Goal: Communication & Community: Answer question/provide support

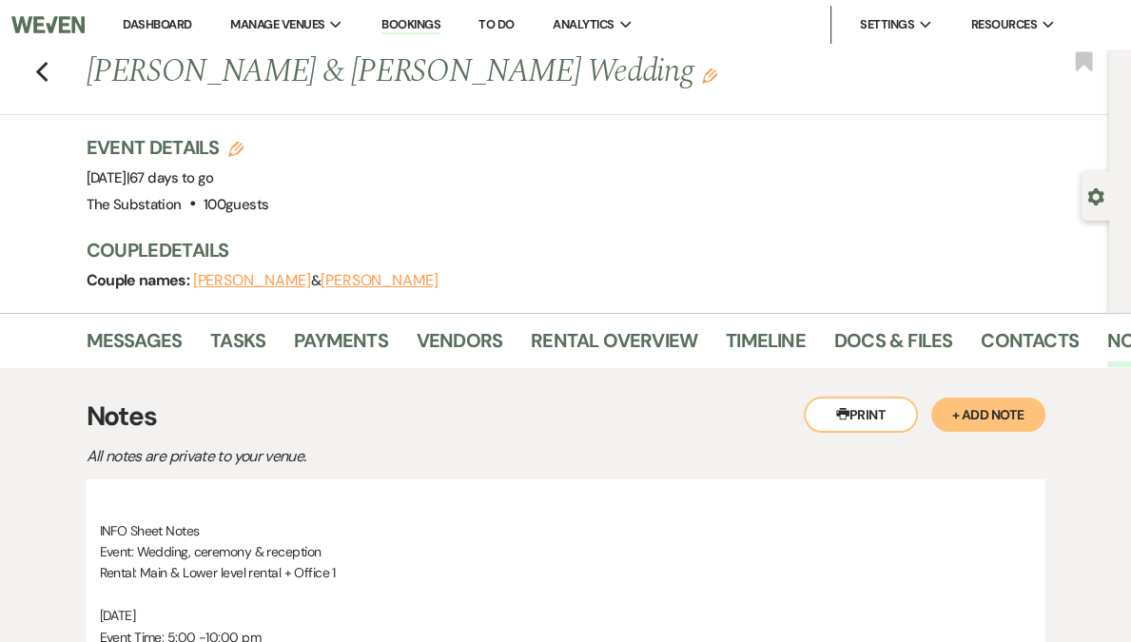
click at [191, 20] on link "Dashboard" at bounding box center [157, 24] width 68 height 16
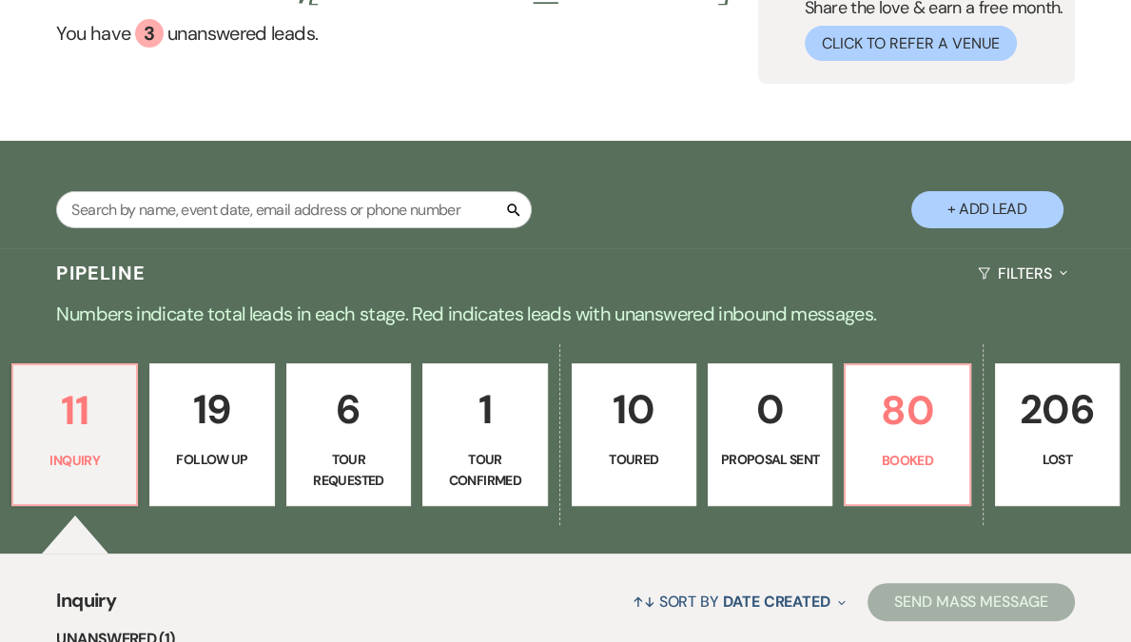
scroll to position [473, 0]
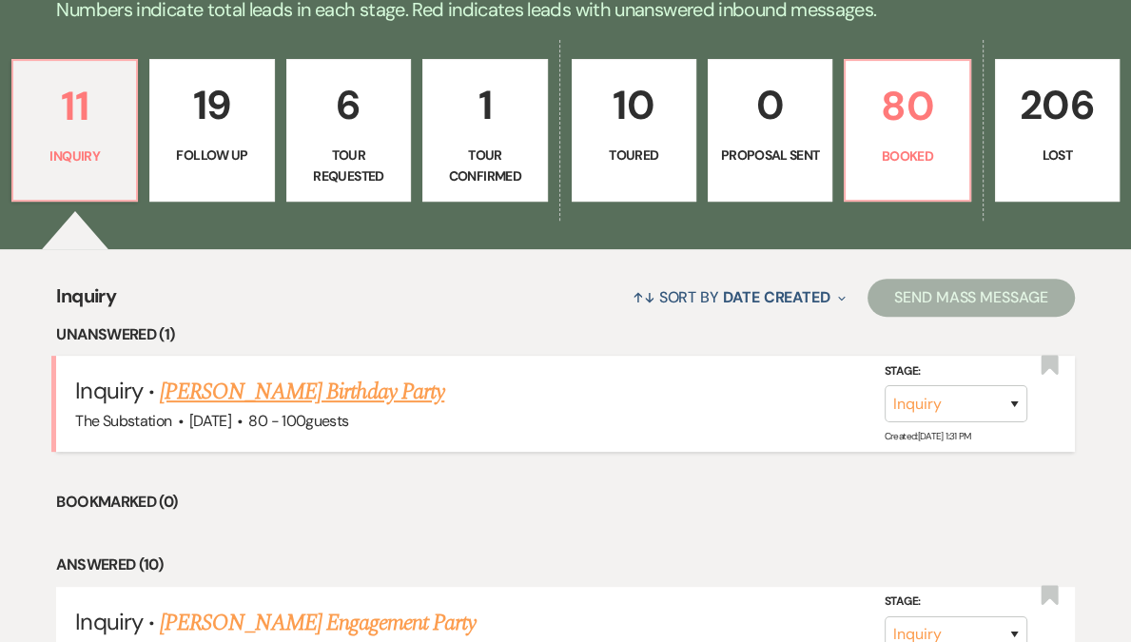
click at [286, 399] on link "[PERSON_NAME] Birthday Party" at bounding box center [302, 392] width 284 height 34
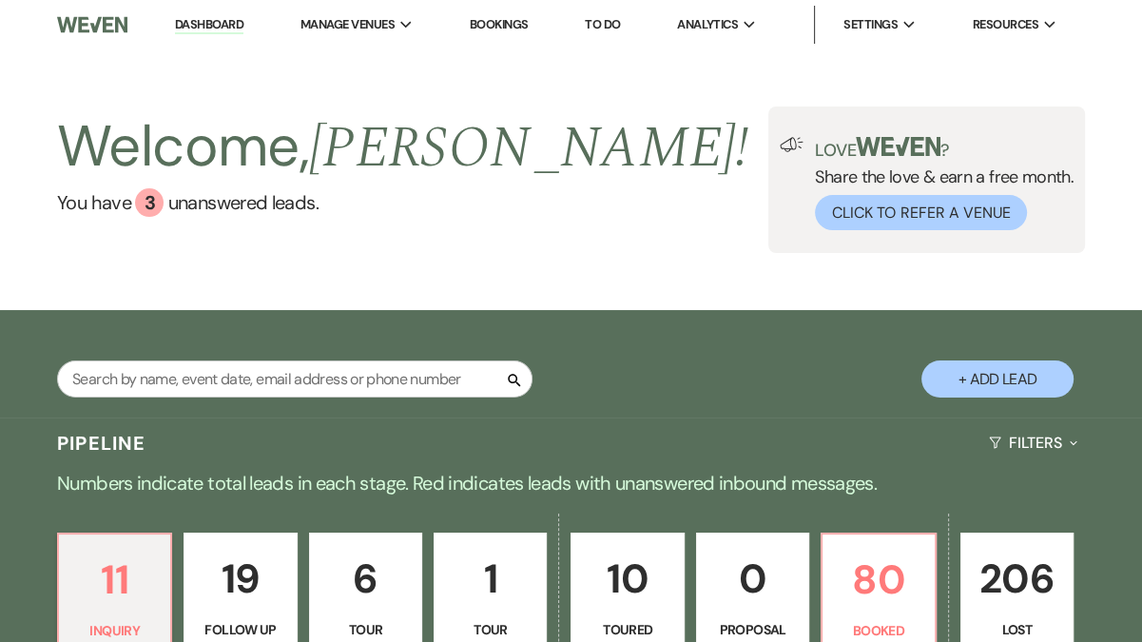
select select "5"
select select "4"
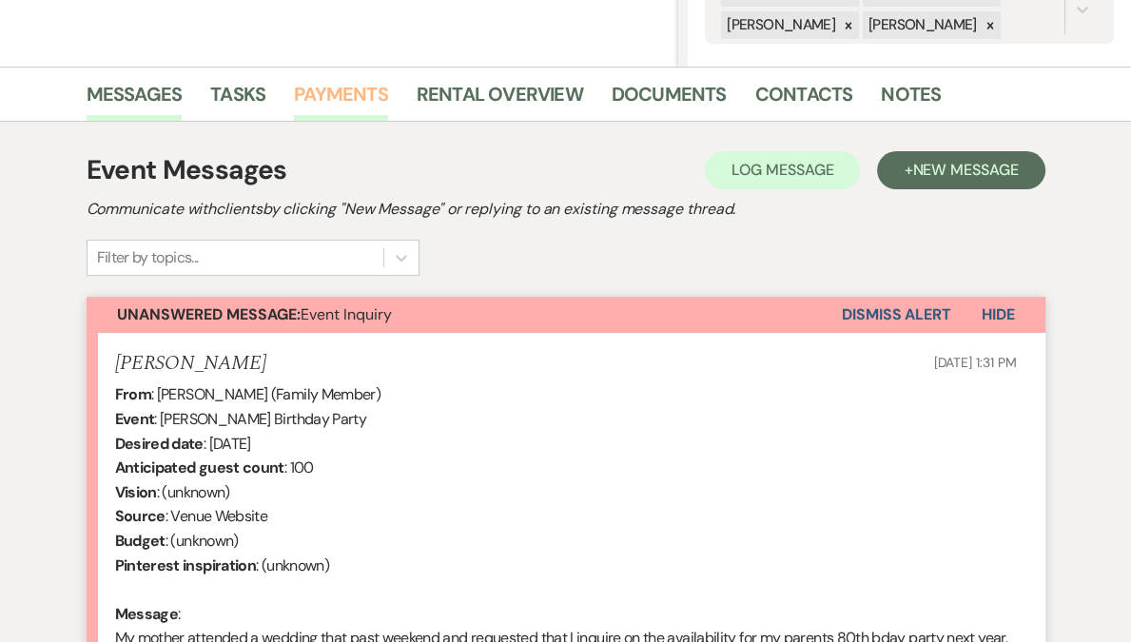
scroll to position [691, 0]
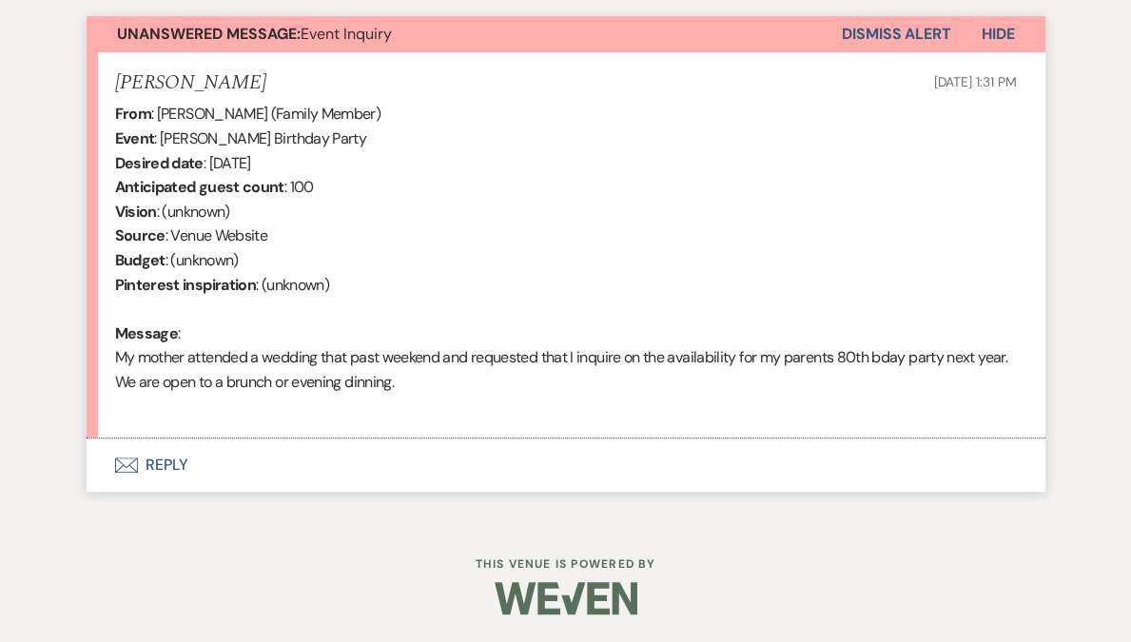
click at [165, 468] on button "Envelope Reply" at bounding box center [566, 464] width 958 height 53
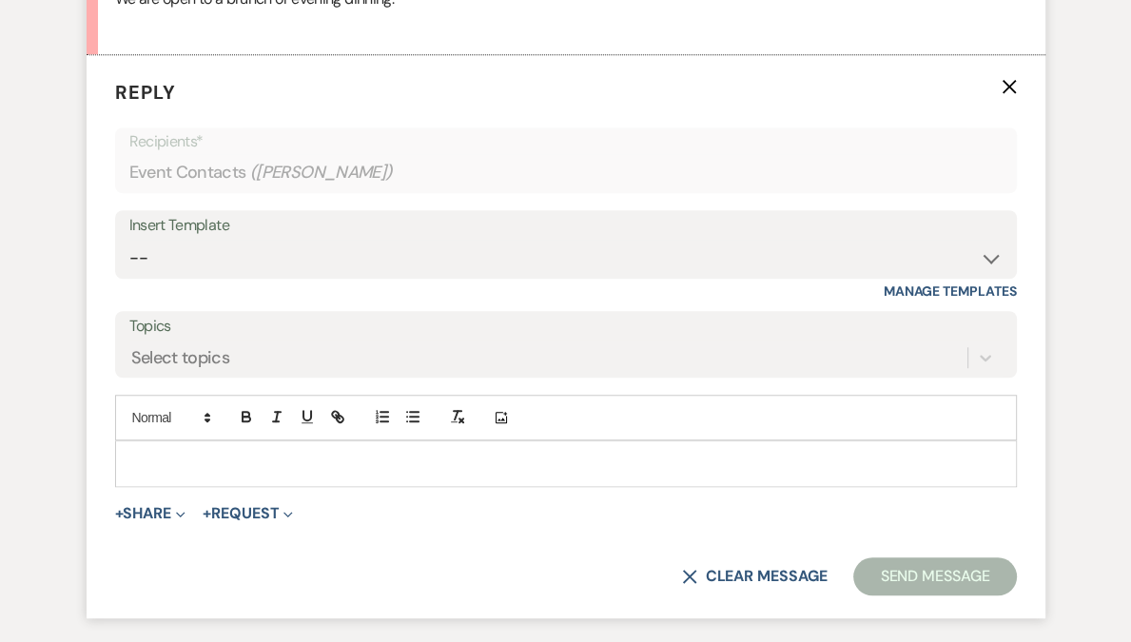
scroll to position [1089, 0]
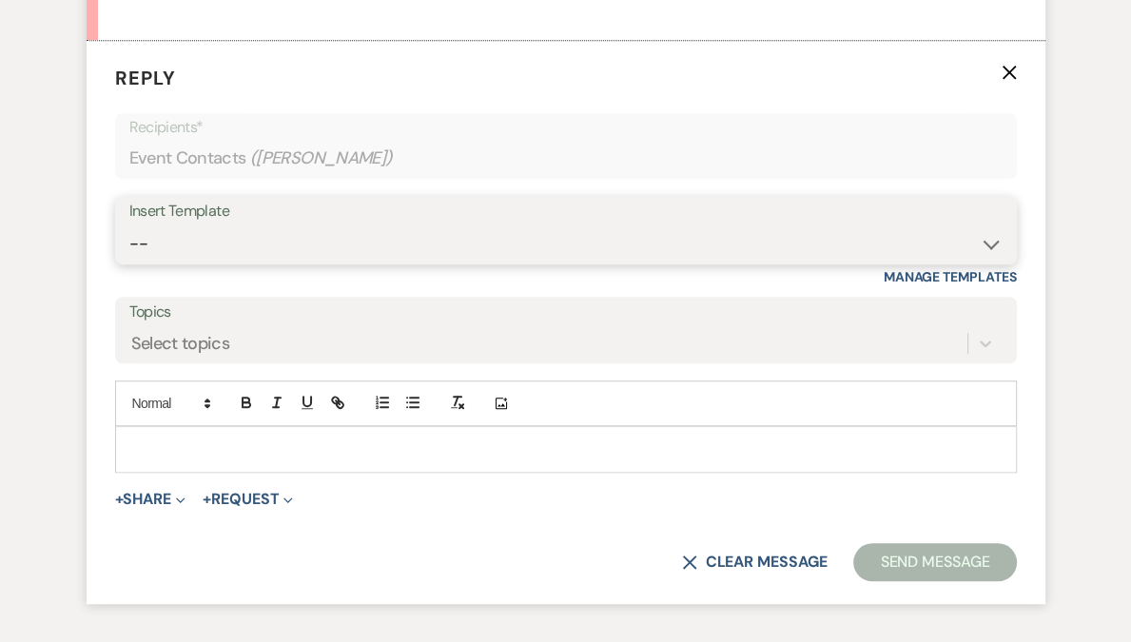
click at [204, 244] on select "-- Weven Planning Portal Introduction (Booked Events) Follow Up Contract (Pre-B…" at bounding box center [565, 243] width 873 height 37
select select "4505"
click at [129, 225] on select "-- Weven Planning Portal Introduction (Booked Events) Follow Up Contract (Pre-B…" at bounding box center [565, 243] width 873 height 37
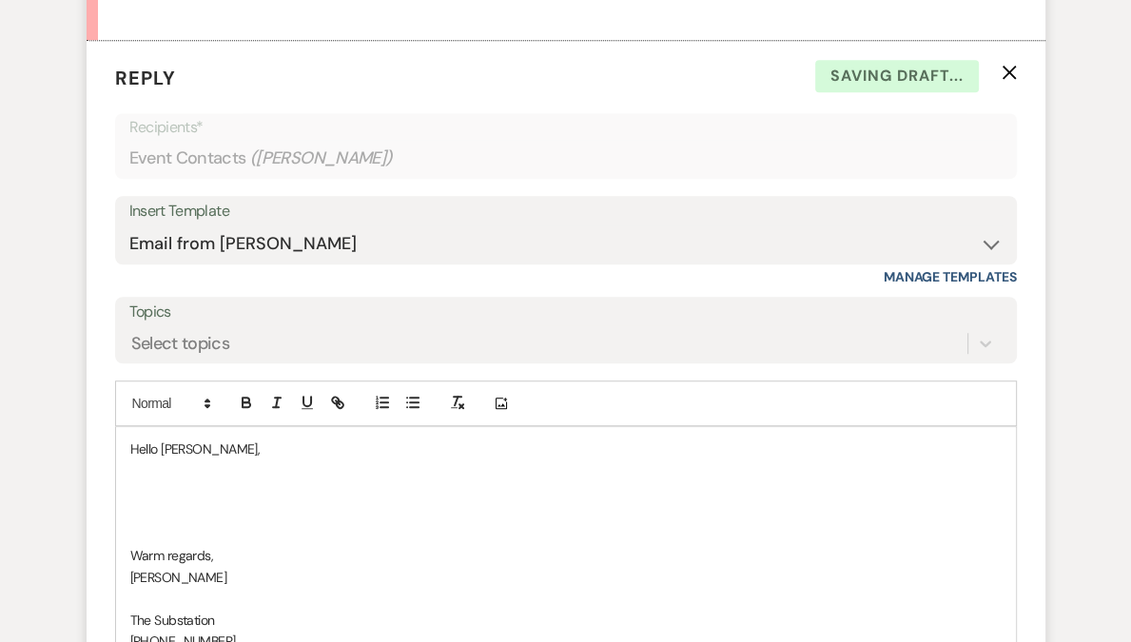
click at [177, 482] on p at bounding box center [565, 491] width 871 height 21
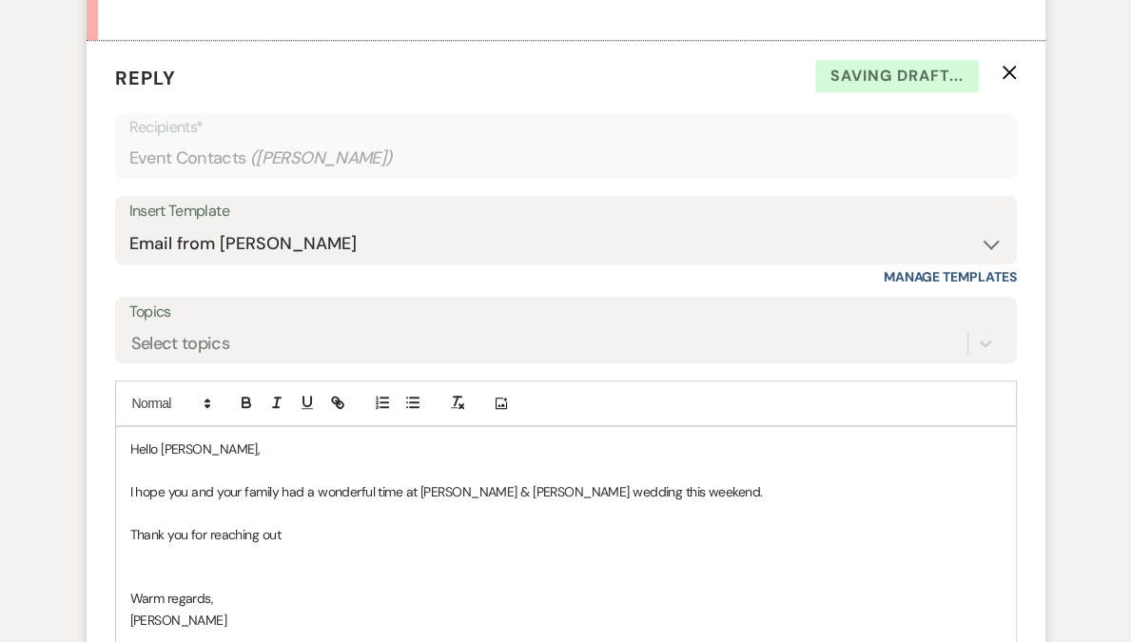
click at [665, 486] on p "I hope you and your family had a wonderful time at Dwinna & Leith's wedding thi…" at bounding box center [565, 491] width 871 height 21
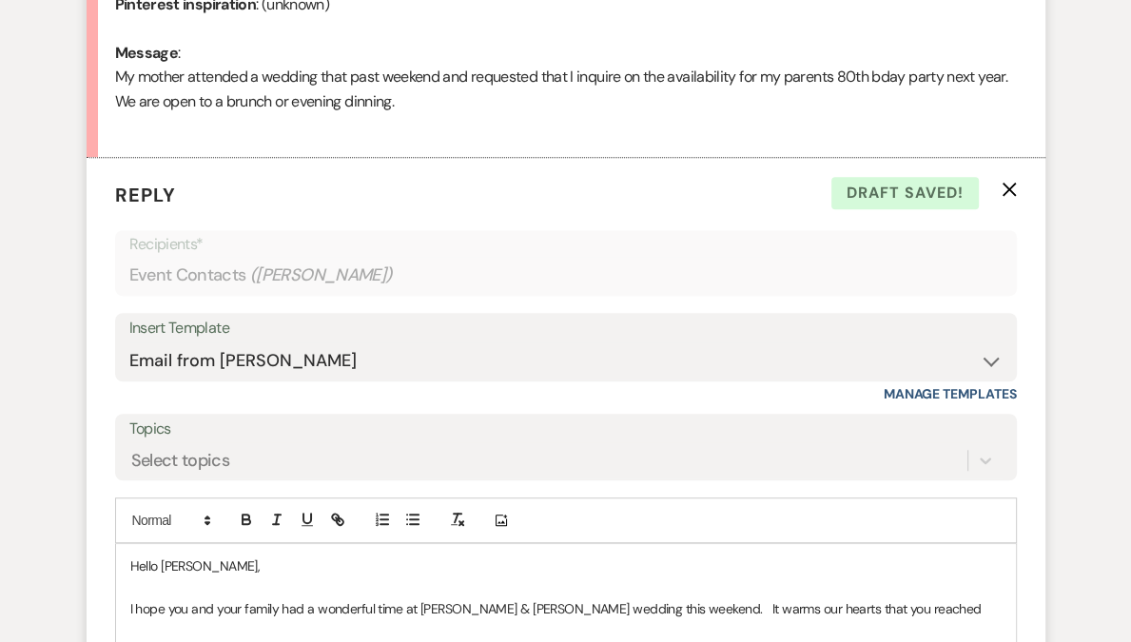
scroll to position [1095, 0]
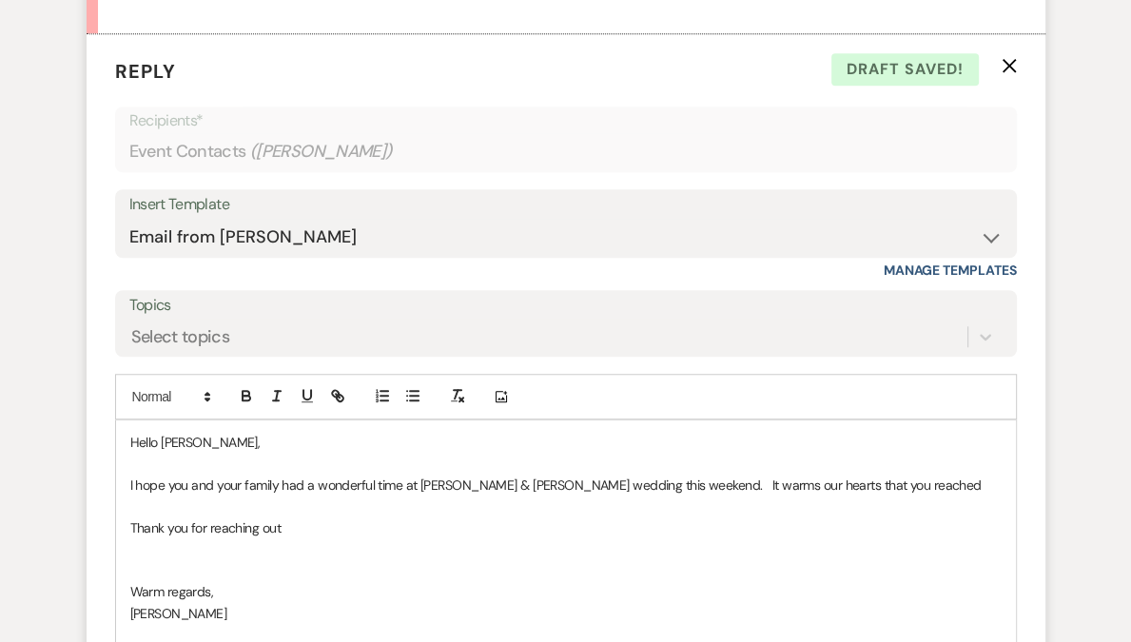
click at [797, 482] on p "I hope you and your family had a wonderful time at Dwinna & Leith's wedding thi…" at bounding box center [565, 484] width 871 height 21
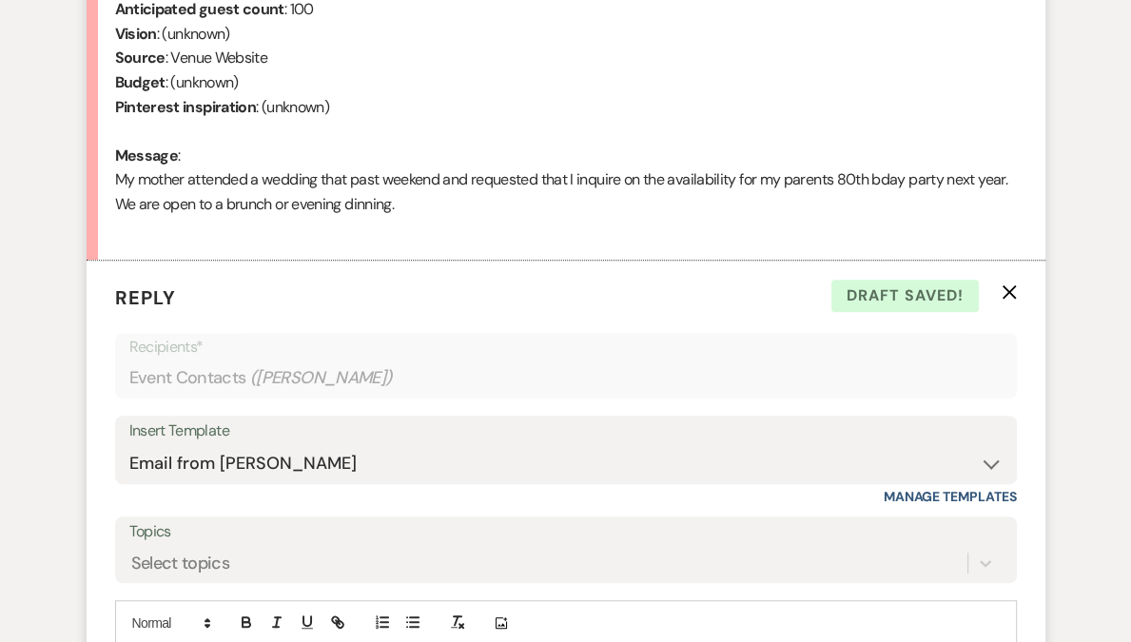
scroll to position [1152, 0]
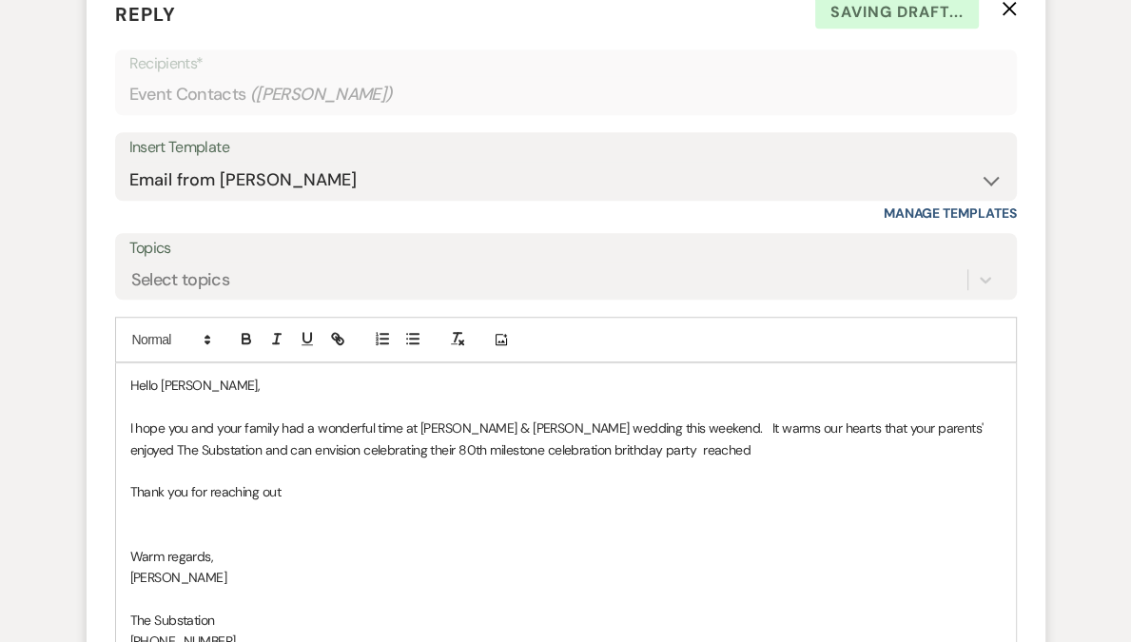
click at [522, 438] on p "I hope you and your family had a wonderful time at Dwinna & Leith's wedding thi…" at bounding box center [565, 438] width 871 height 43
click at [127, 419] on div "Hello Derica, I hope you and your family had a wonderful time at Dwinna & Leith…" at bounding box center [565, 513] width 899 height 300
click at [164, 446] on p "I hope you and your family had a wonderful time at Dwinna & Leith's wedding thi…" at bounding box center [565, 438] width 871 height 43
click at [383, 450] on p "I hope you and your family had a wonderful time at Dwinna & Leith's wedding thi…" at bounding box center [565, 438] width 871 height 43
click at [377, 446] on p "I hope you and your family had a wonderful time at Dwinna & Leith's wedding thi…" at bounding box center [565, 438] width 871 height 43
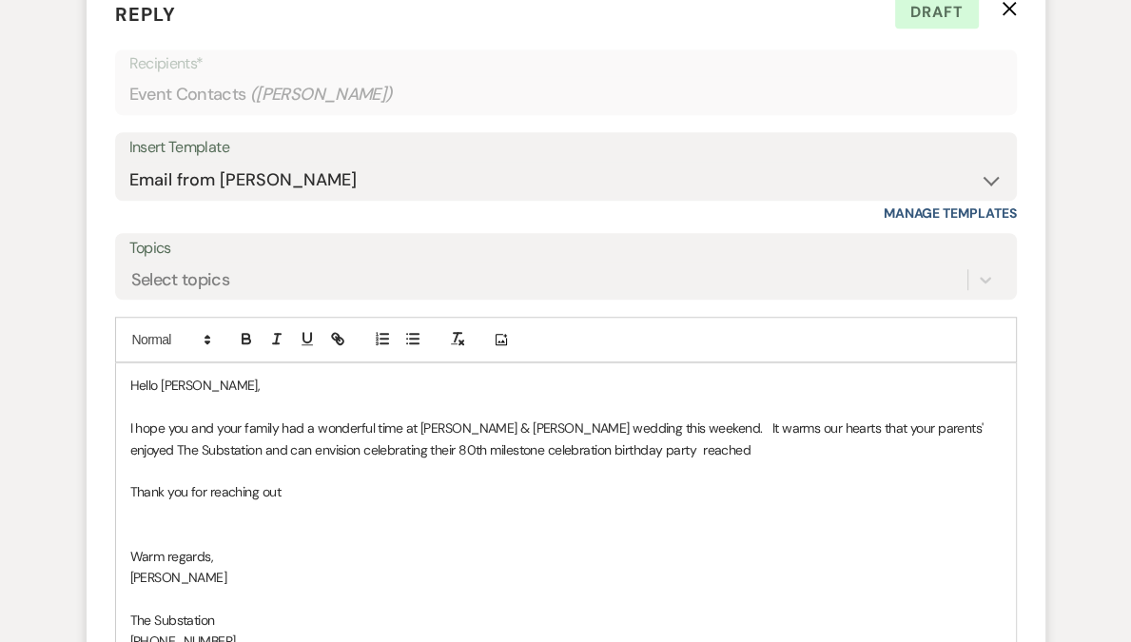
click at [377, 446] on p "I hope you and your family had a wonderful time at Dwinna & Leith's wedding thi…" at bounding box center [565, 438] width 871 height 43
click at [505, 446] on p "I hope you and your family had a wonderful time at Dwinna & Leith's wedding thi…" at bounding box center [565, 438] width 871 height 43
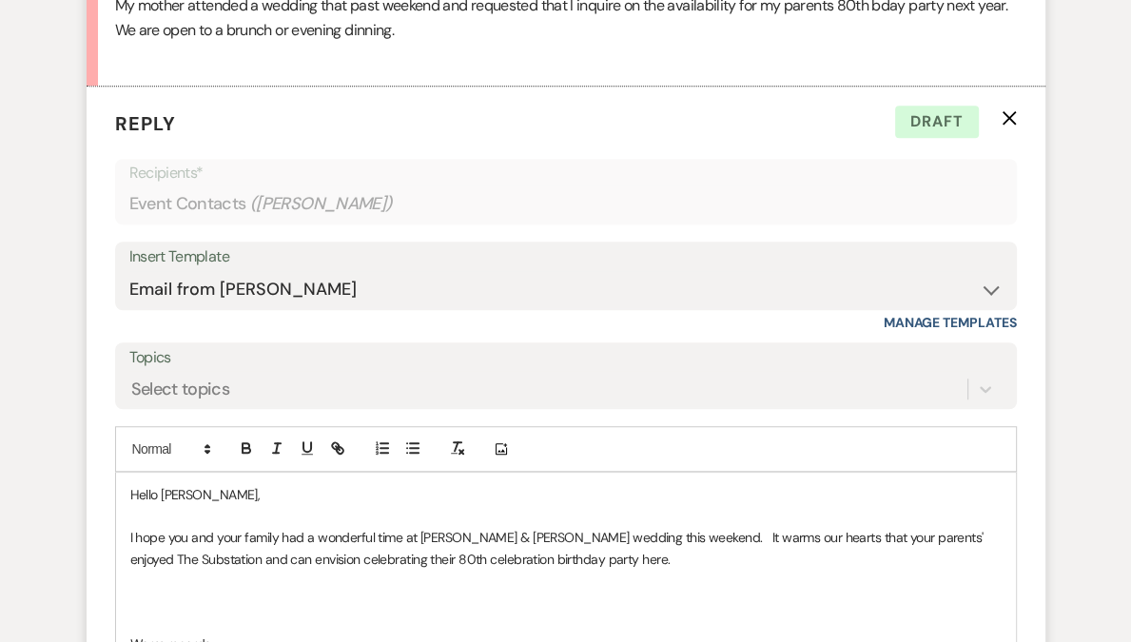
scroll to position [1388, 0]
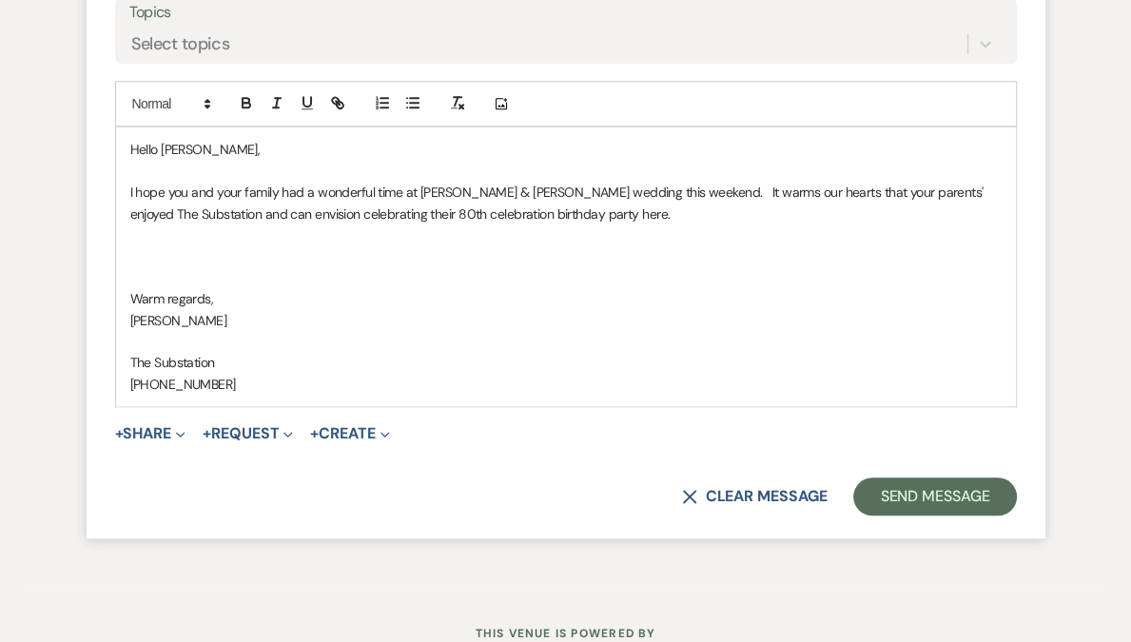
click at [588, 215] on p "I hope you and your family had a wonderful time at Dwinna & Leith's wedding thi…" at bounding box center [565, 203] width 871 height 43
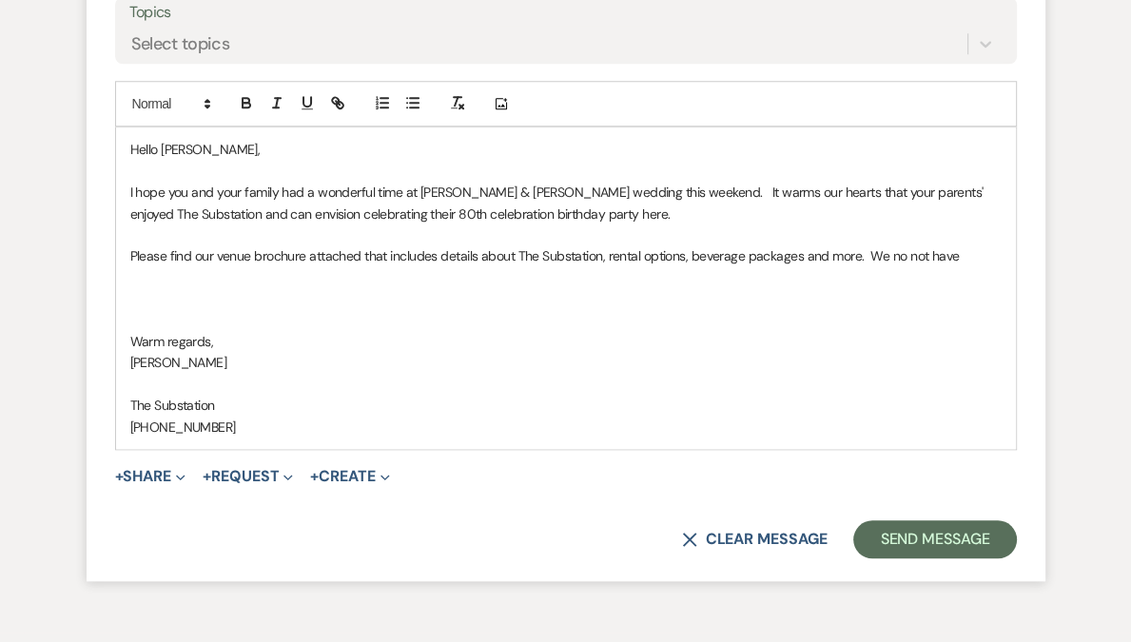
click at [150, 257] on p "Please find our venue brochure attached that includes details about The Substat…" at bounding box center [565, 255] width 871 height 21
click at [315, 250] on p "I am including venue brochure attached that includes details about The Substati…" at bounding box center [565, 255] width 871 height 21
click at [371, 251] on p "I am including venue brochure that includes details about The Substation, renta…" at bounding box center [565, 255] width 871 height 21
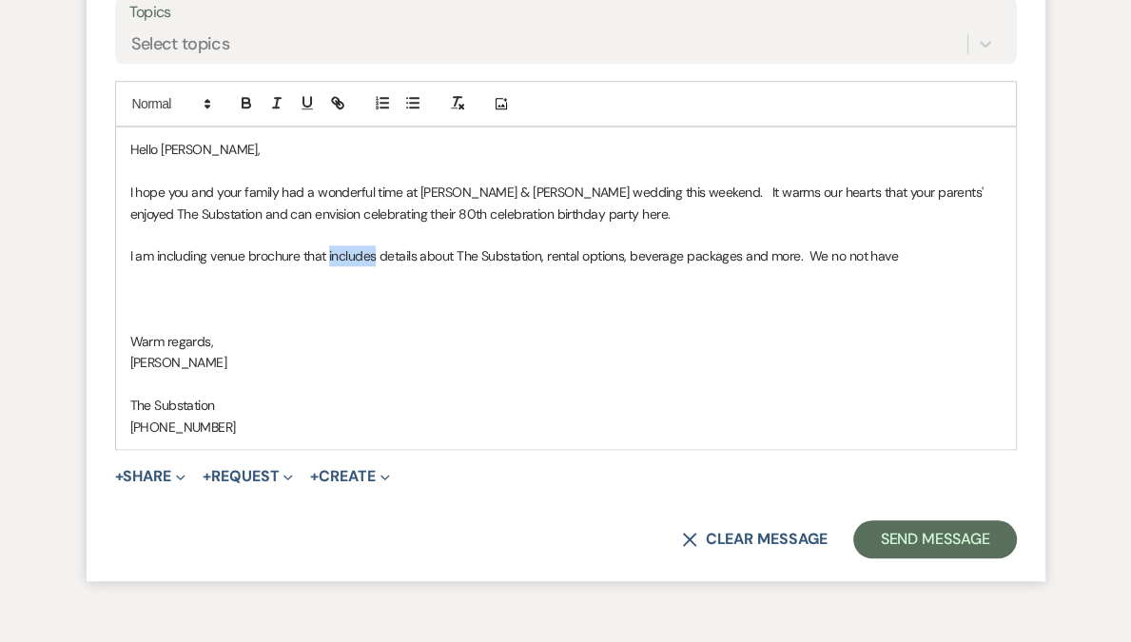
click at [371, 251] on p "I am including venue brochure that includes details about The Substation, renta…" at bounding box center [565, 255] width 871 height 21
click at [899, 255] on p "I am including venue brochure that provides details about The Substation, renta…" at bounding box center [565, 255] width 871 height 21
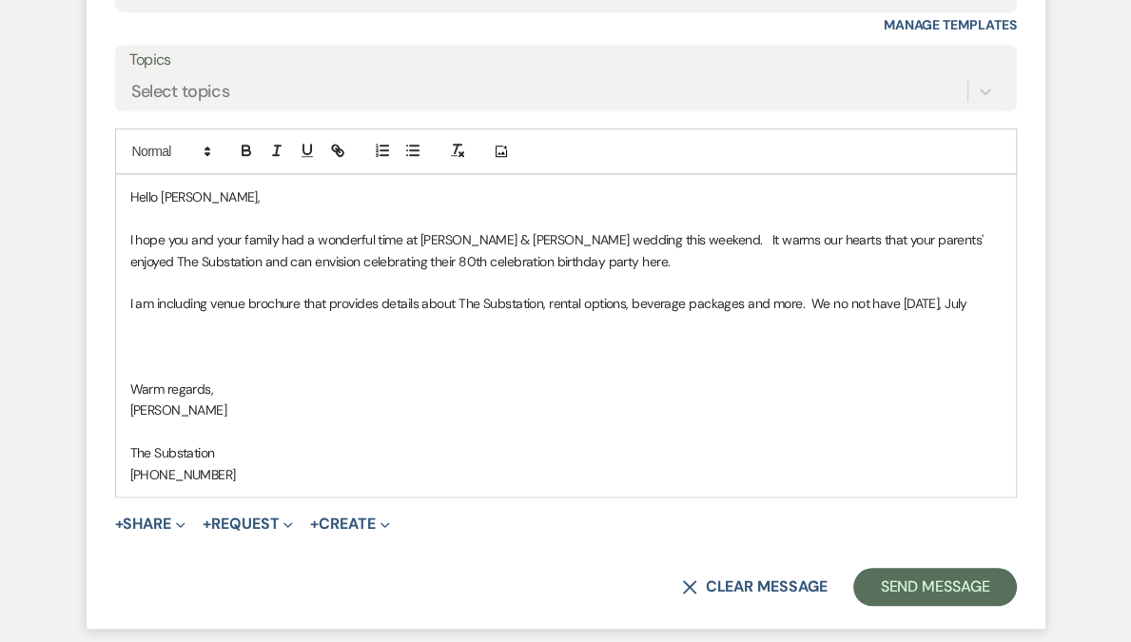
scroll to position [1343, 0]
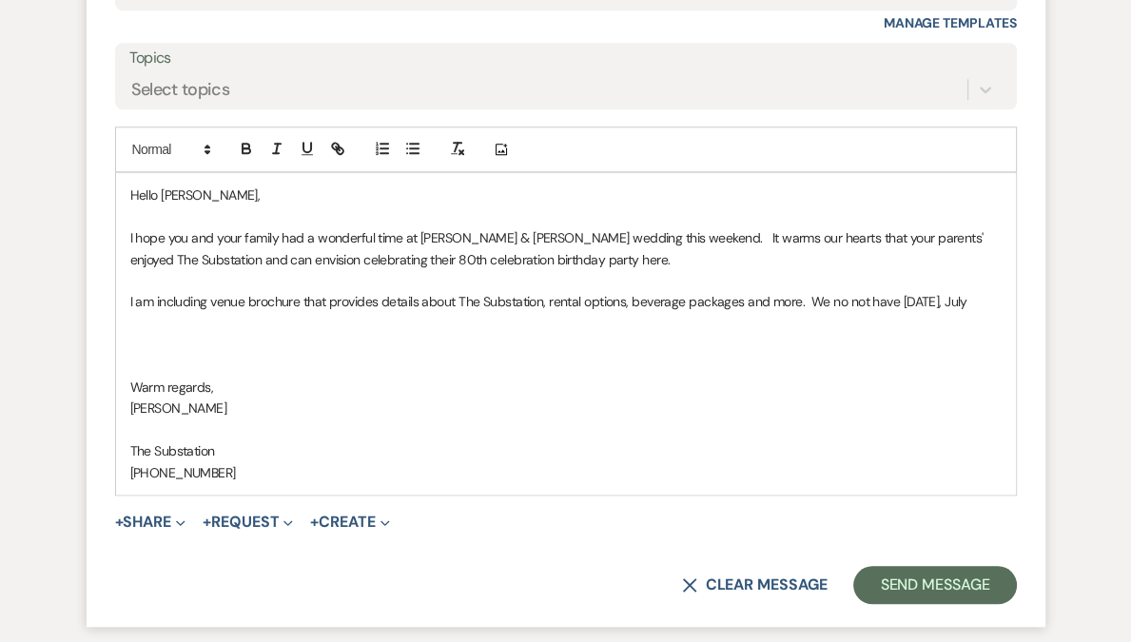
click at [839, 298] on p "I am including venue brochure that provides details about The Substation, renta…" at bounding box center [565, 301] width 871 height 21
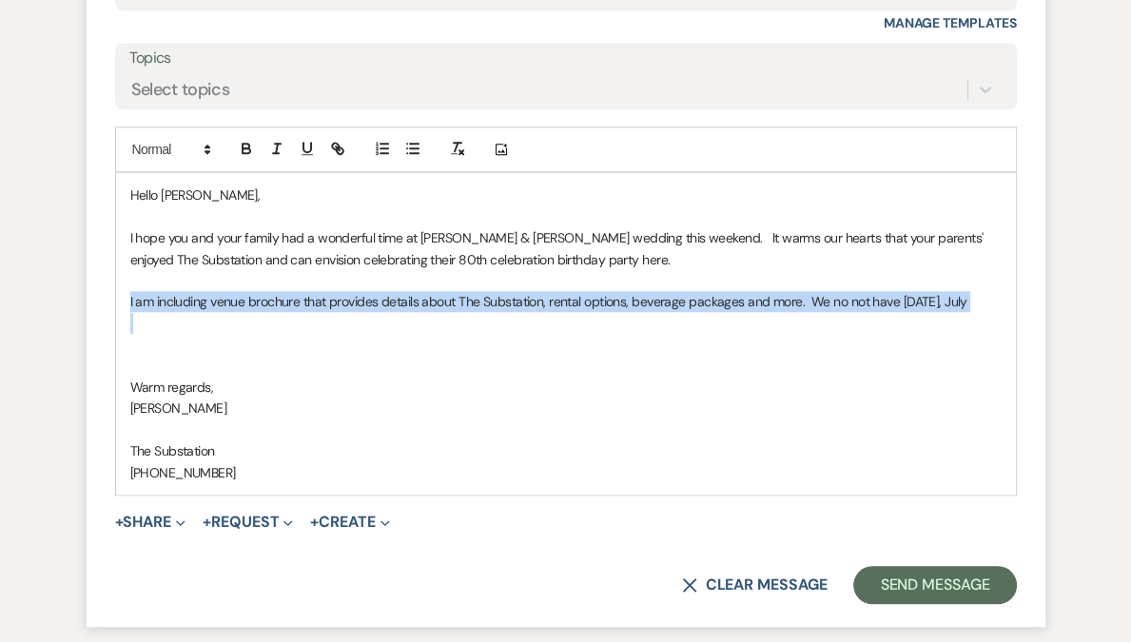
click at [839, 298] on p "I am including venue brochure that provides details about The Substation, renta…" at bounding box center [565, 301] width 871 height 21
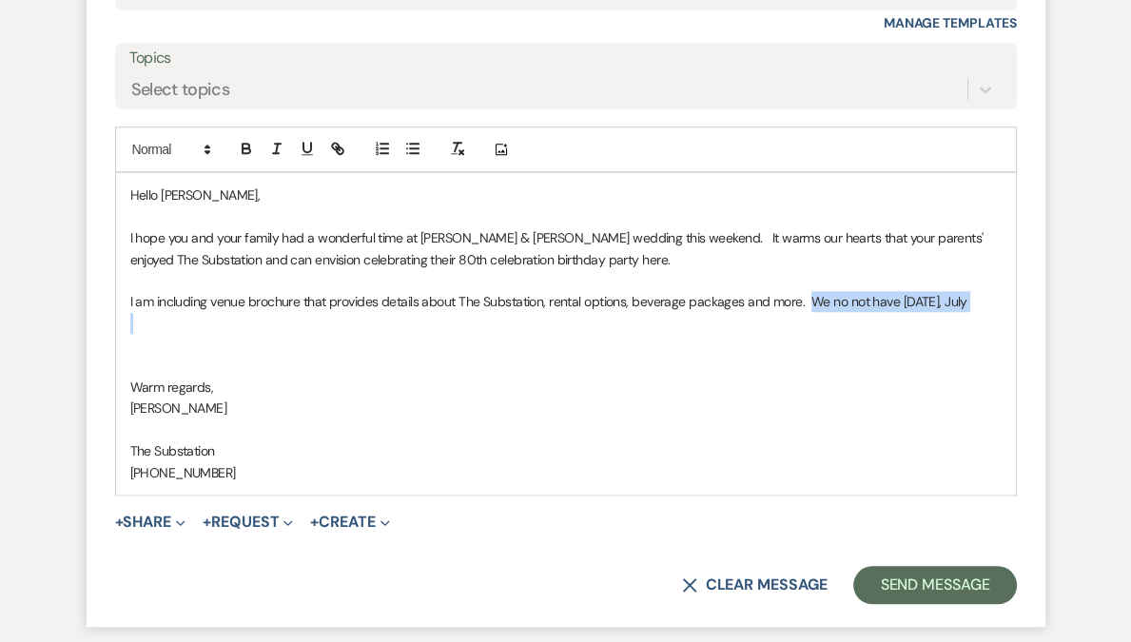
drag, startPoint x: 808, startPoint y: 299, endPoint x: 945, endPoint y: 312, distance: 137.6
click at [945, 312] on div "Hello Derica, I hope you and your family had a wonderful time at Dwinna & Leith…" at bounding box center [565, 333] width 899 height 320
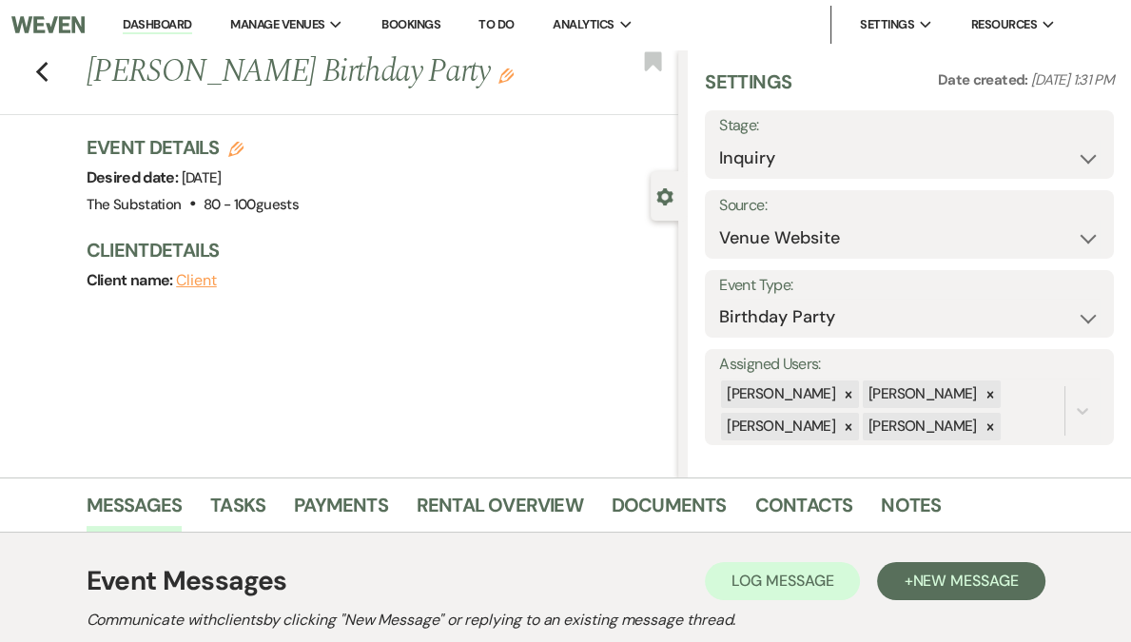
scroll to position [17, 0]
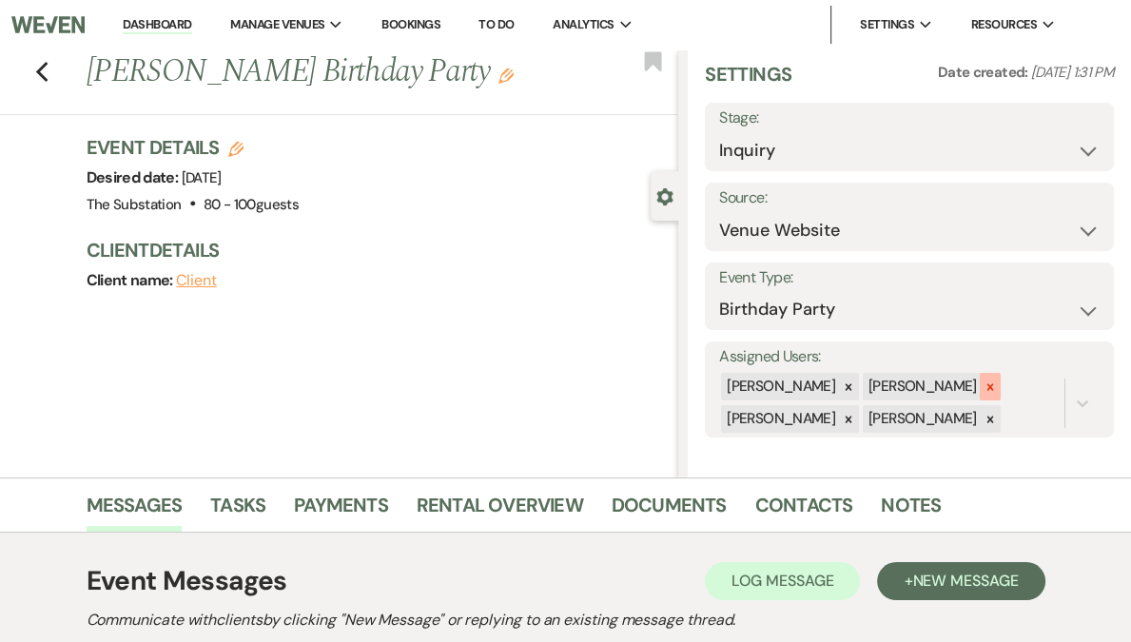
click at [991, 390] on icon at bounding box center [989, 386] width 13 height 13
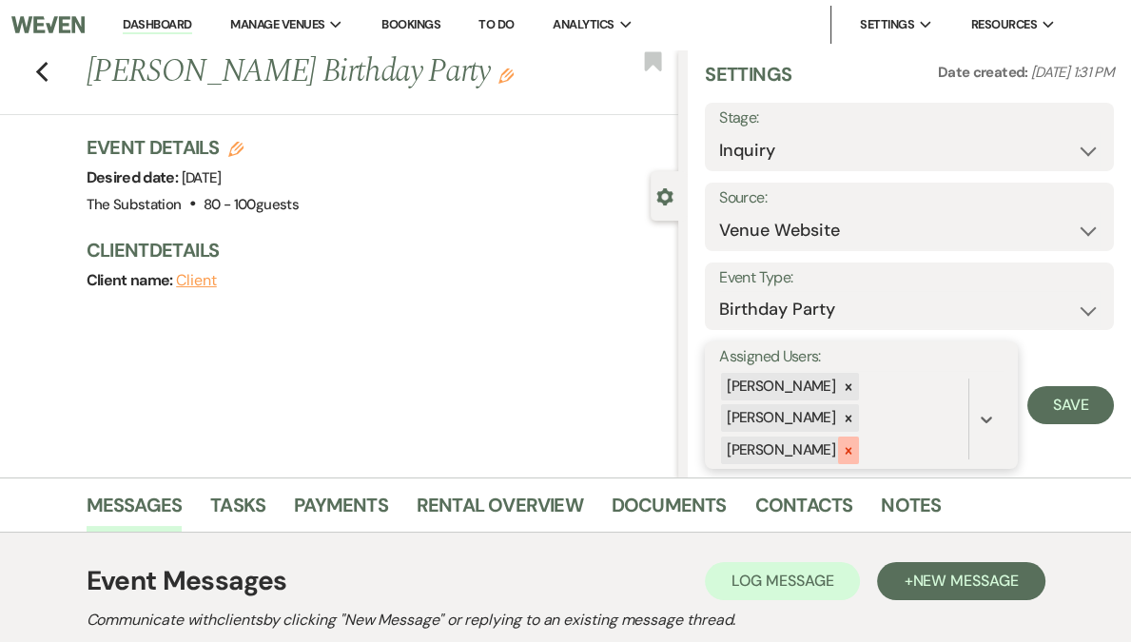
click at [855, 447] on icon at bounding box center [847, 450] width 13 height 13
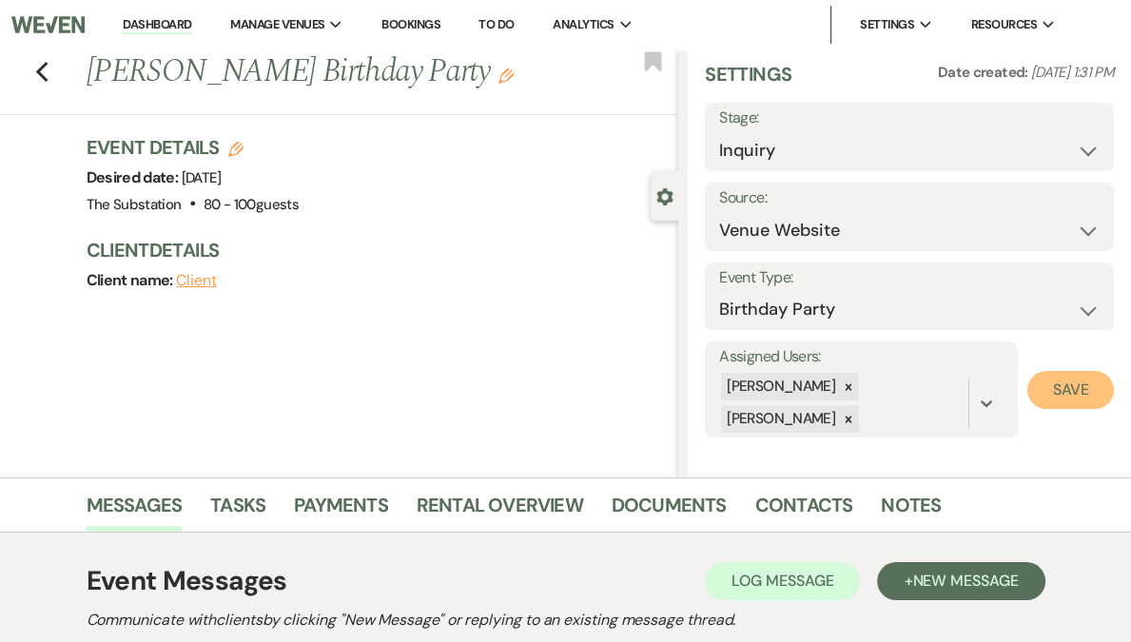
click at [1062, 391] on button "Save" at bounding box center [1070, 390] width 87 height 38
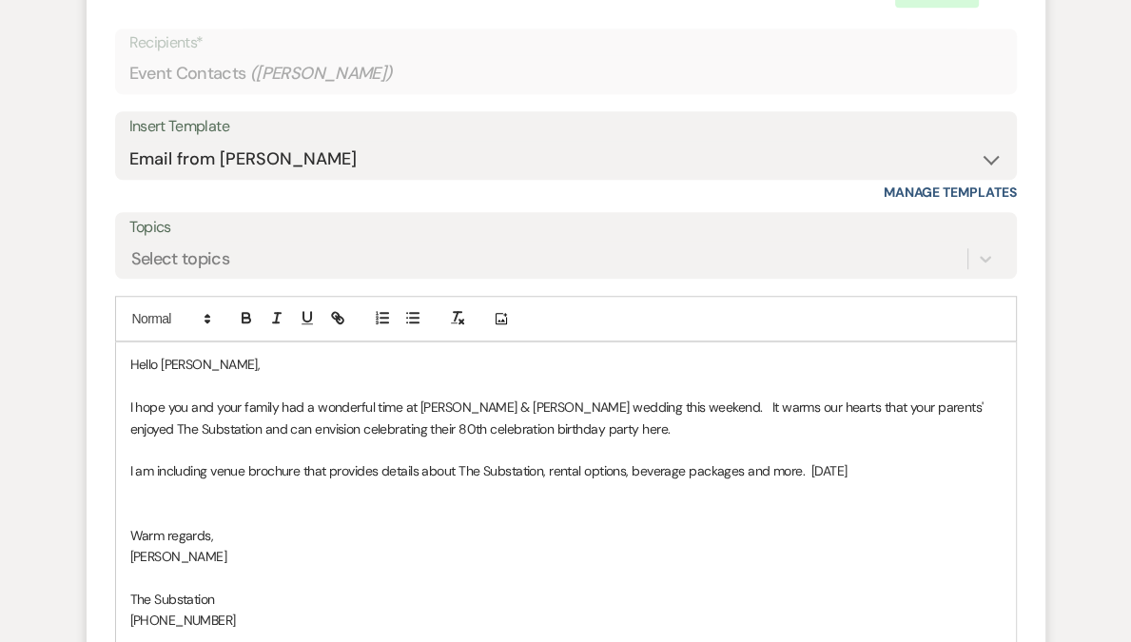
scroll to position [1208, 0]
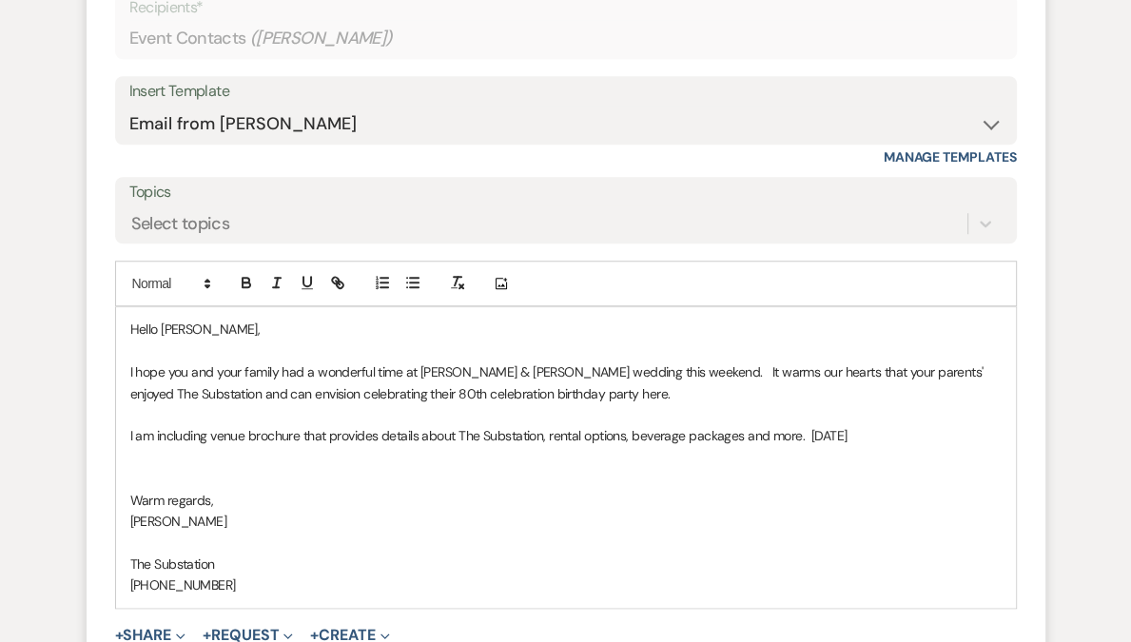
click at [864, 435] on p "I am including venue brochure that provides details about The Substation, renta…" at bounding box center [565, 435] width 871 height 21
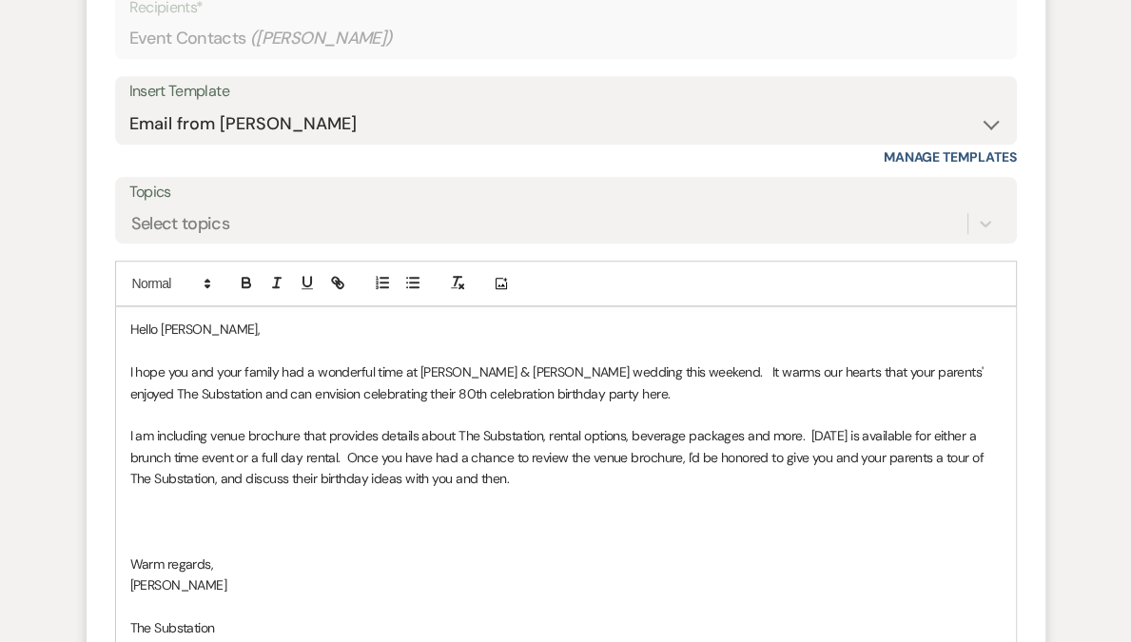
click at [527, 445] on p "I am including venue brochure that provides details about The Substation, renta…" at bounding box center [565, 457] width 871 height 64
click at [207, 430] on p "I am including venue brochure that provides details about The Substation, renta…" at bounding box center [565, 457] width 871 height 64
click at [826, 431] on p "I am including our venue brochure that provides details about The Substation, r…" at bounding box center [565, 457] width 871 height 64
click at [289, 457] on p "I am including our venue brochure that provides details about The Substation, r…" at bounding box center [565, 457] width 871 height 64
click at [318, 477] on p "I am including our venue brochure that provides details about The Substation, r…" at bounding box center [565, 457] width 871 height 64
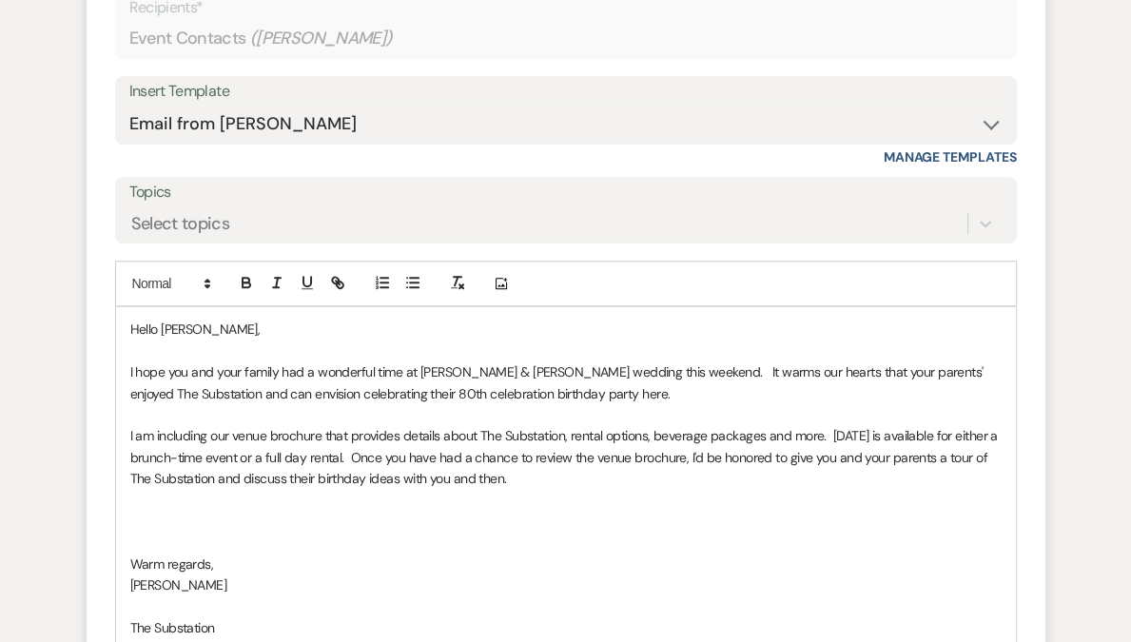
drag, startPoint x: 501, startPoint y: 476, endPoint x: 602, endPoint y: 486, distance: 101.2
click at [602, 486] on p "I am including our venue brochure that provides details about The Substation, r…" at bounding box center [565, 457] width 871 height 64
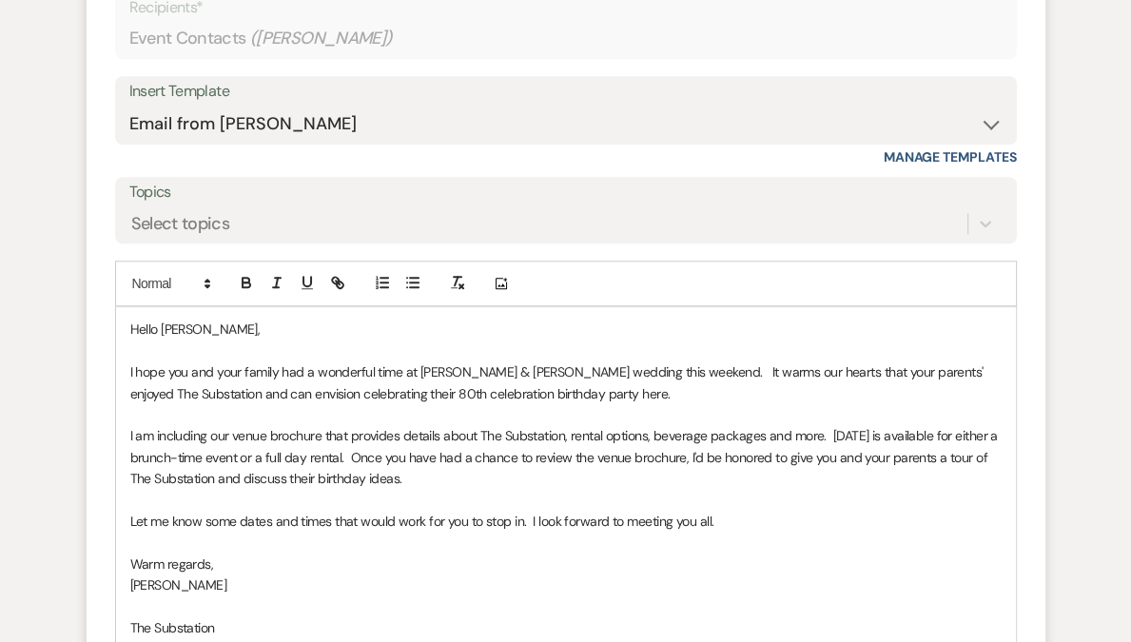
click at [272, 500] on p at bounding box center [565, 500] width 871 height 21
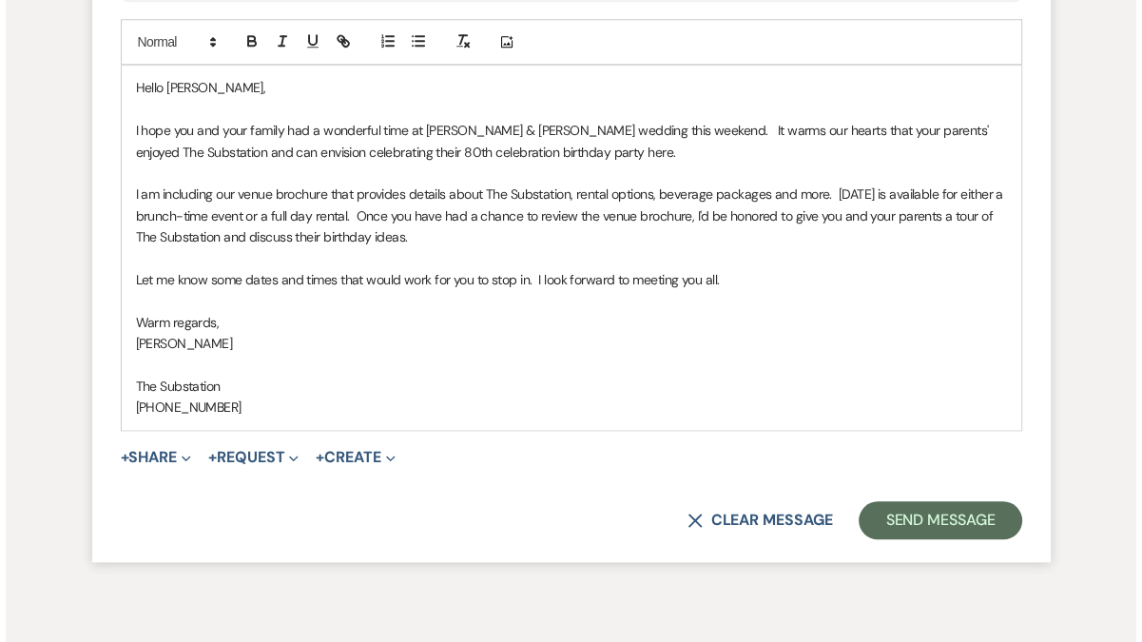
scroll to position [1498, 0]
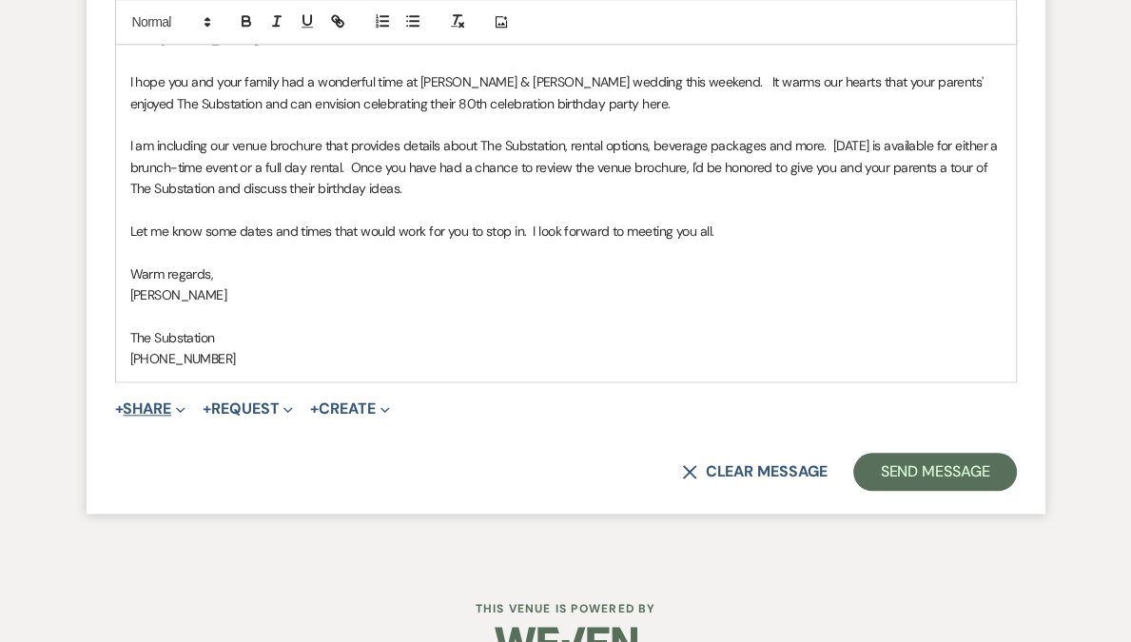
click at [158, 406] on button "+ Share Expand" at bounding box center [150, 408] width 71 height 15
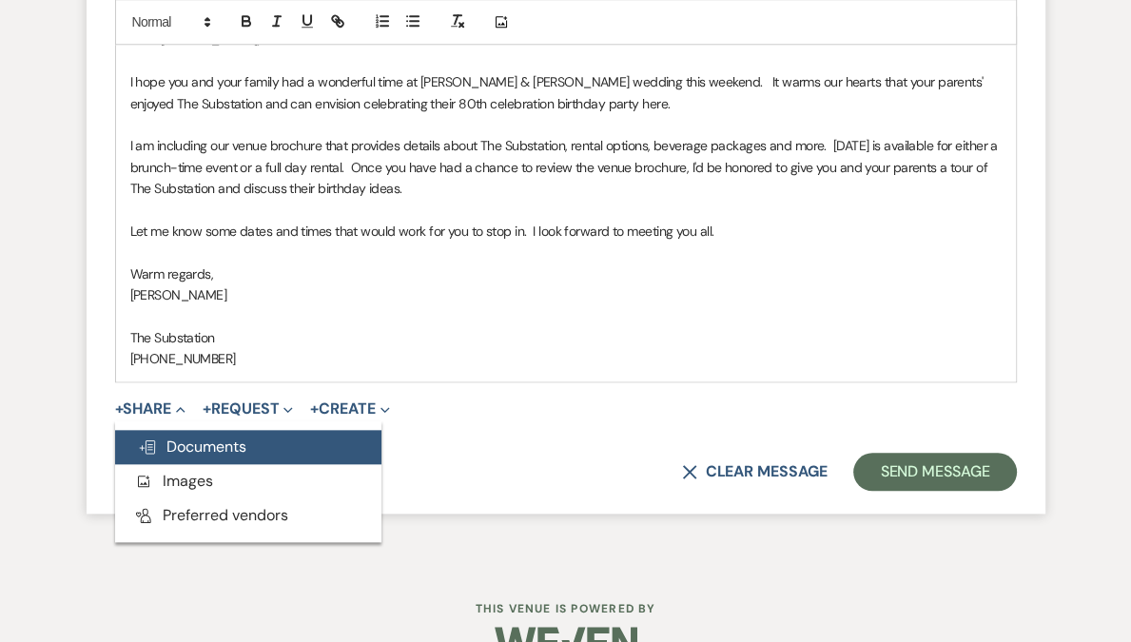
click at [205, 449] on span "Doc Upload Documents" at bounding box center [192, 446] width 108 height 20
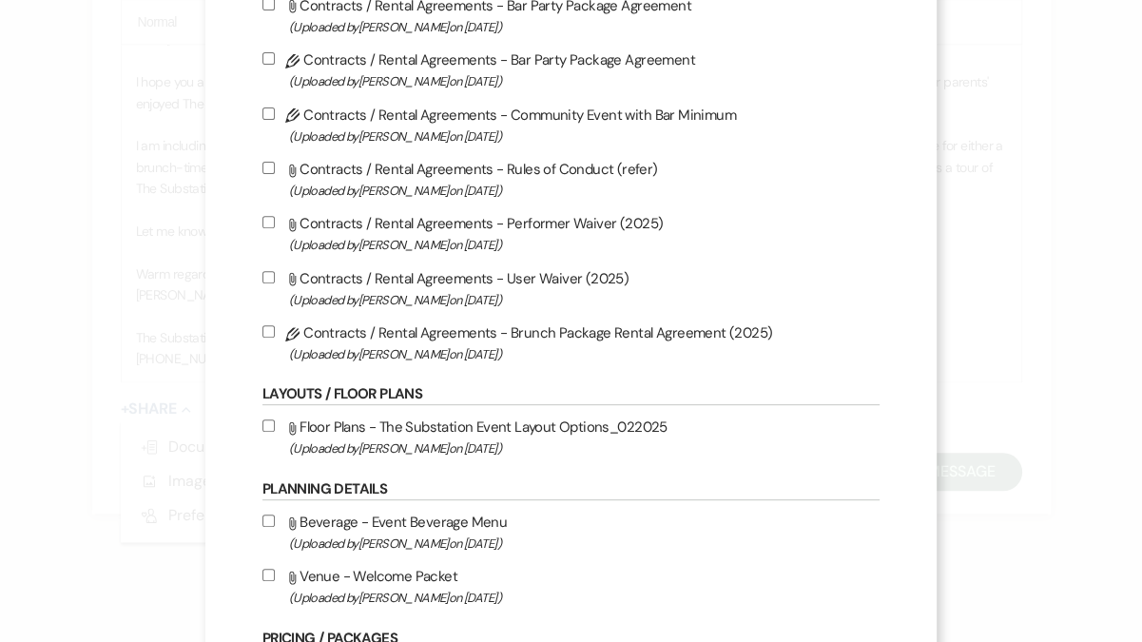
scroll to position [666, 0]
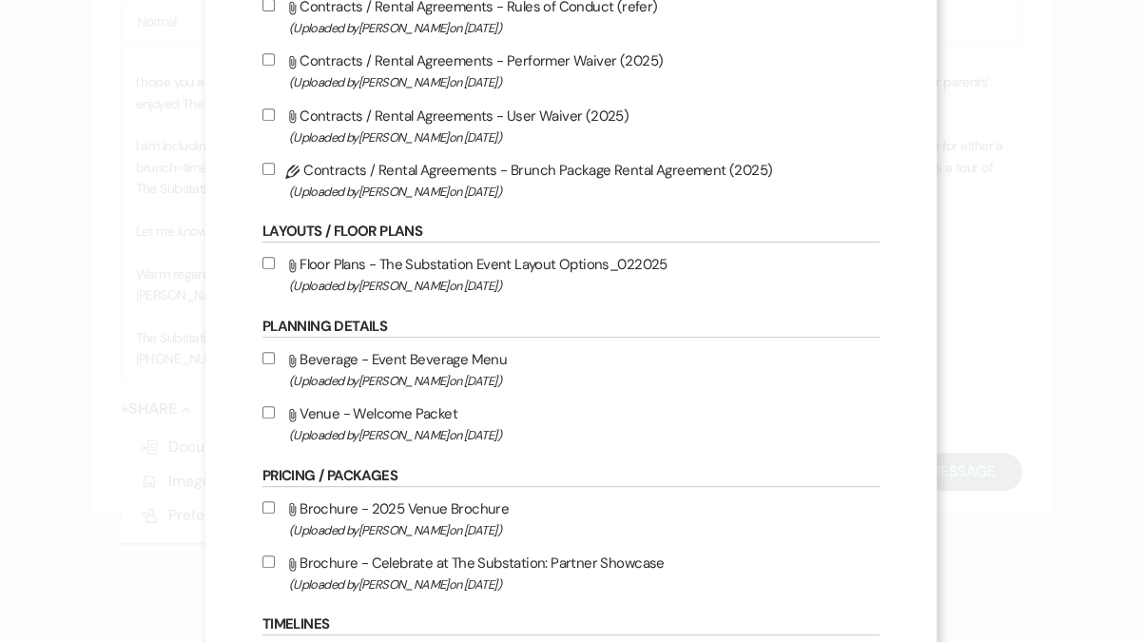
click at [395, 523] on span "(Uploaded by Laura Charles on May 27th, 2025 )" at bounding box center [584, 530] width 590 height 22
click at [275, 513] on input "Attach File Brochure - 2025 Venue Brochure (Uploaded by Laura Charles on May 27…" at bounding box center [268, 507] width 12 height 12
checkbox input "true"
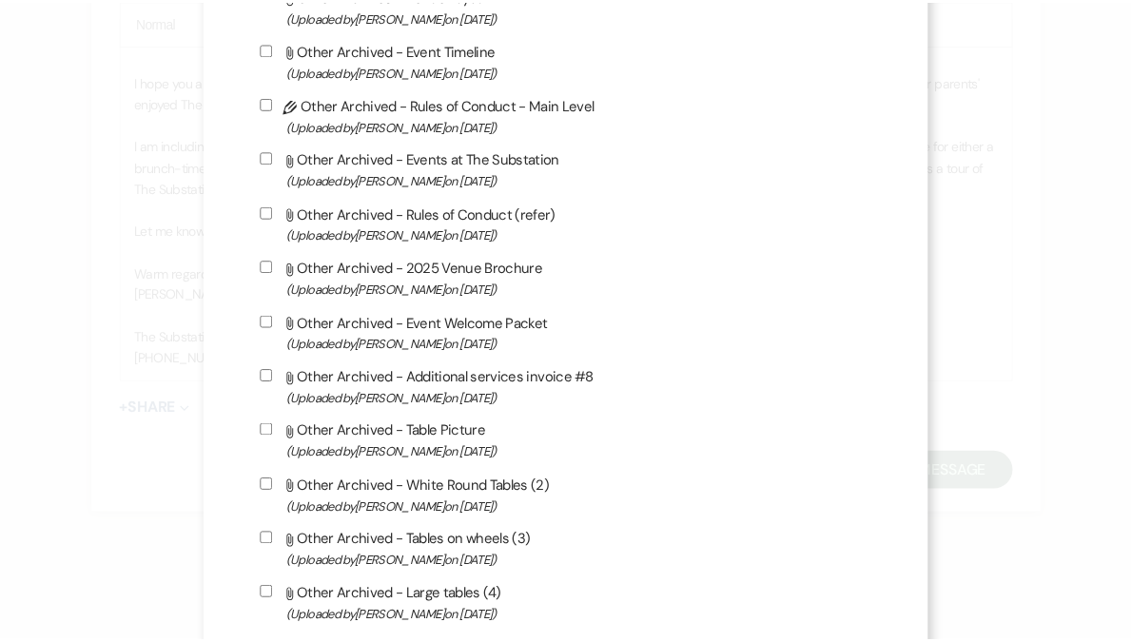
scroll to position [2027, 0]
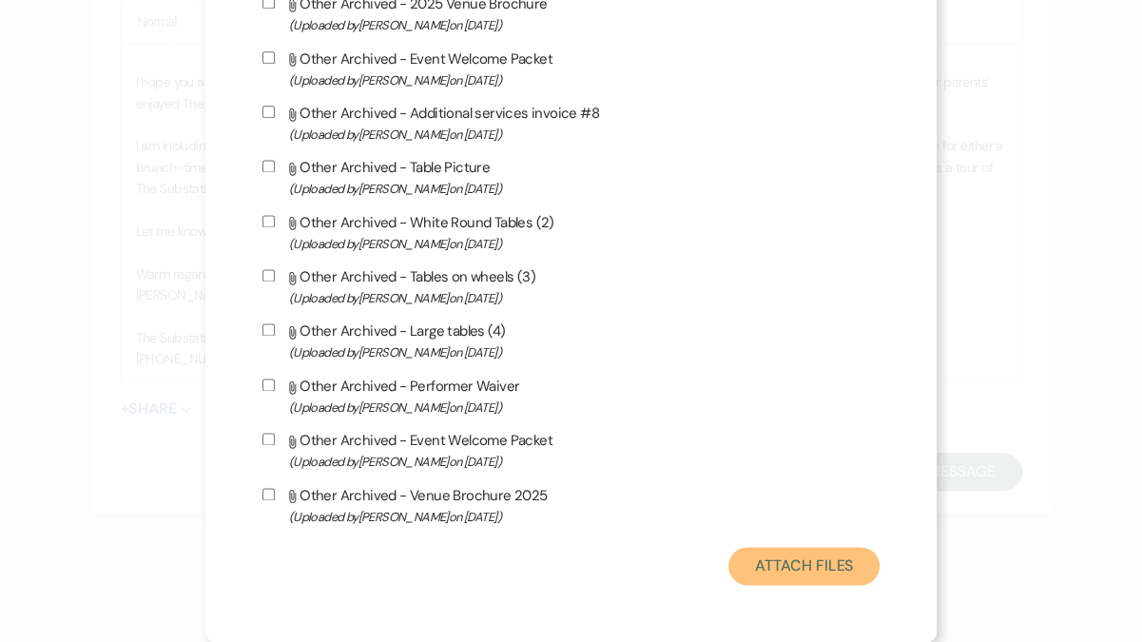
click at [797, 572] on button "Attach Files" at bounding box center [803, 566] width 151 height 38
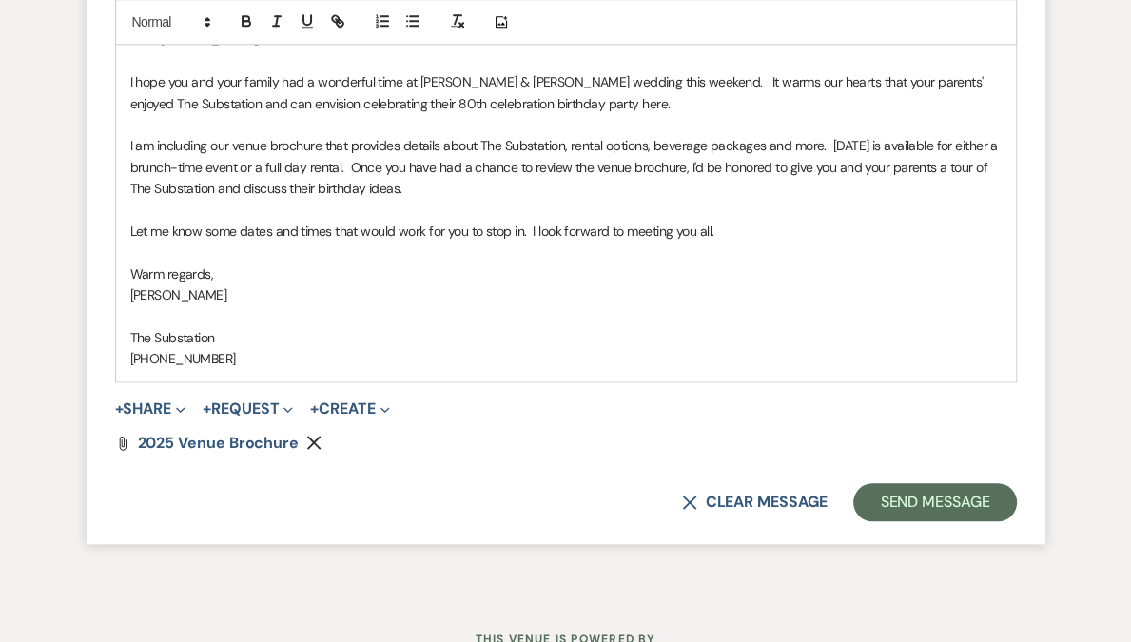
scroll to position [1198, 0]
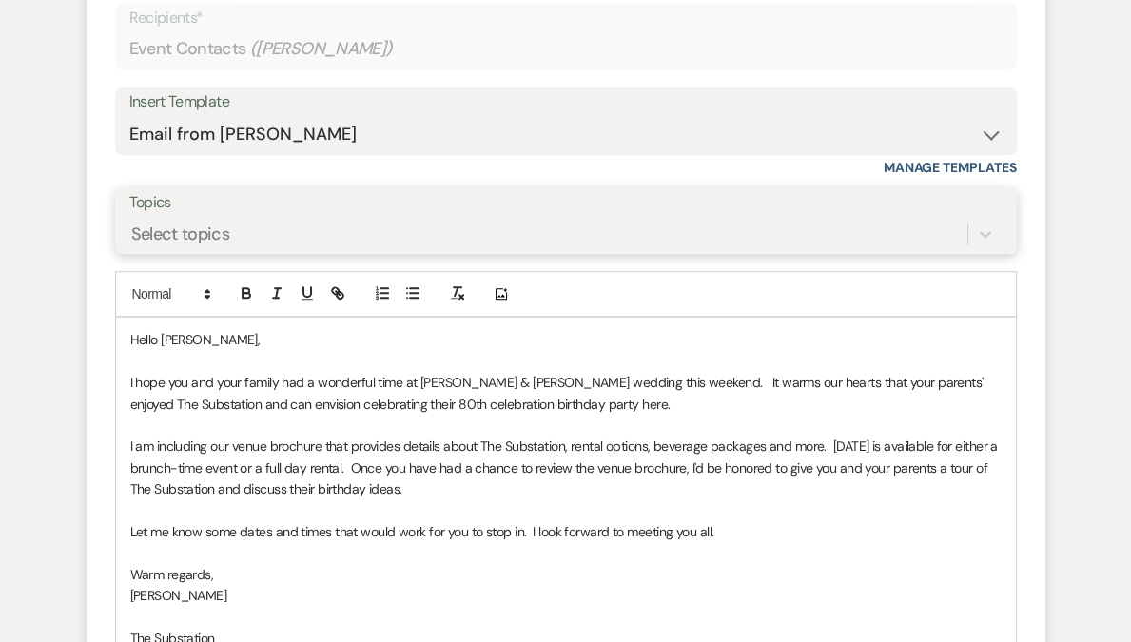
click at [210, 240] on div "Select topics" at bounding box center [180, 235] width 99 height 26
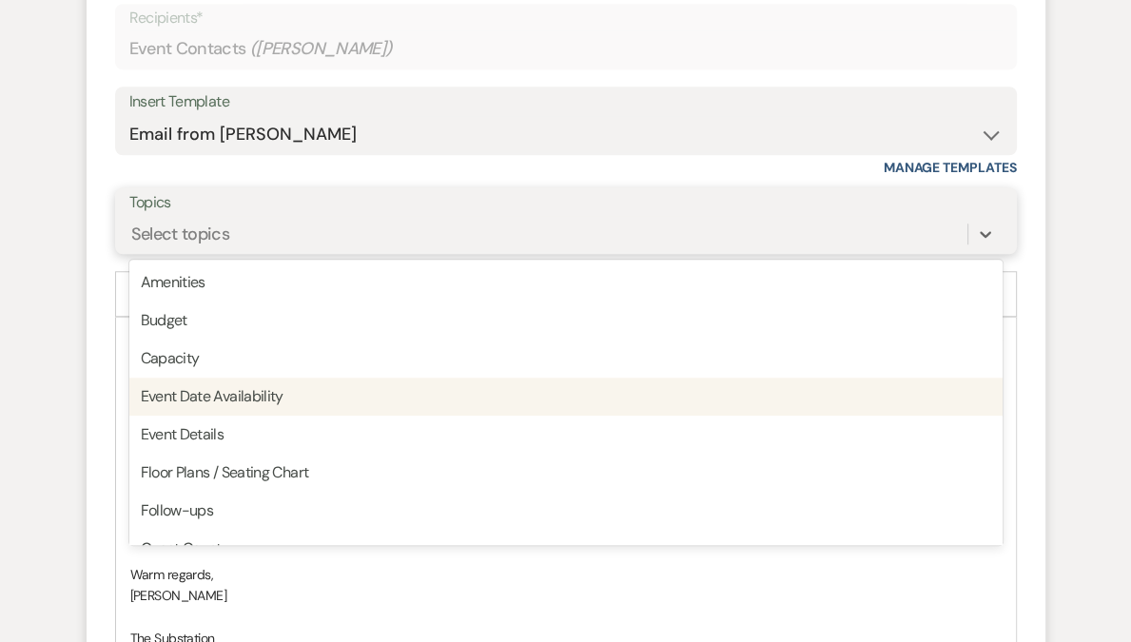
click at [250, 387] on div "Event Date Availability" at bounding box center [565, 396] width 873 height 38
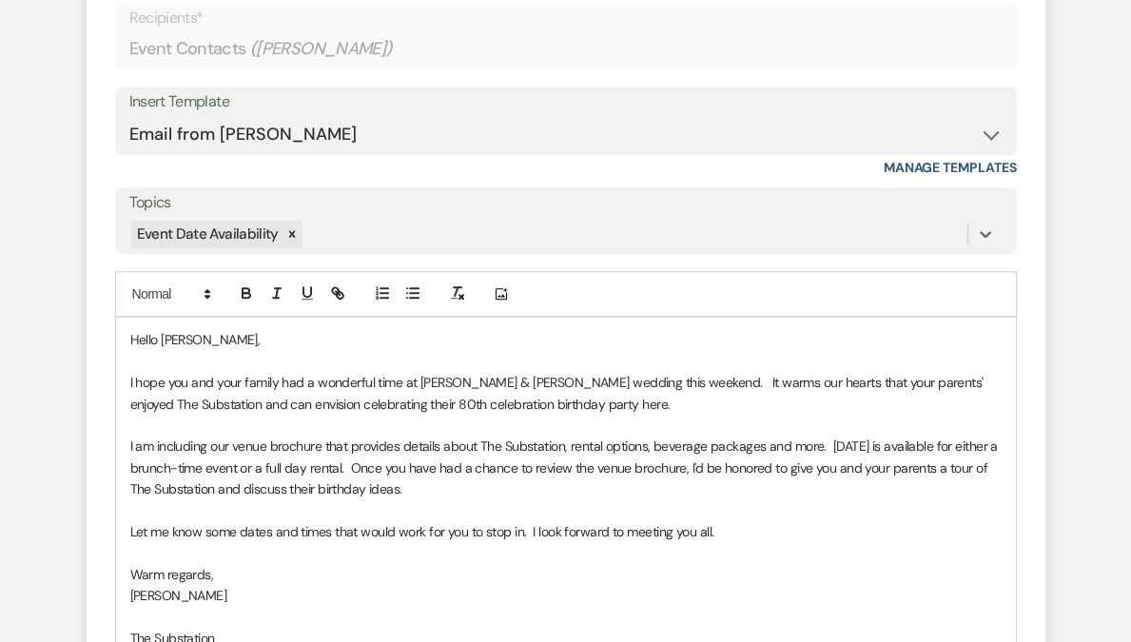
click at [491, 379] on p "I hope you and your family had a wonderful time at Dwinna & Leith's wedding thi…" at bounding box center [565, 393] width 871 height 43
click at [752, 383] on p "I hope you and your family had a wonderful time at Dwinna & Leith's wedding thi…" at bounding box center [565, 393] width 871 height 43
click at [378, 404] on p "I hope you and your family had a wonderful time at Dwinna & Leith's wedding thi…" at bounding box center [565, 393] width 871 height 43
click at [414, 399] on p "I hope you and your family had a wonderful time at Dwinna & Leith's wedding thi…" at bounding box center [565, 393] width 871 height 43
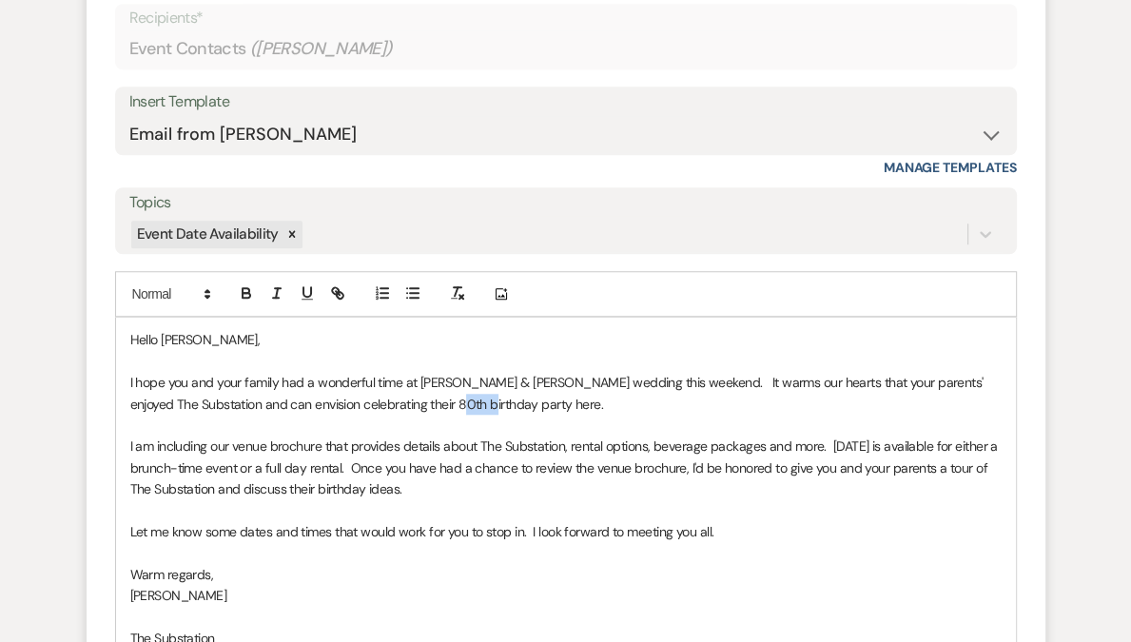
click at [414, 399] on p "I hope you and your family had a wonderful time at Dwinna & Leith's wedding thi…" at bounding box center [565, 393] width 871 height 43
click at [330, 445] on p "I am including our venue brochure that provides details about The Substation, r…" at bounding box center [565, 467] width 871 height 64
click at [551, 463] on p "I am including our venue brochure that provides details about The Substation, r…" at bounding box center [565, 467] width 871 height 64
click at [828, 438] on p "I am including our venue brochure that provides details about The Substation, r…" at bounding box center [565, 467] width 871 height 64
click at [137, 468] on p "I am including our venue brochure that provides details about The Substation, r…" at bounding box center [565, 467] width 871 height 64
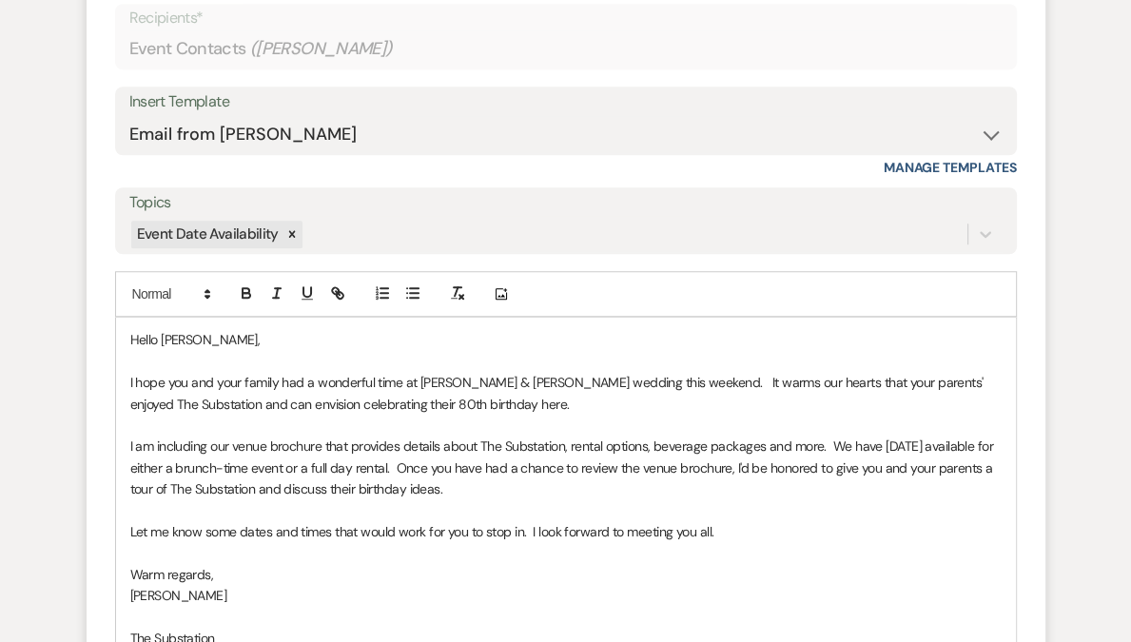
click at [357, 483] on p "I am including our venue brochure that provides details about The Substation, r…" at bounding box center [565, 467] width 871 height 64
click at [443, 479] on p "I am including our venue brochure that provides details about The Substation, r…" at bounding box center [565, 467] width 871 height 64
click at [578, 476] on p "I am including our venue brochure that provides details about The Substation, r…" at bounding box center [565, 467] width 871 height 64
click at [125, 532] on div "Hello Derica, I hope you and your family had a wonderful time at Dwinna & Leith…" at bounding box center [565, 499] width 899 height 363
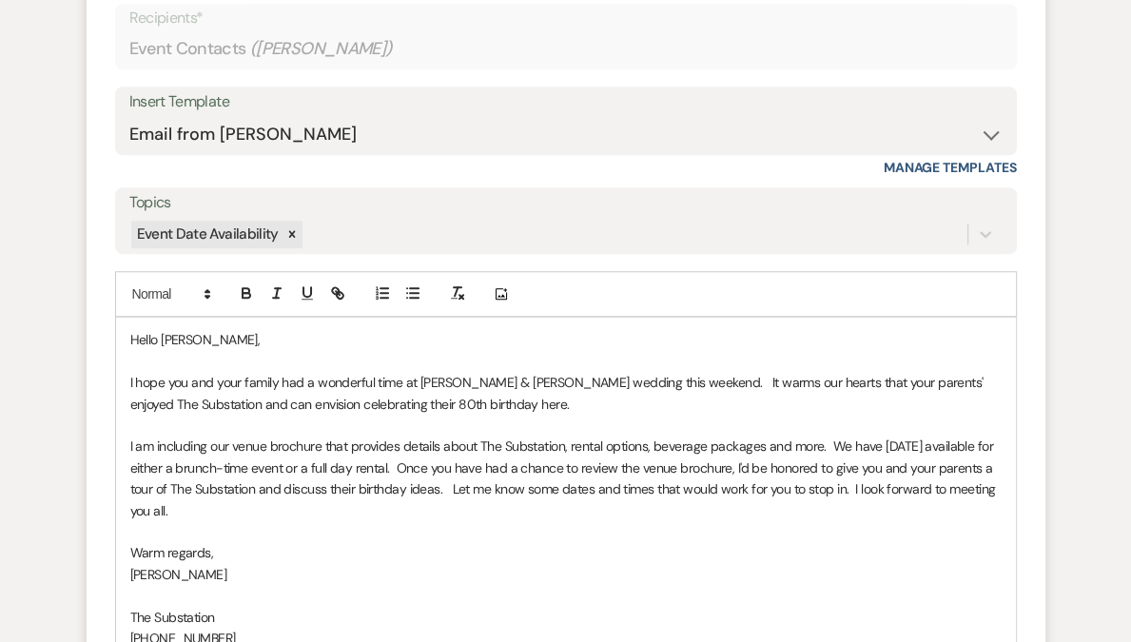
click at [906, 489] on p "I am including our venue brochure that provides details about The Substation, r…" at bounding box center [565, 478] width 871 height 86
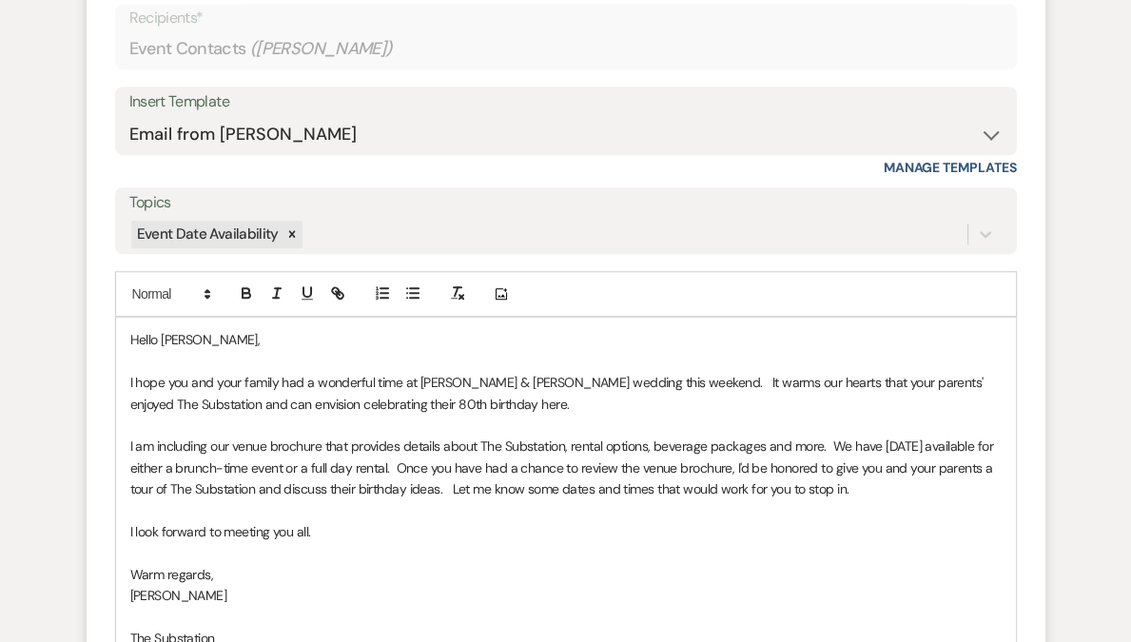
click at [303, 528] on p "I look forward to meeting you all." at bounding box center [565, 531] width 871 height 21
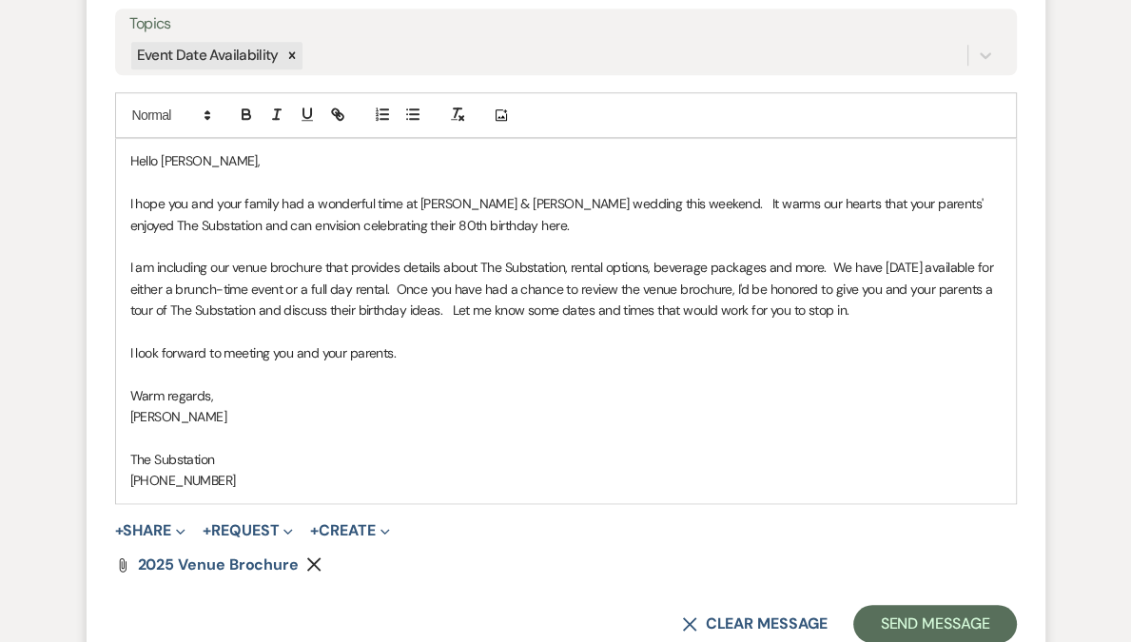
scroll to position [1572, 0]
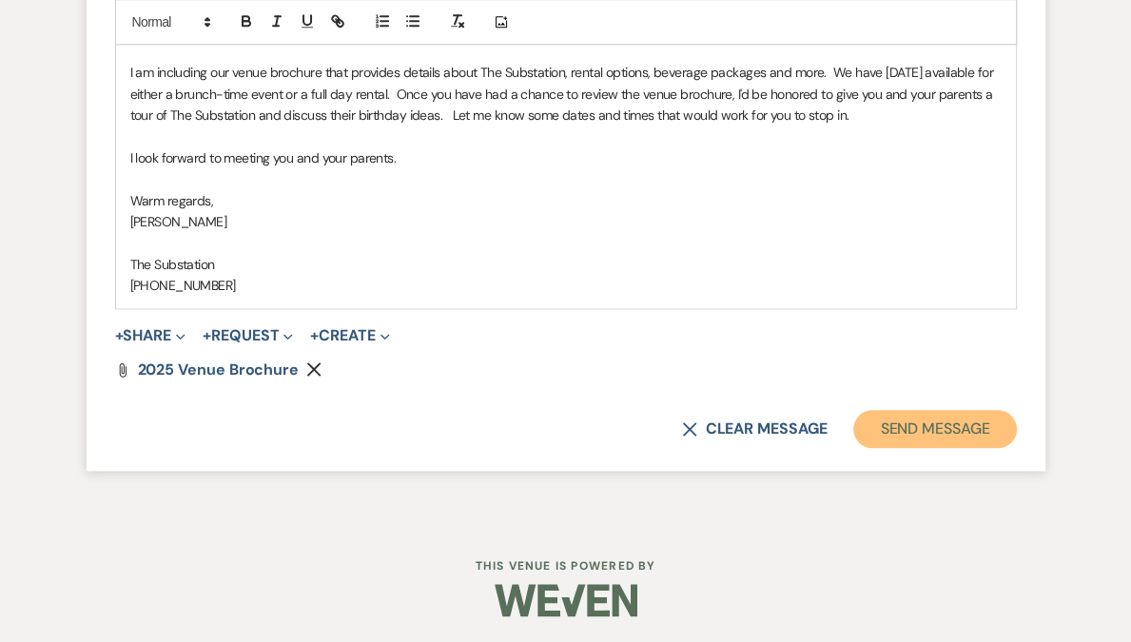
click at [942, 432] on button "Send Message" at bounding box center [934, 429] width 163 height 38
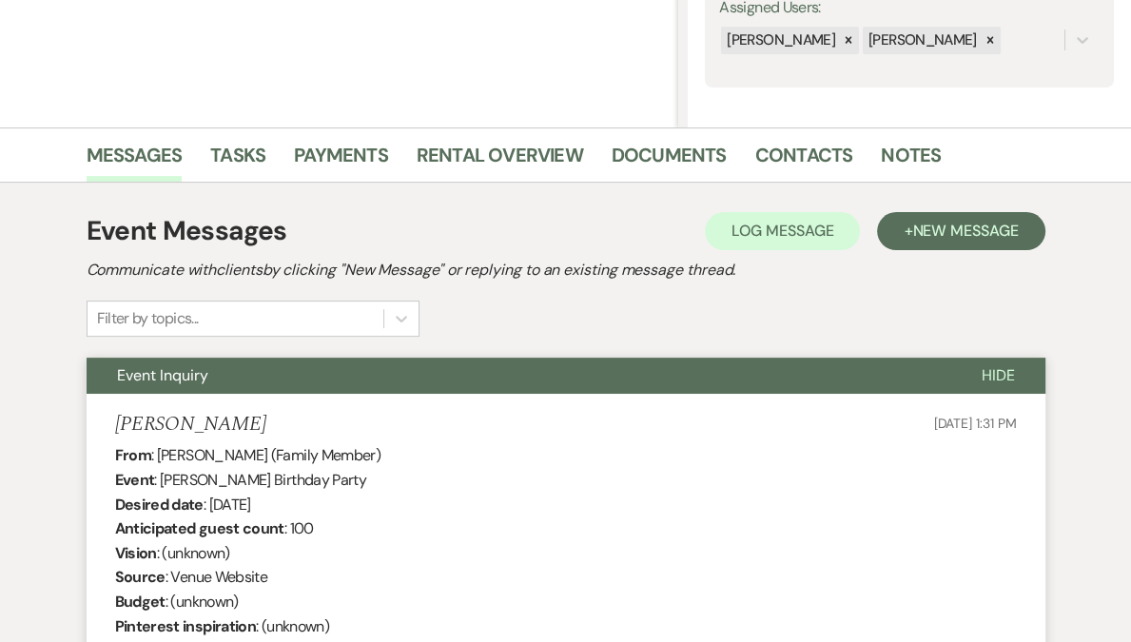
scroll to position [0, 0]
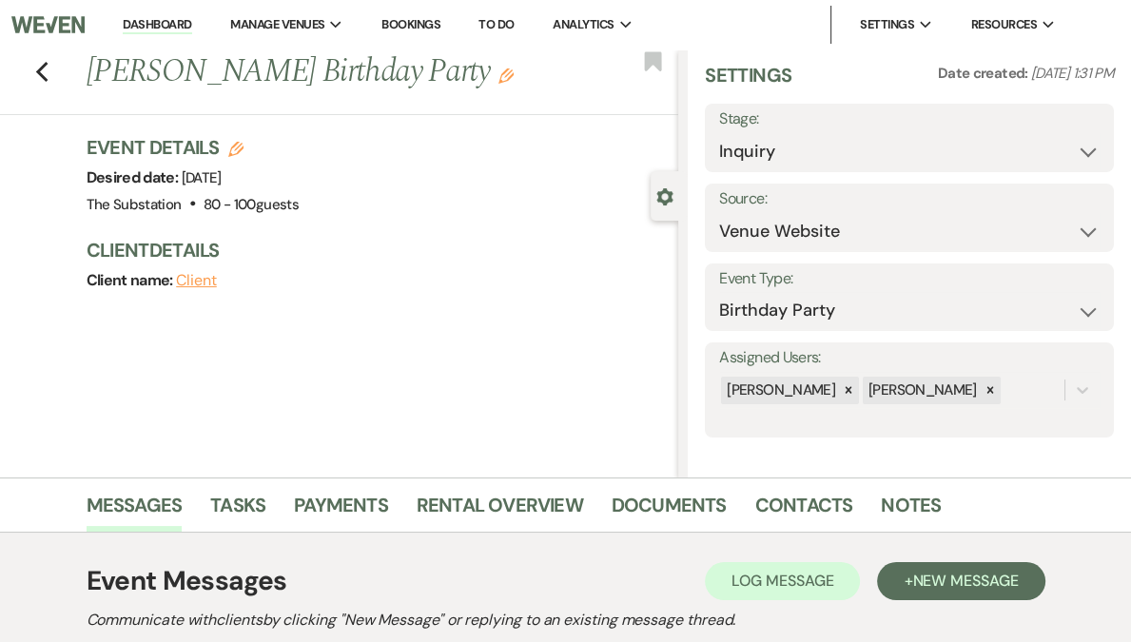
click at [201, 15] on li "Dashboard" at bounding box center [156, 25] width 87 height 38
click at [191, 22] on link "Dashboard" at bounding box center [157, 25] width 68 height 18
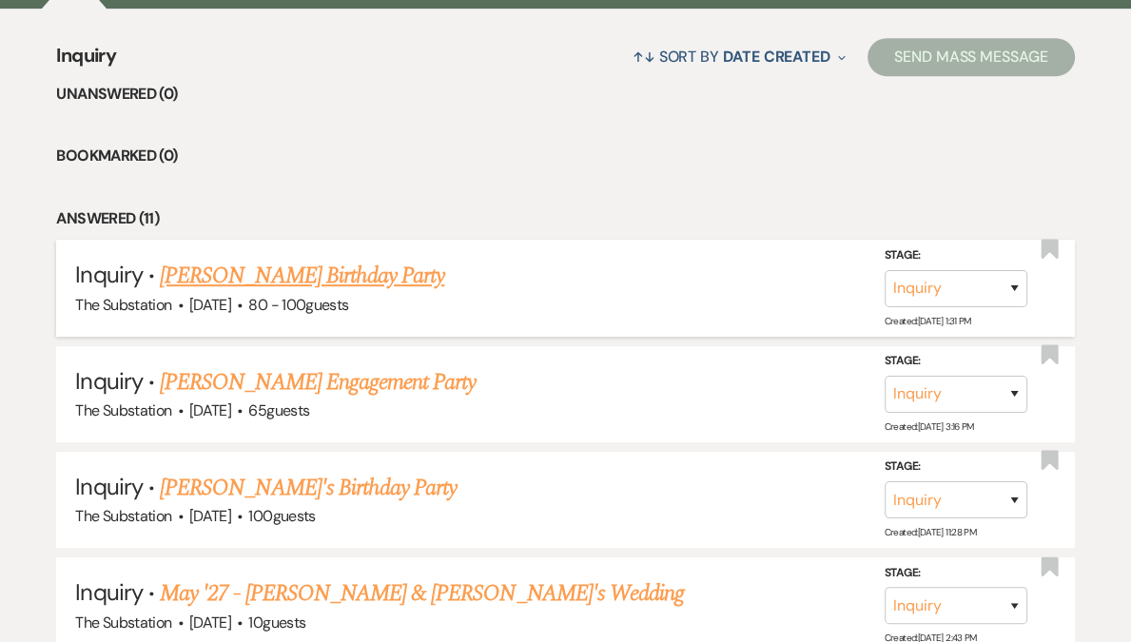
scroll to position [576, 0]
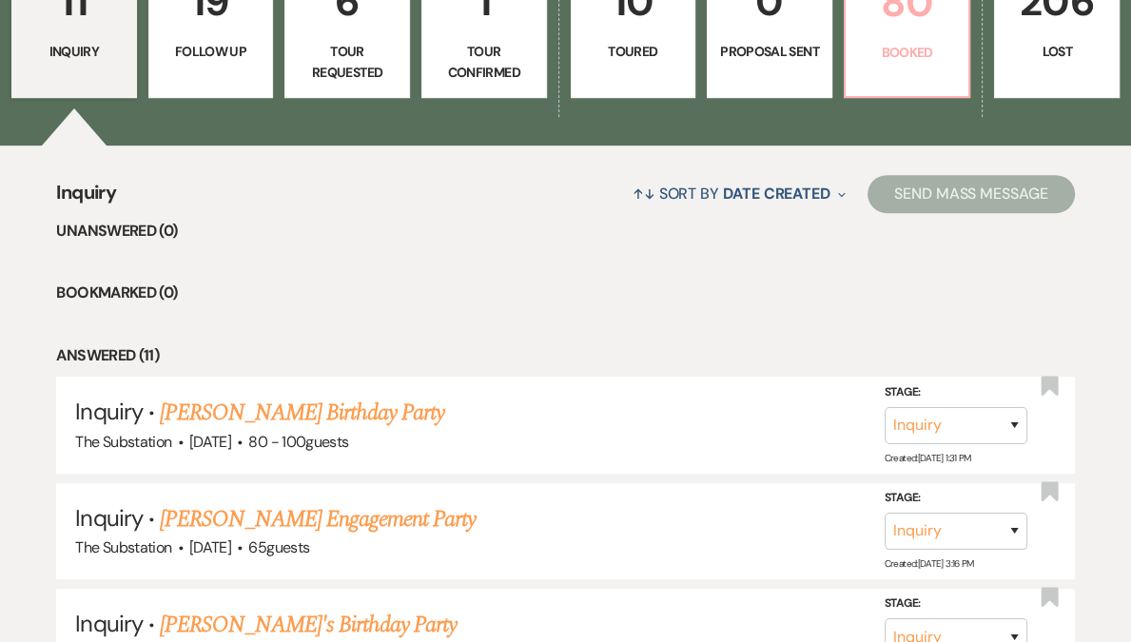
click at [860, 36] on link "80 Booked" at bounding box center [906, 26] width 127 height 143
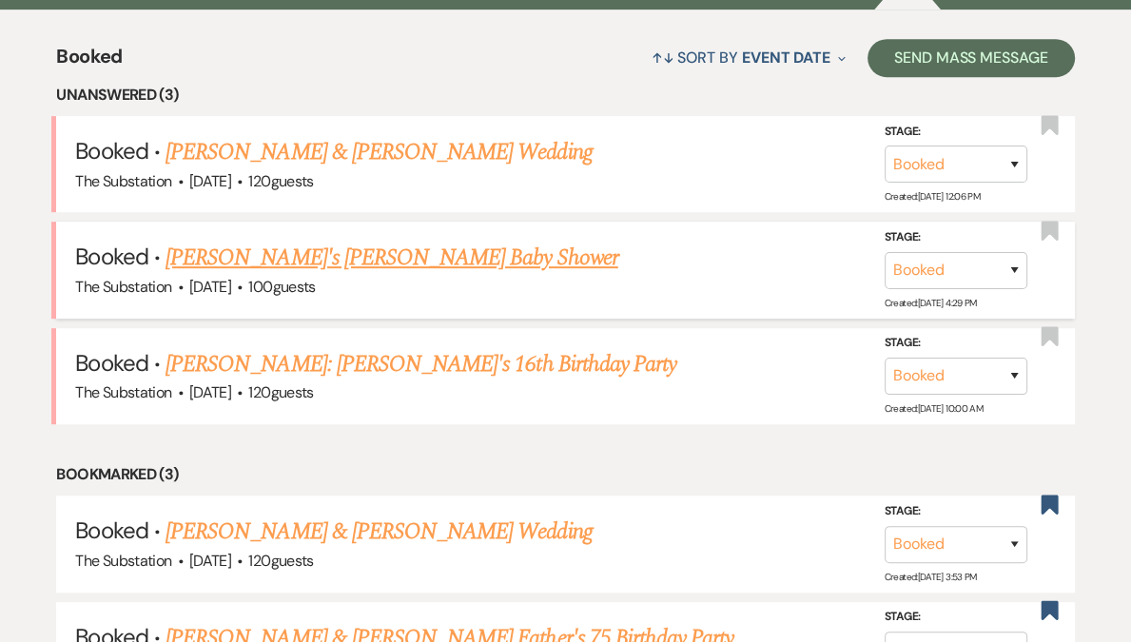
scroll to position [977, 0]
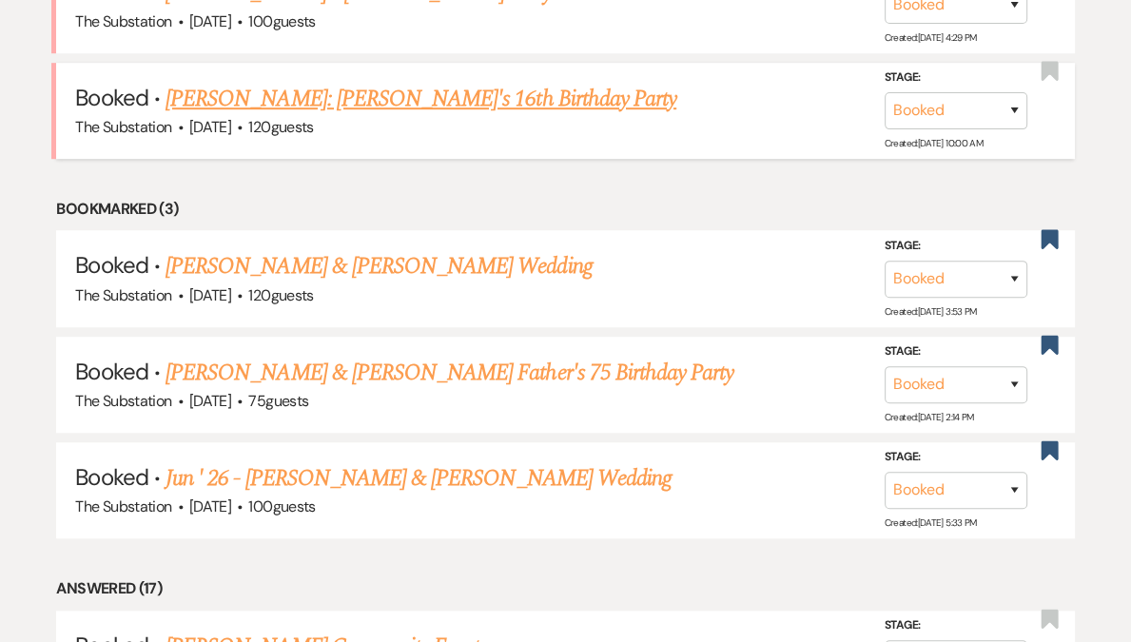
click at [369, 101] on link "Ebony Milton: Chloe's 16th Birthday Party" at bounding box center [420, 99] width 511 height 34
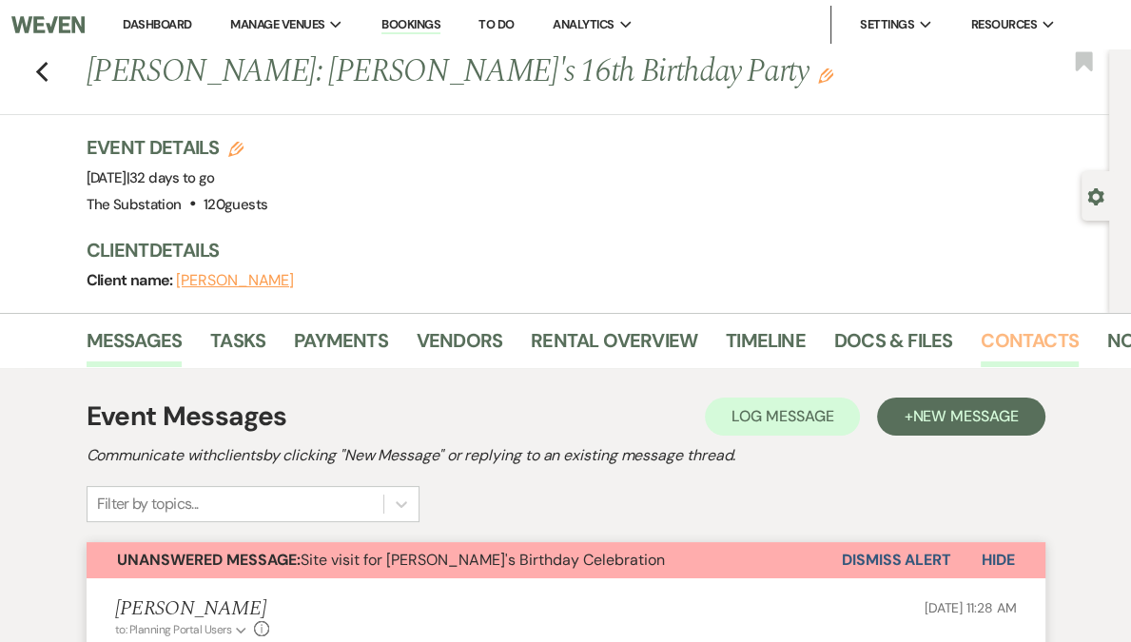
click at [1006, 351] on link "Contacts" at bounding box center [1029, 346] width 98 height 42
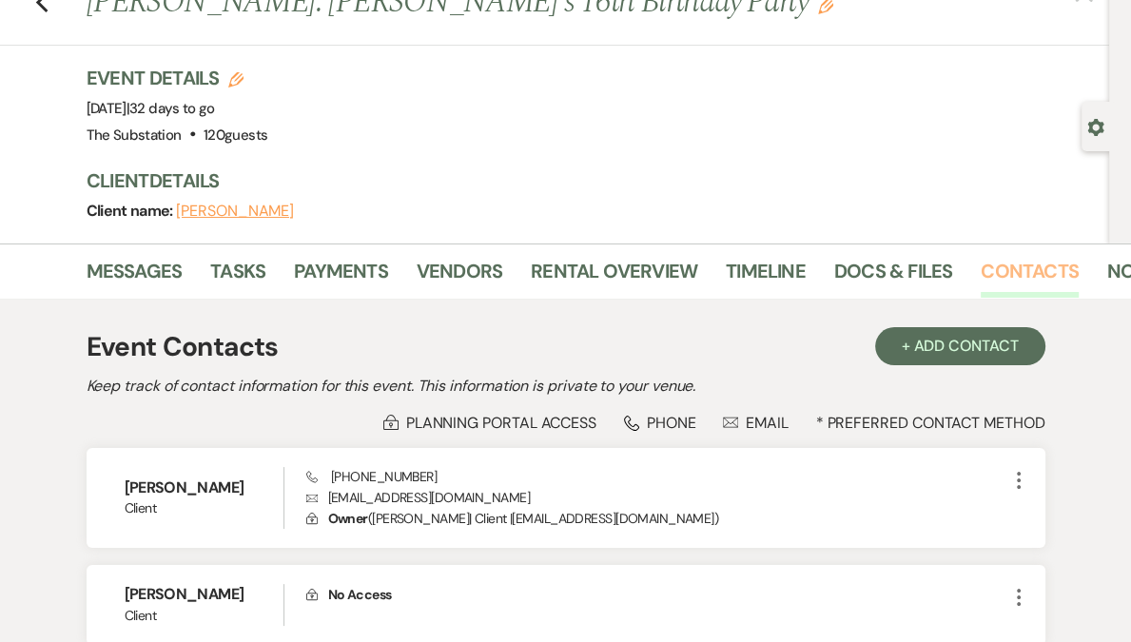
scroll to position [240, 0]
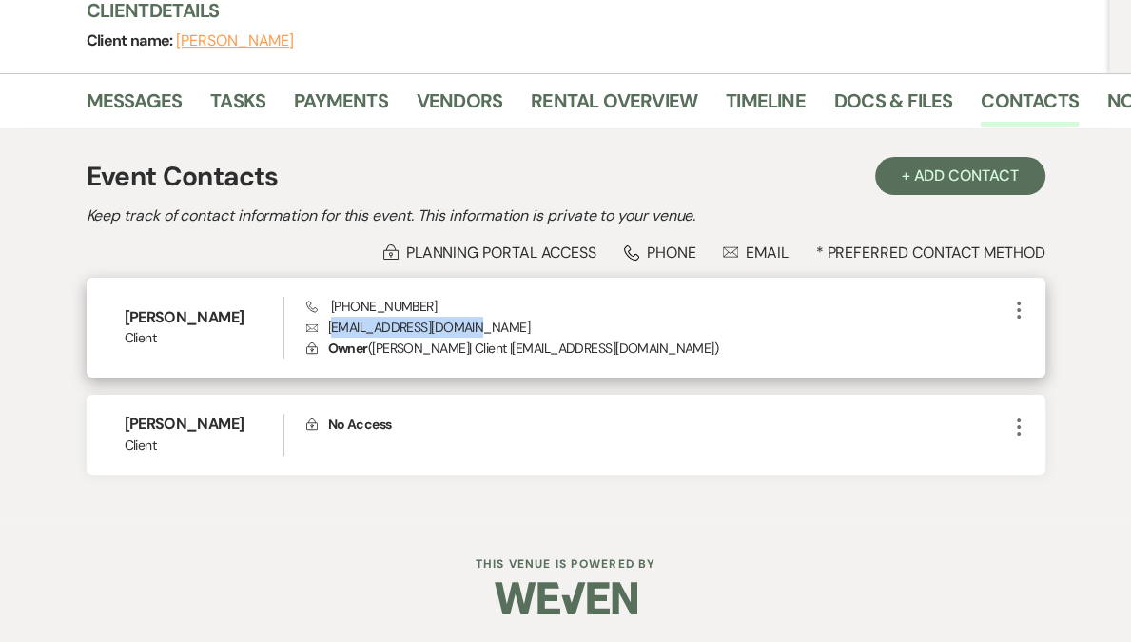
drag, startPoint x: 331, startPoint y: 326, endPoint x: 495, endPoint y: 320, distance: 164.6
click at [495, 320] on p "Envelope ebonylmilton@yahoo.com" at bounding box center [656, 327] width 701 height 21
drag, startPoint x: 486, startPoint y: 325, endPoint x: 330, endPoint y: 325, distance: 155.9
click at [330, 325] on p "Envelope ebonylmilton@yahoo.com" at bounding box center [656, 327] width 701 height 21
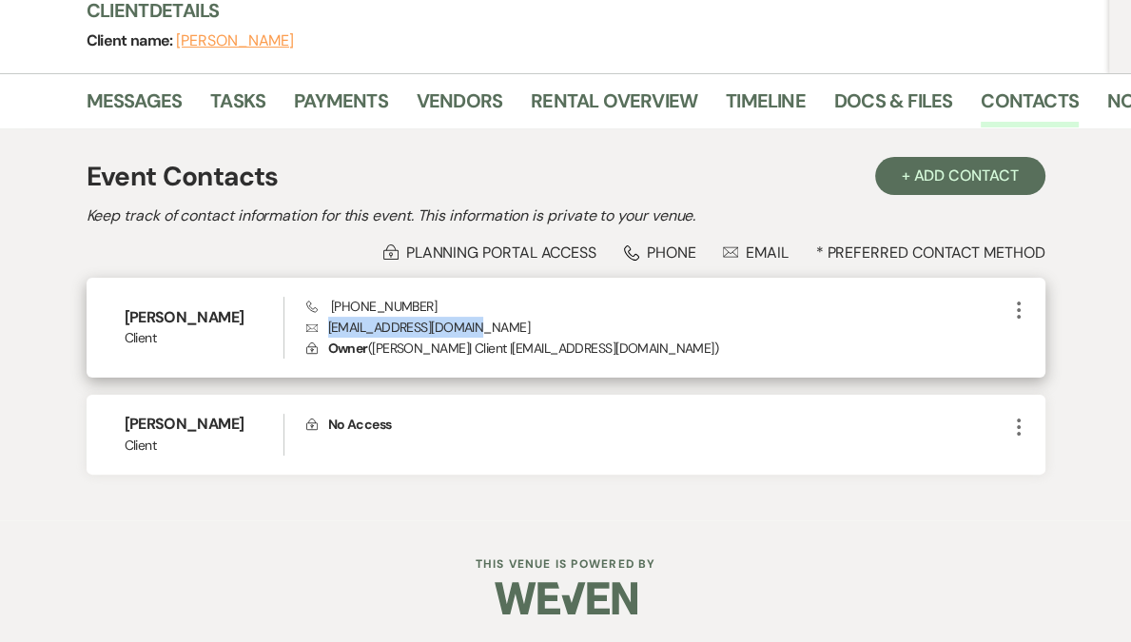
copy p "ebonylmilton@yahoo.com"
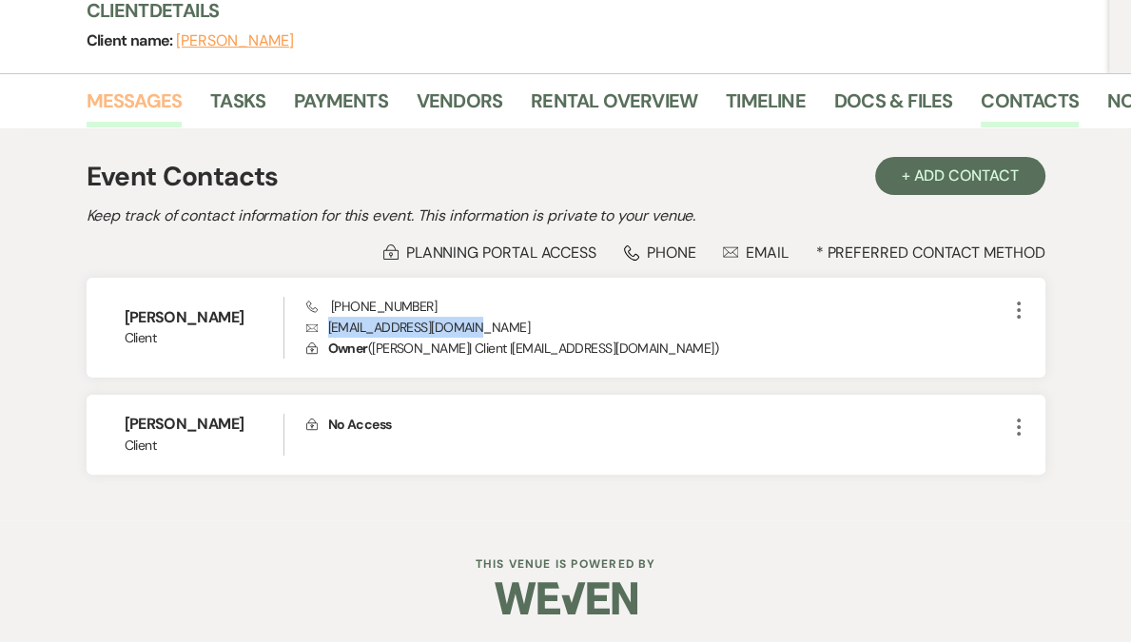
click at [123, 107] on link "Messages" at bounding box center [135, 107] width 96 height 42
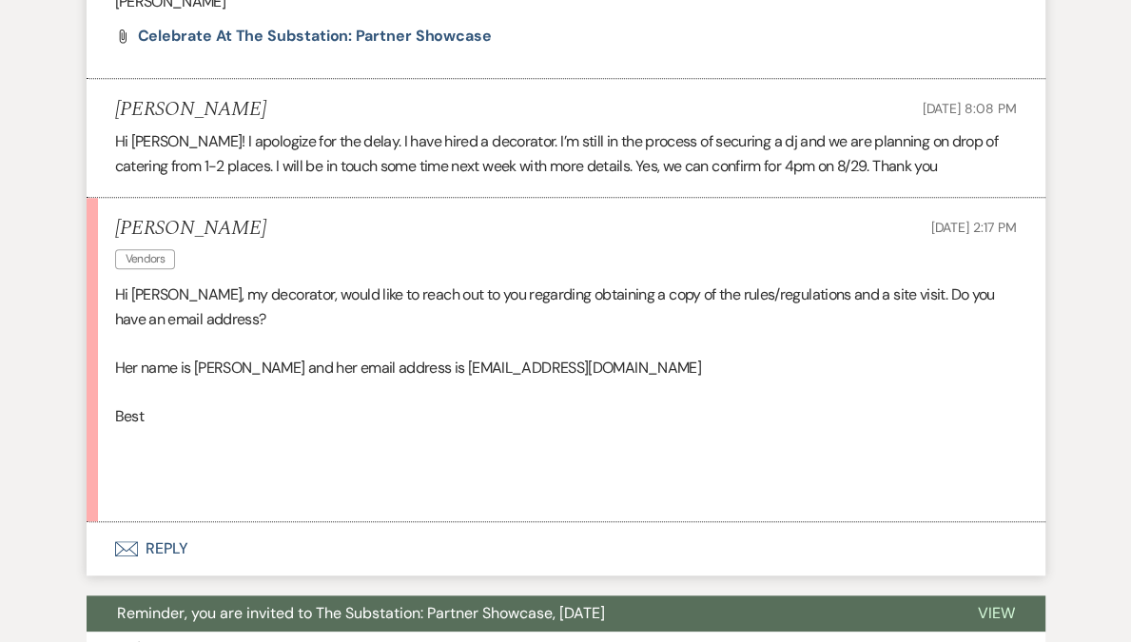
scroll to position [1411, 0]
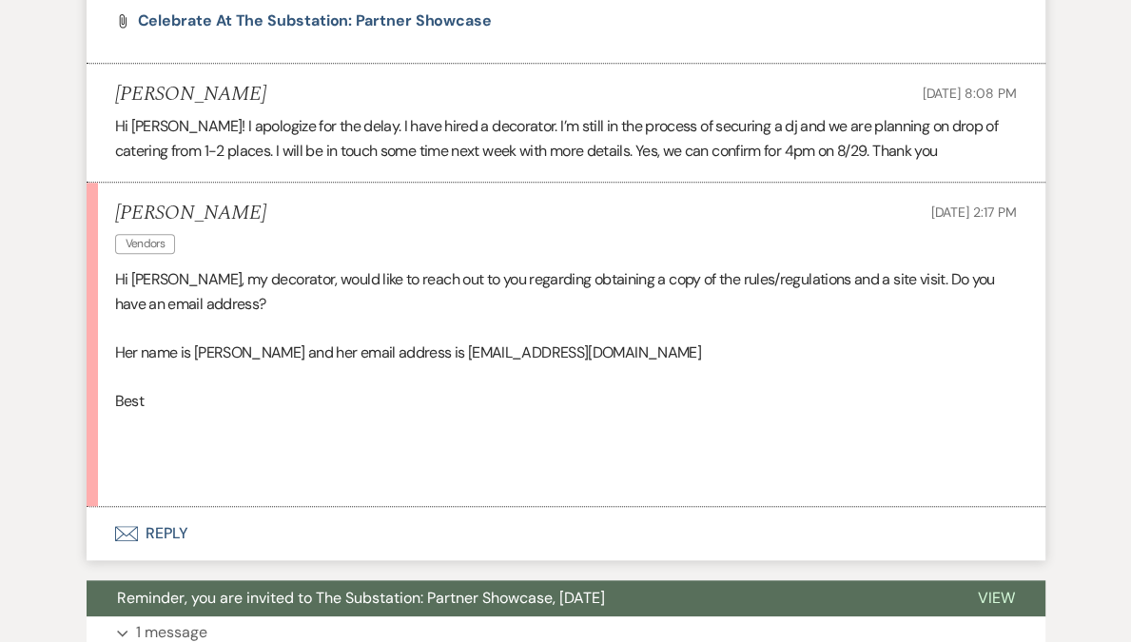
click at [572, 340] on p "Her name is Kimberly and her email address is info@adawningxperience.com" at bounding box center [565, 352] width 901 height 25
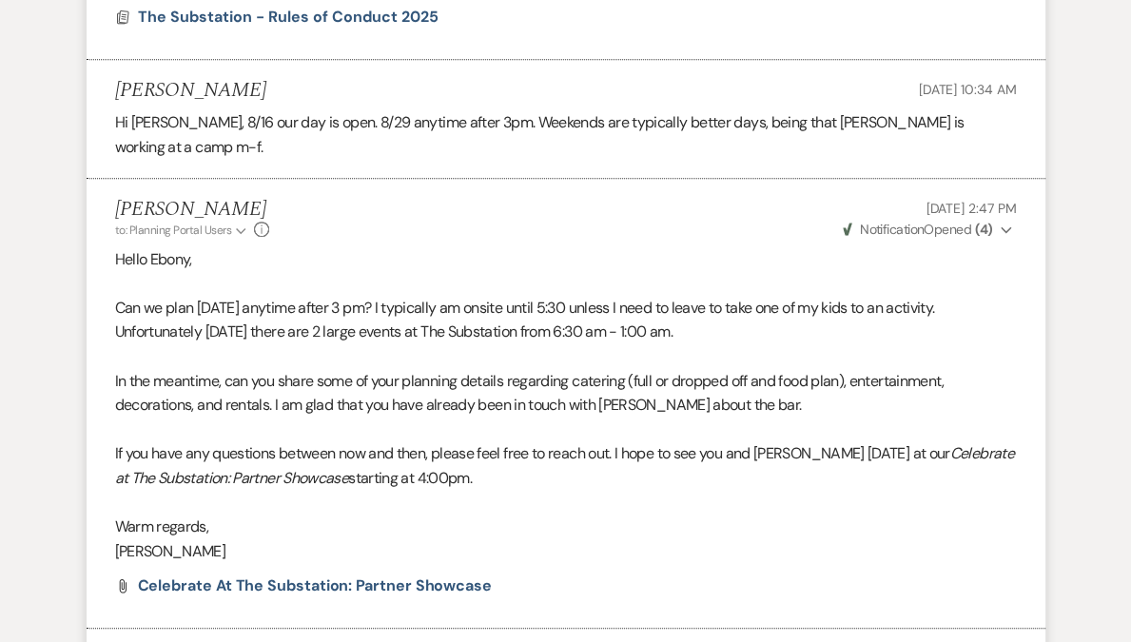
scroll to position [0, 0]
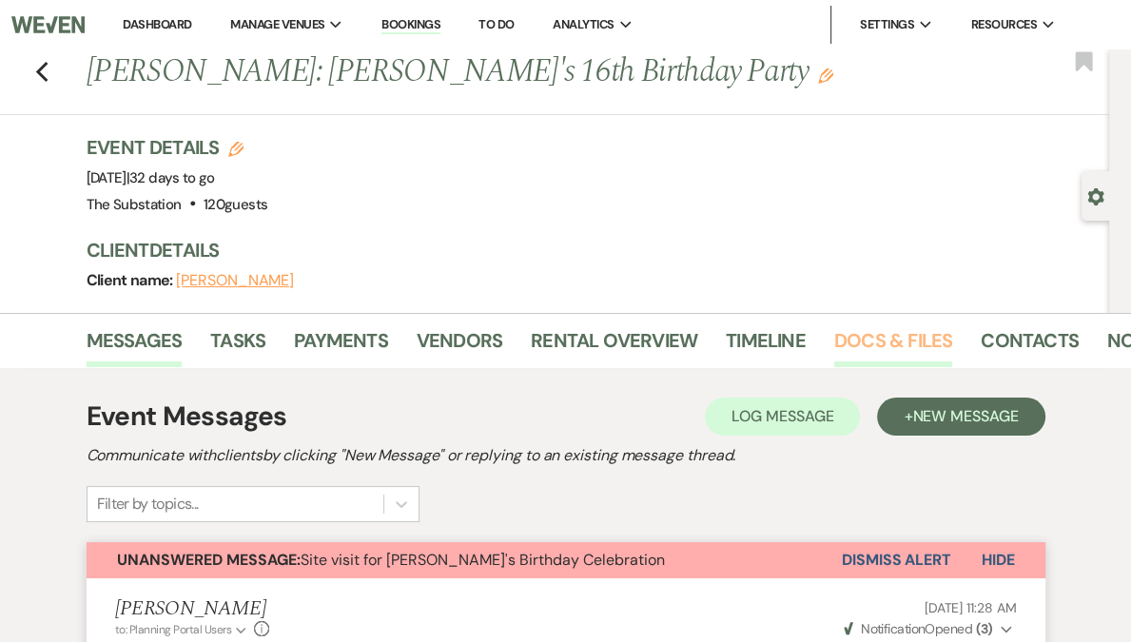
click at [868, 352] on link "Docs & Files" at bounding box center [893, 346] width 118 height 42
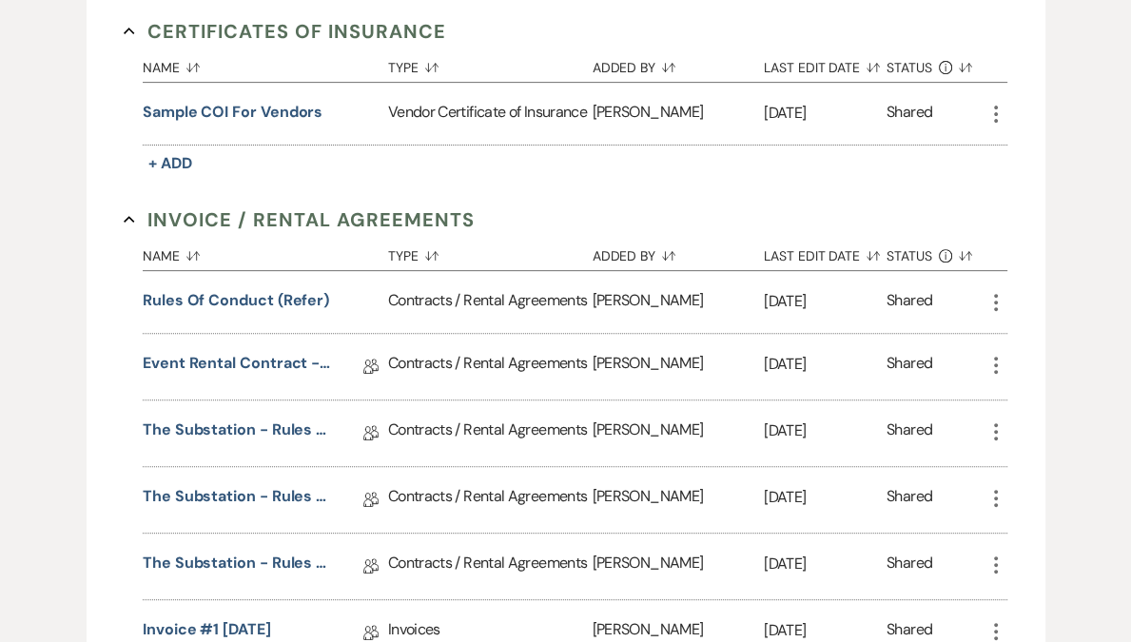
scroll to position [666, 0]
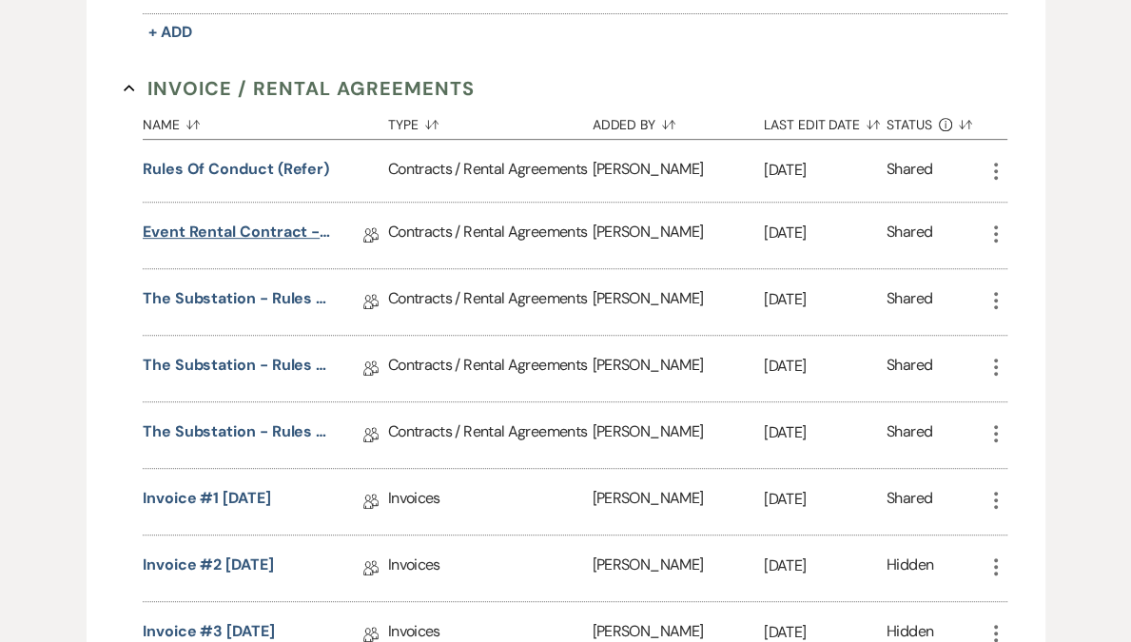
click at [298, 232] on link "Event Rental Contract - The Substation, Main Level (2025)" at bounding box center [238, 235] width 190 height 29
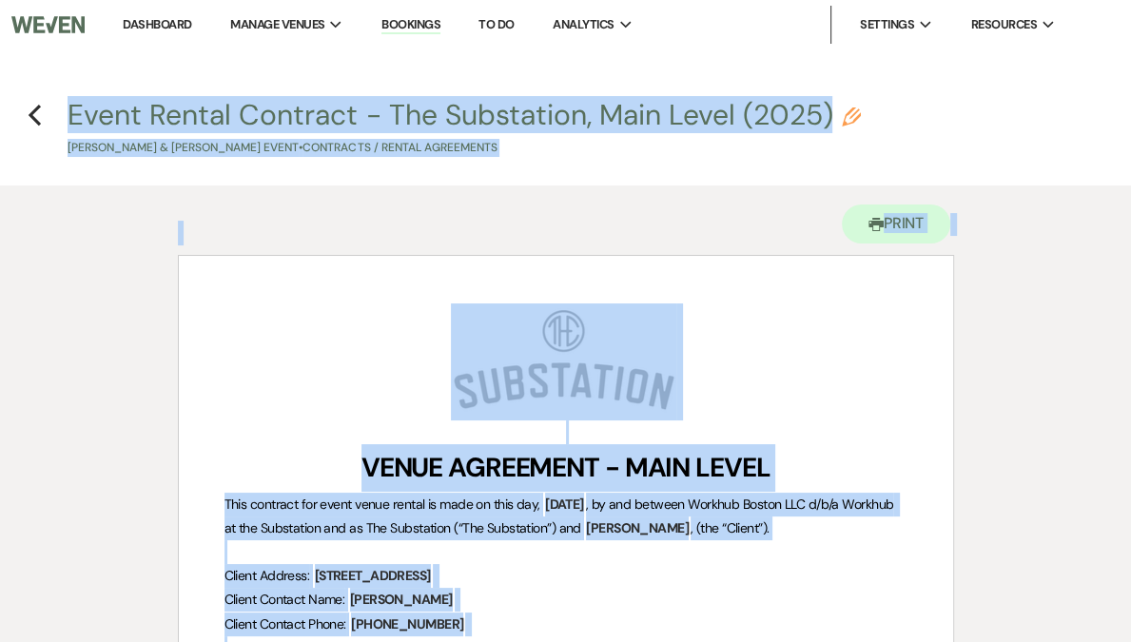
click at [464, 507] on span "This contract for event venue rental is made on this day," at bounding box center [382, 503] width 316 height 17
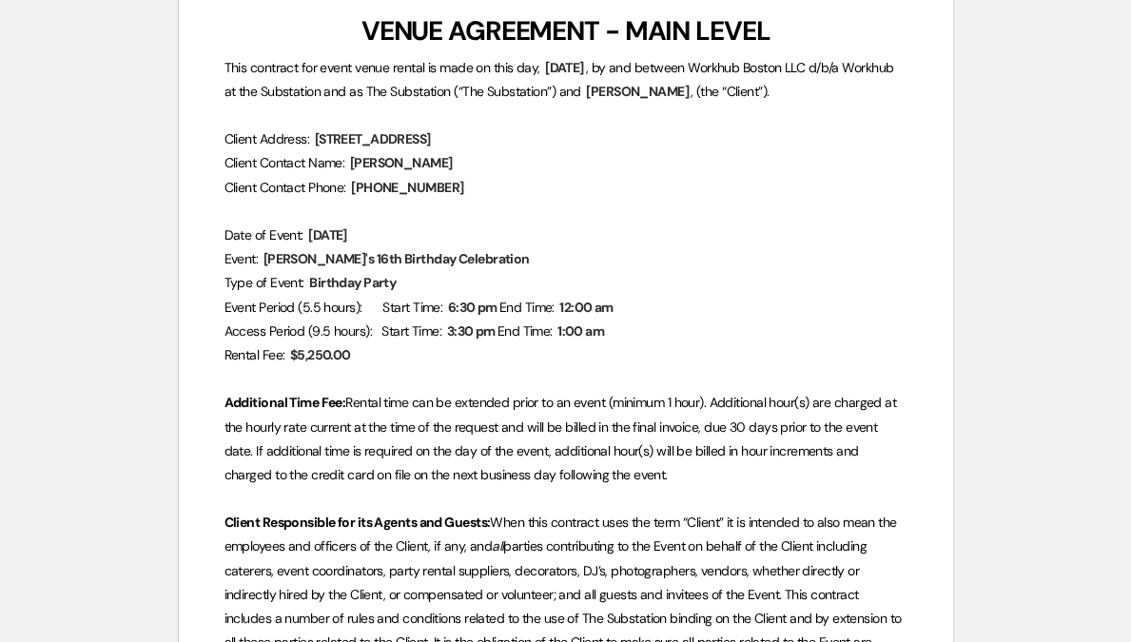
scroll to position [459, 0]
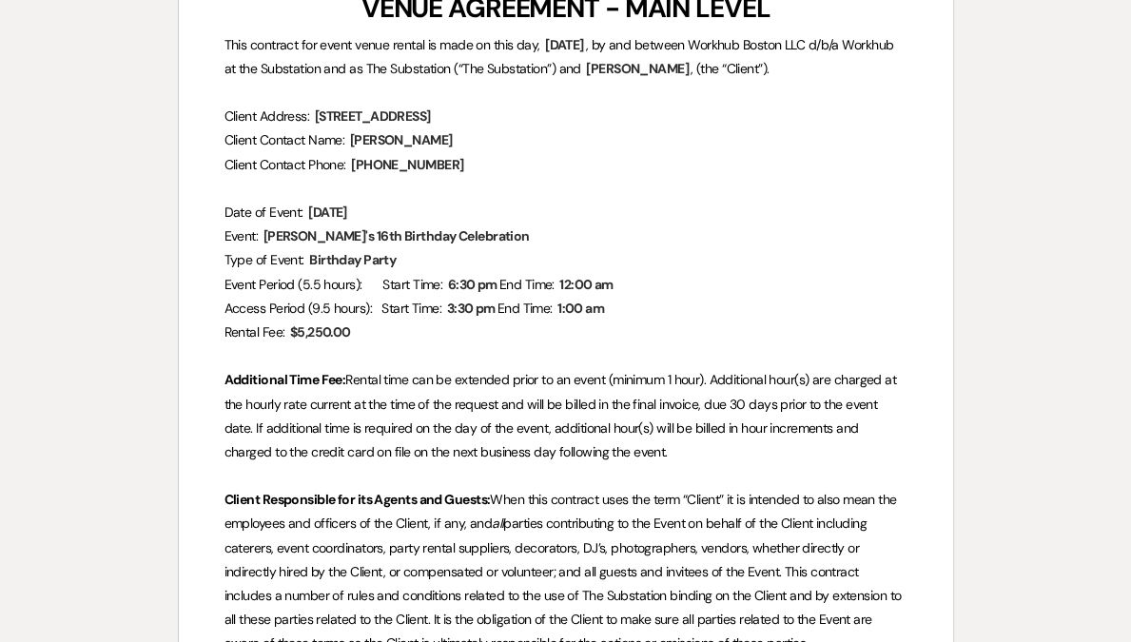
click at [310, 298] on p "Access Period (9.5 hours): Start Time: ﻿ 3:30 pm ﻿ End Time: ﻿ 1:00 am ﻿" at bounding box center [565, 309] width 683 height 24
click at [315, 286] on span "Event Period (5.5 hours): Start Time:" at bounding box center [333, 284] width 219 height 17
click at [390, 291] on span "Event Period (5.5 hours): Start Time:" at bounding box center [333, 284] width 219 height 17
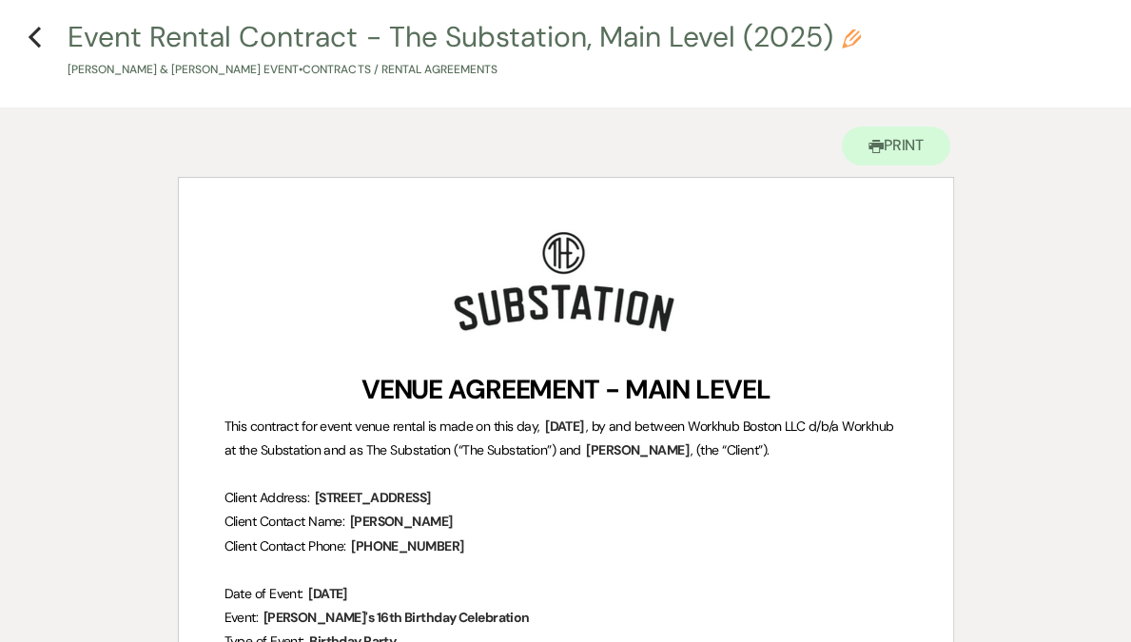
scroll to position [0, 0]
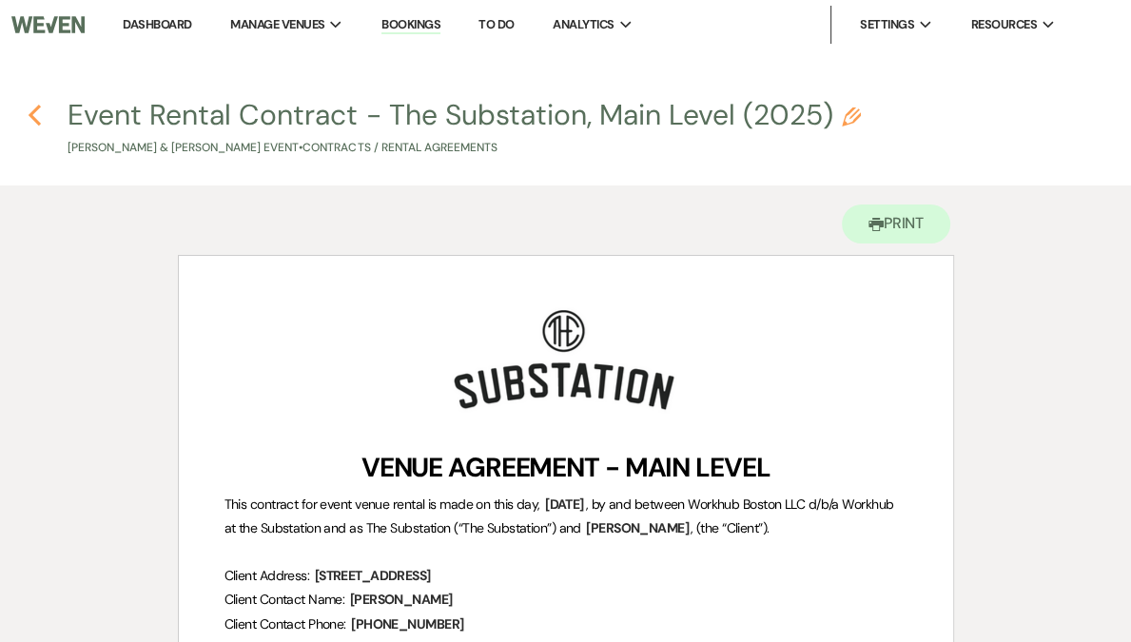
click at [35, 115] on icon "Previous" at bounding box center [35, 115] width 14 height 23
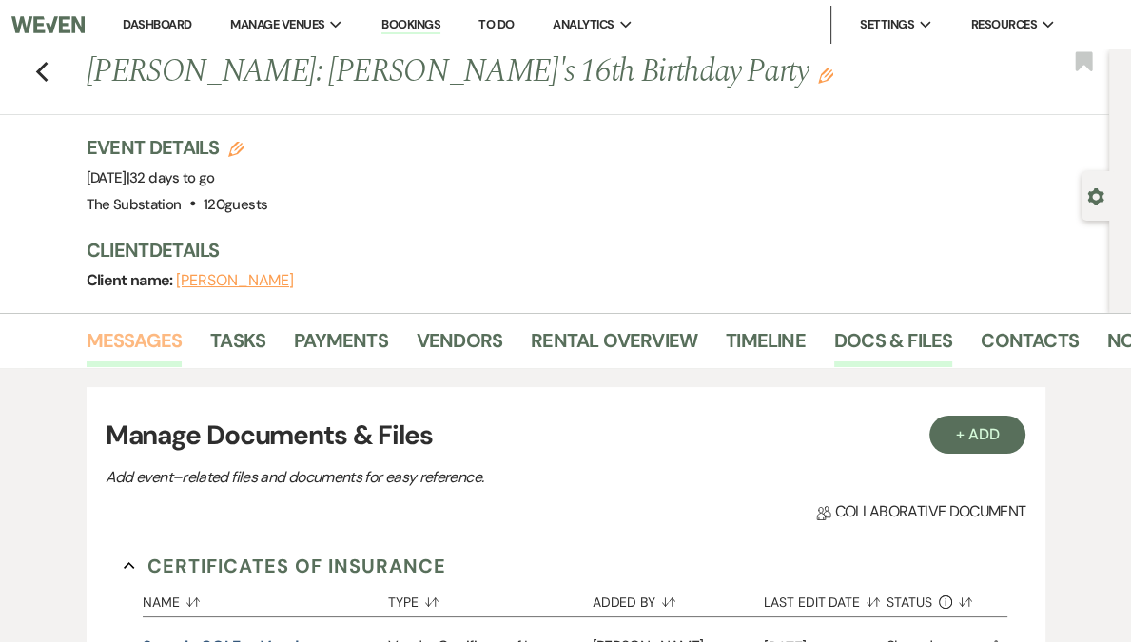
click at [150, 344] on link "Messages" at bounding box center [135, 346] width 96 height 42
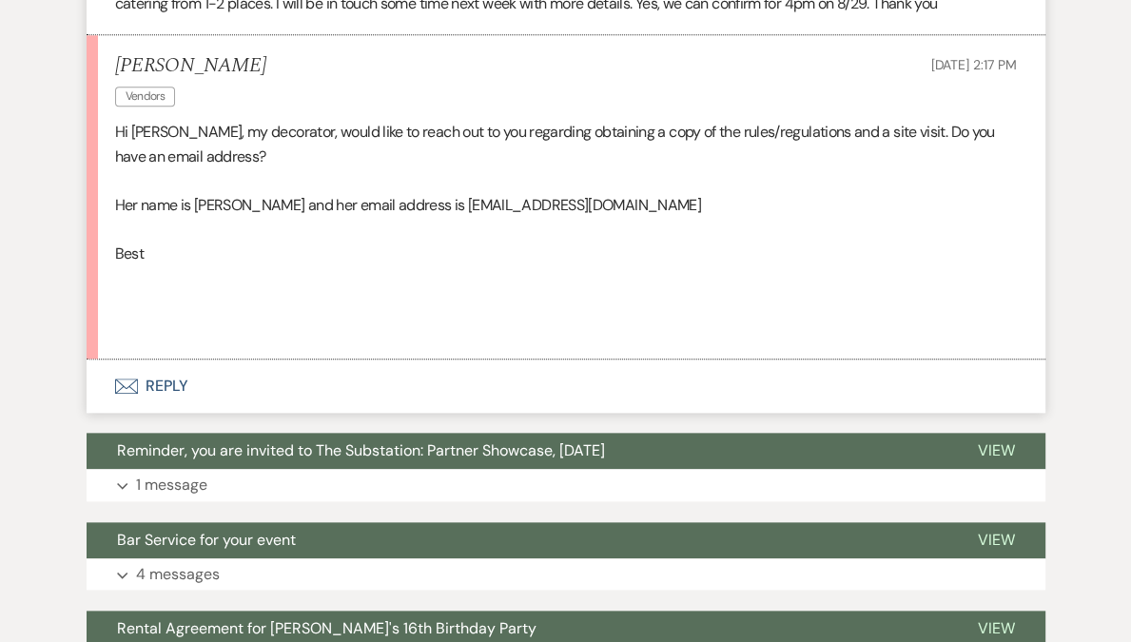
scroll to position [1558, 0]
click at [154, 372] on button "Envelope Reply" at bounding box center [566, 385] width 958 height 53
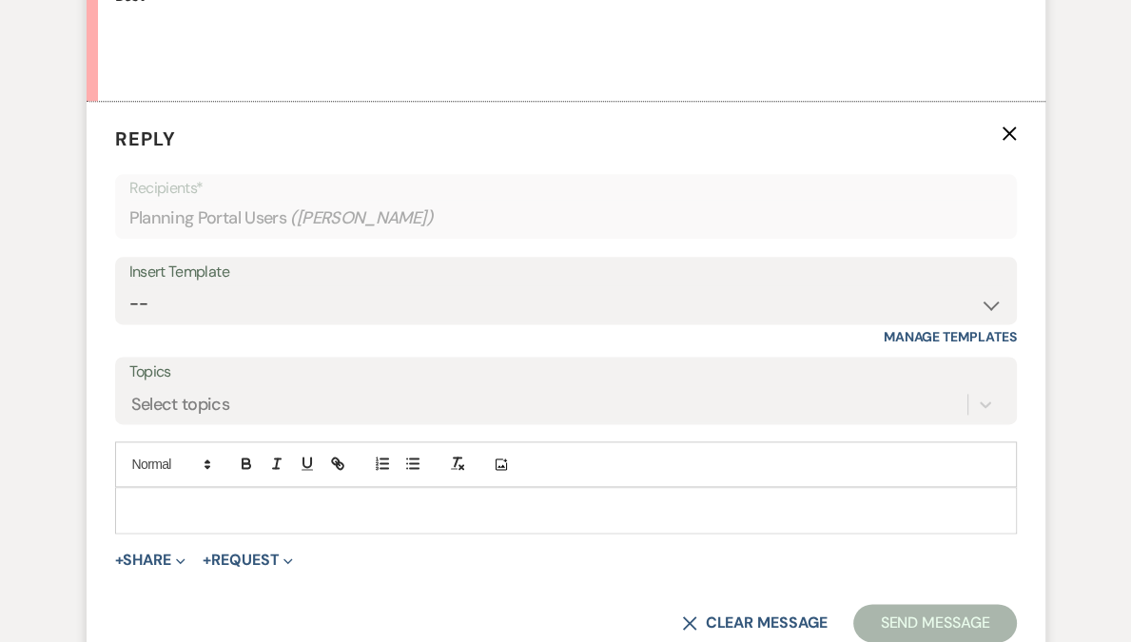
scroll to position [1852, 0]
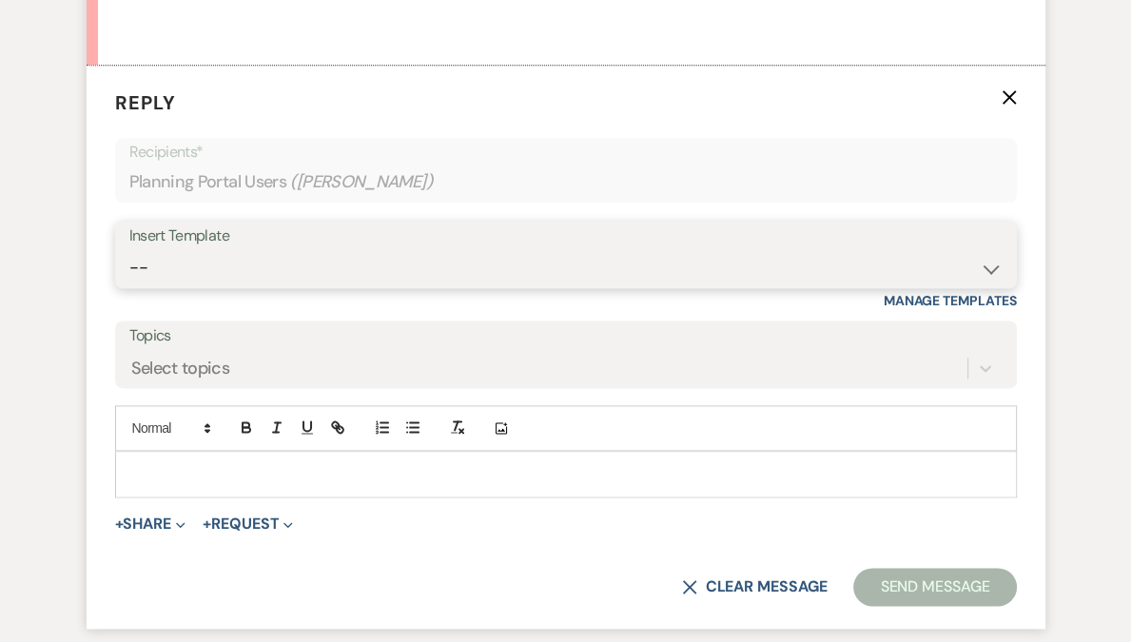
click at [201, 249] on select "-- Weven Planning Portal Introduction (Booked Events) Follow Up Contract (Pre-B…" at bounding box center [565, 267] width 873 height 37
select select "4505"
click at [129, 249] on select "-- Weven Planning Portal Introduction (Booked Events) Follow Up Contract (Pre-B…" at bounding box center [565, 267] width 873 height 37
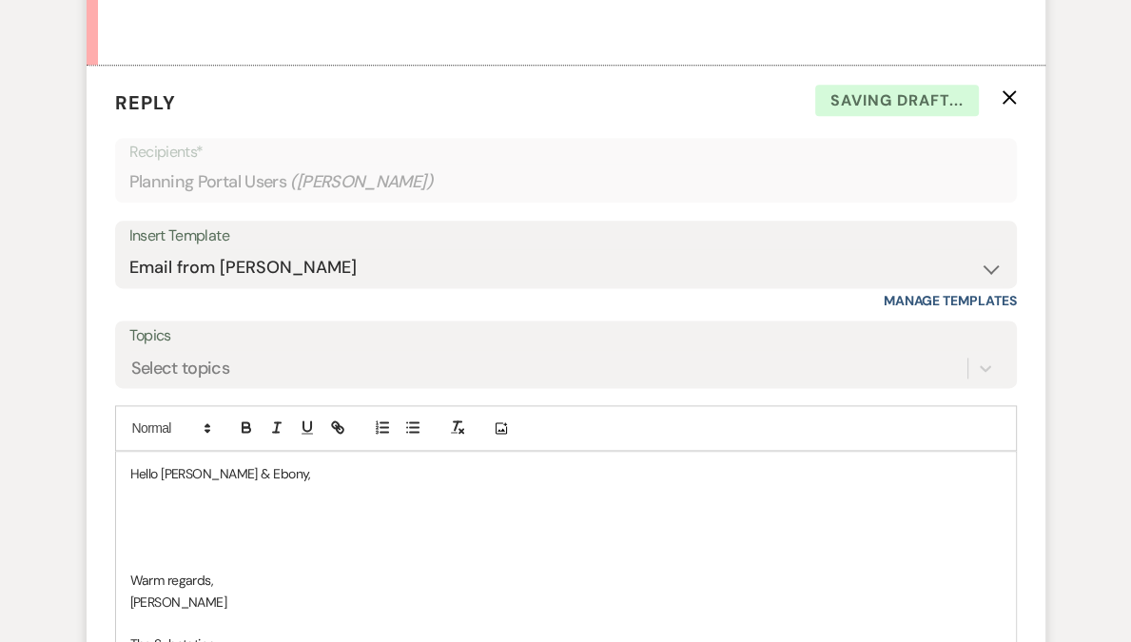
click at [159, 506] on p at bounding box center [565, 516] width 871 height 21
click at [224, 463] on p "Hello Ebony & Ebony," at bounding box center [565, 473] width 871 height 21
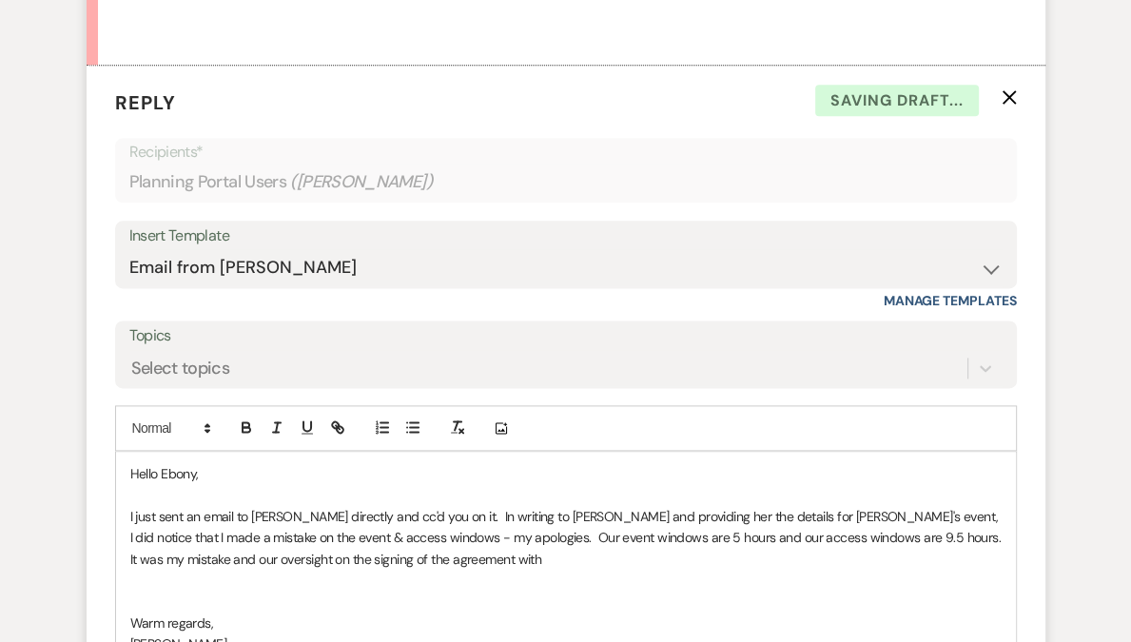
click at [455, 506] on p "I just sent an email to Kimberly directly and cc'd you on it. In writing to Kim…" at bounding box center [565, 538] width 871 height 64
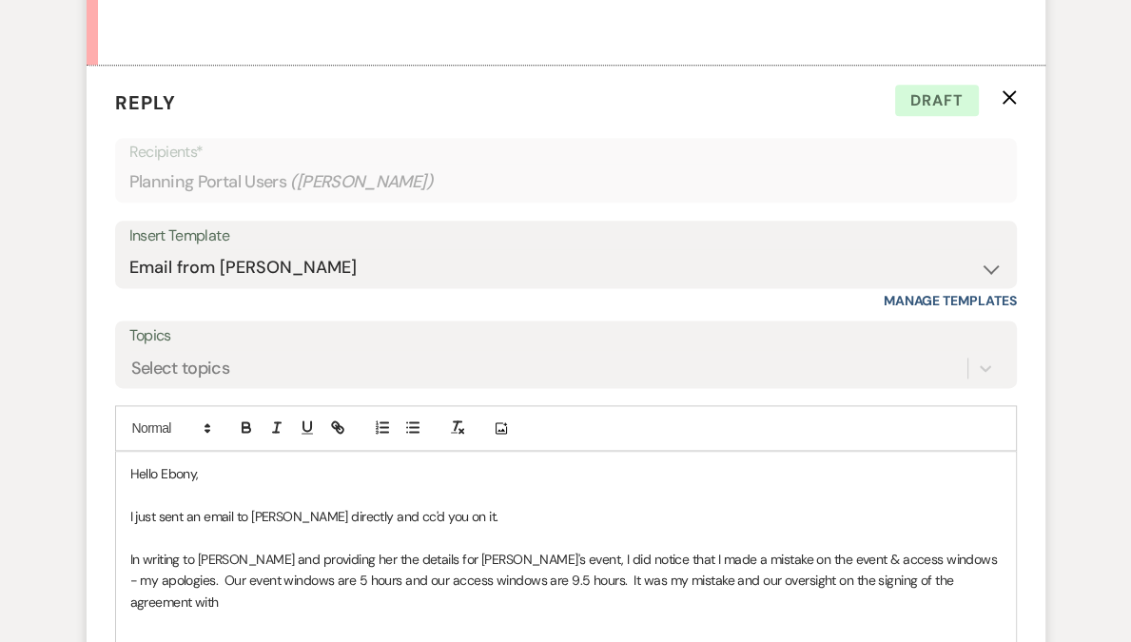
click at [772, 549] on p "In writing to Kimberly and providing her the details for Chloe's event, I did n…" at bounding box center [565, 581] width 871 height 64
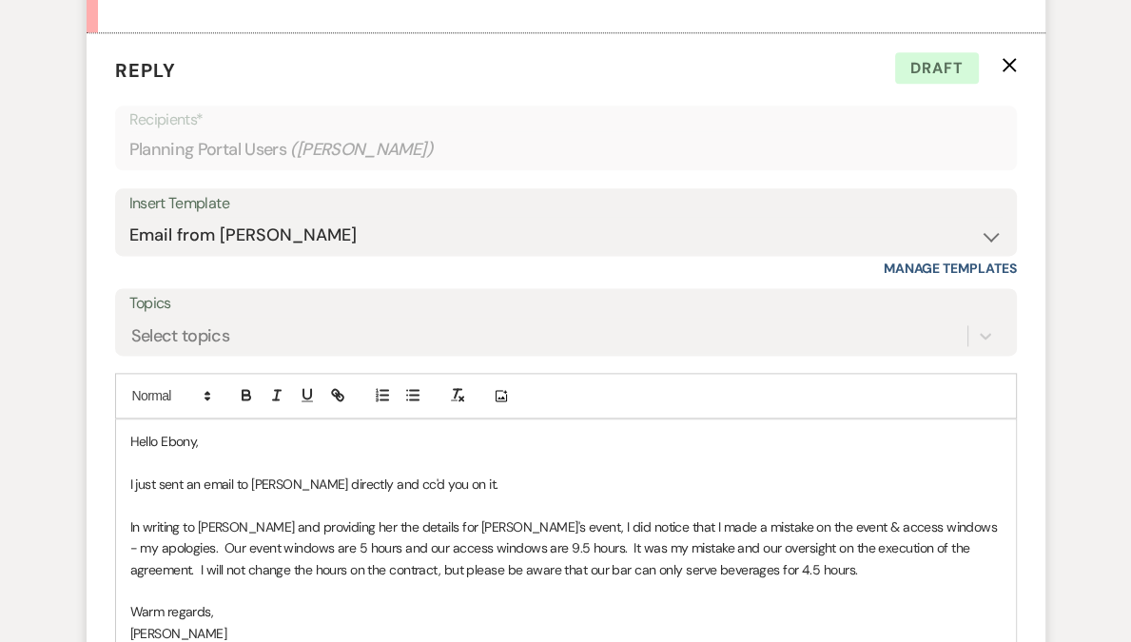
scroll to position [1958, 0]
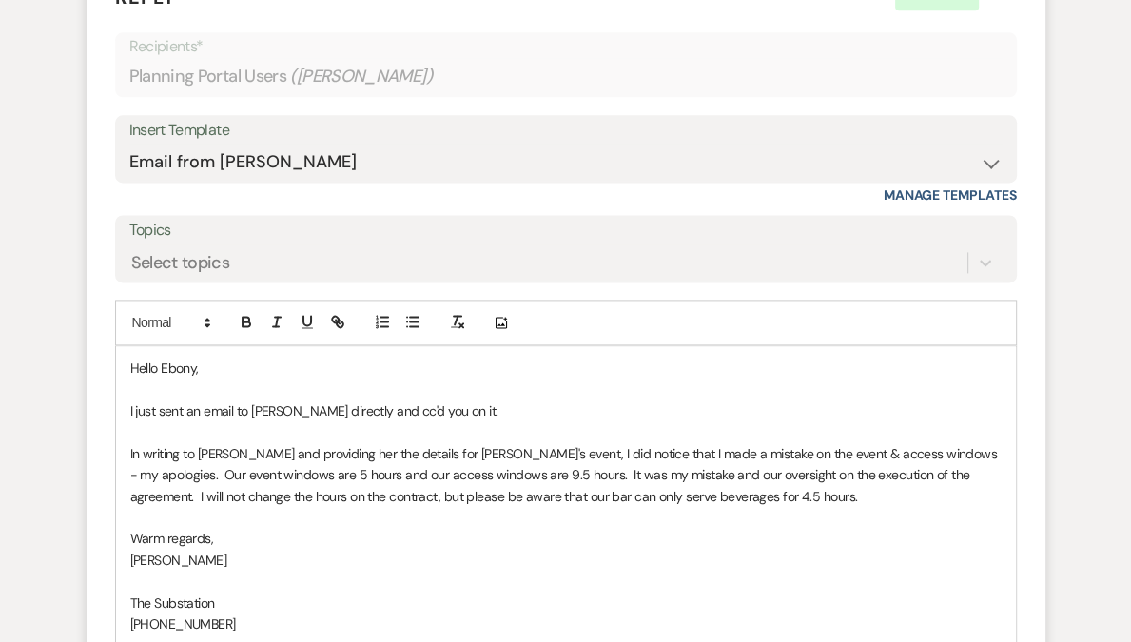
click at [521, 400] on p "I just sent an email to Kimberly directly and cc'd you on it." at bounding box center [565, 410] width 871 height 21
click at [352, 400] on p "I just sent an email to Kimberly directly and cc'd you on it." at bounding box center [565, 410] width 871 height 21
click at [456, 400] on p "I just sent an email to Kimberly directly and cc'd you on it." at bounding box center [565, 410] width 871 height 21
click at [331, 473] on p "In writing to Kimberly and providing her the details for Chloe's event, I did n…" at bounding box center [565, 475] width 871 height 64
click at [464, 443] on p "In writing to Kimberly and providing her the details for Chloe's event, I did n…" at bounding box center [565, 475] width 871 height 64
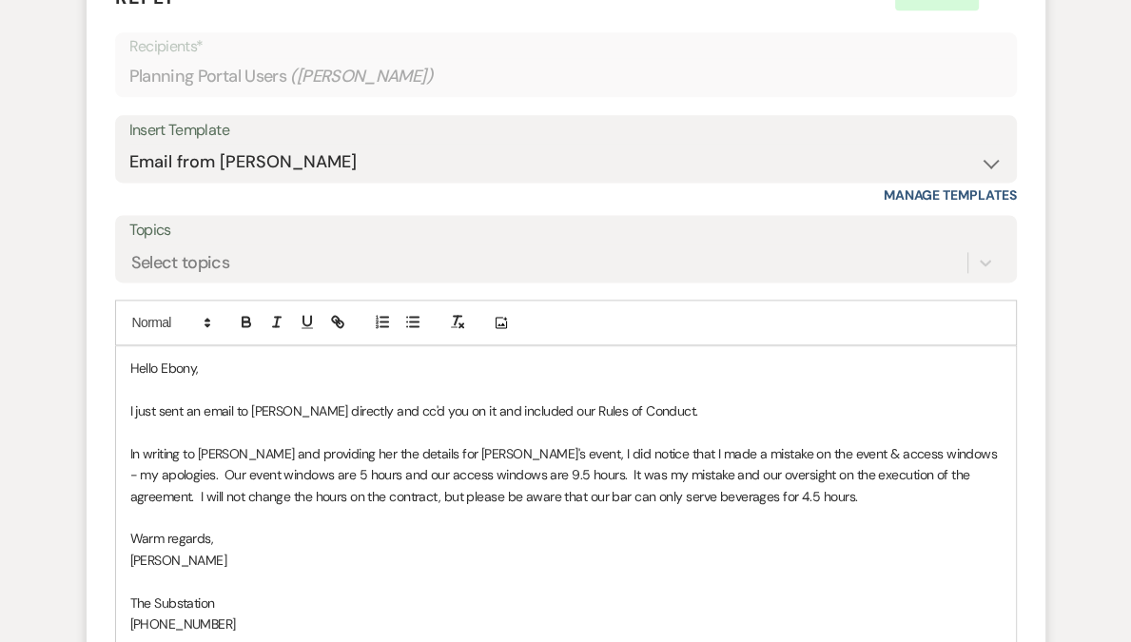
click at [620, 450] on p "In writing to Kimberly and providing her the details for Chloe's event, I did n…" at bounding box center [565, 475] width 871 height 64
click at [897, 450] on p "In writing to Kimberly and providing her the details for Chloe's event, I did n…" at bounding box center [565, 475] width 871 height 64
click at [771, 471] on p "In writing to Kimberly and providing her the details for Chloe's event, I did n…" at bounding box center [565, 475] width 871 height 64
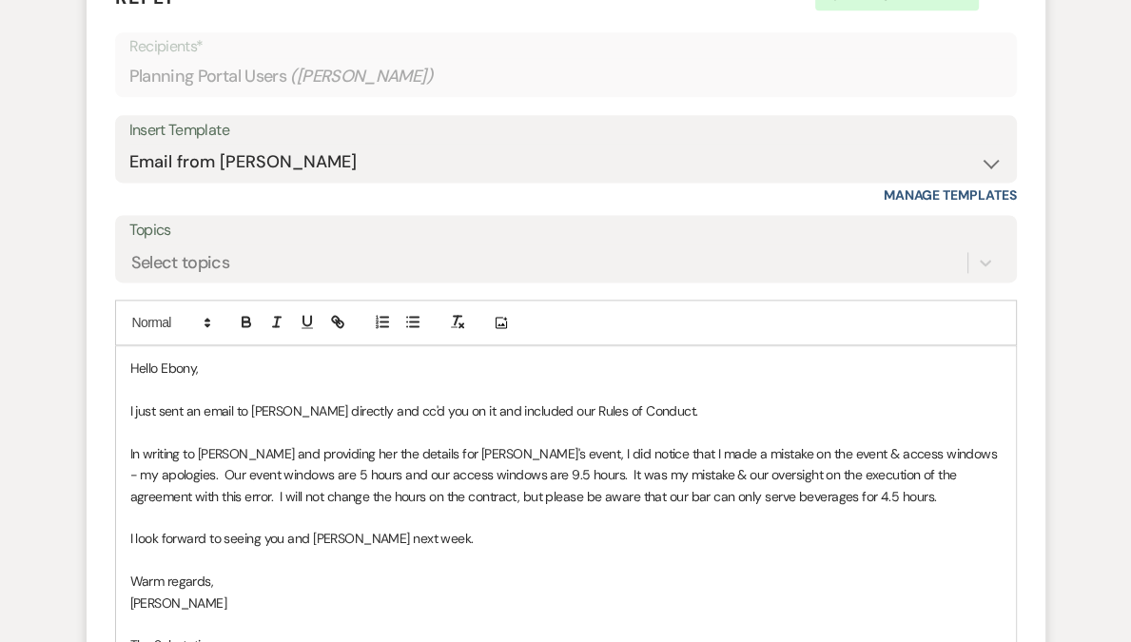
scroll to position [2251, 0]
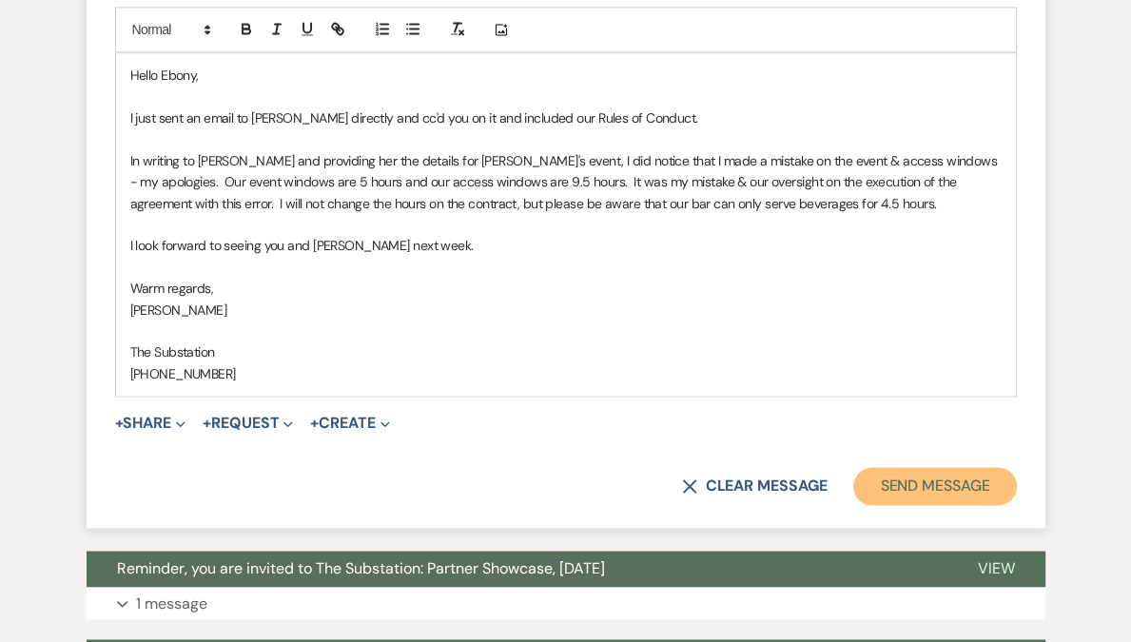
click at [919, 467] on button "Send Message" at bounding box center [934, 486] width 163 height 38
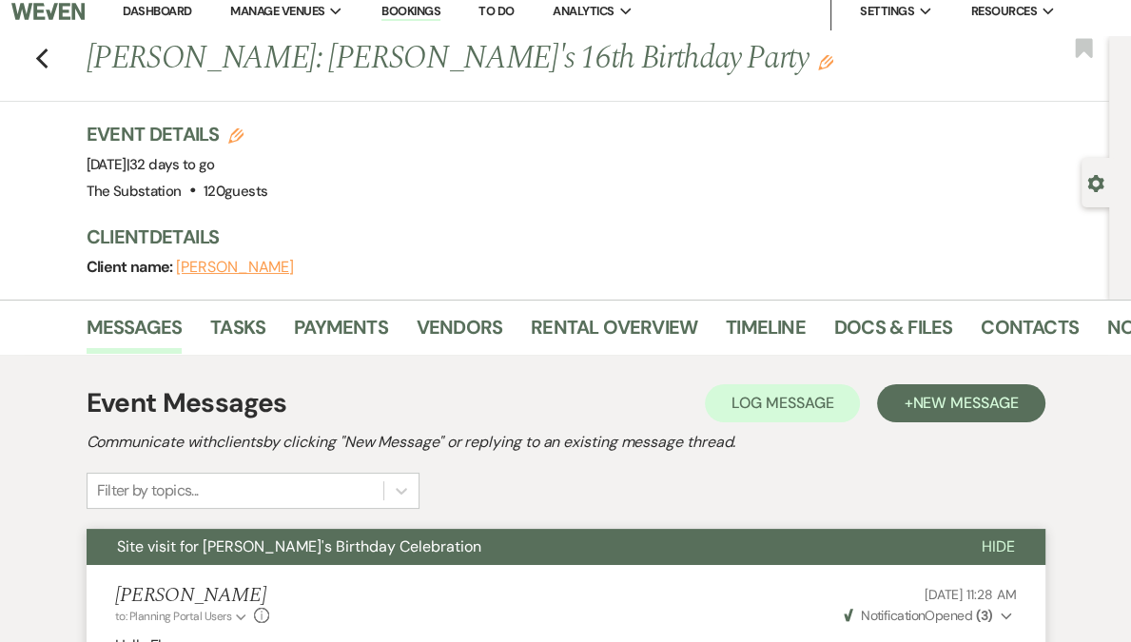
scroll to position [0, 0]
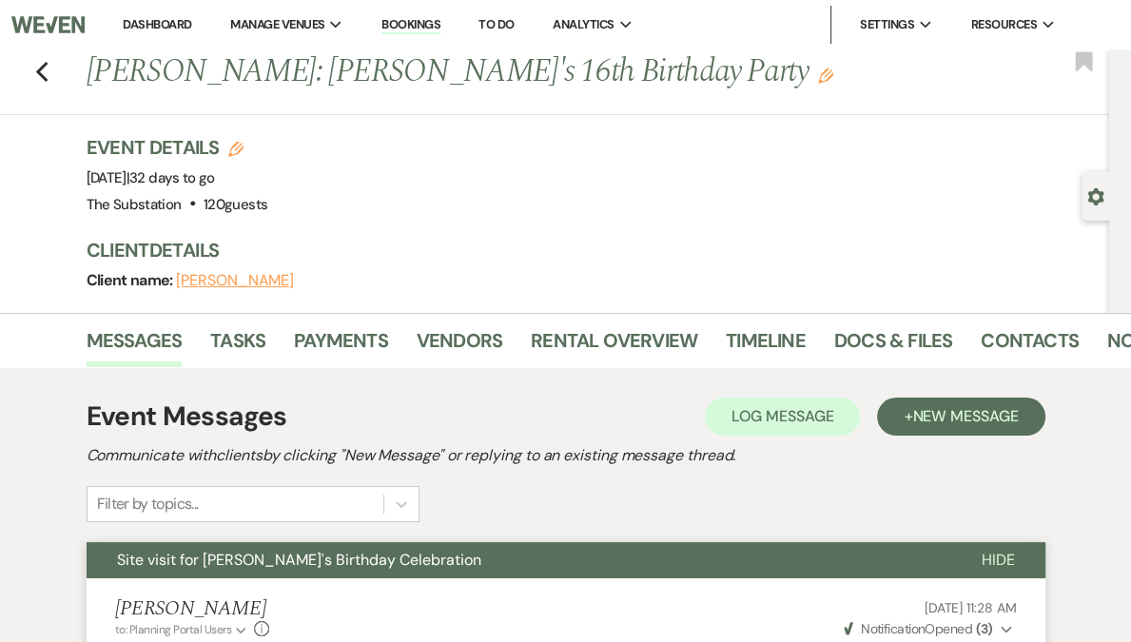
click at [191, 24] on link "Dashboard" at bounding box center [157, 24] width 68 height 16
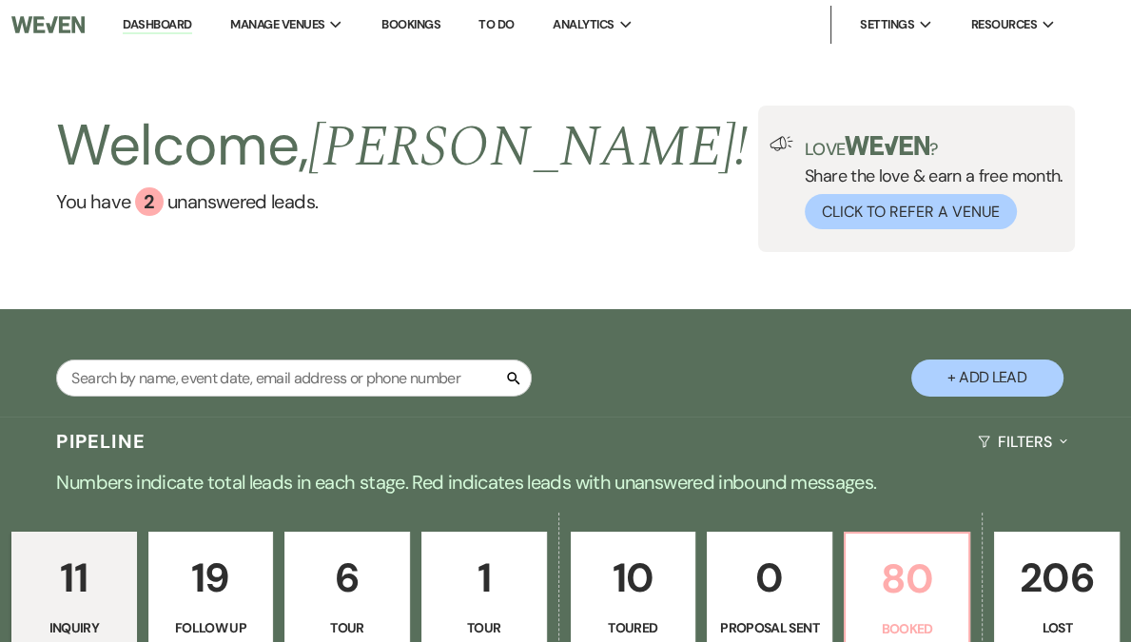
click at [857, 586] on p "80" at bounding box center [907, 579] width 101 height 64
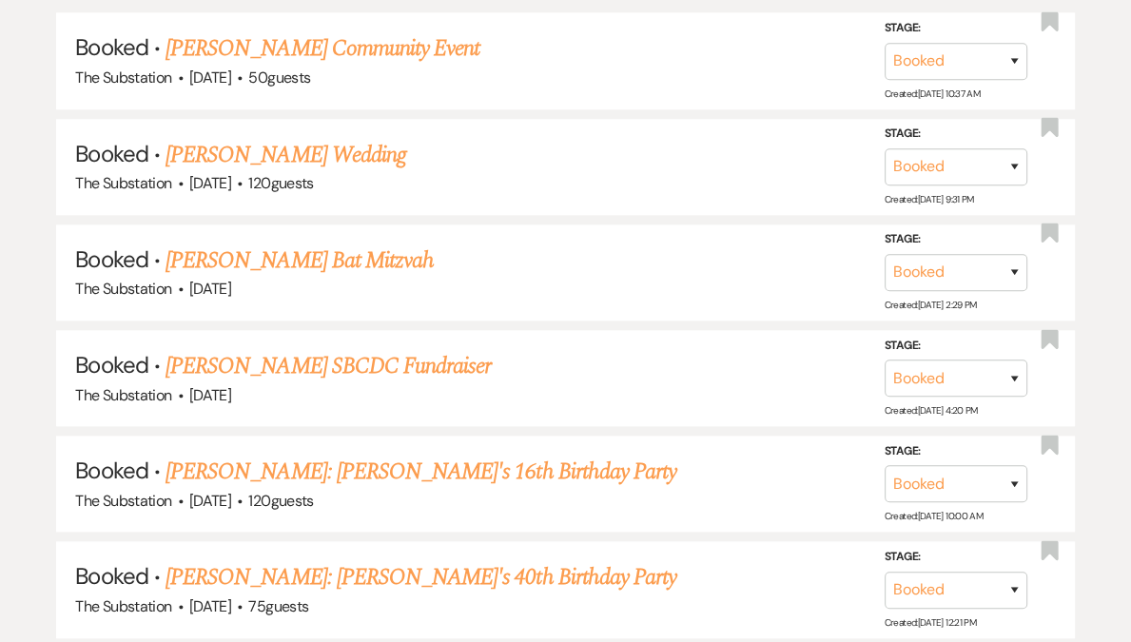
scroll to position [1593, 0]
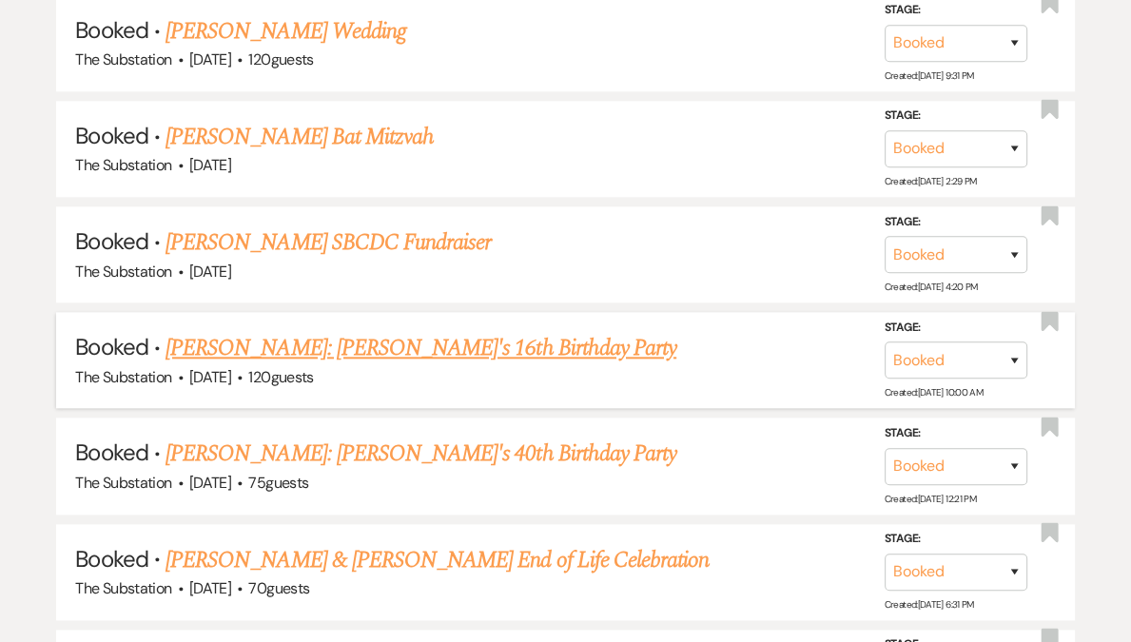
click at [316, 331] on link "Ebony Milton: Chloe's 16th Birthday Party" at bounding box center [420, 348] width 511 height 34
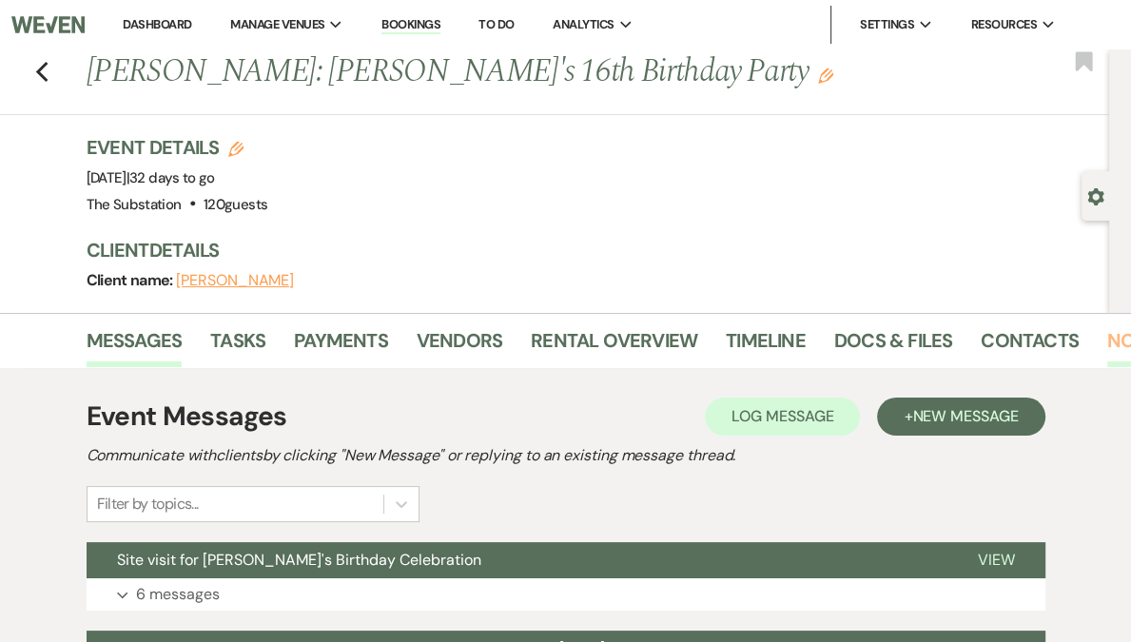
click at [1108, 336] on link "Notes" at bounding box center [1137, 346] width 60 height 42
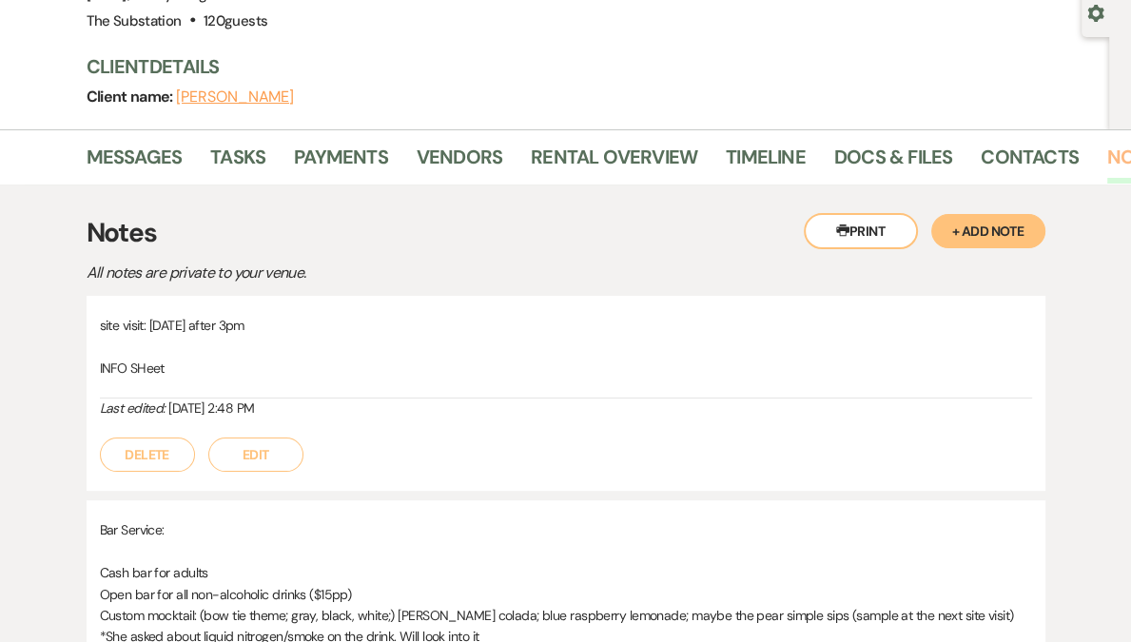
scroll to position [460, 0]
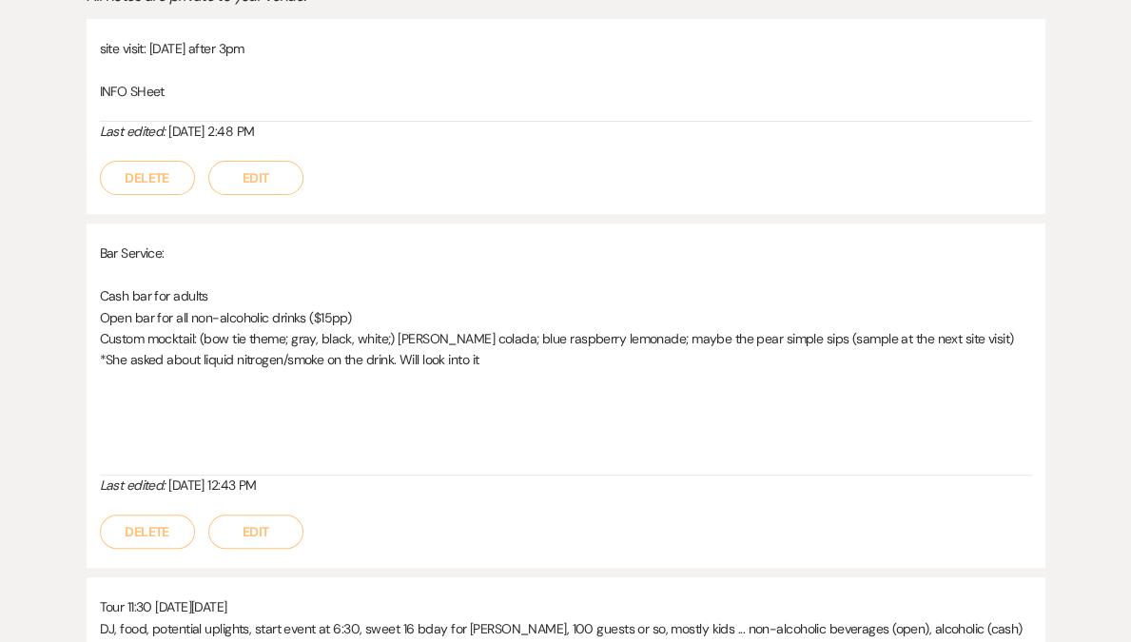
click at [260, 178] on button "Edit" at bounding box center [255, 178] width 95 height 34
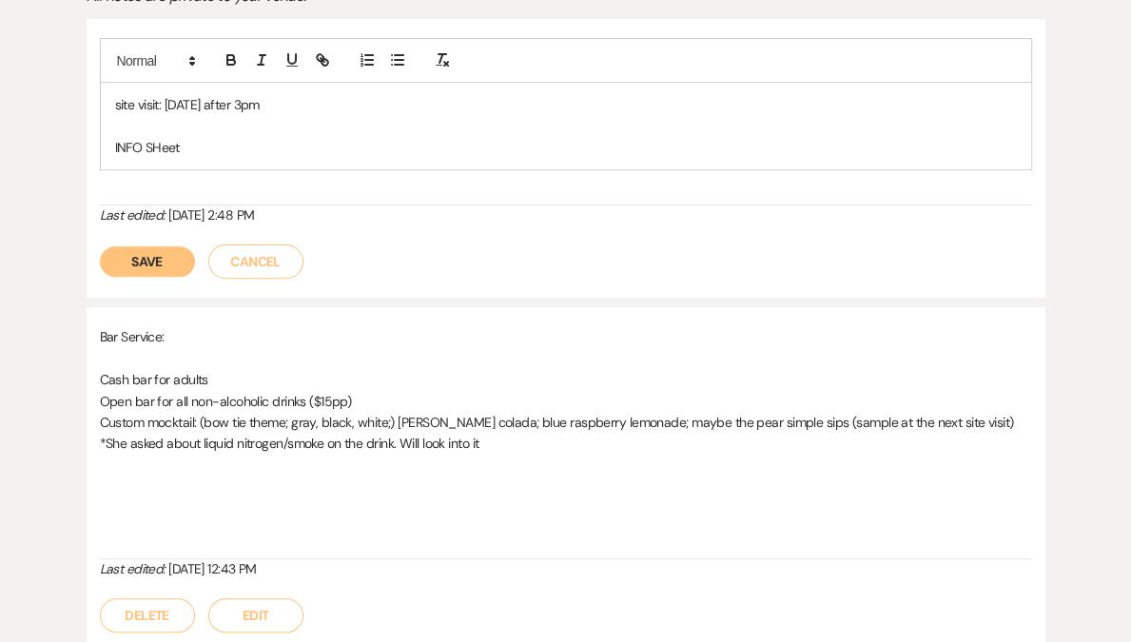
click at [253, 159] on div "site visit: Friday, August 29 after 3pm INFO SHeet" at bounding box center [566, 126] width 930 height 87
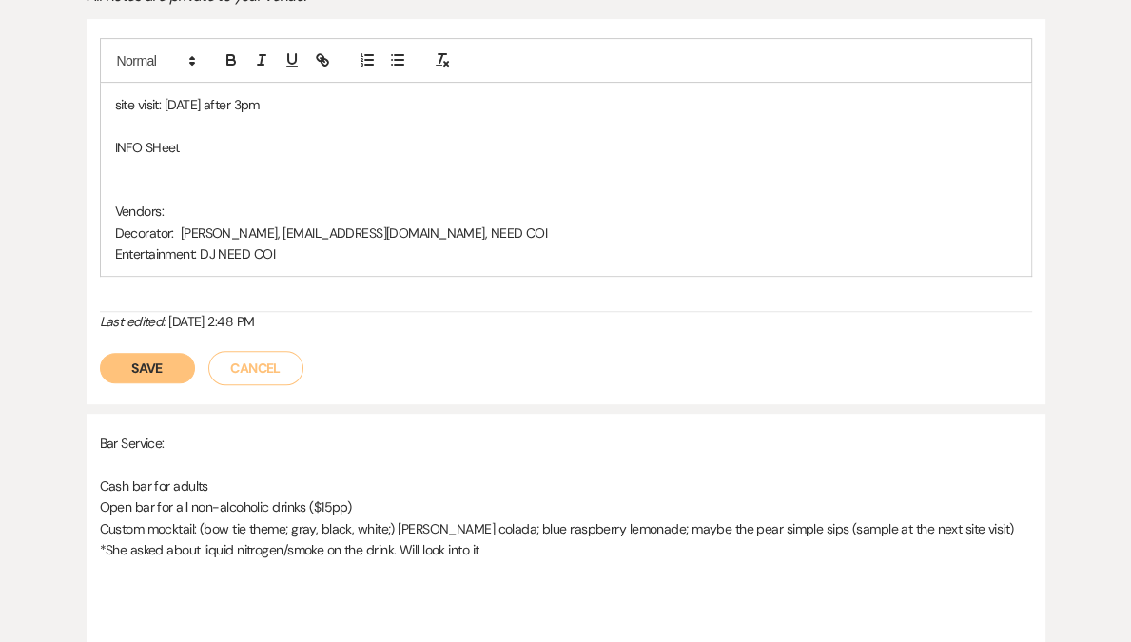
click at [219, 248] on p "Entertainment: DJ NEED COI" at bounding box center [565, 253] width 901 height 21
click at [347, 247] on p "Entertainment: DJ ______NEED COI" at bounding box center [565, 253] width 901 height 21
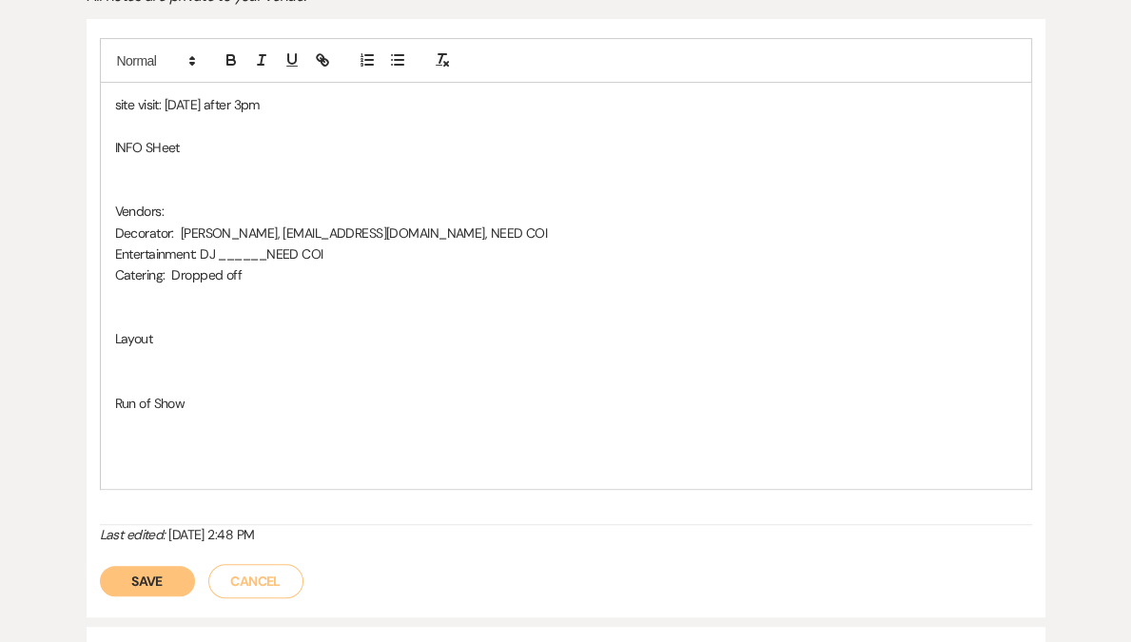
click at [138, 175] on p at bounding box center [565, 168] width 901 height 21
click at [285, 230] on p "Decorator: Kimberly Williams, info@adawningxperience.com, NEED COI" at bounding box center [565, 232] width 901 height 21
click at [577, 319] on p at bounding box center [565, 317] width 901 height 21
click at [207, 164] on p at bounding box center [565, 168] width 901 height 21
click at [176, 201] on p "Vendors:" at bounding box center [565, 211] width 901 height 21
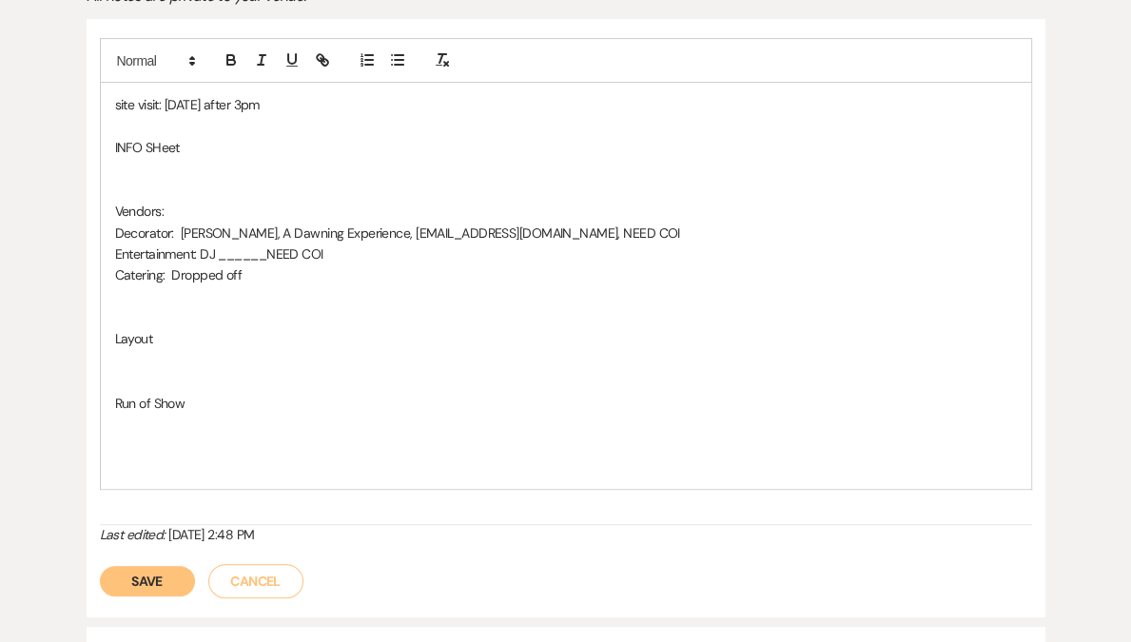
drag, startPoint x: 176, startPoint y: 203, endPoint x: 74, endPoint y: 206, distance: 101.8
click at [74, 206] on div "Printer Print + Add Note Notes All notes are private to your venue. site visit:…" at bounding box center [566, 556] width 1084 height 1297
drag, startPoint x: 162, startPoint y: 337, endPoint x: 66, endPoint y: 342, distance: 96.2
click at [66, 342] on div "Printer Print + Add Note Notes All notes are private to your venue. site visit:…" at bounding box center [566, 556] width 1084 height 1297
drag, startPoint x: 210, startPoint y: 405, endPoint x: 93, endPoint y: 391, distance: 117.8
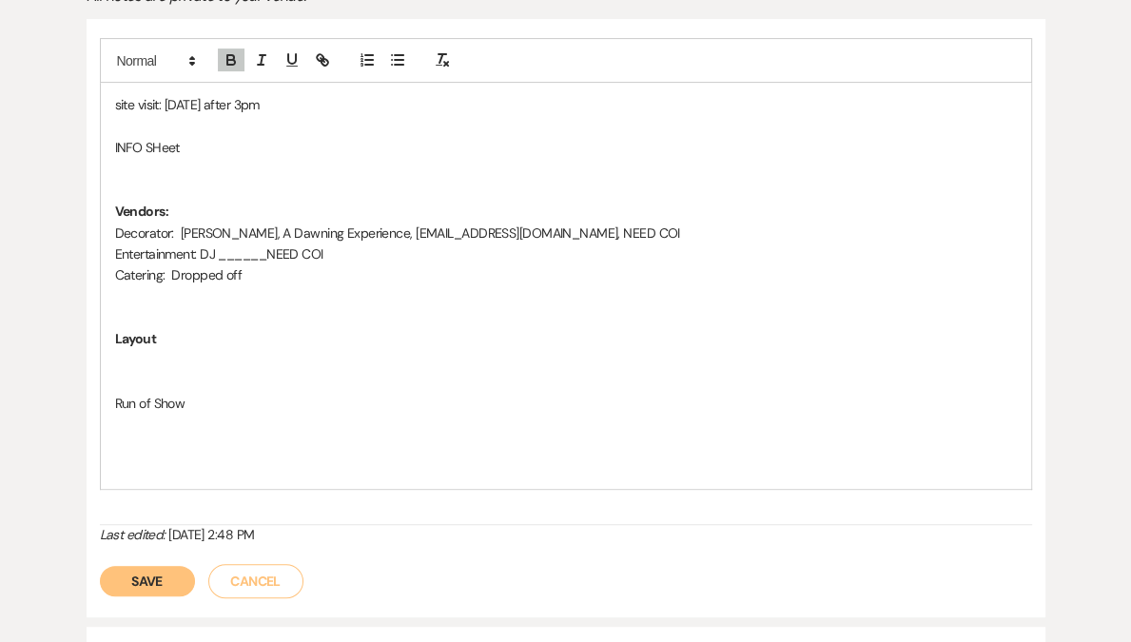
click at [93, 391] on div "site visit: Friday, August 29 after 3pm INFO SHeet Vendors: Decorator: Kimberly…" at bounding box center [566, 318] width 958 height 598
click at [184, 172] on p at bounding box center [565, 168] width 901 height 21
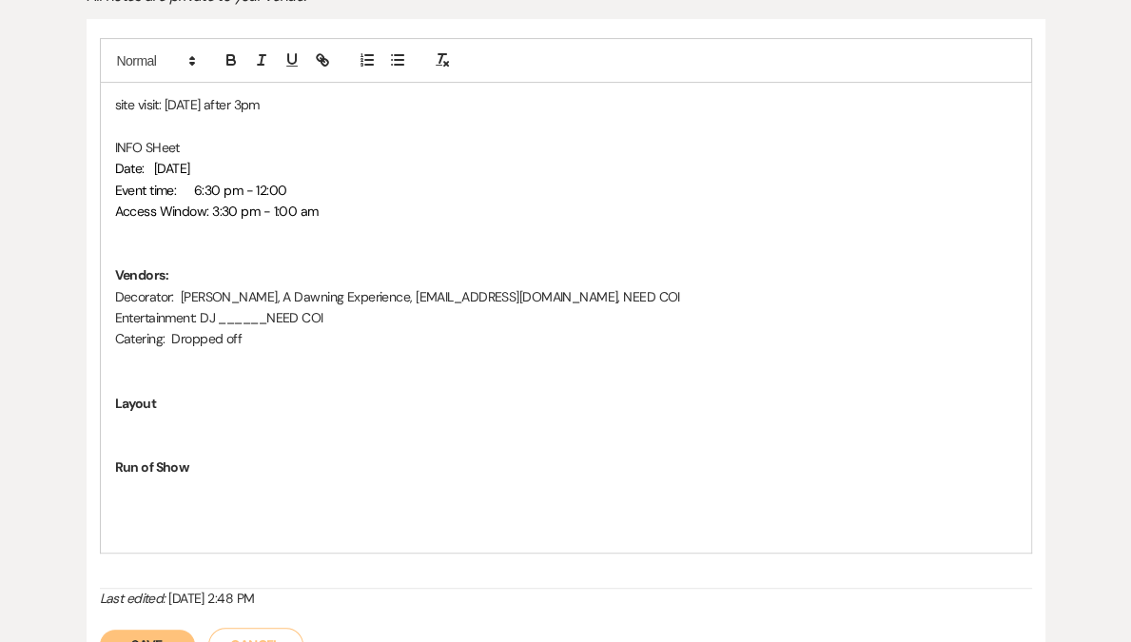
click at [219, 147] on p "INFO SHeet" at bounding box center [565, 147] width 901 height 21
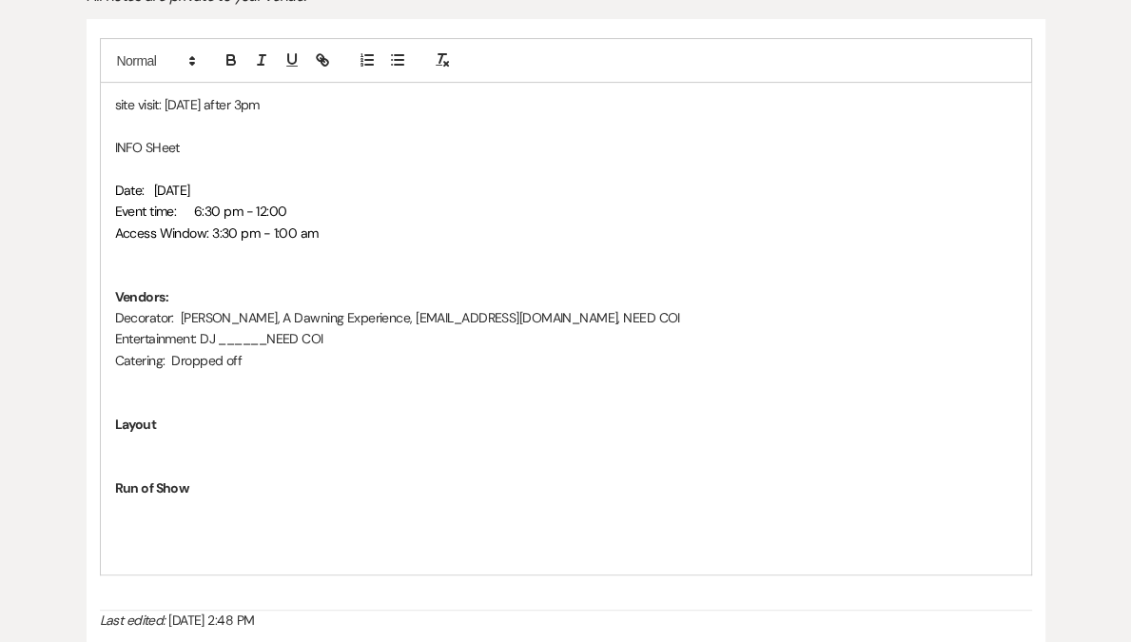
click at [351, 201] on p "Event time: 6:30 pm - 12:00" at bounding box center [565, 211] width 901 height 21
click at [352, 229] on p "Access Window: 3:30 pm - 1:00 am" at bounding box center [565, 232] width 901 height 21
click at [350, 182] on p "Date: Saturday, September 20, 2025" at bounding box center [565, 190] width 901 height 21
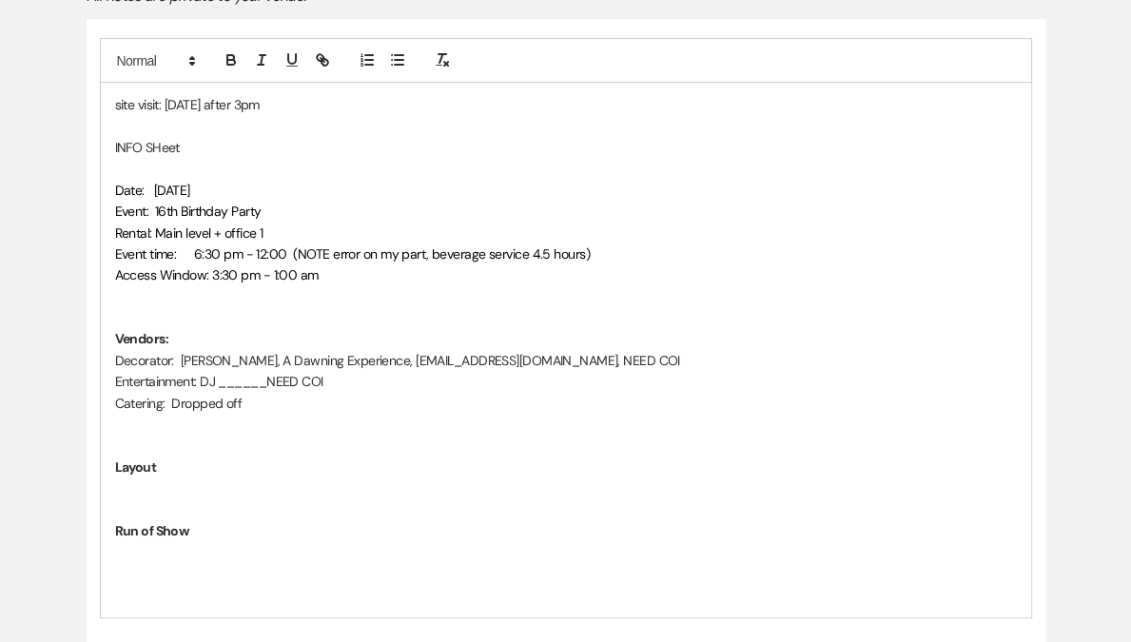
click at [158, 170] on p at bounding box center [565, 168] width 901 height 21
drag, startPoint x: 148, startPoint y: 188, endPoint x: 97, endPoint y: 188, distance: 51.3
click at [97, 188] on div "site visit: Friday, August 29 after 3pm INFO SHeet Date: Saturday, September 20…" at bounding box center [566, 381] width 958 height 725
drag, startPoint x: 150, startPoint y: 210, endPoint x: 108, endPoint y: 213, distance: 41.9
click at [108, 213] on div "site visit: Friday, August 29 after 3pm INFO SHeet Date: Saturday, September 20…" at bounding box center [566, 349] width 930 height 533
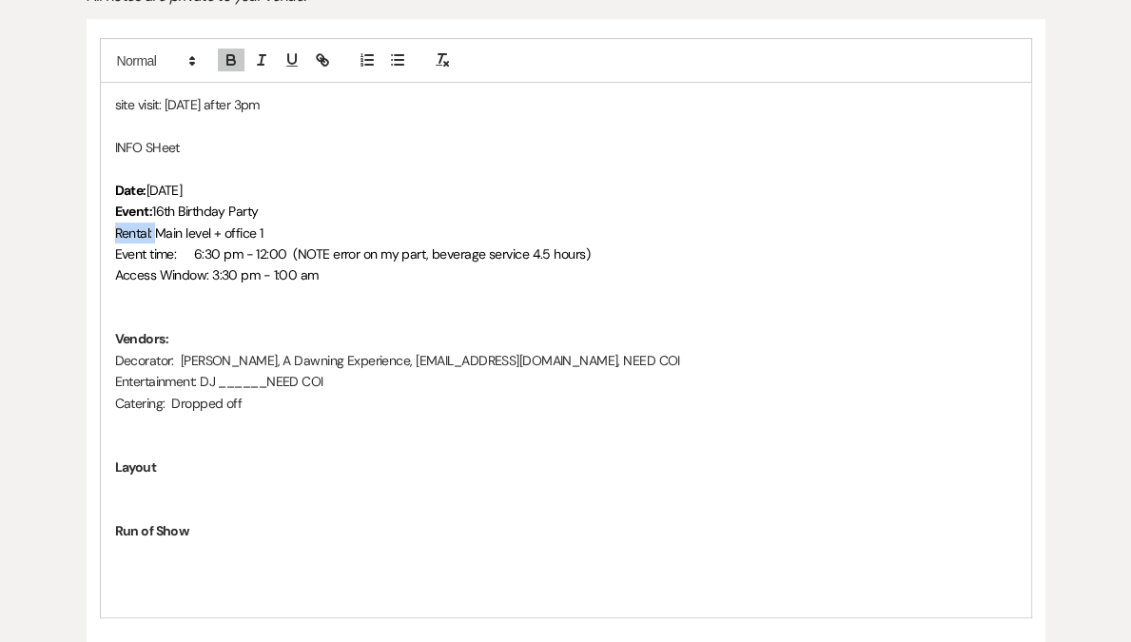
drag, startPoint x: 155, startPoint y: 230, endPoint x: 99, endPoint y: 230, distance: 56.1
click at [101, 230] on div "site visit: Friday, August 29 after 3pm INFO SHeet Date: Saturday, September 20…" at bounding box center [566, 349] width 930 height 533
drag, startPoint x: 184, startPoint y: 253, endPoint x: 113, endPoint y: 257, distance: 70.5
click at [113, 257] on div "site visit: Friday, August 29 after 3pm INFO SHeet Date: Saturday, September 20…" at bounding box center [566, 349] width 930 height 533
drag, startPoint x: 213, startPoint y: 276, endPoint x: 94, endPoint y: 280, distance: 118.9
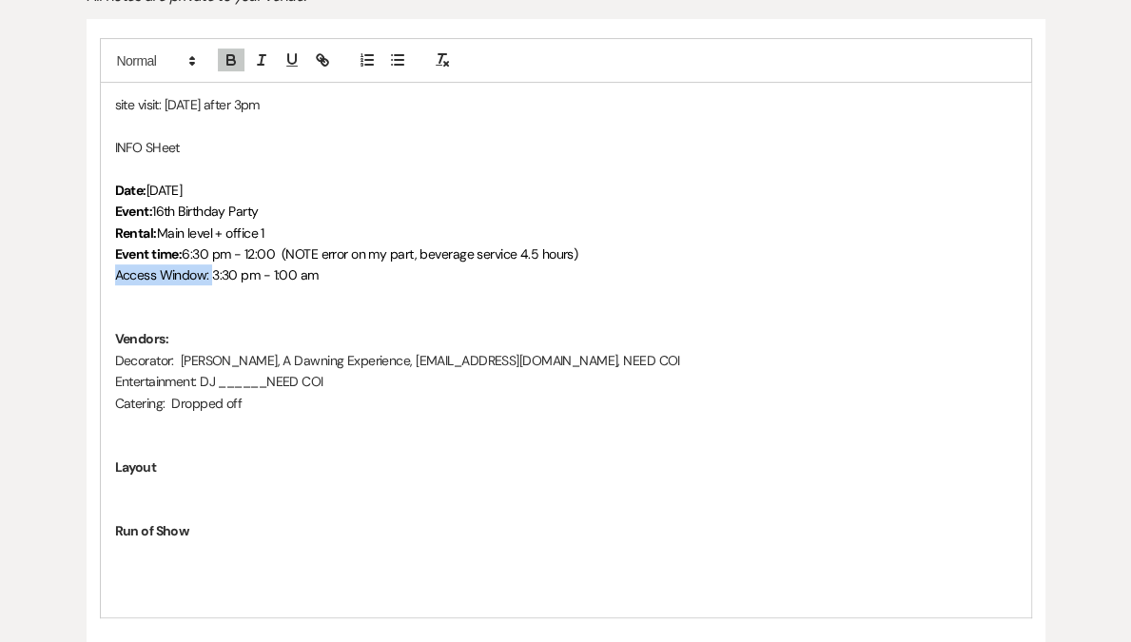
click at [94, 280] on div "site visit: Friday, August 29 after 3pm INFO SHeet Date: Saturday, September 20…" at bounding box center [566, 381] width 958 height 725
click at [144, 313] on p at bounding box center [565, 317] width 901 height 21
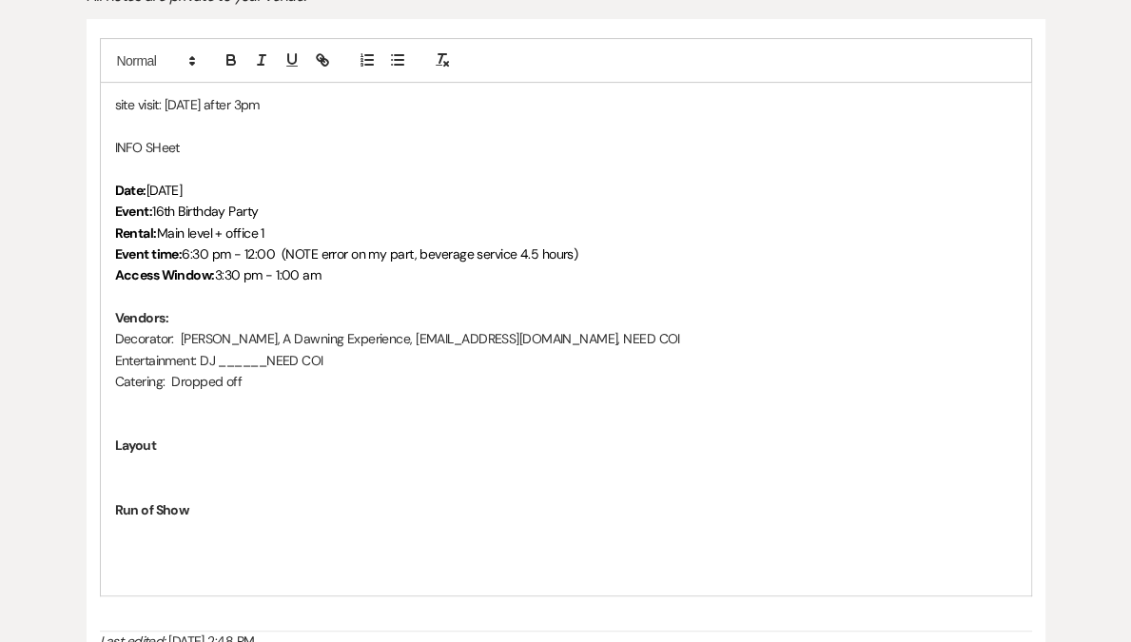
click at [144, 541] on p at bounding box center [565, 551] width 901 height 21
click at [177, 423] on p at bounding box center [565, 424] width 901 height 21
click at [176, 447] on p at bounding box center [565, 445] width 901 height 21
click at [165, 513] on p at bounding box center [565, 509] width 901 height 21
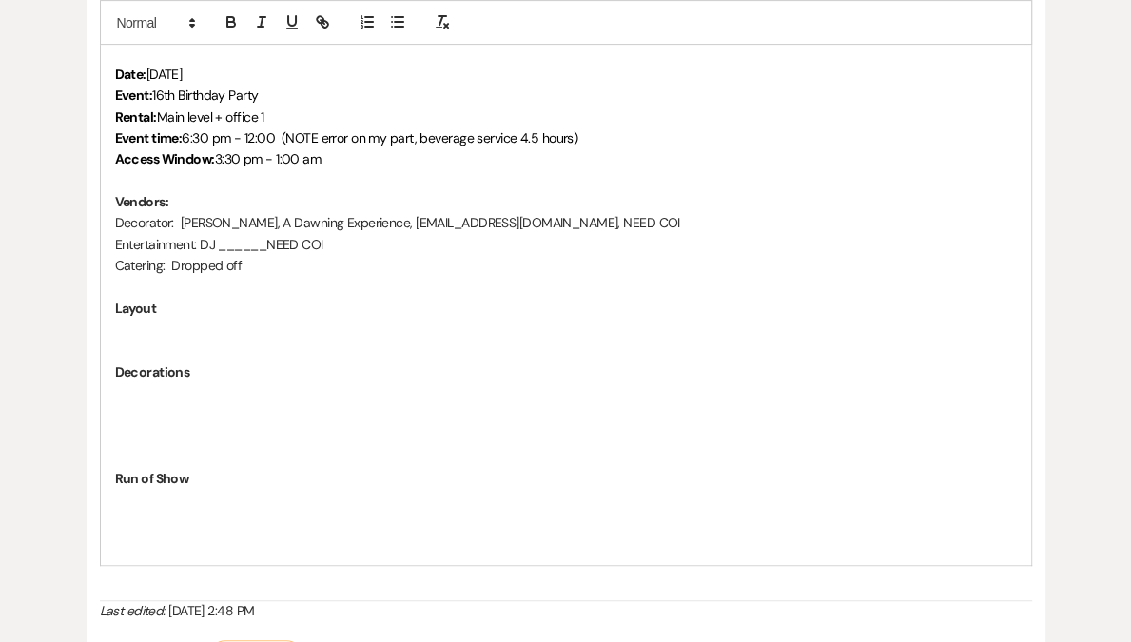
scroll to position [751, 0]
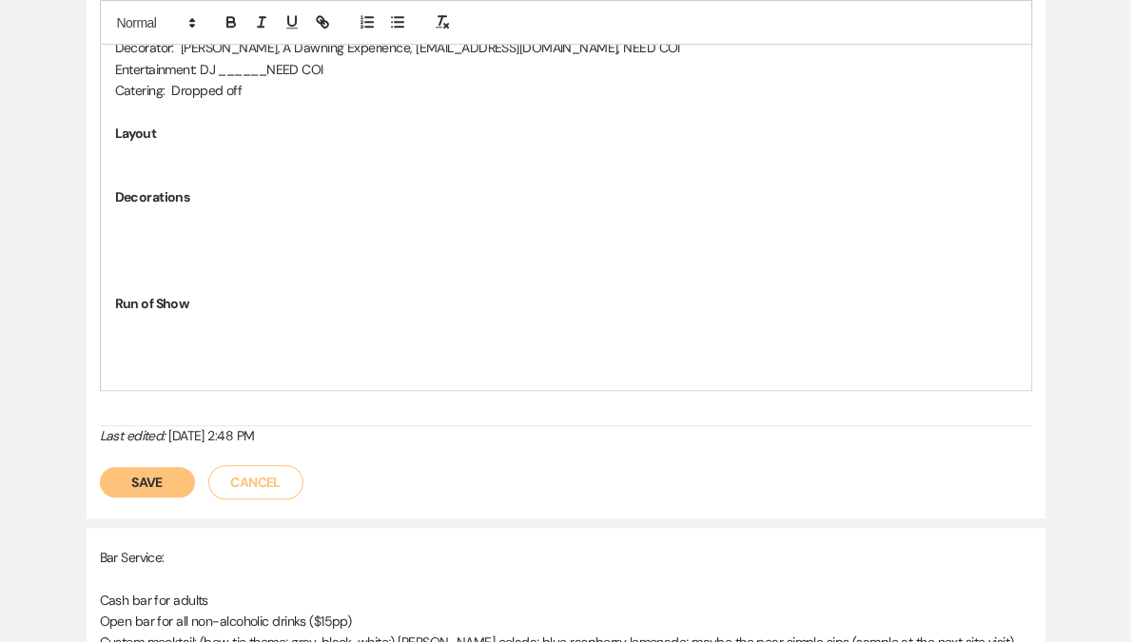
click at [146, 477] on button "Save" at bounding box center [147, 482] width 95 height 30
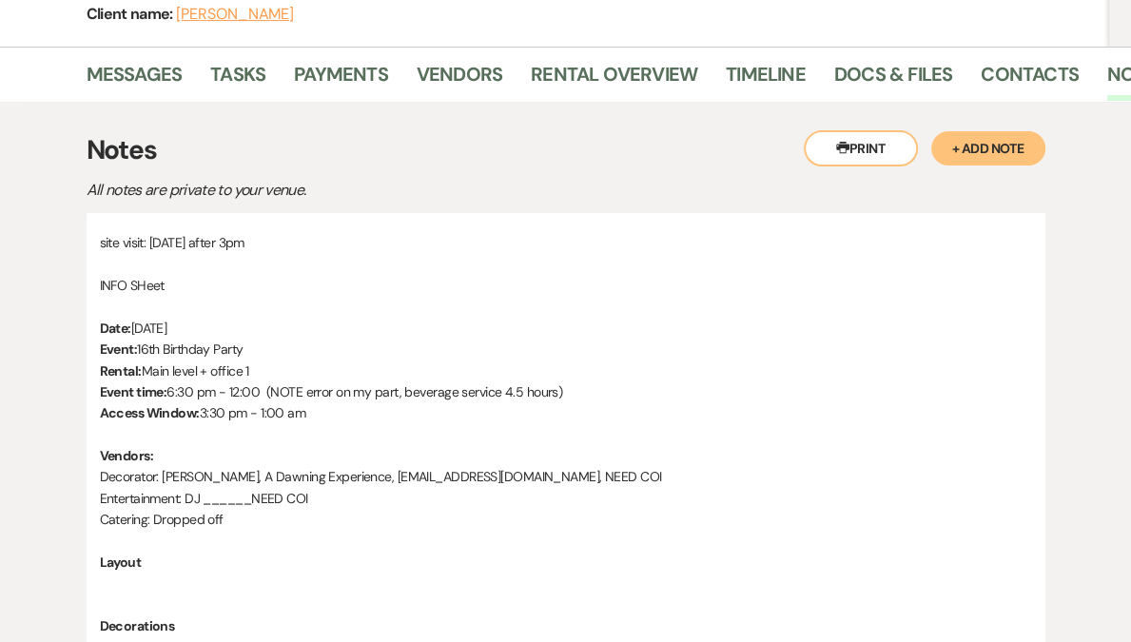
scroll to position [0, 0]
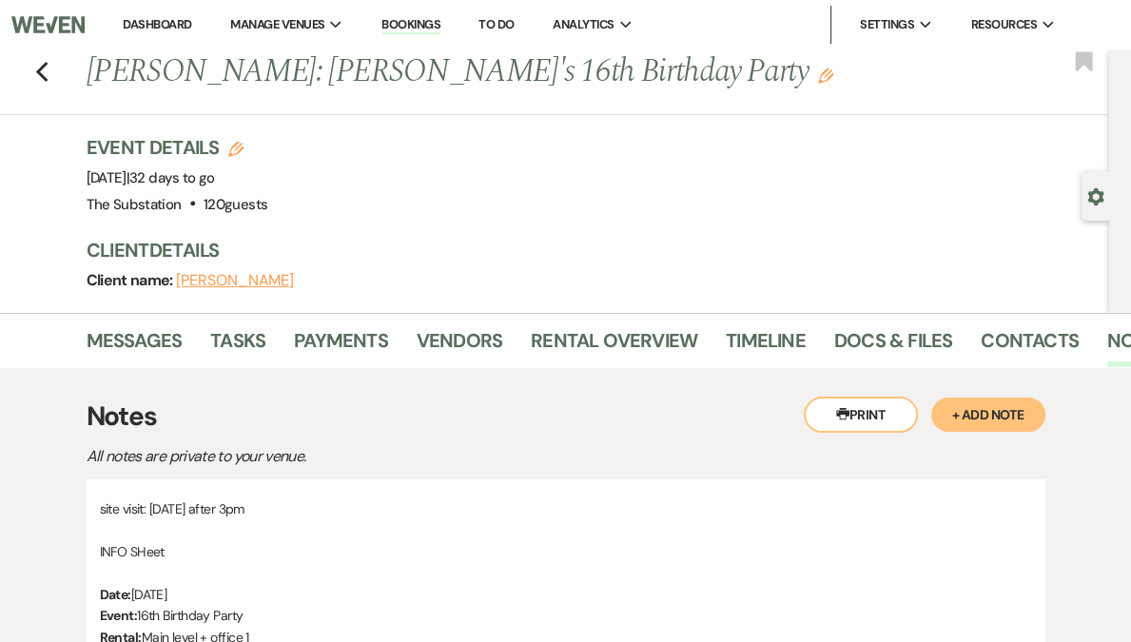
click at [191, 30] on link "Dashboard" at bounding box center [157, 24] width 68 height 16
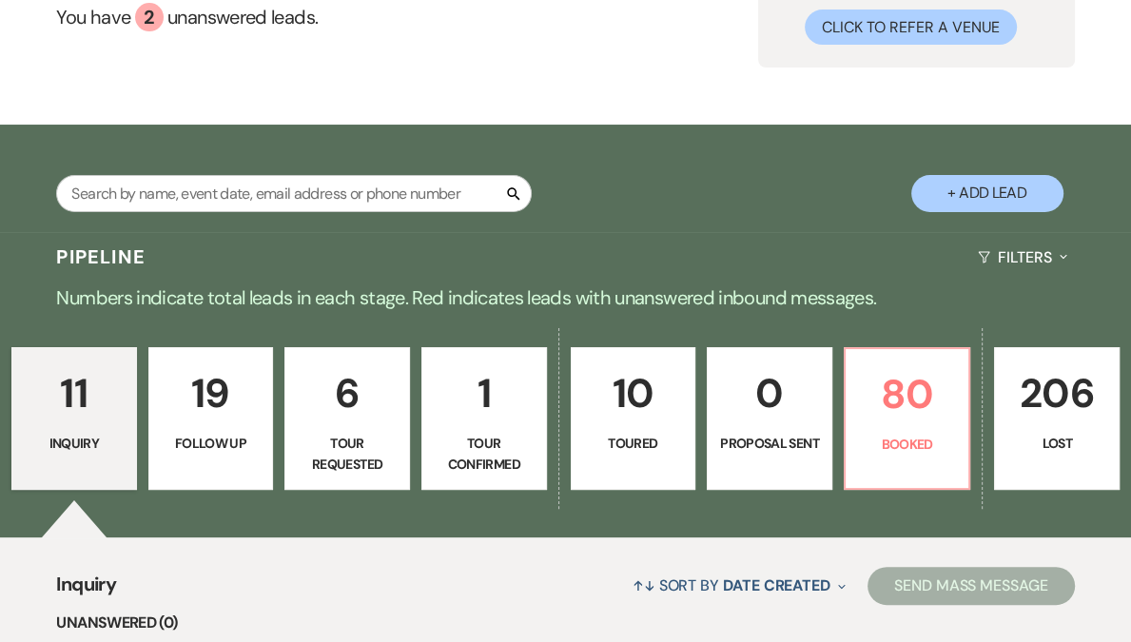
scroll to position [505, 0]
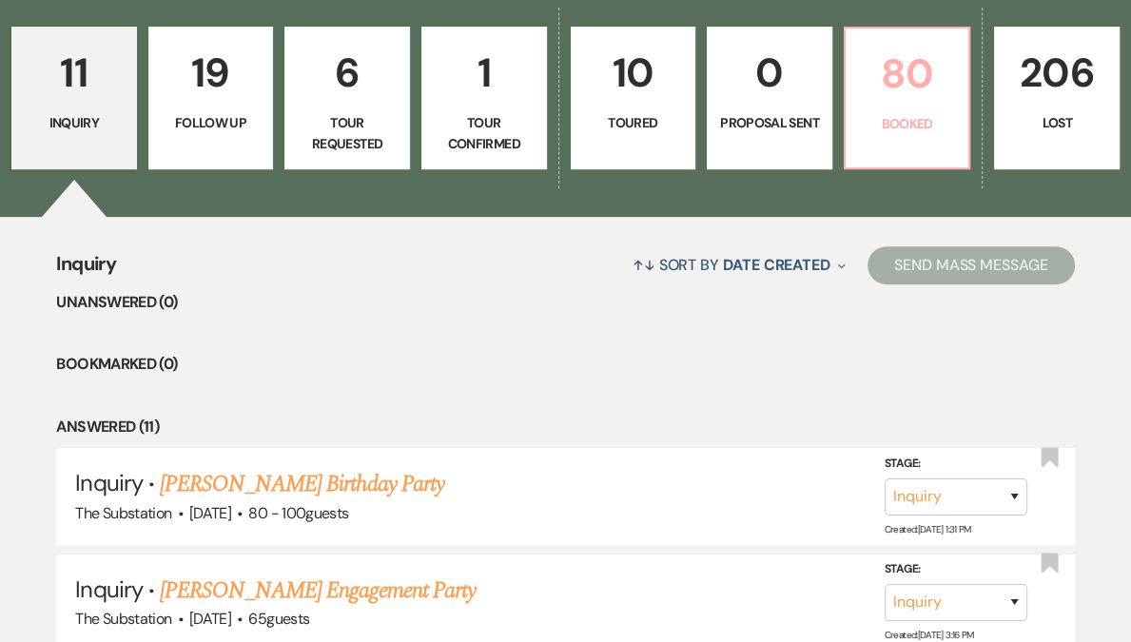
click at [857, 73] on p "80" at bounding box center [907, 74] width 101 height 64
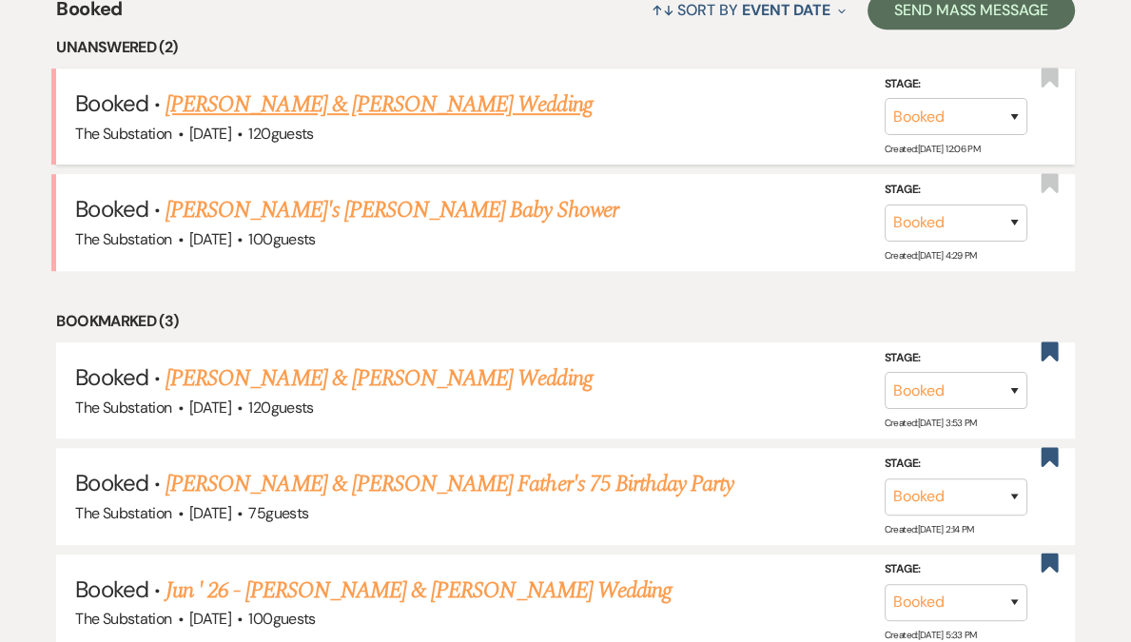
scroll to position [745, 0]
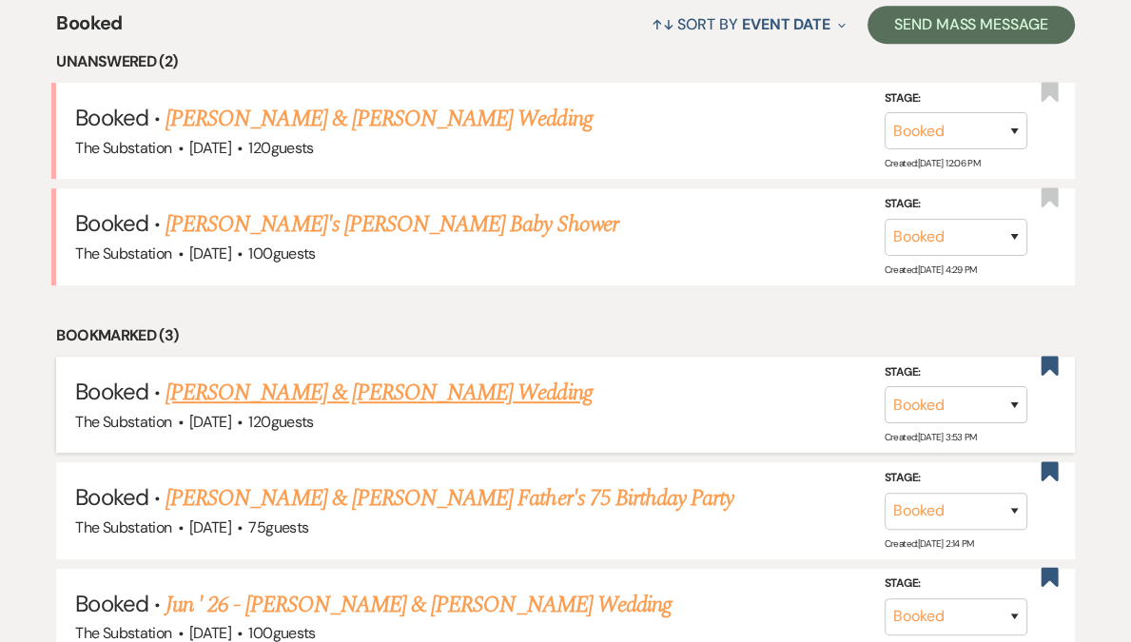
click at [363, 392] on link "Laura Hall & Colin Hennesey's Wedding" at bounding box center [378, 393] width 426 height 34
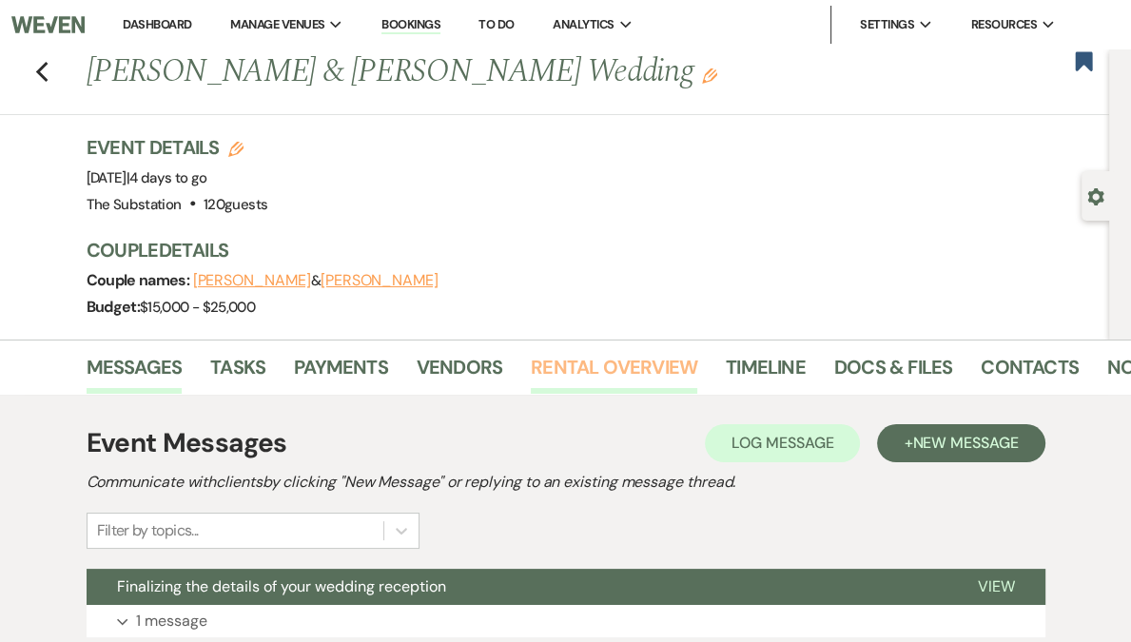
click at [617, 365] on link "Rental Overview" at bounding box center [614, 373] width 166 height 42
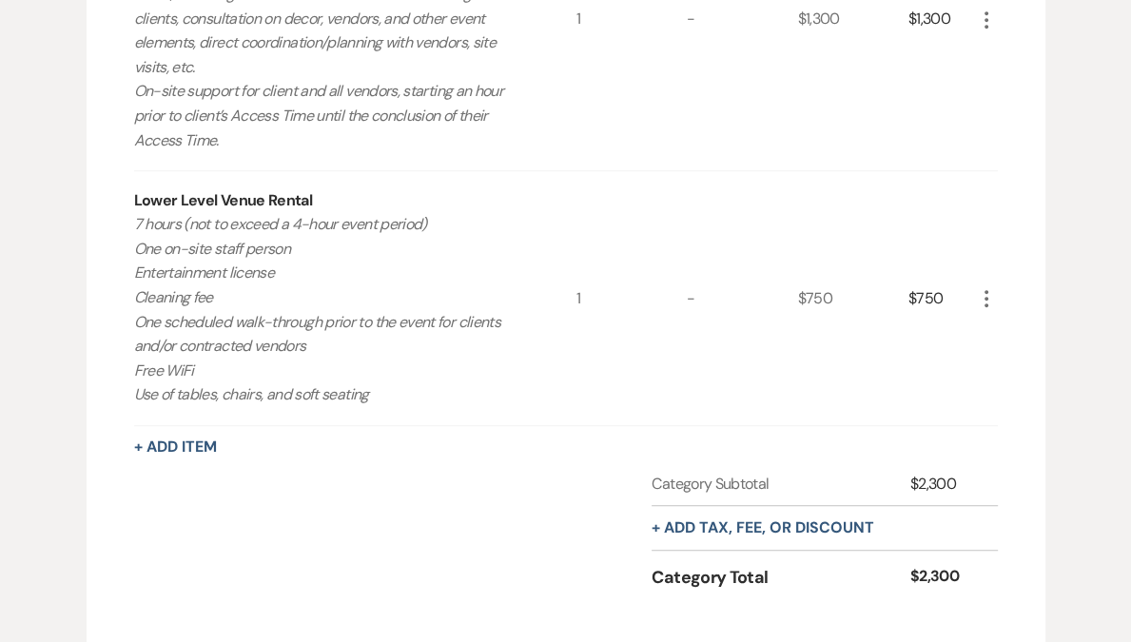
scroll to position [367, 0]
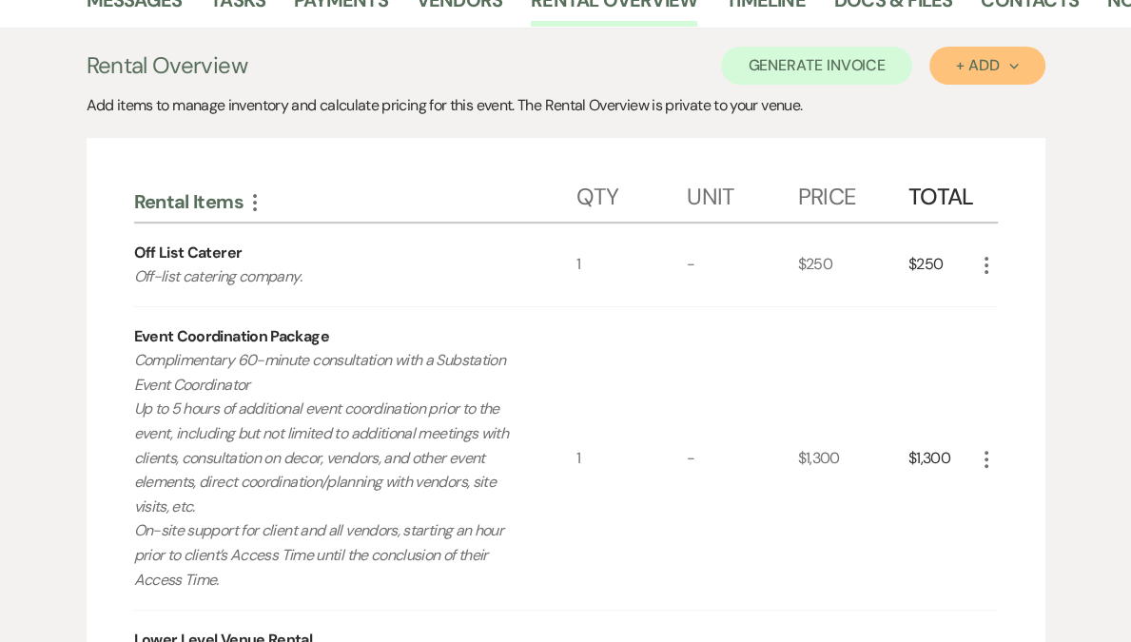
click at [965, 67] on div "+ Add Next" at bounding box center [987, 65] width 62 height 15
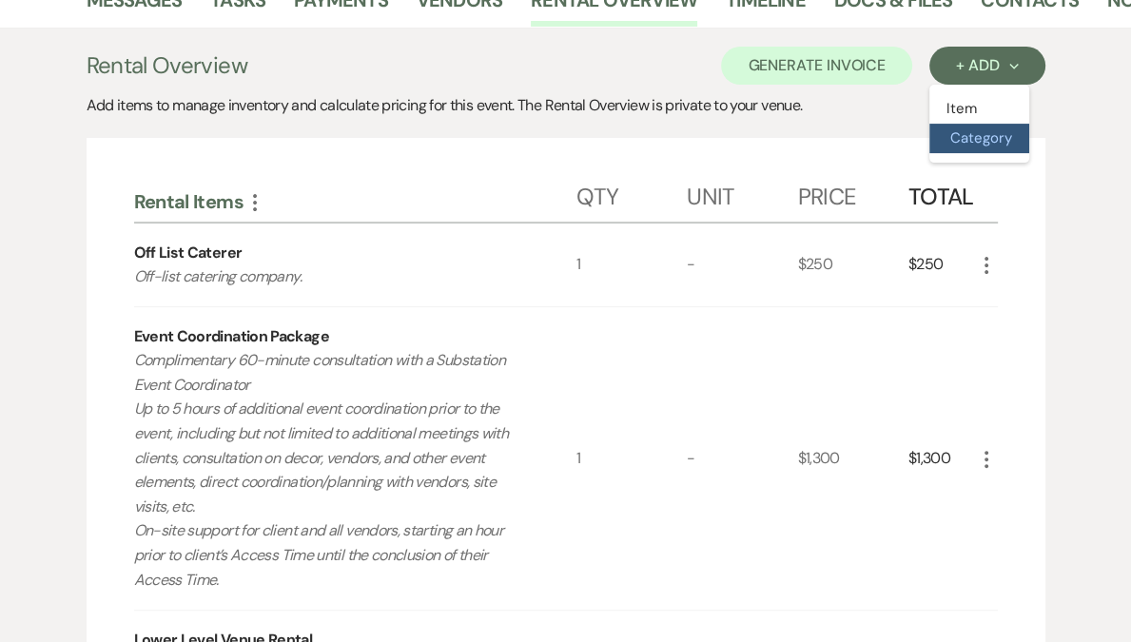
click at [960, 138] on button "Category" at bounding box center [979, 138] width 100 height 29
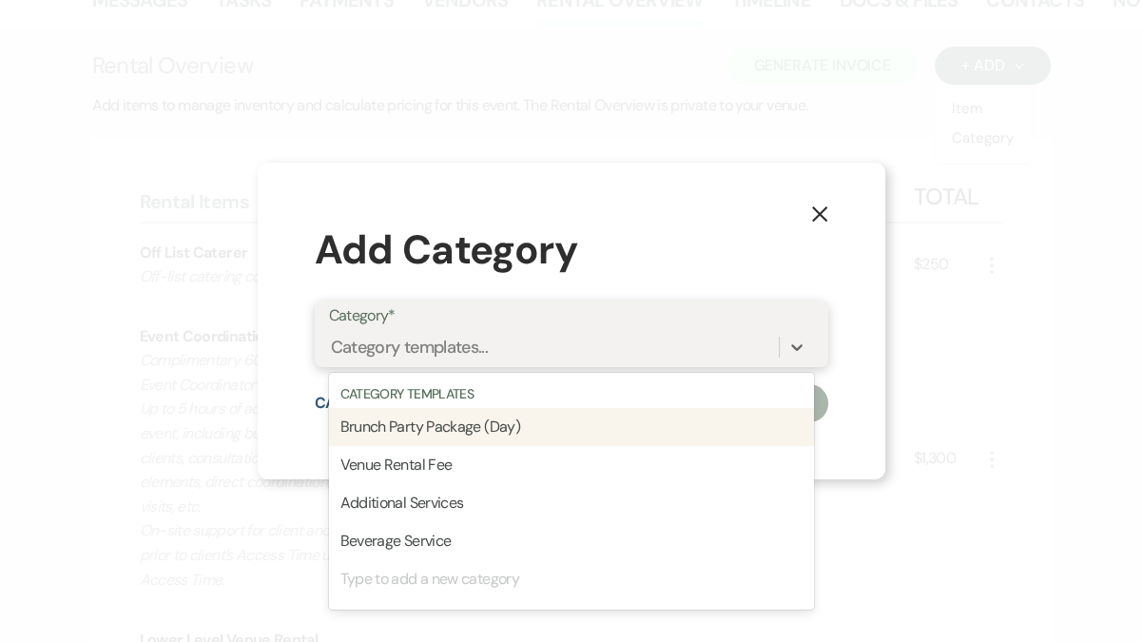
click at [432, 350] on div "Category templates..." at bounding box center [410, 348] width 158 height 26
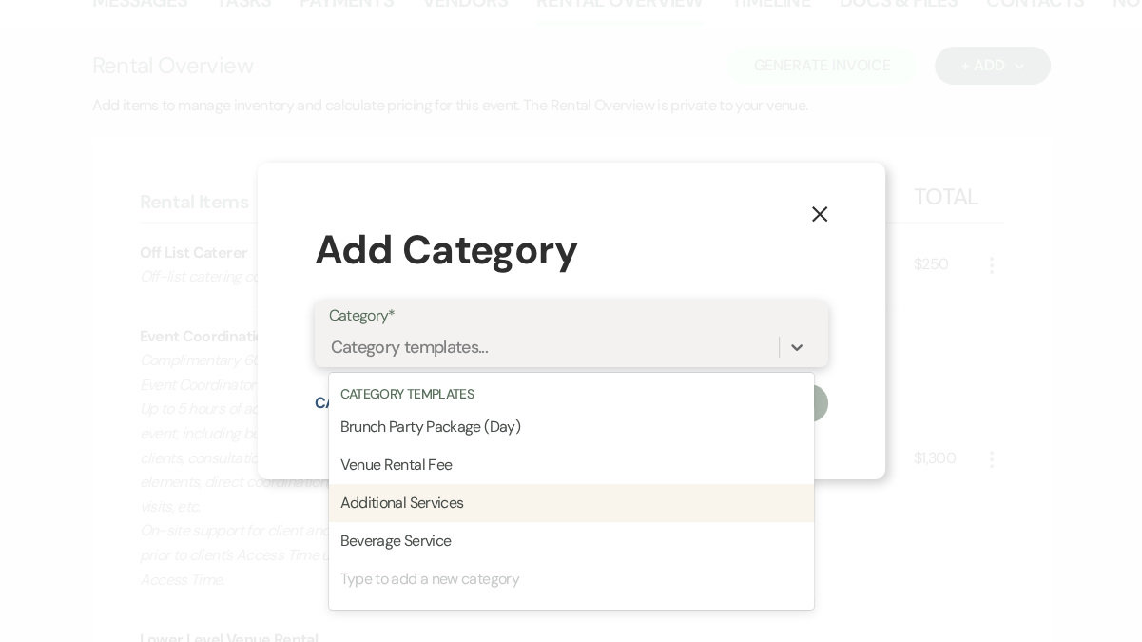
click at [451, 503] on div "Additional Services" at bounding box center [571, 503] width 485 height 38
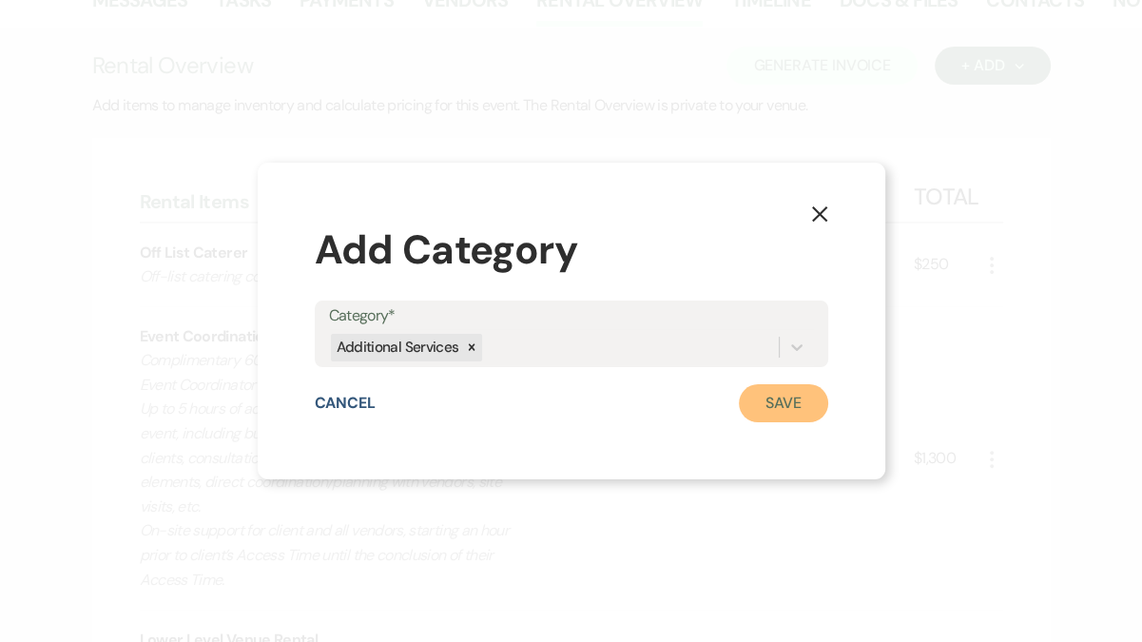
click at [782, 405] on button "Save" at bounding box center [783, 403] width 89 height 38
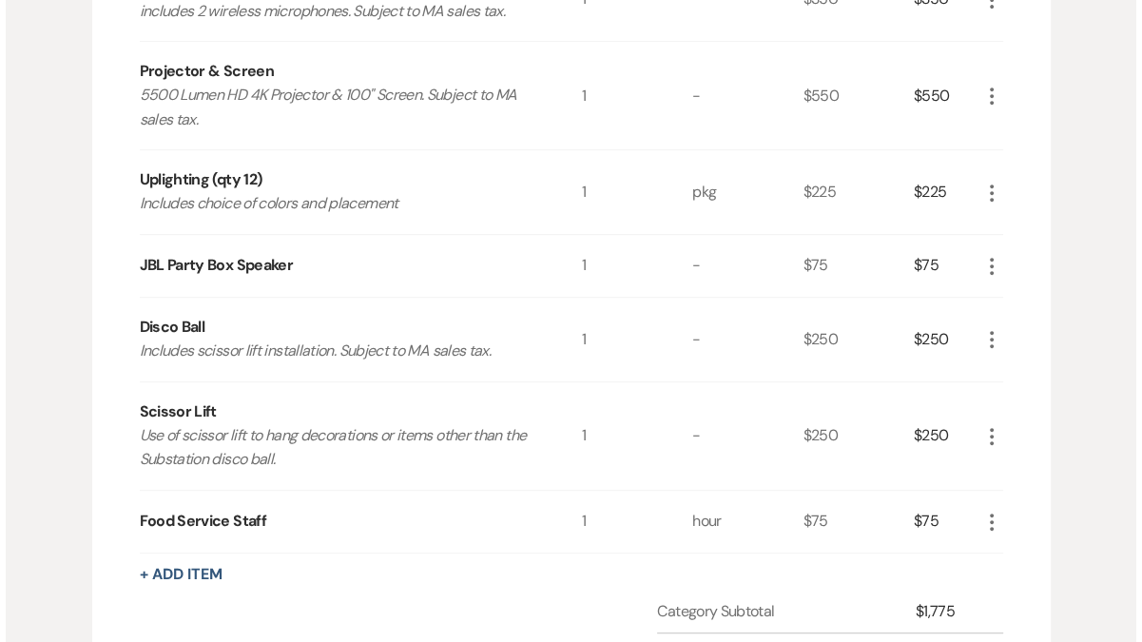
scroll to position [540, 0]
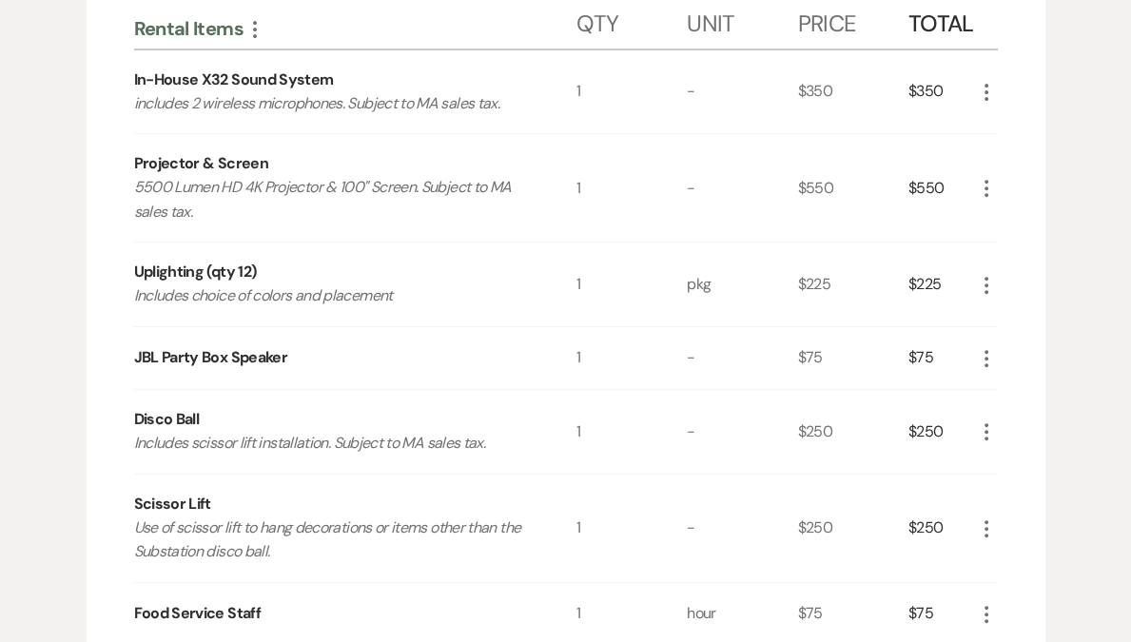
click at [980, 92] on icon "More" at bounding box center [986, 92] width 23 height 23
click at [1039, 149] on button "X Delete" at bounding box center [1026, 160] width 103 height 30
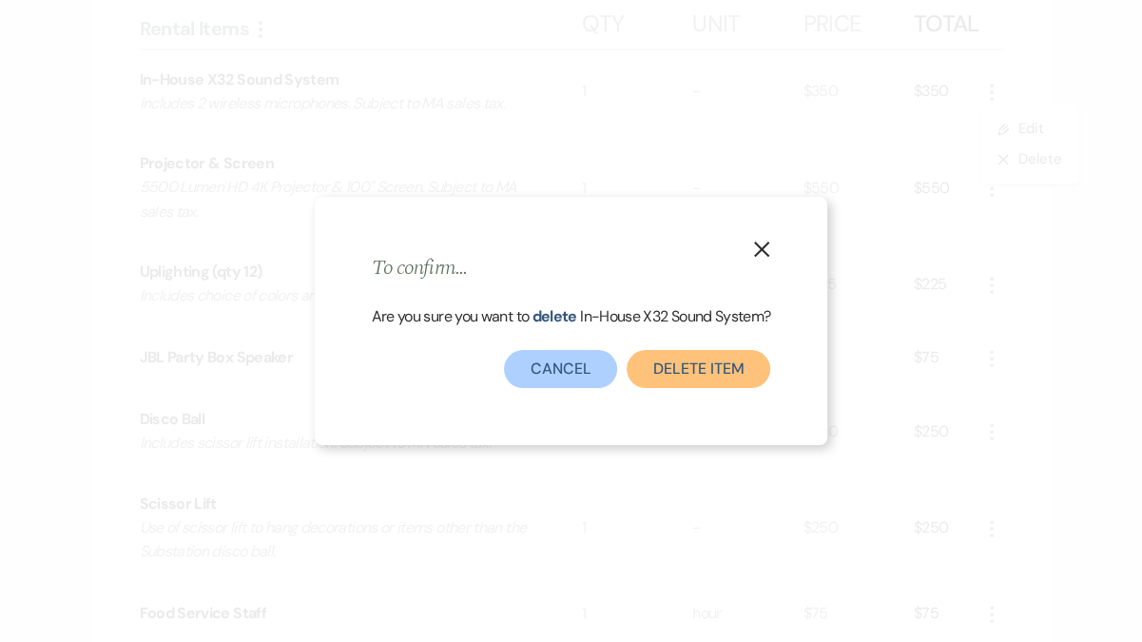
click at [694, 367] on button "Delete Item" at bounding box center [699, 369] width 144 height 38
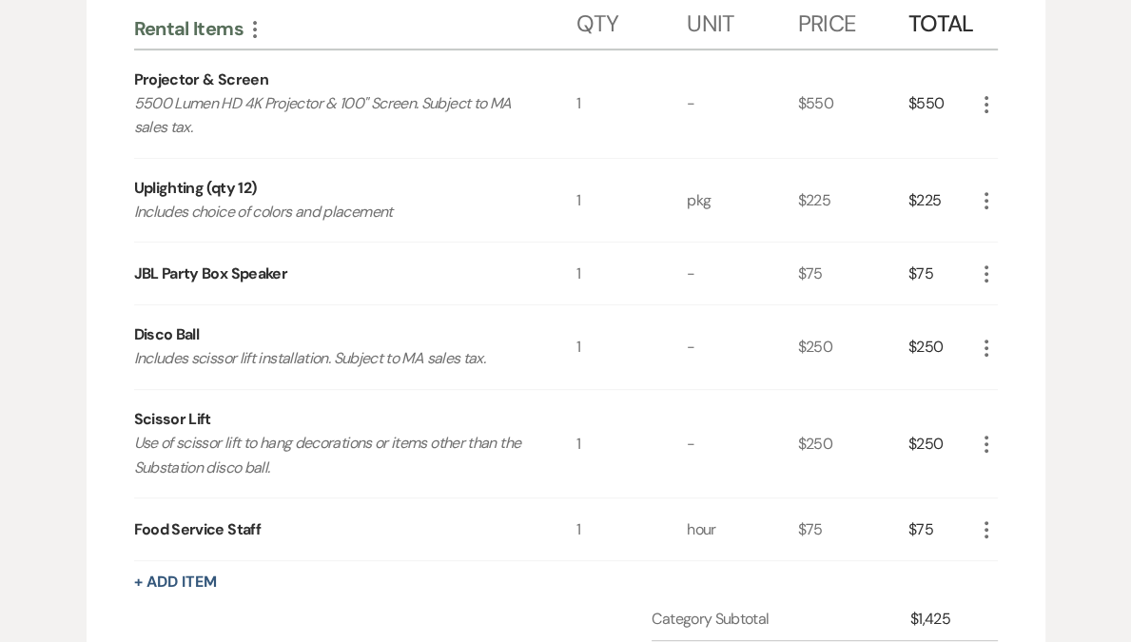
click at [978, 106] on icon "More" at bounding box center [986, 104] width 23 height 23
click at [1015, 174] on button "X Delete" at bounding box center [1026, 171] width 103 height 30
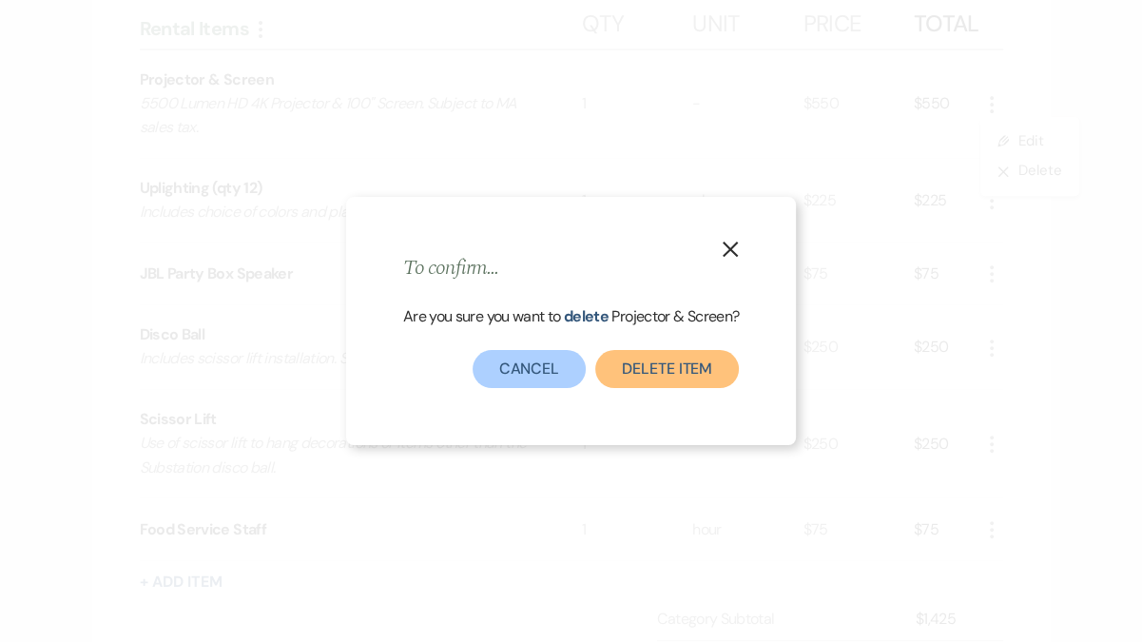
click at [686, 361] on button "Delete Item" at bounding box center [667, 369] width 144 height 38
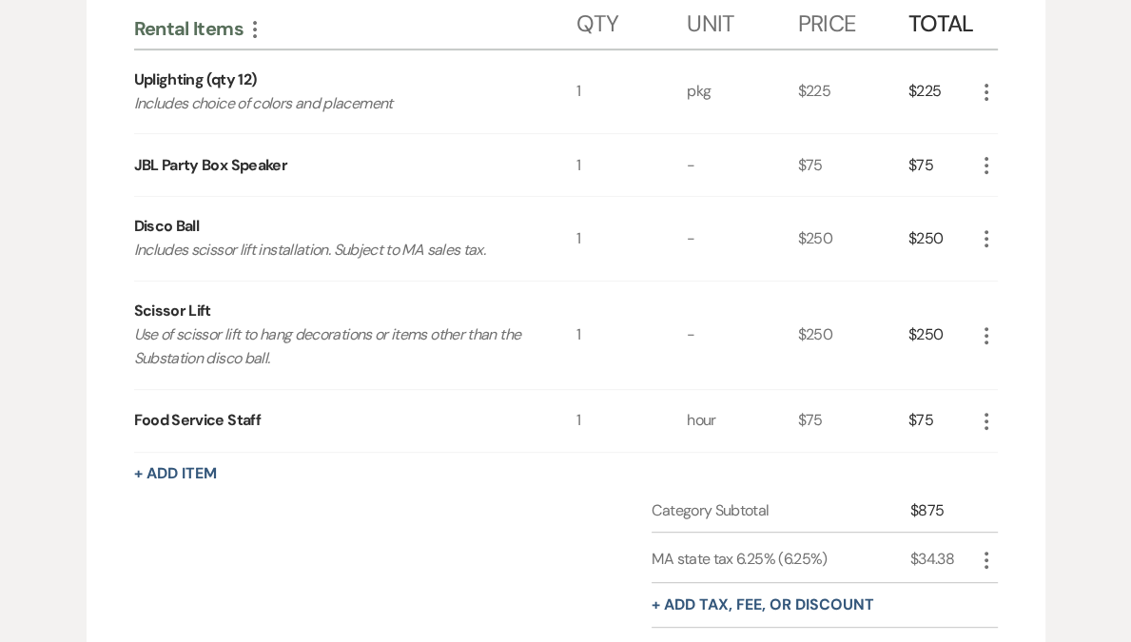
click at [983, 93] on icon "More" at bounding box center [986, 92] width 23 height 23
click at [1016, 162] on button "X Delete" at bounding box center [1026, 160] width 103 height 30
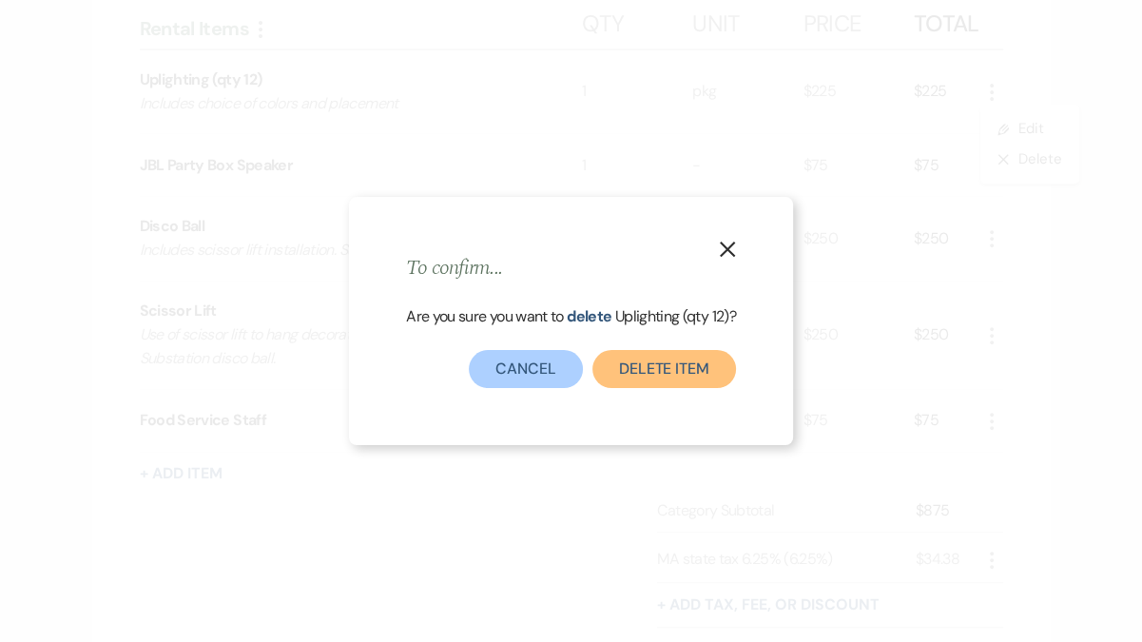
click at [695, 370] on button "Delete Item" at bounding box center [664, 369] width 144 height 38
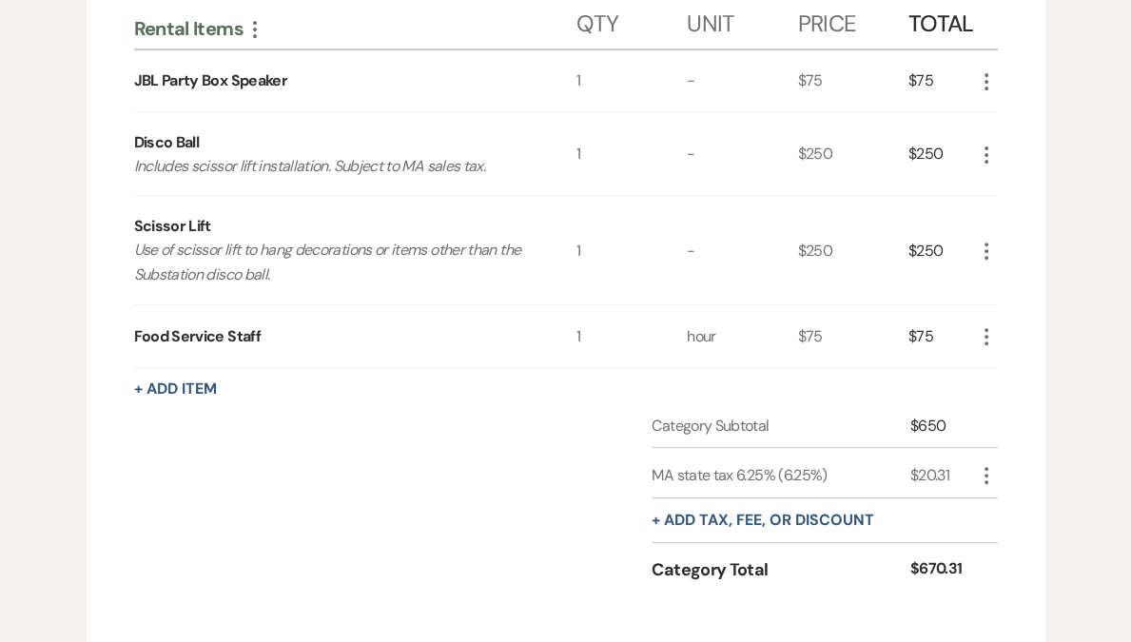
click at [980, 80] on icon "More" at bounding box center [986, 81] width 23 height 23
click at [1009, 150] on button "X Delete" at bounding box center [1026, 148] width 103 height 30
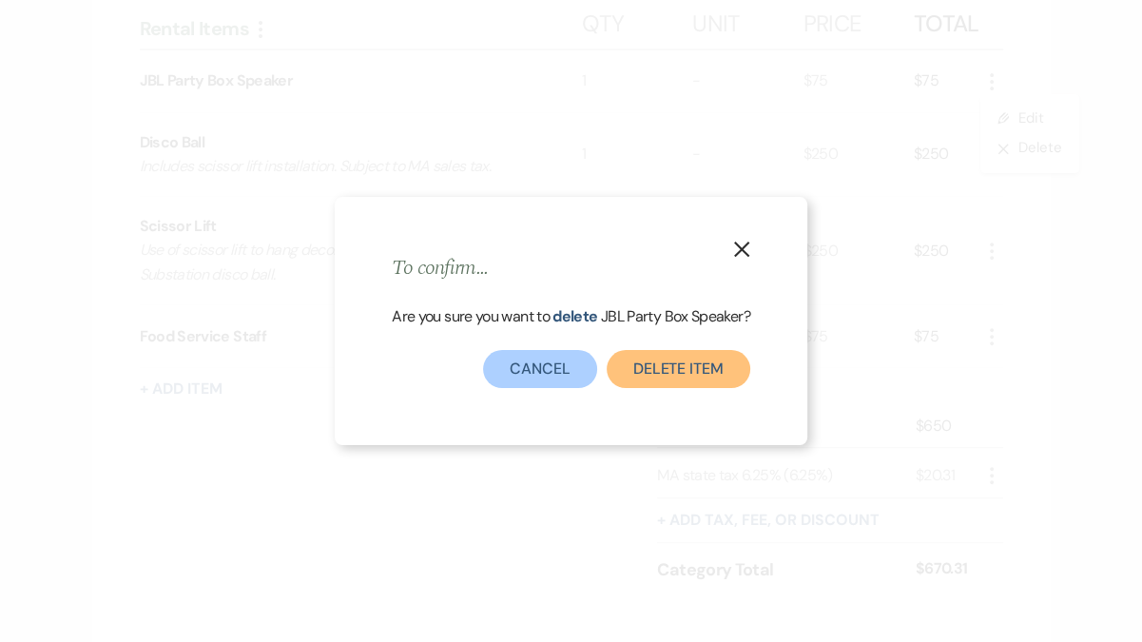
click at [701, 365] on button "Delete Item" at bounding box center [679, 369] width 144 height 38
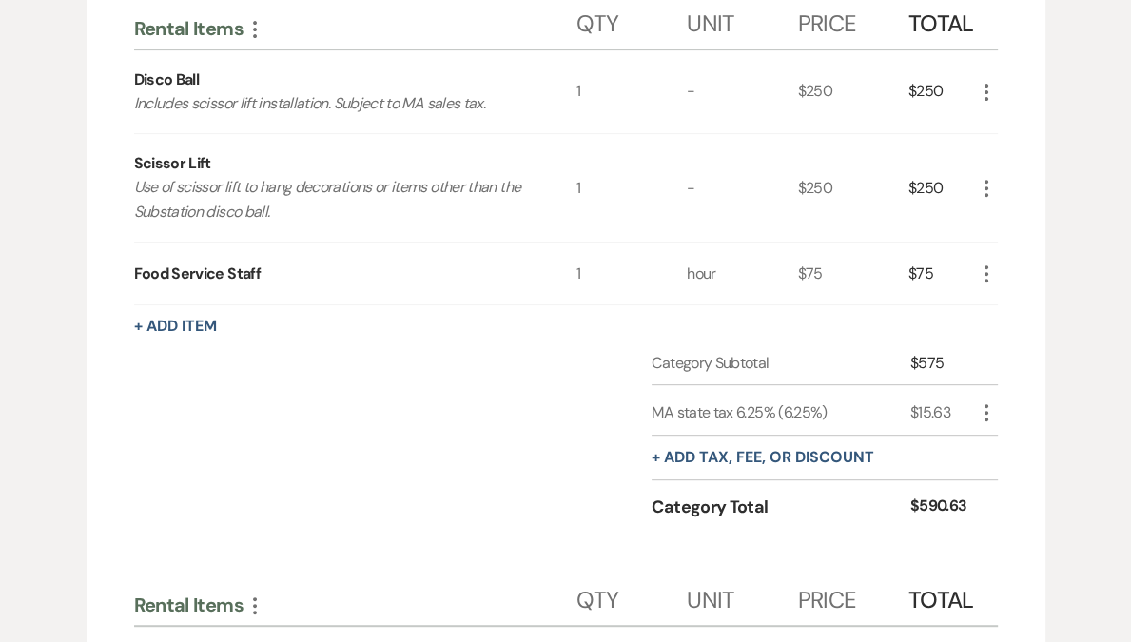
click at [982, 99] on icon "More" at bounding box center [986, 92] width 23 height 23
click at [1001, 168] on button "X Delete" at bounding box center [1026, 160] width 103 height 30
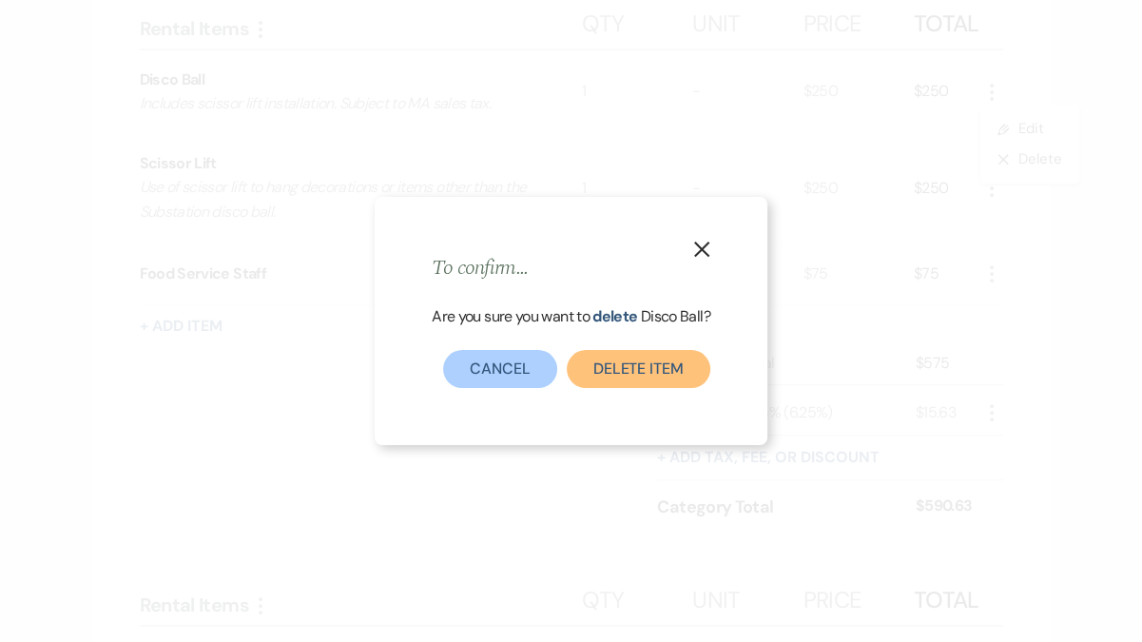
click at [669, 368] on button "Delete Item" at bounding box center [639, 369] width 144 height 38
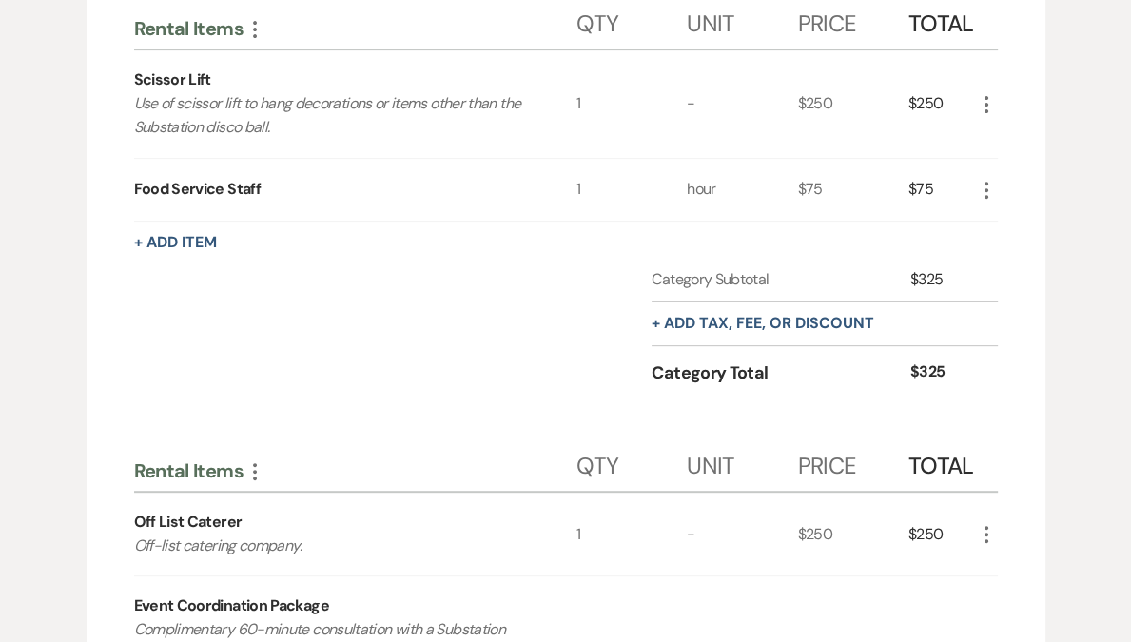
click at [993, 106] on icon "More" at bounding box center [986, 104] width 23 height 23
click at [1006, 168] on button "X Delete" at bounding box center [1026, 171] width 103 height 30
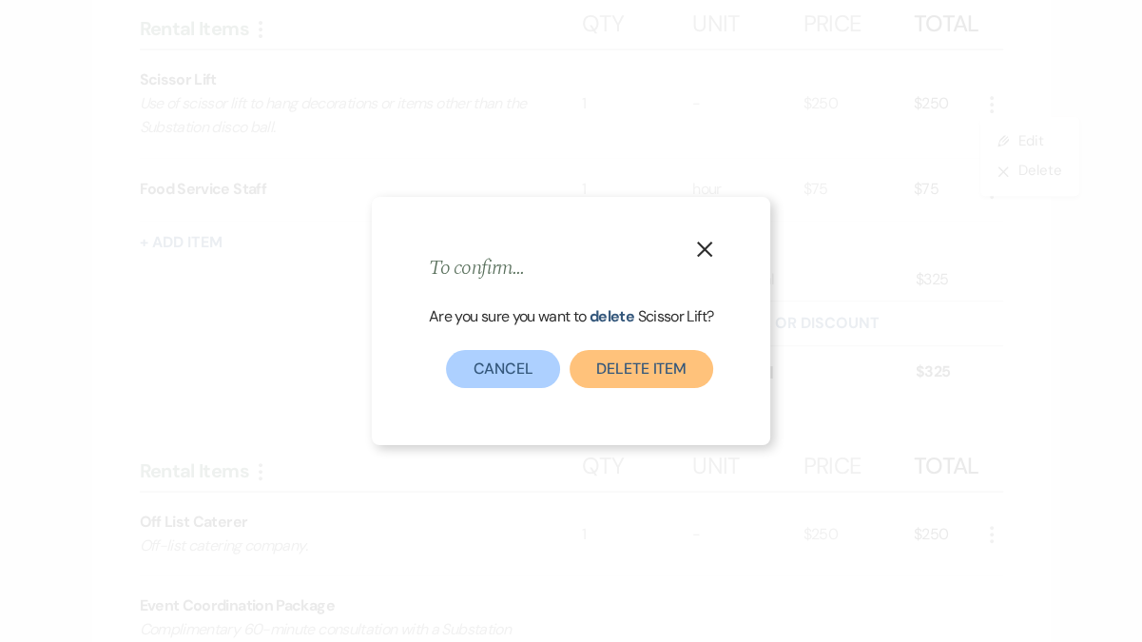
click at [643, 363] on button "Delete Item" at bounding box center [642, 369] width 144 height 38
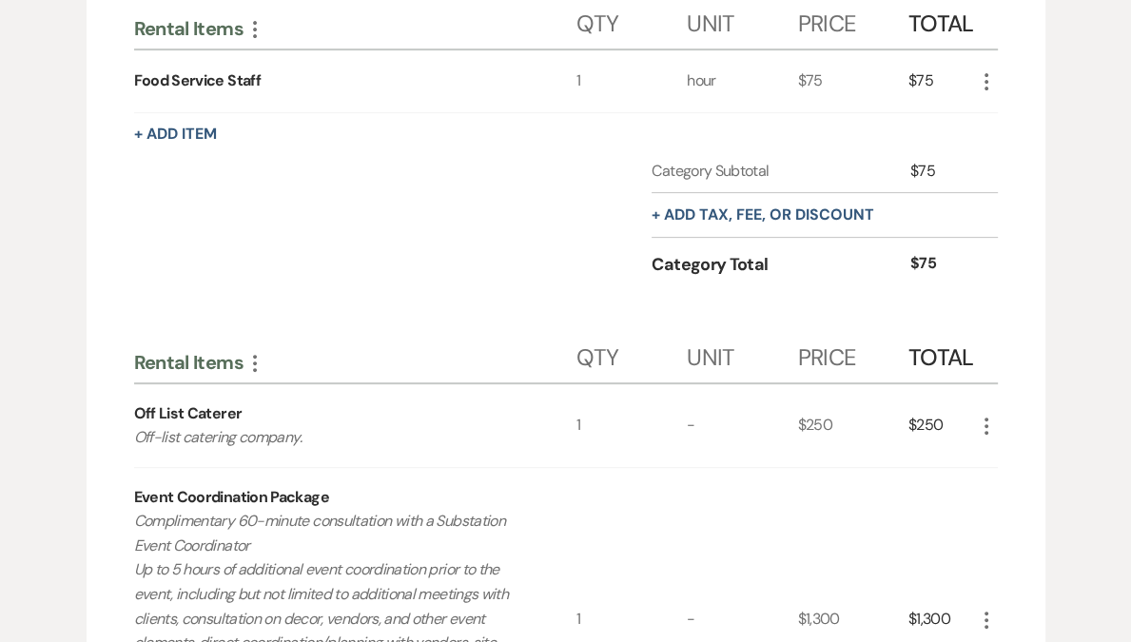
click at [991, 87] on icon "More" at bounding box center [986, 81] width 23 height 23
click at [1034, 104] on button "Pencil Edit" at bounding box center [1024, 119] width 99 height 30
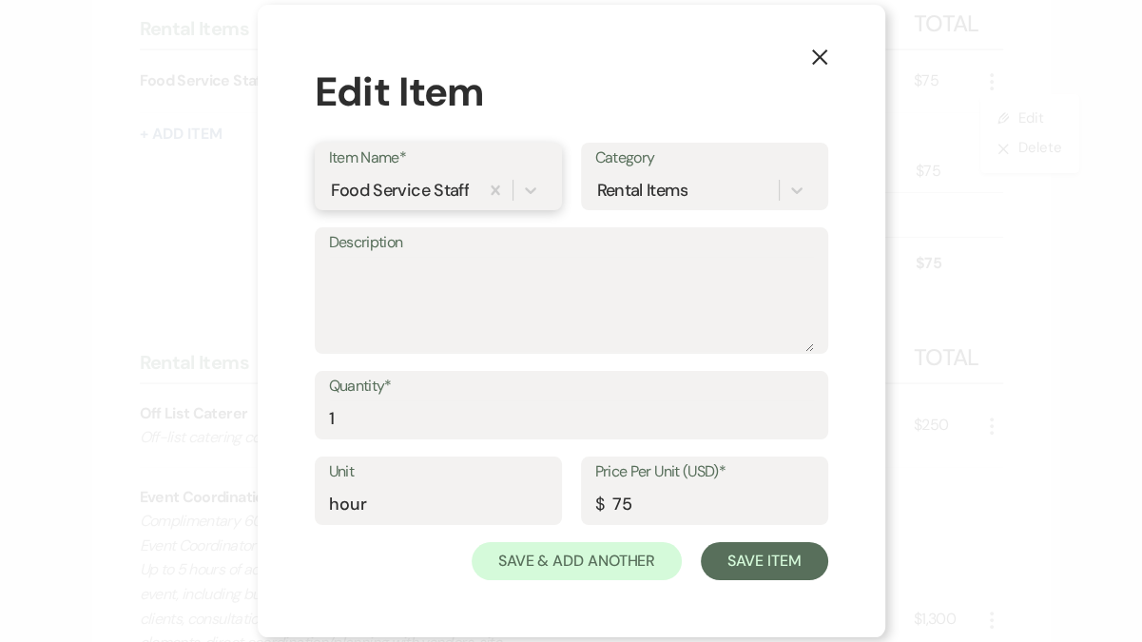
click at [435, 183] on div "Food Service Staff" at bounding box center [400, 191] width 138 height 26
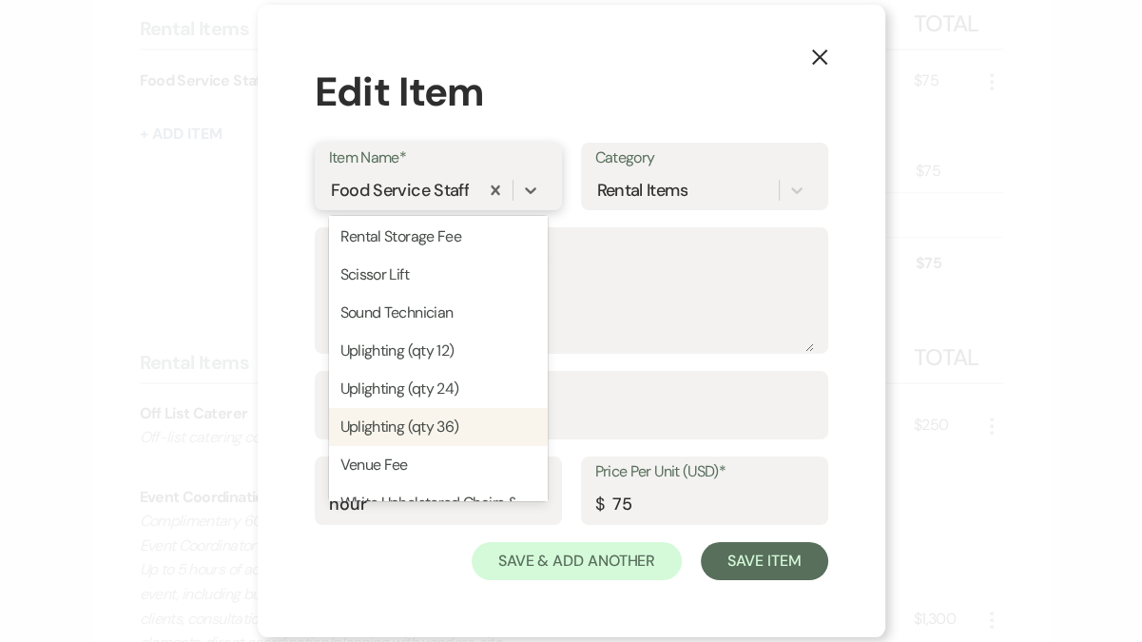
scroll to position [1499, 0]
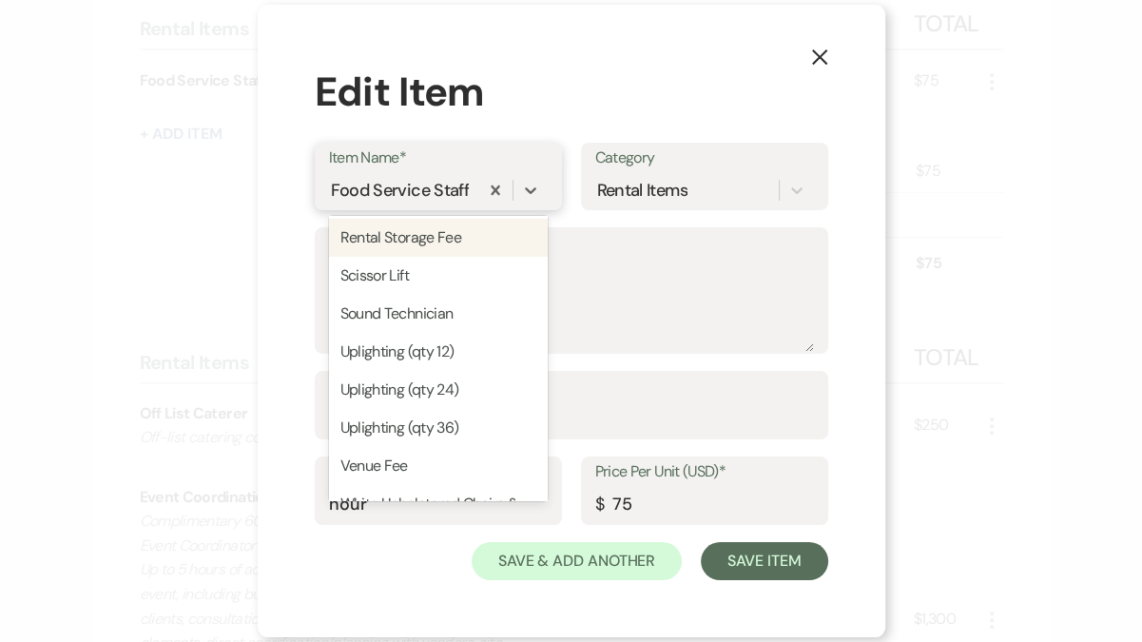
click at [427, 257] on div "Rental Storage Fee" at bounding box center [438, 238] width 219 height 38
type textarea "Storage for rental items delivered or picked up outside of access period. (No o…"
type input "day"
type input "125"
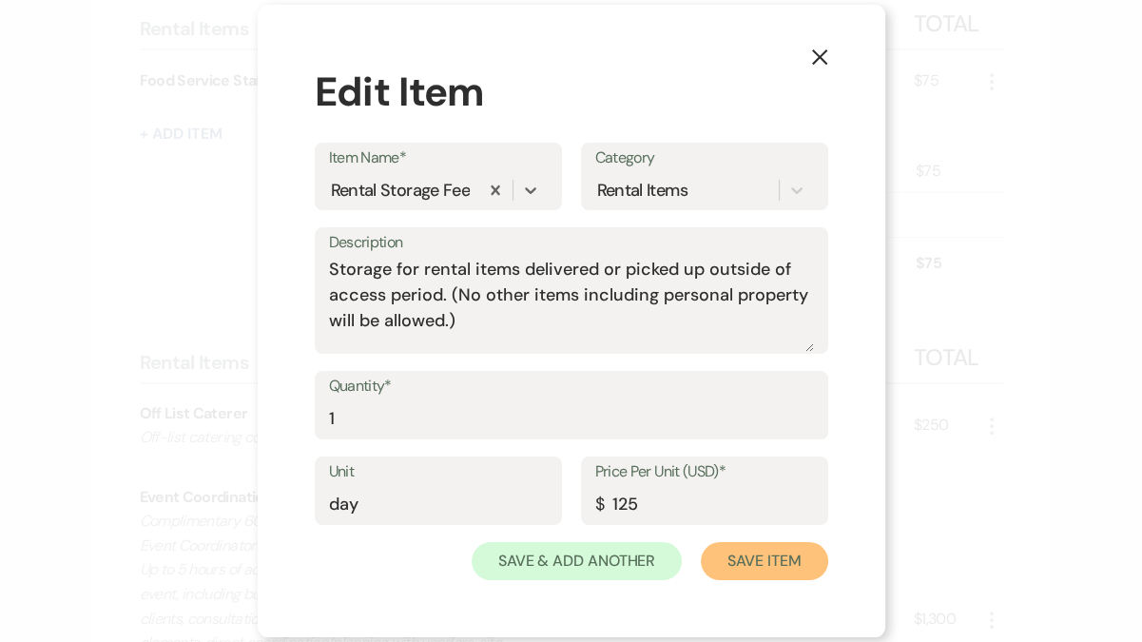
click at [739, 559] on button "Save Item" at bounding box center [764, 561] width 126 height 38
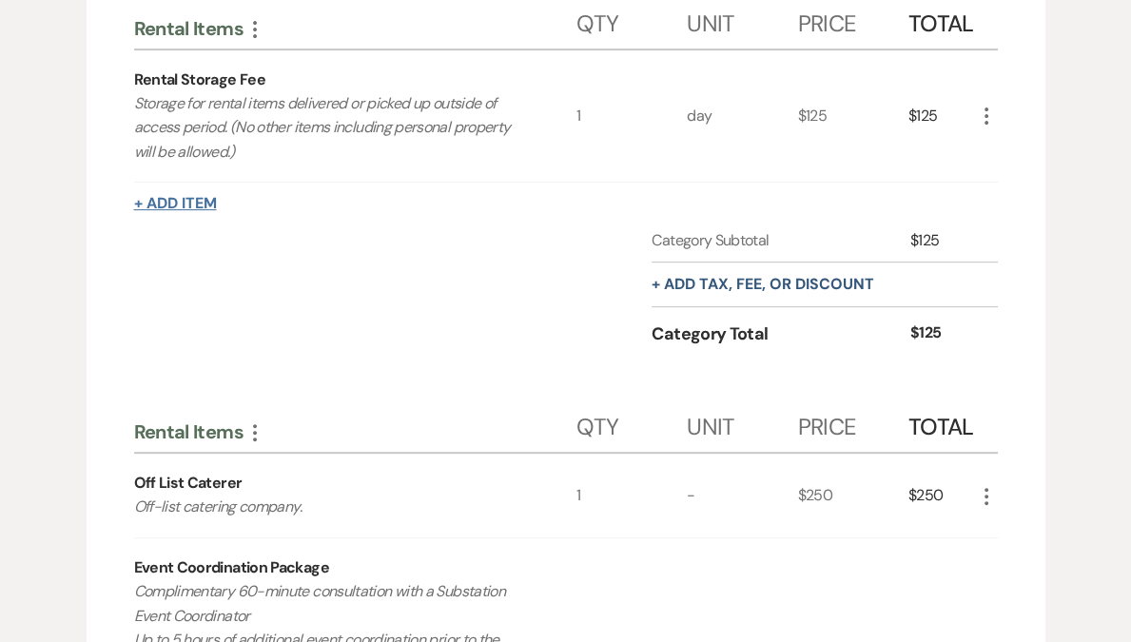
click at [191, 199] on button "+ Add Item" at bounding box center [175, 203] width 83 height 15
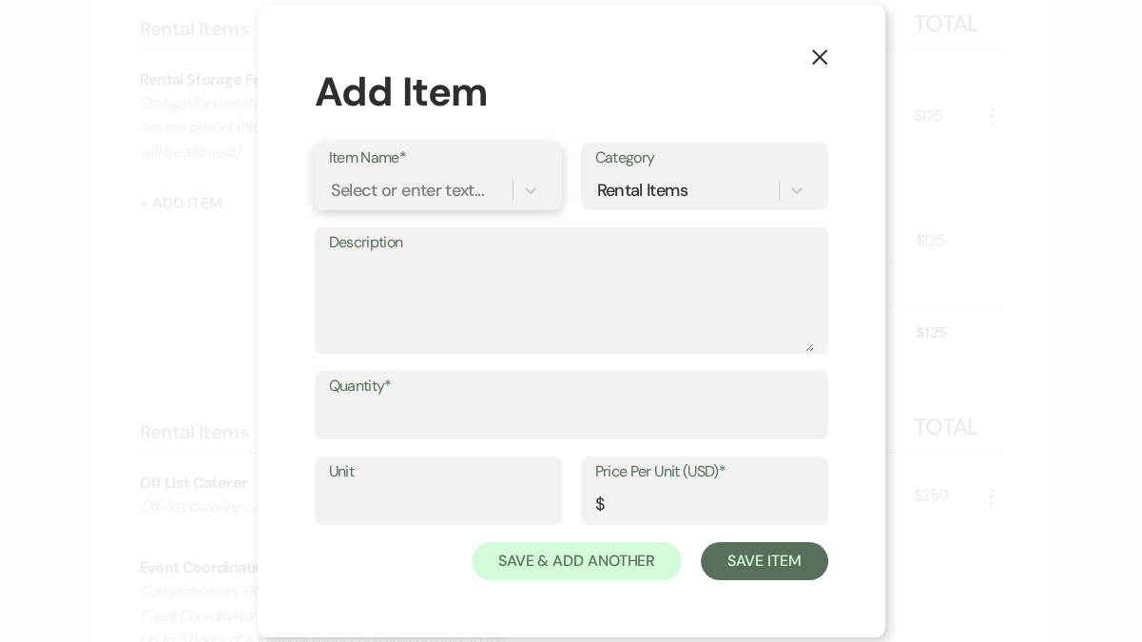
click at [437, 188] on div "Select or enter text..." at bounding box center [407, 191] width 153 height 26
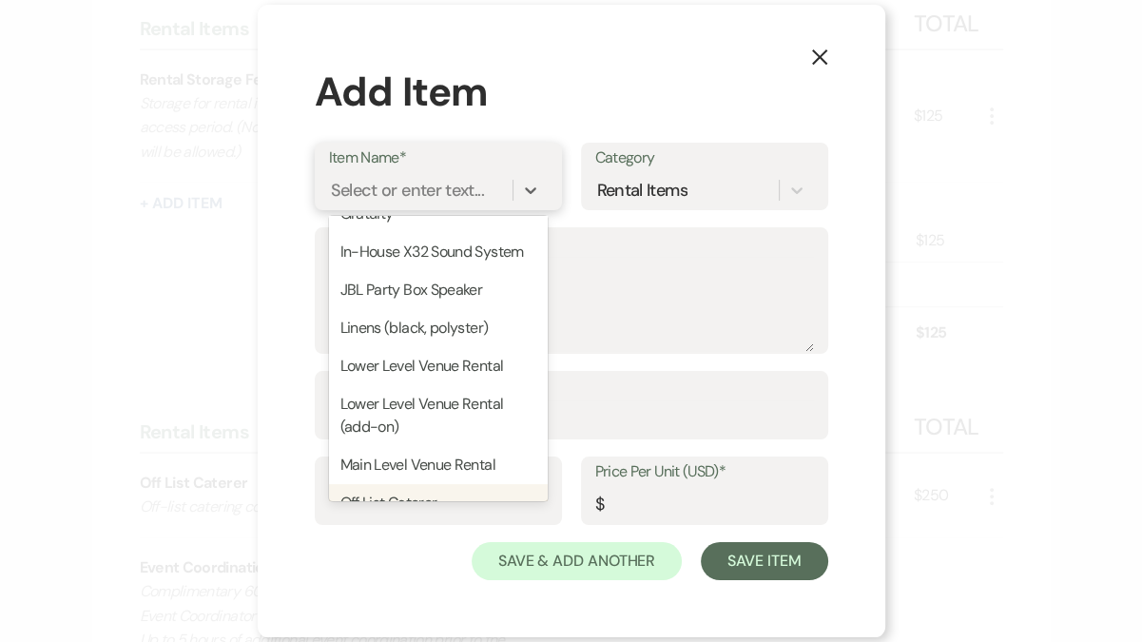
scroll to position [702, 0]
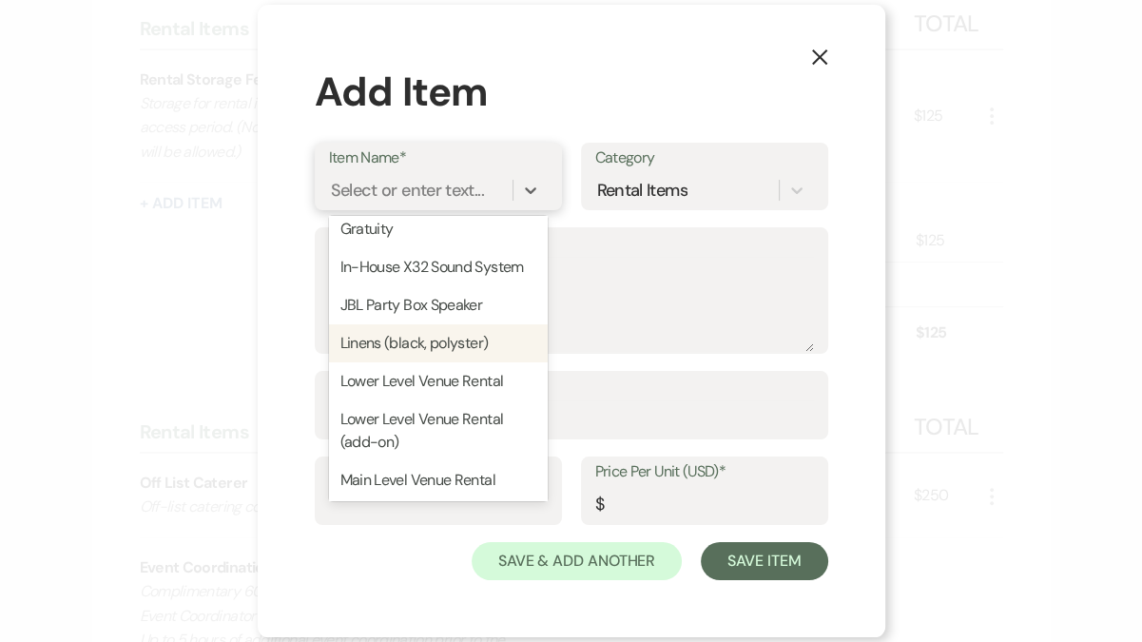
click at [435, 362] on div "Linens (black, polyster)" at bounding box center [438, 343] width 219 height 38
type textarea "Linens fit The Substation furniture and includes: cocktail tables (10); large t…"
type input "342"
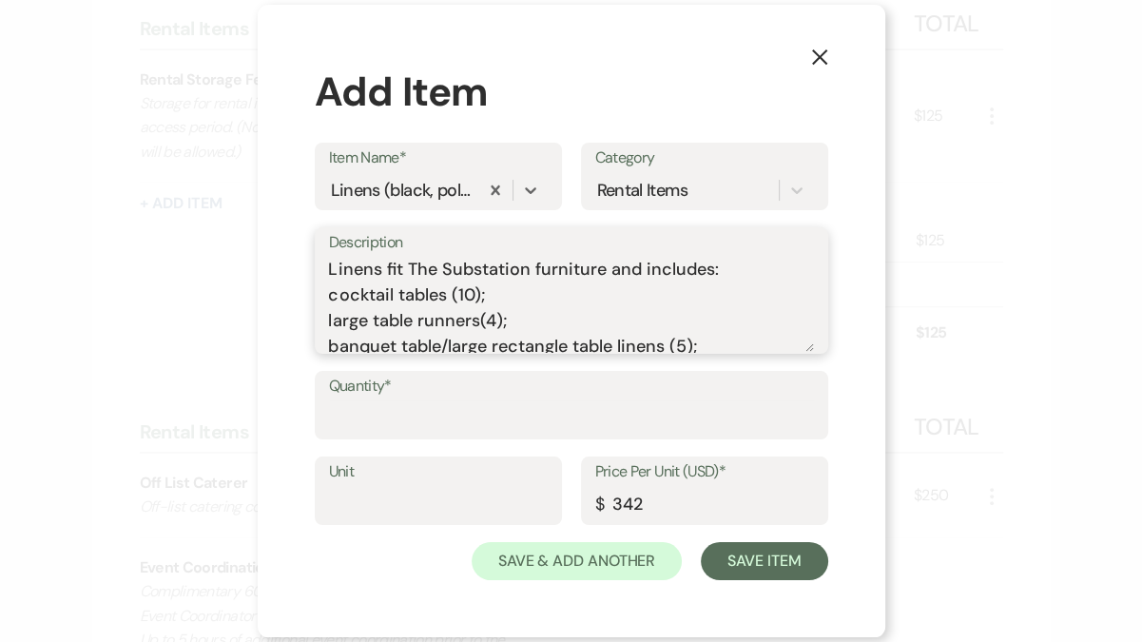
click at [566, 311] on textarea "Linens fit The Substation furniture and includes: cocktail tables (10); large t…" at bounding box center [571, 304] width 485 height 95
click at [325, 321] on div "Description Linens fit The Substation furniture and includes: cocktail tables (…" at bounding box center [571, 290] width 513 height 126
drag, startPoint x: 326, startPoint y: 318, endPoint x: 388, endPoint y: 315, distance: 61.9
click at [388, 315] on div "Description Linens fit The Substation furniture and includes: cocktail tables (…" at bounding box center [571, 290] width 513 height 126
click at [417, 301] on textarea "Linens fit The Substation furniture and includes: cocktail tables (10); large t…" at bounding box center [571, 304] width 485 height 95
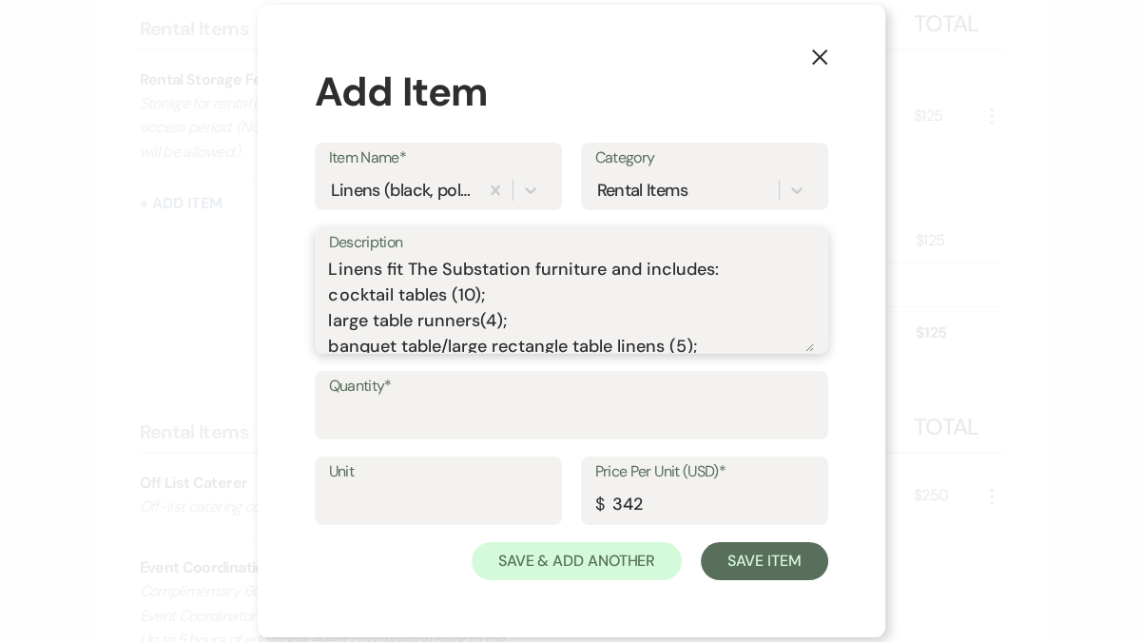
click at [460, 293] on textarea "Linens fit The Substation furniture and includes: cocktail tables (10); large t…" at bounding box center [571, 304] width 485 height 95
click at [460, 294] on textarea "Linens fit The Substation furniture and includes: cocktail tables (10); large t…" at bounding box center [571, 304] width 485 height 95
drag, startPoint x: 327, startPoint y: 320, endPoint x: 528, endPoint y: 338, distance: 201.3
click at [528, 338] on div "Description Linens fit The Substation furniture and includes: cocktail tables (…" at bounding box center [571, 290] width 513 height 126
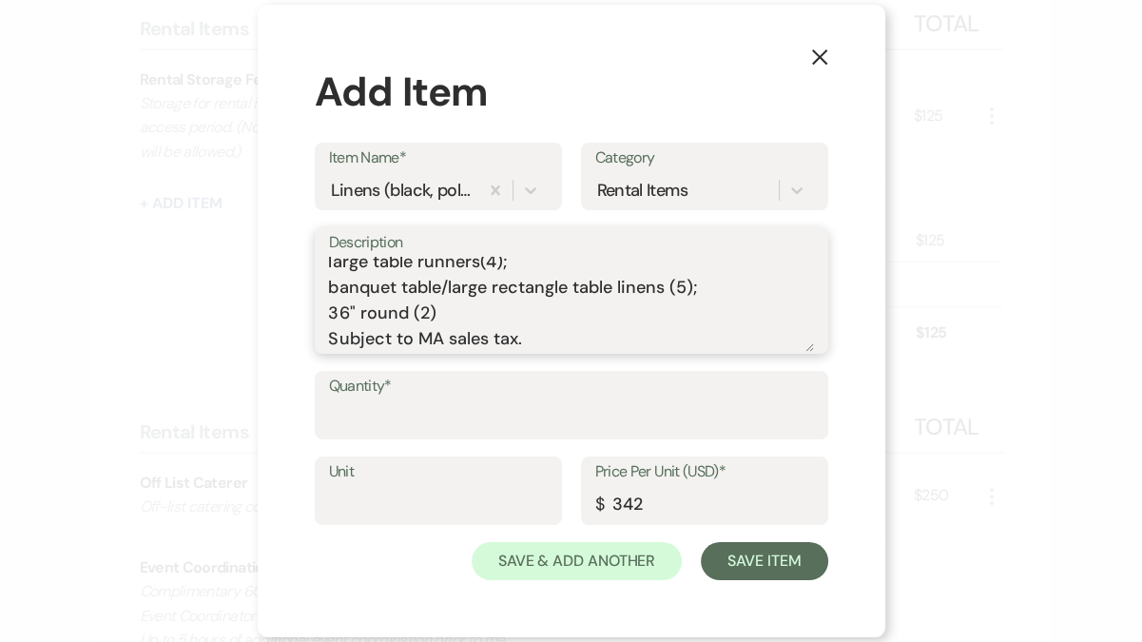
drag, startPoint x: 423, startPoint y: 329, endPoint x: 569, endPoint y: 364, distance: 149.7
click at [569, 364] on div "Description Linens fit The Substation furniture and includes: cocktail tables (…" at bounding box center [571, 299] width 513 height 144
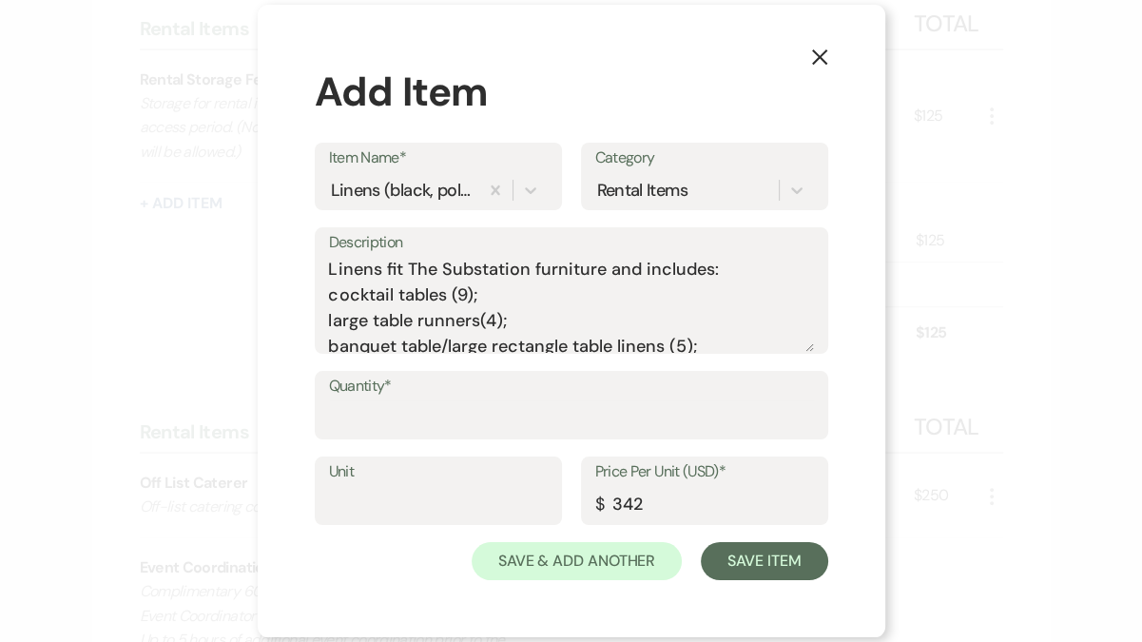
drag, startPoint x: 327, startPoint y: 315, endPoint x: 456, endPoint y: 335, distance: 130.8
click at [456, 335] on div "Description Linens fit The Substation furniture and includes: cocktail tables (…" at bounding box center [571, 290] width 513 height 126
drag, startPoint x: 329, startPoint y: 321, endPoint x: 697, endPoint y: 342, distance: 368.6
click at [697, 342] on textarea "Linens fit The Substation furniture and includes: cocktail tables (9); large ta…" at bounding box center [571, 304] width 485 height 95
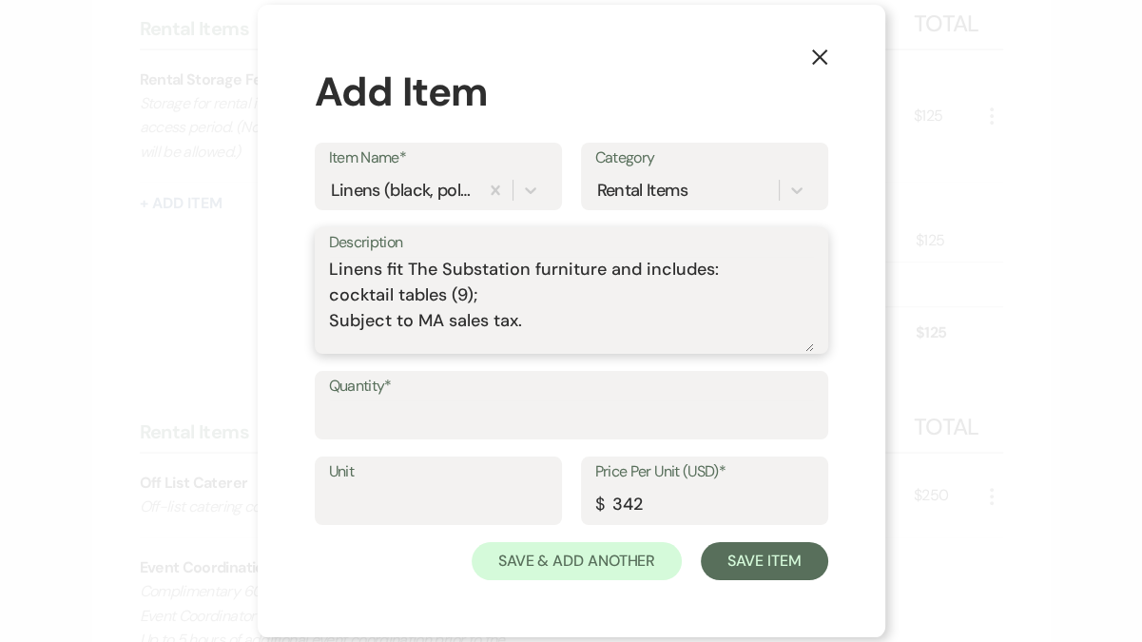
type textarea "Linens fit The Substation furniture and includes: cocktail tables (9); Subject …"
click at [553, 431] on input "Quantity*" at bounding box center [571, 418] width 485 height 37
type input "9"
click at [635, 512] on input "342" at bounding box center [704, 504] width 219 height 37
drag, startPoint x: 646, startPoint y: 508, endPoint x: 539, endPoint y: 505, distance: 106.5
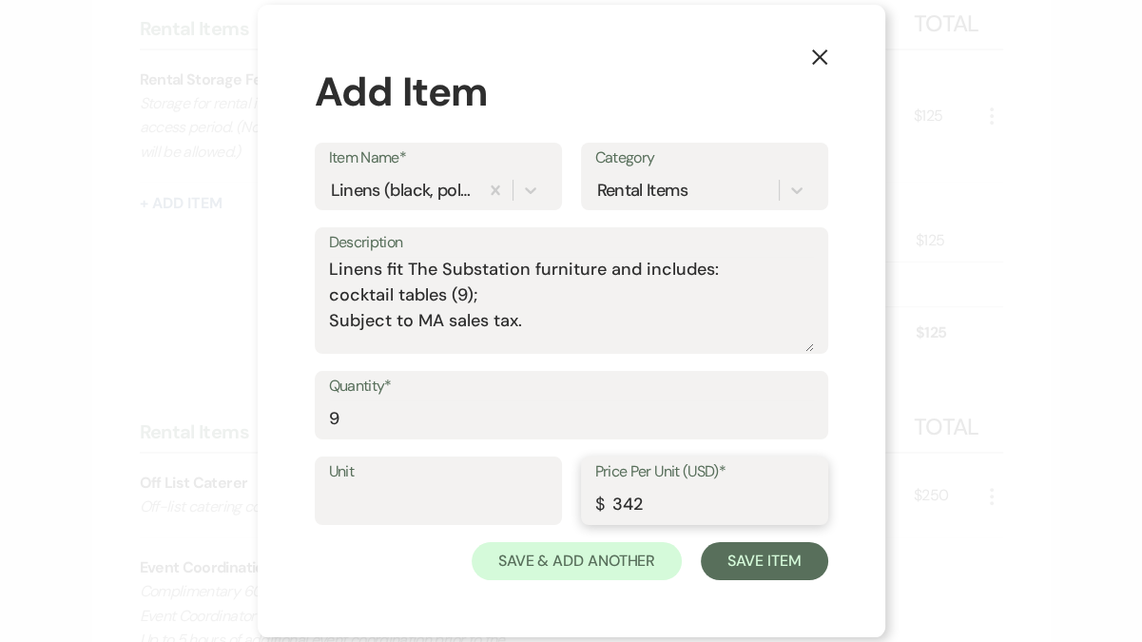
click at [539, 505] on div "Unit Price Per Unit (USD)* $ 342" at bounding box center [571, 499] width 513 height 86
click at [474, 506] on input "Unit" at bounding box center [438, 504] width 219 height 37
type input "16"
drag, startPoint x: 642, startPoint y: 509, endPoint x: 563, endPoint y: 512, distance: 79.0
click at [563, 512] on div "Unit 16 Price Per Unit (USD)* $ 342" at bounding box center [571, 499] width 513 height 86
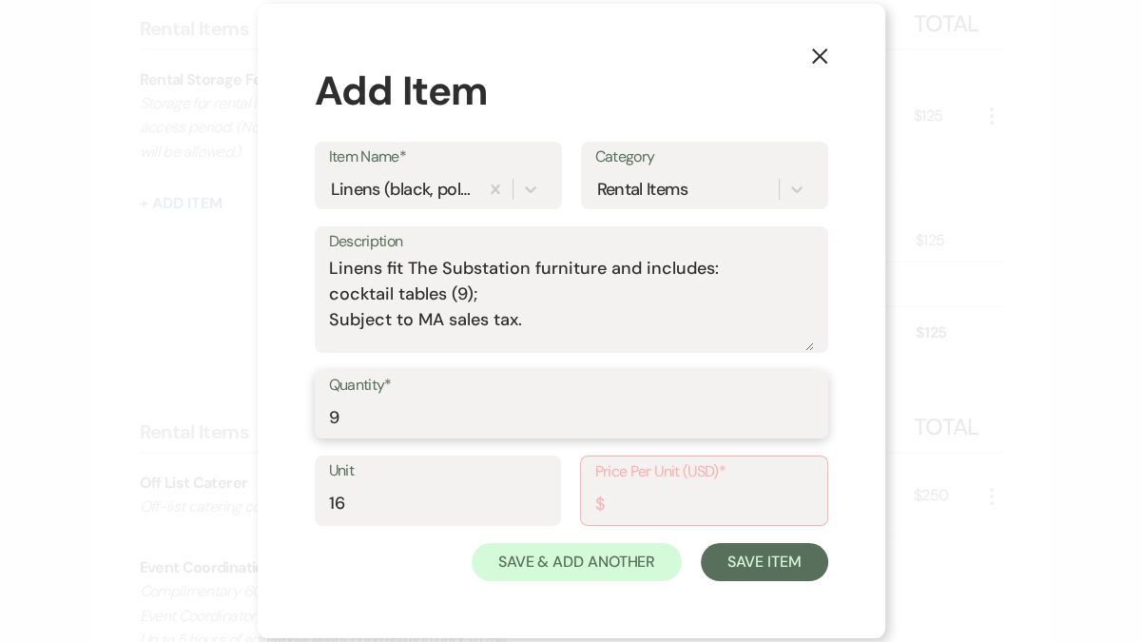
click at [628, 413] on input "9" at bounding box center [571, 417] width 485 height 37
click at [642, 502] on input "Price Per Unit (USD)*" at bounding box center [704, 504] width 218 height 37
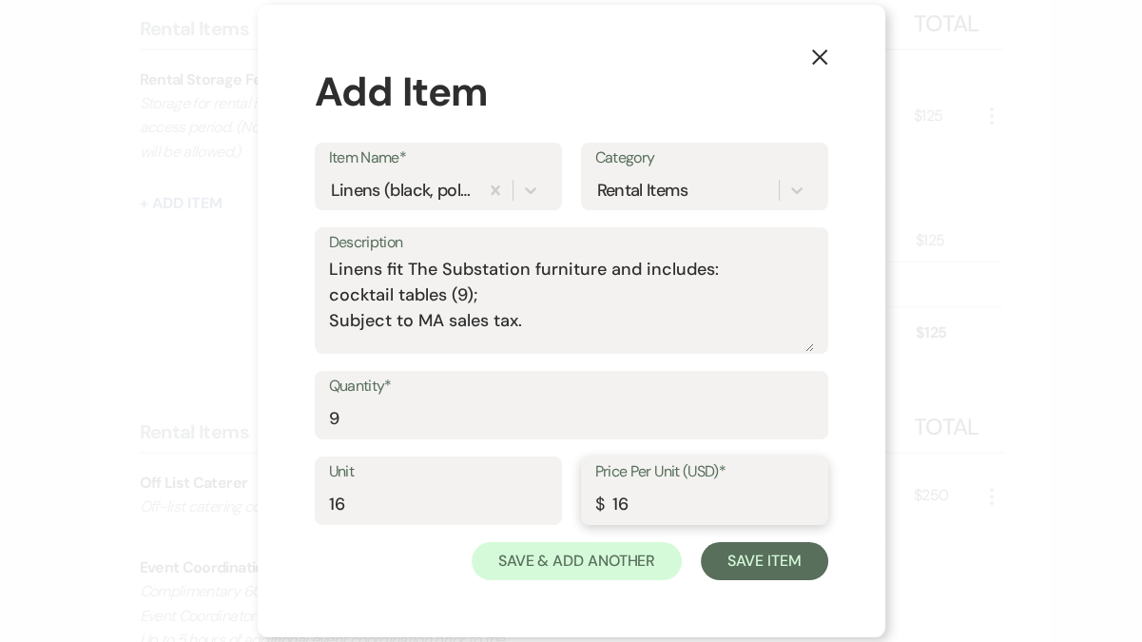
type input "16"
drag, startPoint x: 403, startPoint y: 508, endPoint x: 217, endPoint y: 502, distance: 186.4
click at [217, 502] on div "X Add Item Item Name* Linens (black, polyster) Category Rental Items Descriptio…" at bounding box center [571, 321] width 1142 height 642
type input "1"
click at [587, 326] on textarea "Linens fit The Substation furniture and includes: cocktail tables (9); Subject …" at bounding box center [571, 304] width 485 height 95
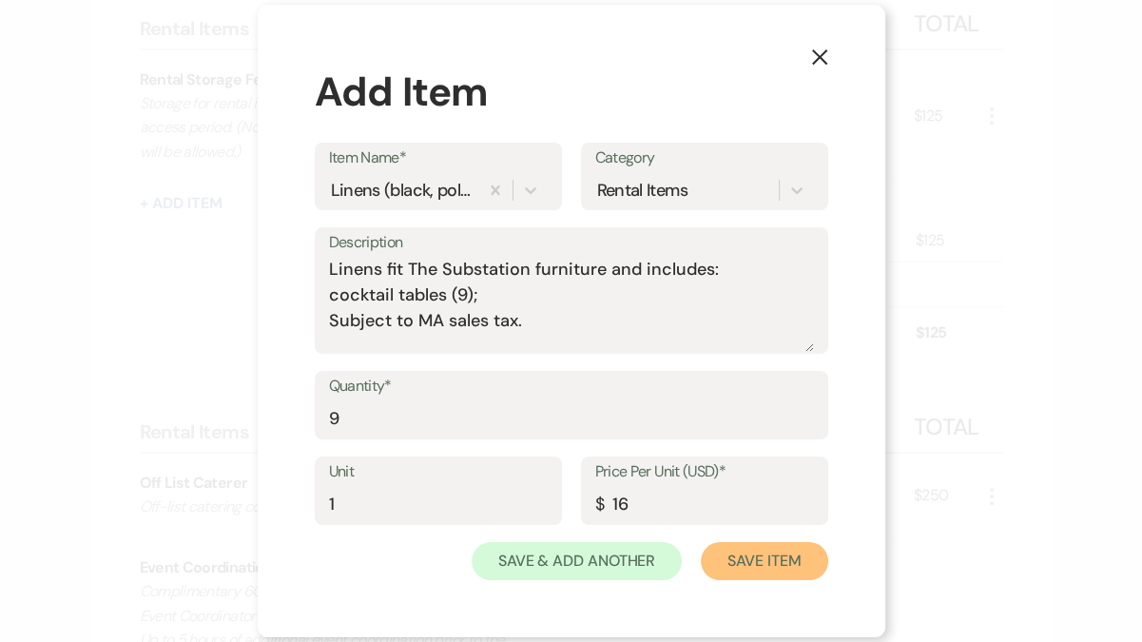
click at [761, 561] on button "Save Item" at bounding box center [764, 561] width 126 height 38
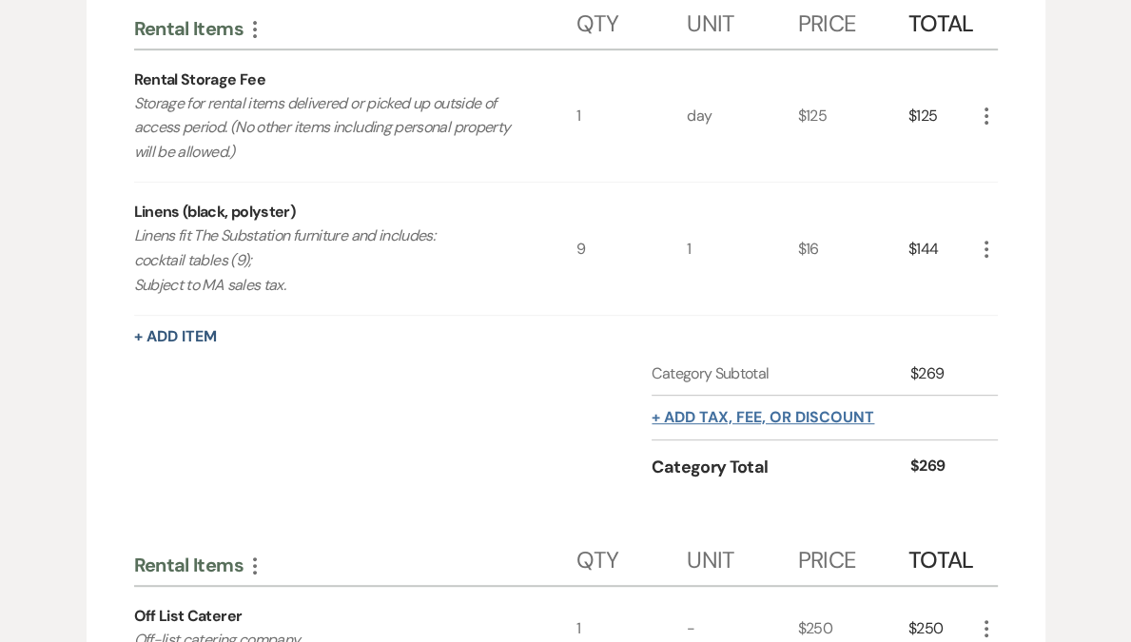
click at [740, 422] on button "+ Add tax, fee, or discount" at bounding box center [762, 417] width 222 height 15
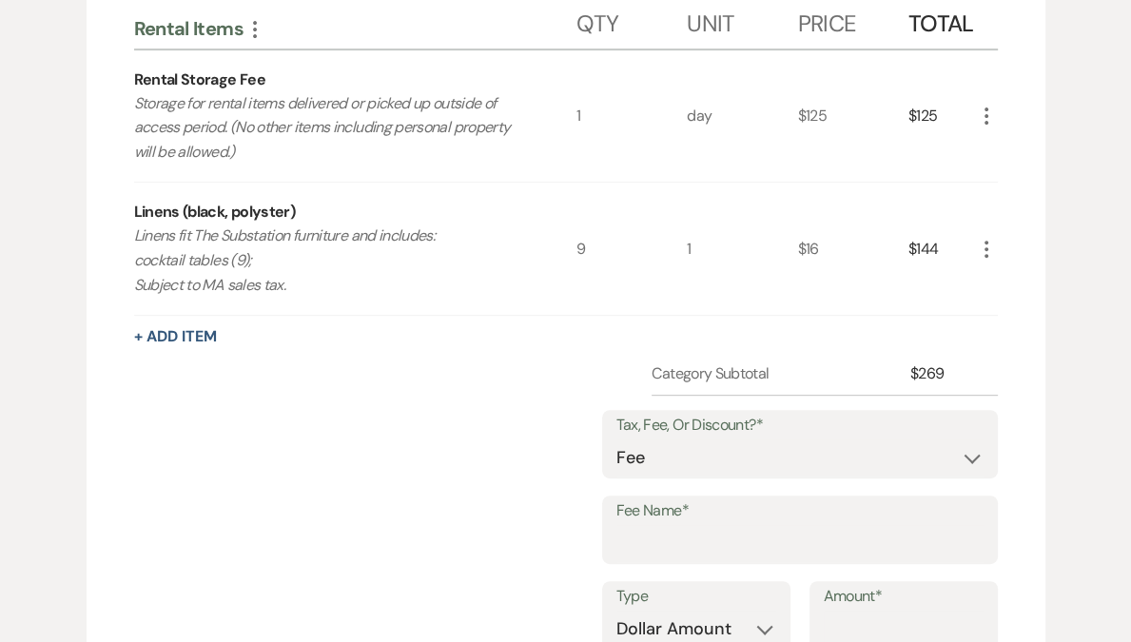
click at [696, 432] on label "Tax, Fee, Or Discount?*" at bounding box center [799, 426] width 367 height 28
click at [672, 559] on input "Fee Name*" at bounding box center [799, 543] width 367 height 37
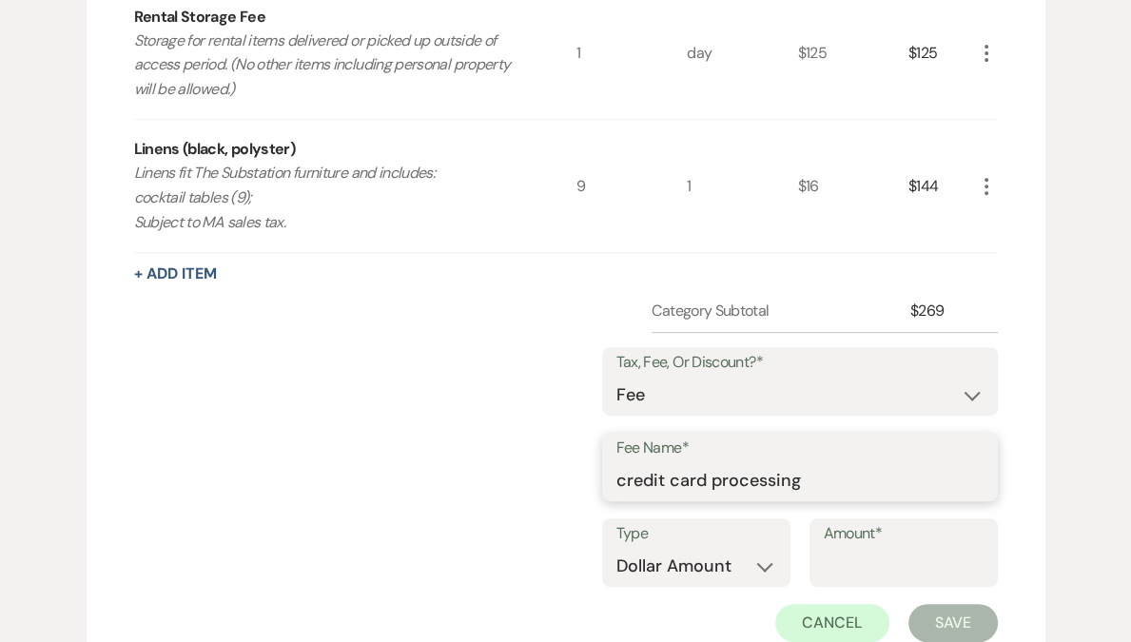
scroll to position [603, 0]
type input "credit card processing"
click at [690, 559] on select "Dollar Amount Percentage" at bounding box center [696, 566] width 160 height 37
select select "false"
click at [616, 548] on select "Dollar Amount Percentage" at bounding box center [696, 566] width 160 height 37
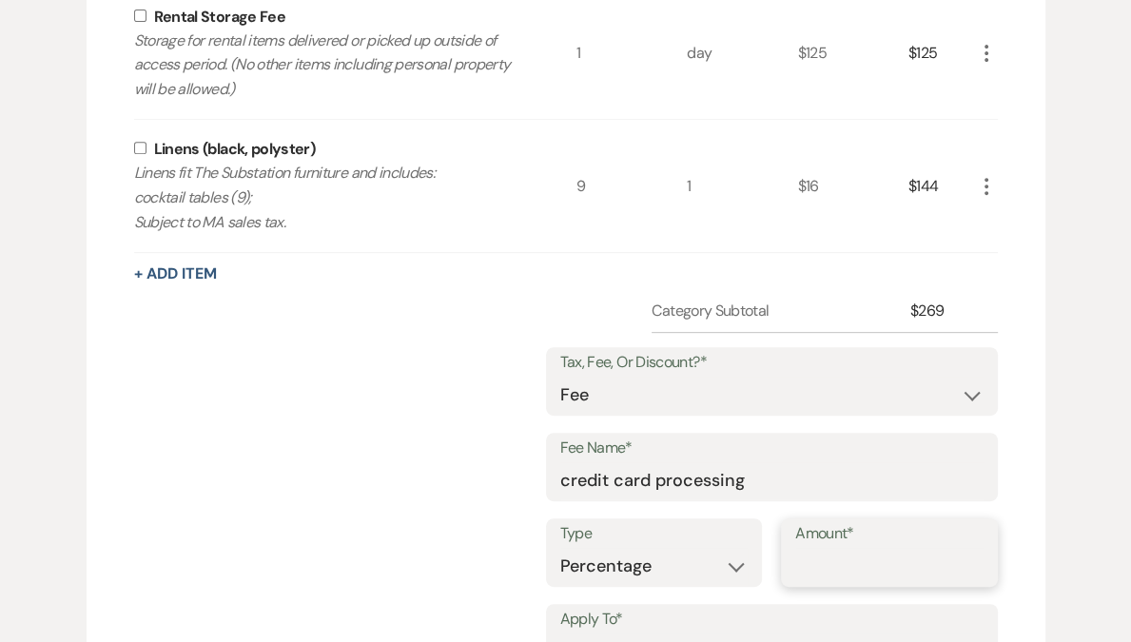
click at [860, 568] on input "Amount*" at bounding box center [889, 566] width 188 height 37
click at [860, 568] on input "3" at bounding box center [889, 566] width 188 height 37
type input "3"
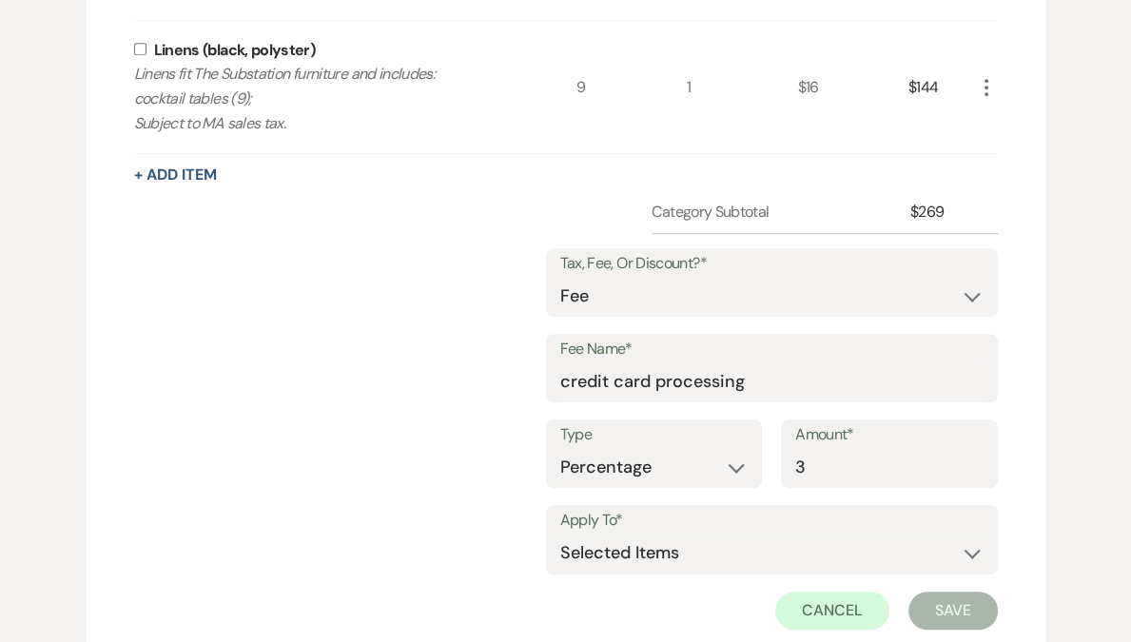
scroll to position [703, 0]
click at [648, 551] on select "Selected Items Category Subtotal (before all Taxes/Fees/Discounts) Category Tot…" at bounding box center [771, 552] width 423 height 38
click at [713, 548] on select "Selected Items Category Subtotal (before all Taxes/Fees/Discounts) Category Tot…" at bounding box center [771, 552] width 423 height 38
select select "2"
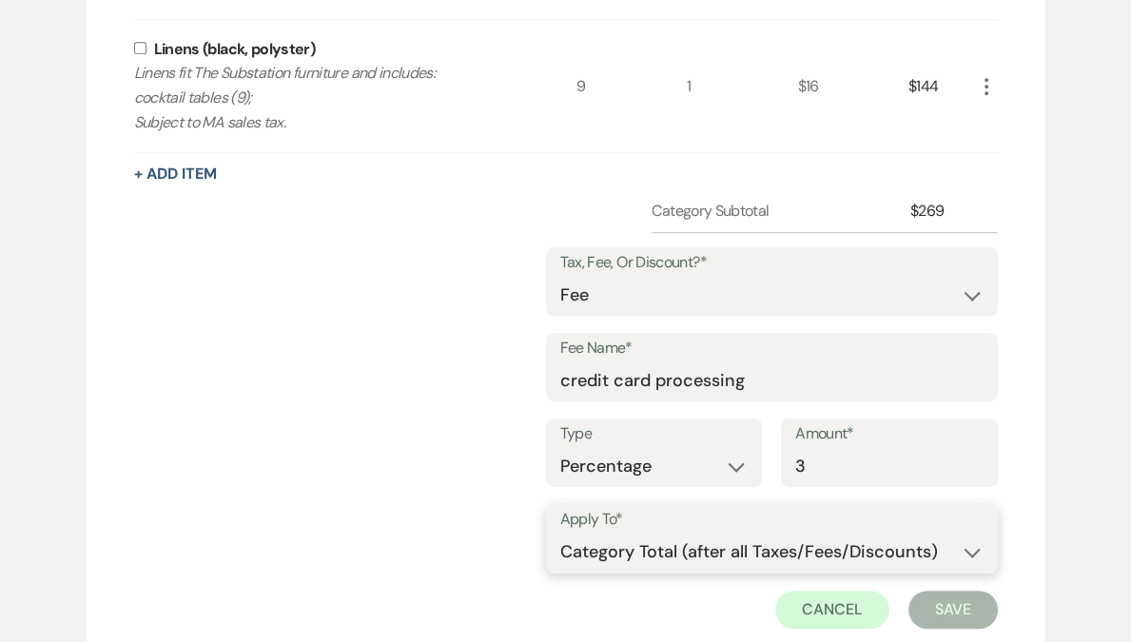
click at [560, 533] on select "Selected Items Category Subtotal (before all Taxes/Fees/Discounts) Category Tot…" at bounding box center [771, 552] width 423 height 38
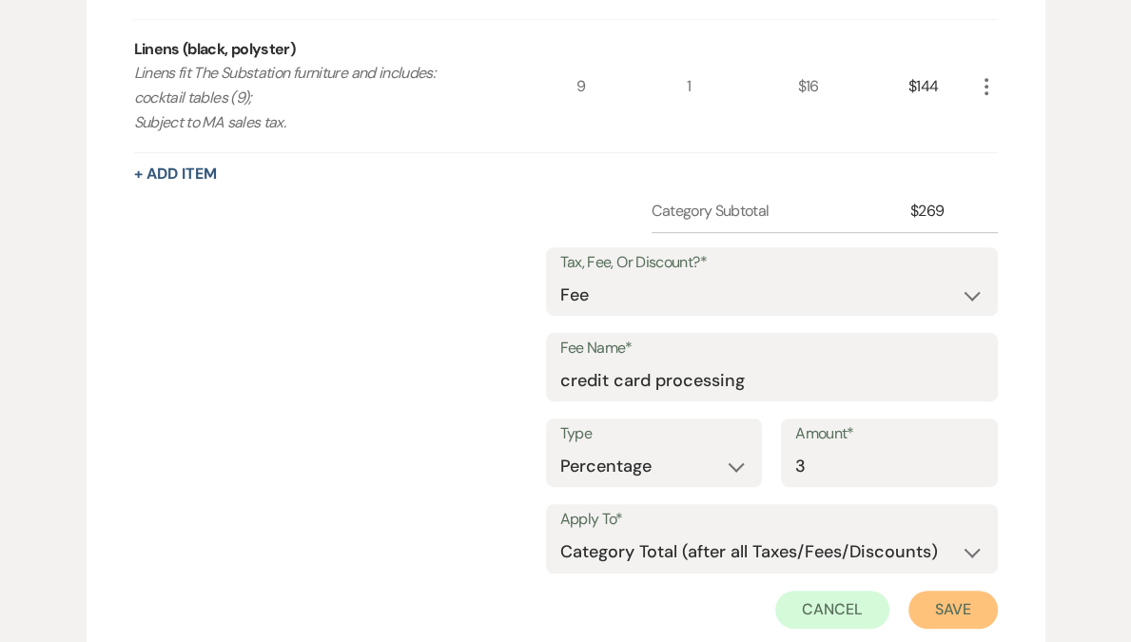
click at [951, 615] on button "Save" at bounding box center [952, 609] width 89 height 38
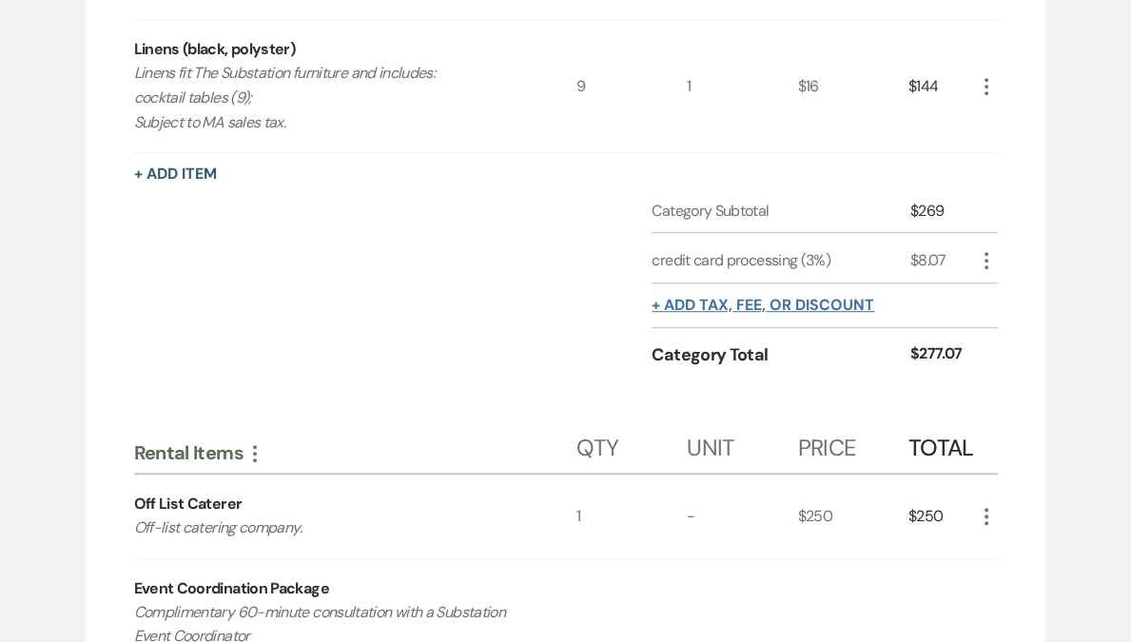
click at [762, 302] on button "+ Add tax, fee, or discount" at bounding box center [762, 305] width 222 height 15
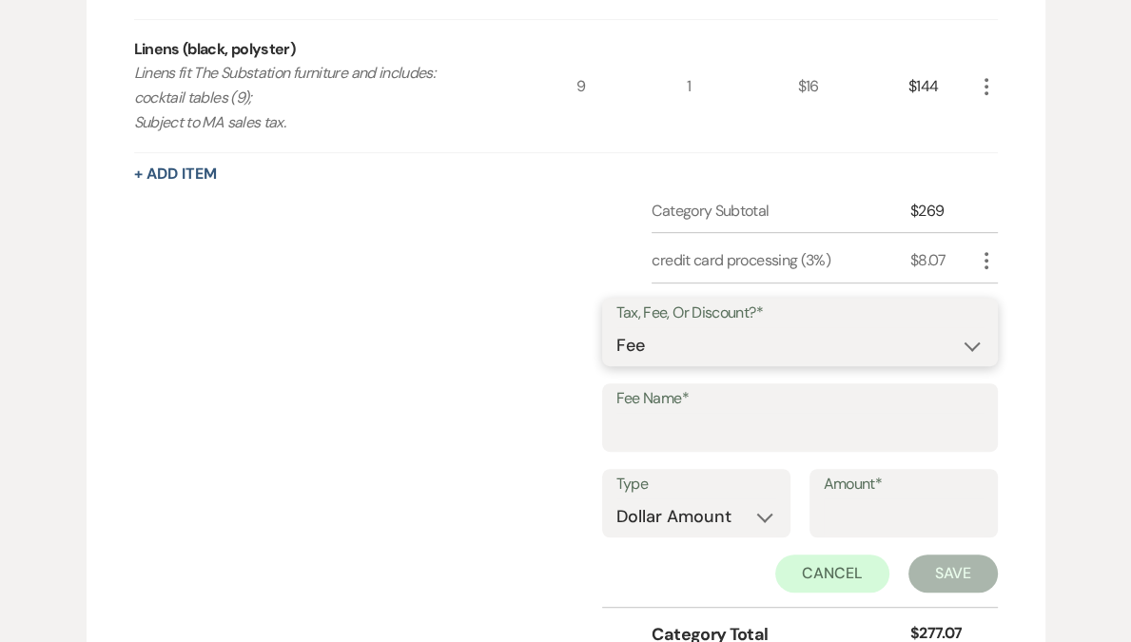
click at [695, 357] on select "Fee Discount Tax" at bounding box center [799, 345] width 367 height 37
select select "3"
click at [633, 327] on select "Fee Discount Tax" at bounding box center [799, 345] width 367 height 37
click at [693, 421] on input "Fee Name*" at bounding box center [799, 431] width 367 height 37
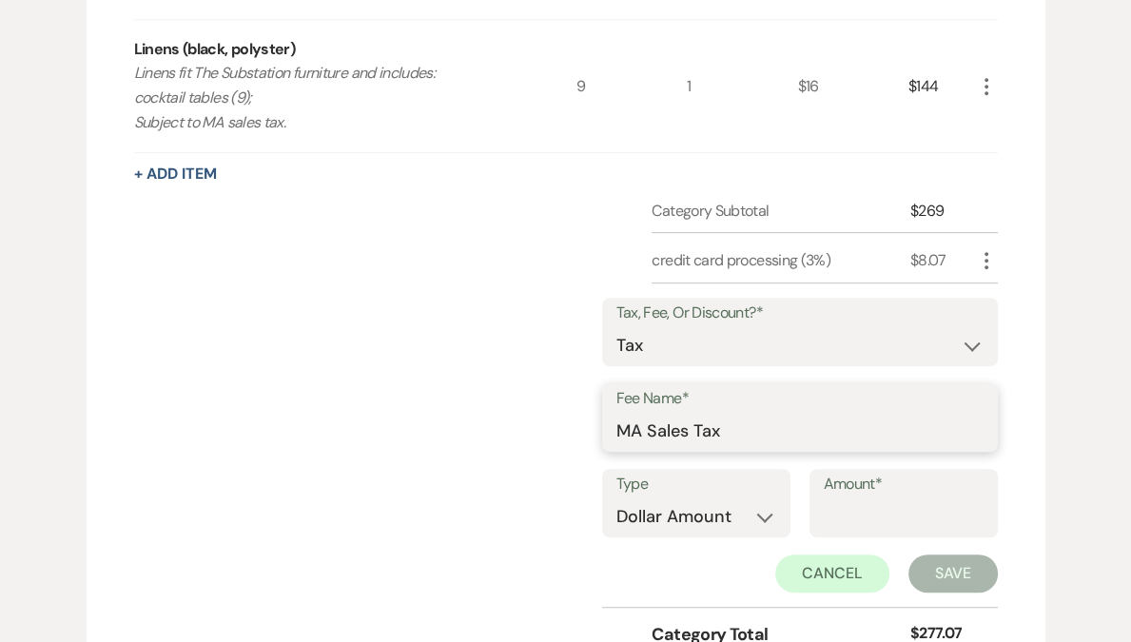
type input "MA Sales Tax"
click at [860, 516] on input "Amount*" at bounding box center [903, 516] width 160 height 37
click at [709, 512] on select "Dollar Amount Percentage" at bounding box center [696, 516] width 160 height 37
select select "false"
click at [614, 498] on select "Dollar Amount Percentage" at bounding box center [694, 516] width 160 height 37
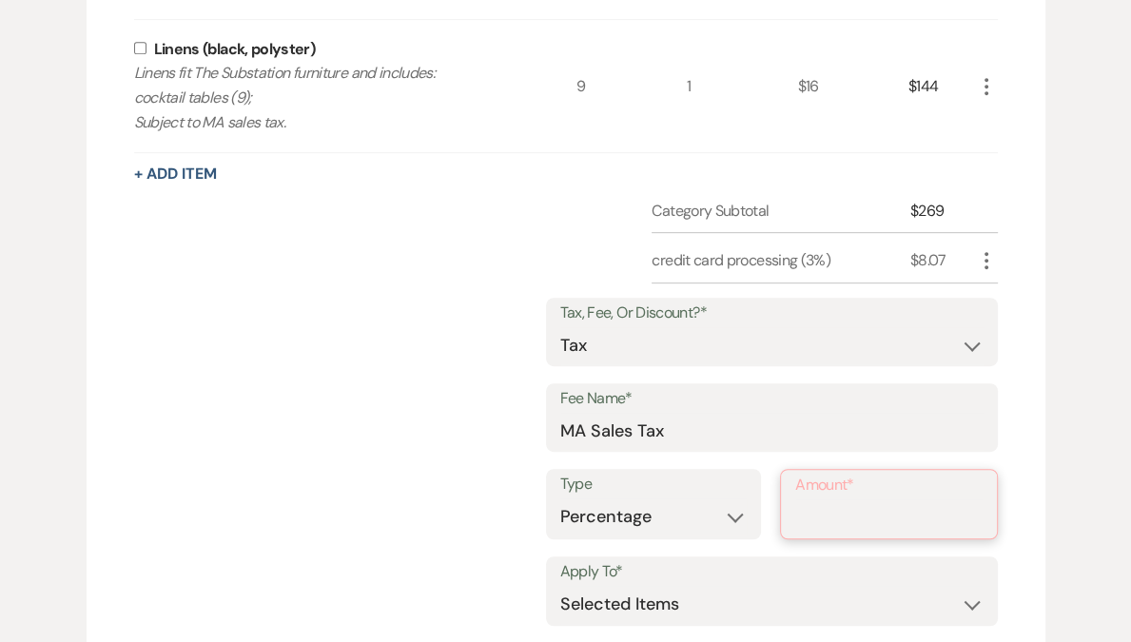
click at [823, 523] on input "Amount*" at bounding box center [888, 517] width 187 height 37
type input "6.25"
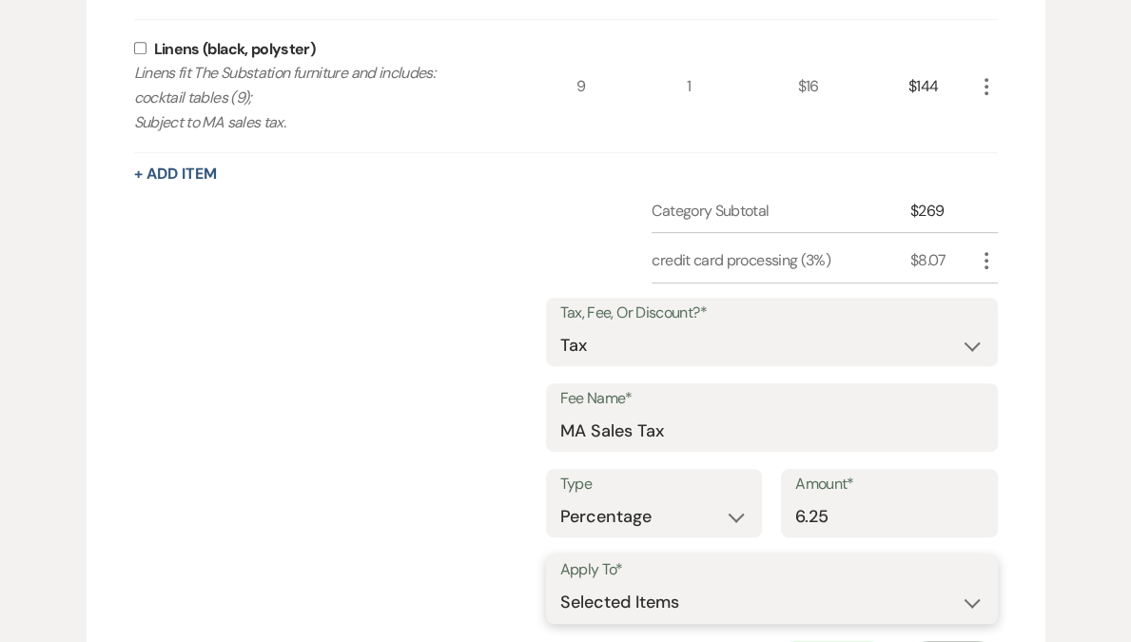
click at [654, 600] on select "Selected Items Category Subtotal (before all Taxes/Fees/Discounts)" at bounding box center [771, 603] width 423 height 38
select select "1"
click at [560, 584] on select "Selected Items Category Subtotal (before all Taxes/Fees/Discounts)" at bounding box center [771, 603] width 423 height 38
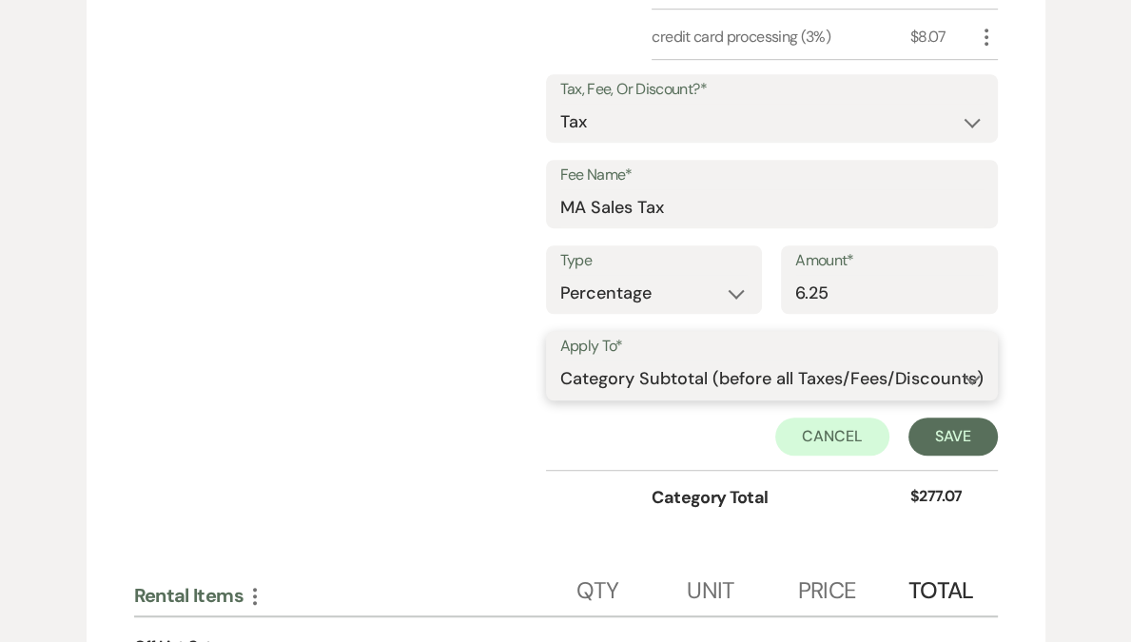
scroll to position [947, 0]
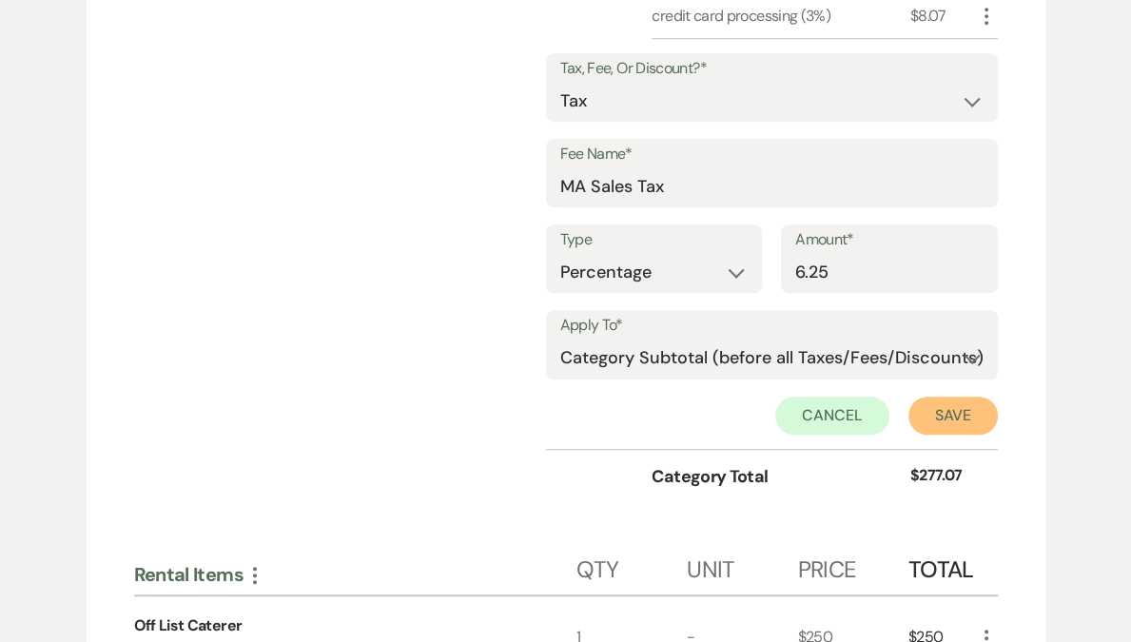
click at [947, 420] on button "Save" at bounding box center [952, 415] width 89 height 38
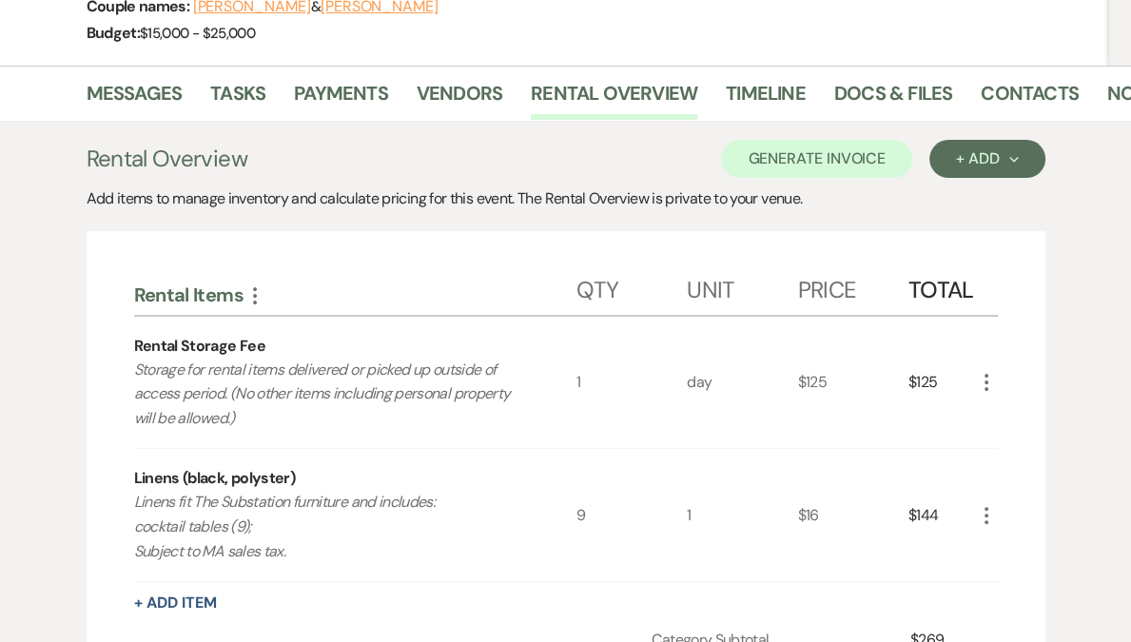
scroll to position [0, 0]
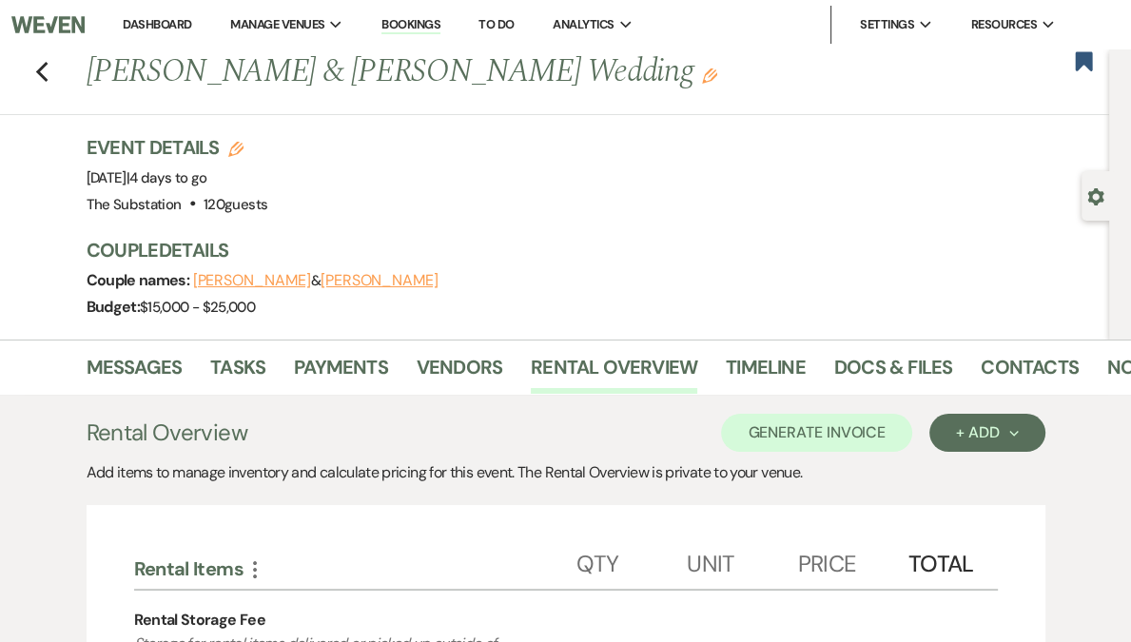
click at [191, 26] on link "Dashboard" at bounding box center [157, 24] width 68 height 16
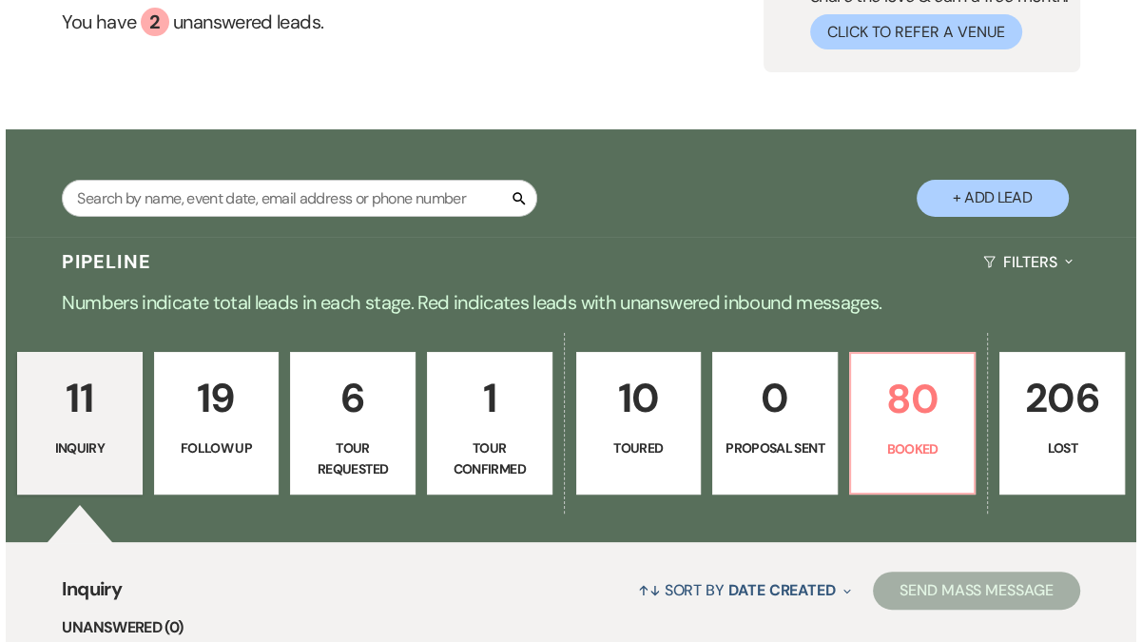
scroll to position [284, 0]
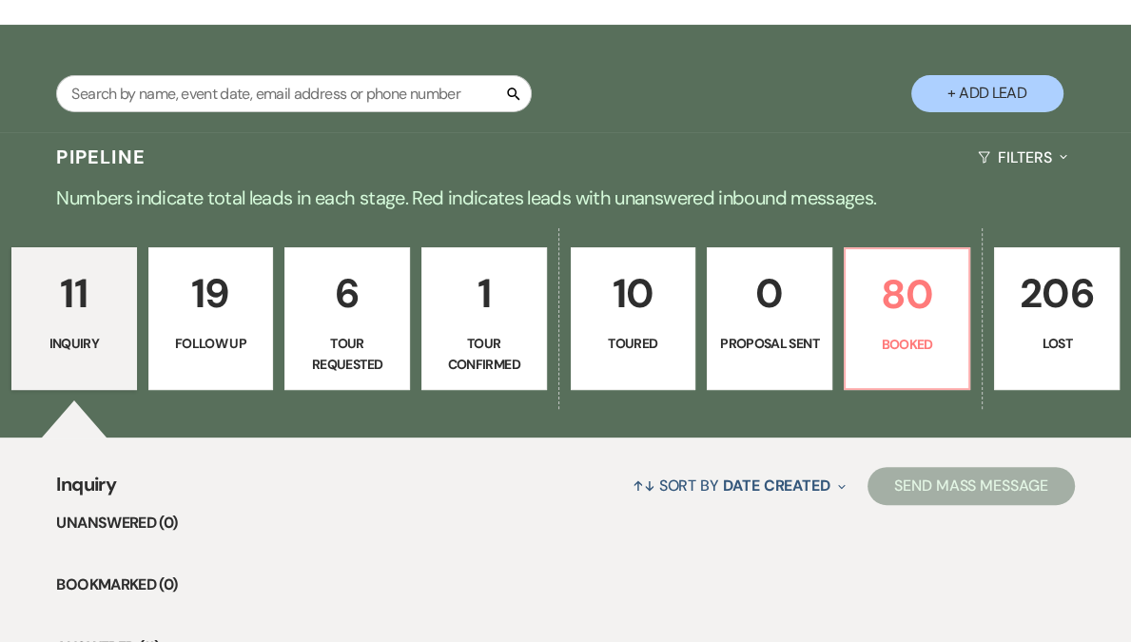
click at [98, 348] on p "Inquiry" at bounding box center [74, 343] width 101 height 21
click at [984, 93] on button "+ Add Lead" at bounding box center [987, 93] width 152 height 37
select select "802"
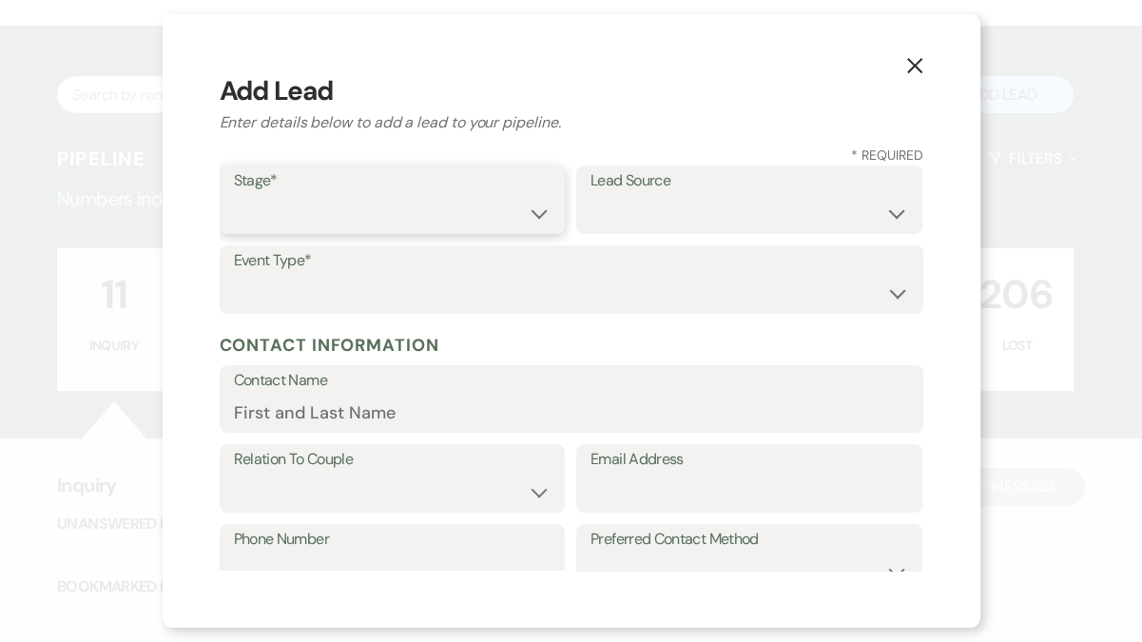
click at [316, 224] on select "Inquiry Follow Up Tour Requested Tour Confirmed Toured Proposal Sent Booked Lost" at bounding box center [393, 213] width 318 height 37
click at [234, 195] on select "Inquiry Follow Up Tour Requested Tour Confirmed Toured Proposal Sent Booked Lost" at bounding box center [393, 213] width 318 height 37
click at [296, 205] on select "Inquiry Follow Up Tour Requested Tour Confirmed Toured Proposal Sent Booked Lost" at bounding box center [393, 213] width 318 height 37
select select "1"
click at [234, 195] on select "Inquiry Follow Up Tour Requested Tour Confirmed Toured Proposal Sent Booked Lost" at bounding box center [393, 213] width 318 height 37
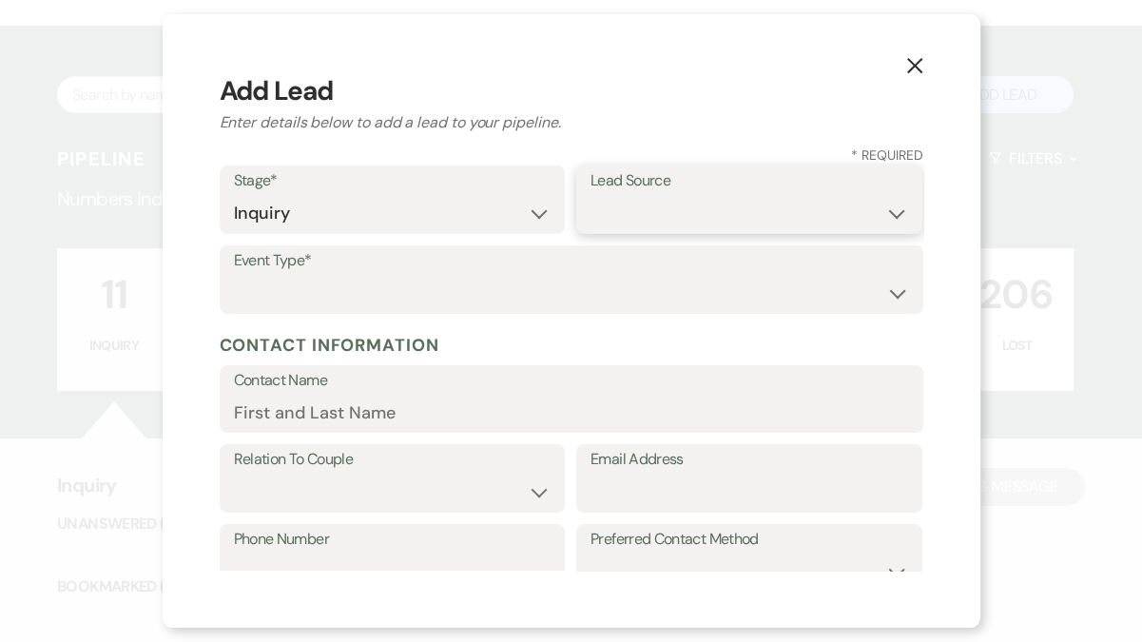
click at [686, 229] on select "Weven Venue Website Instagram Facebook Pinterest Google The Knot Wedding Wire H…" at bounding box center [749, 213] width 318 height 37
select select "12"
click at [590, 195] on select "Weven Venue Website Instagram Facebook Pinterest Google The Knot Wedding Wire H…" at bounding box center [749, 213] width 318 height 37
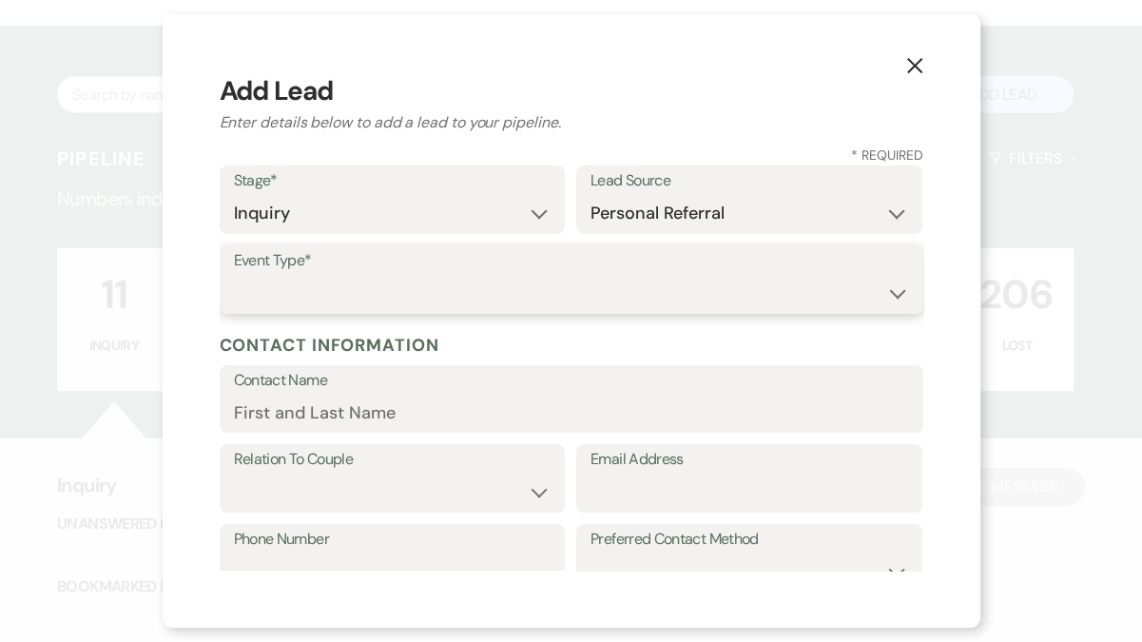
click at [549, 295] on select "Wedding Anniversary Party Baby Shower Bachelorette / Bachelor Party Birthday Pa…" at bounding box center [571, 293] width 675 height 37
click at [234, 275] on select "Wedding Anniversary Party Baby Shower Bachelorette / Bachelor Party Birthday Pa…" at bounding box center [571, 293] width 675 height 37
click at [429, 288] on select "Wedding Anniversary Party Baby Shower Bachelorette / Bachelor Party Birthday Pa…" at bounding box center [571, 293] width 675 height 37
select select "4"
click at [234, 275] on select "Wedding Anniversary Party Baby Shower Bachelorette / Bachelor Party Birthday Pa…" at bounding box center [571, 293] width 675 height 37
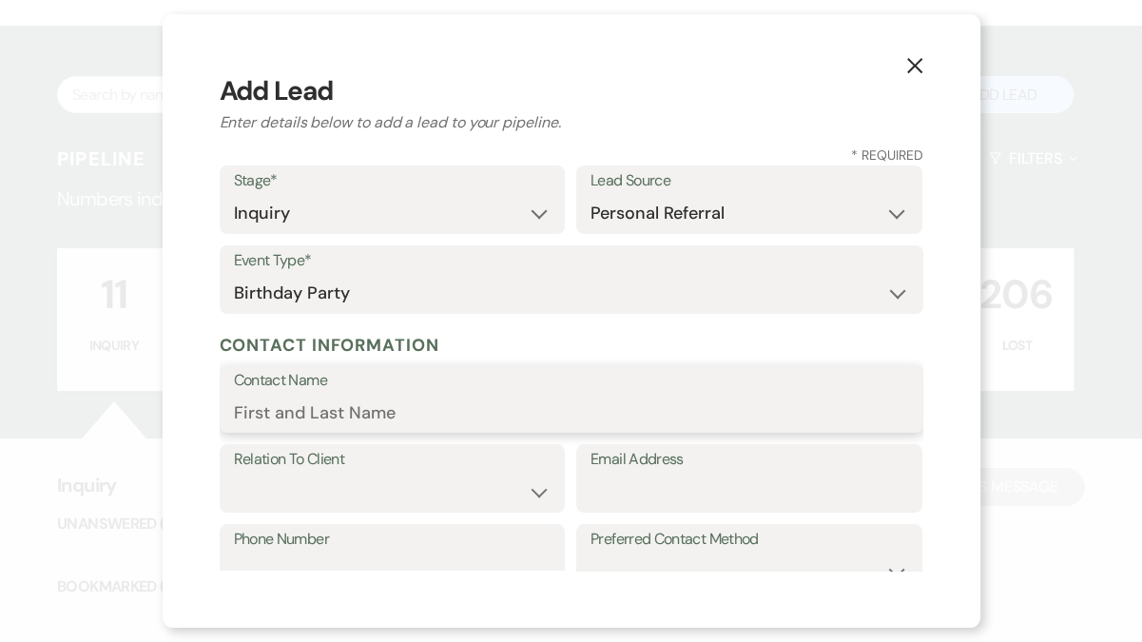
click at [324, 418] on input "Contact Name" at bounding box center [571, 412] width 675 height 37
type input "L"
type input "Lanajah Simon"
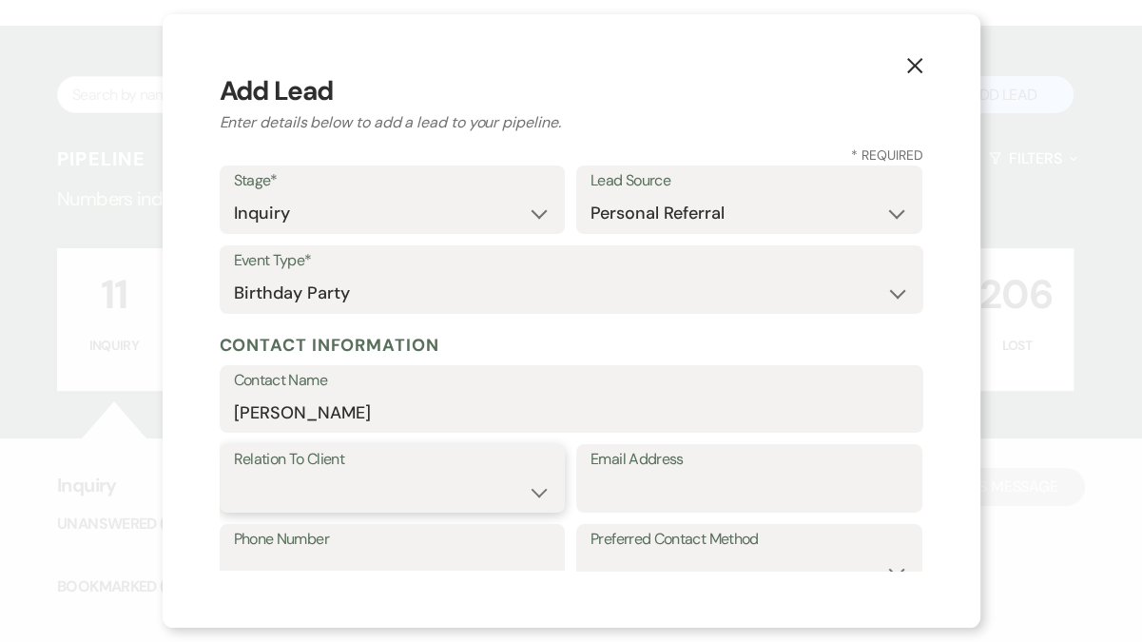
click at [302, 487] on select "Client Event Planner Parent of Client Family Member Friend Other" at bounding box center [393, 492] width 318 height 37
select select "1"
click at [234, 474] on select "Client Event Planner Parent of Client Family Member Friend Other" at bounding box center [393, 492] width 318 height 37
click at [612, 490] on input "Email Address" at bounding box center [749, 492] width 318 height 37
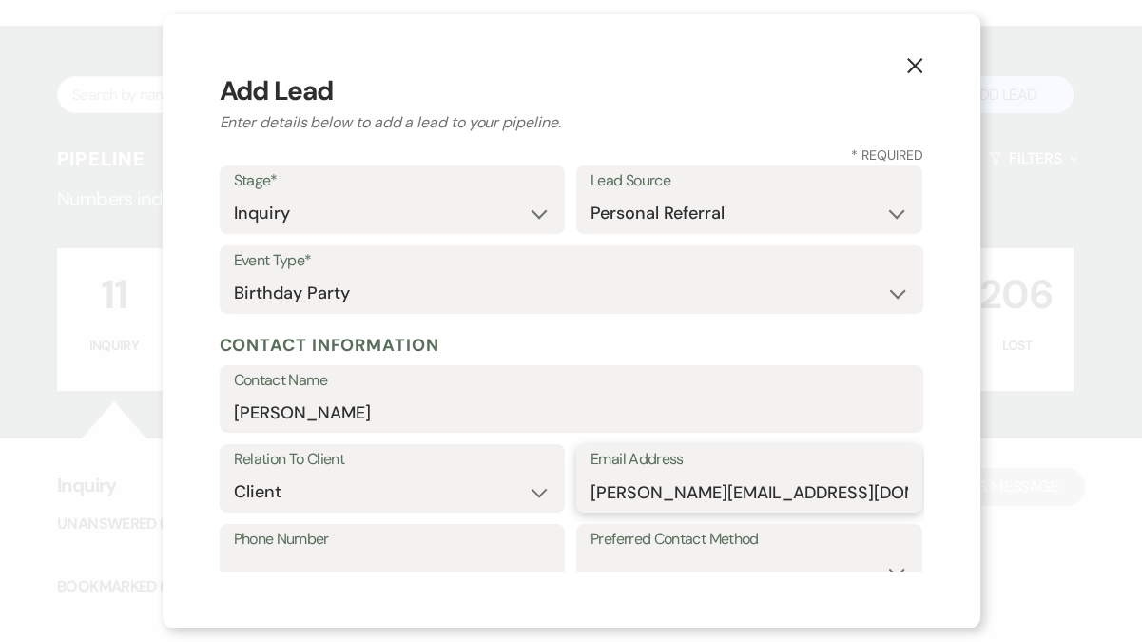
type input "simon.lanajah@outlook.com"
click at [409, 547] on label "Phone Number" at bounding box center [393, 540] width 318 height 28
click at [409, 553] on input "Phone Number" at bounding box center [393, 571] width 318 height 37
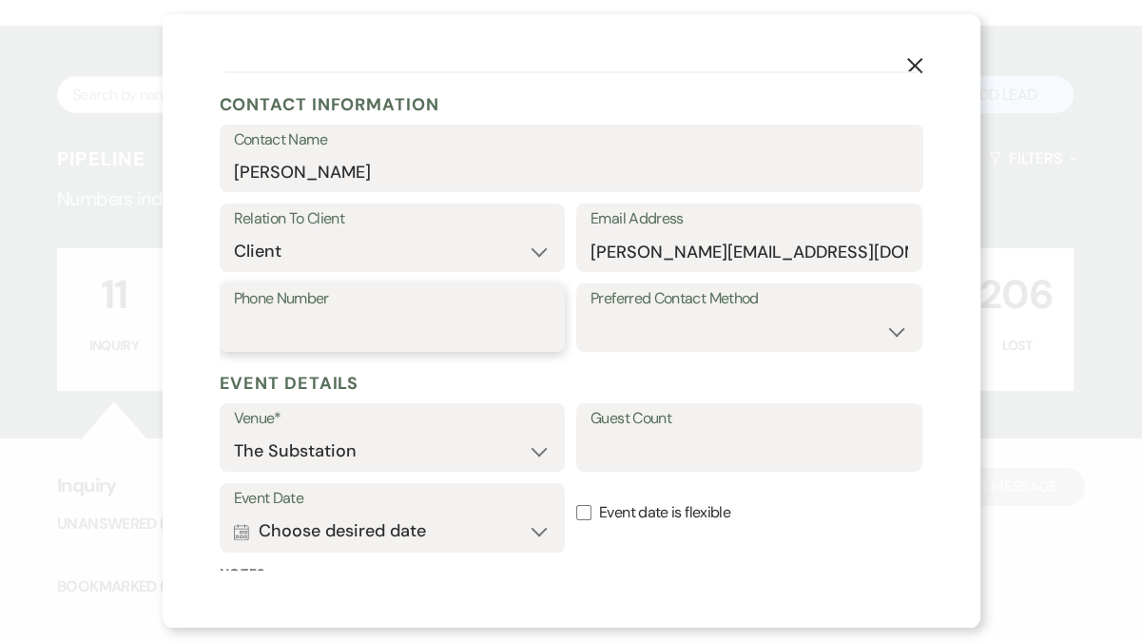
scroll to position [249, 0]
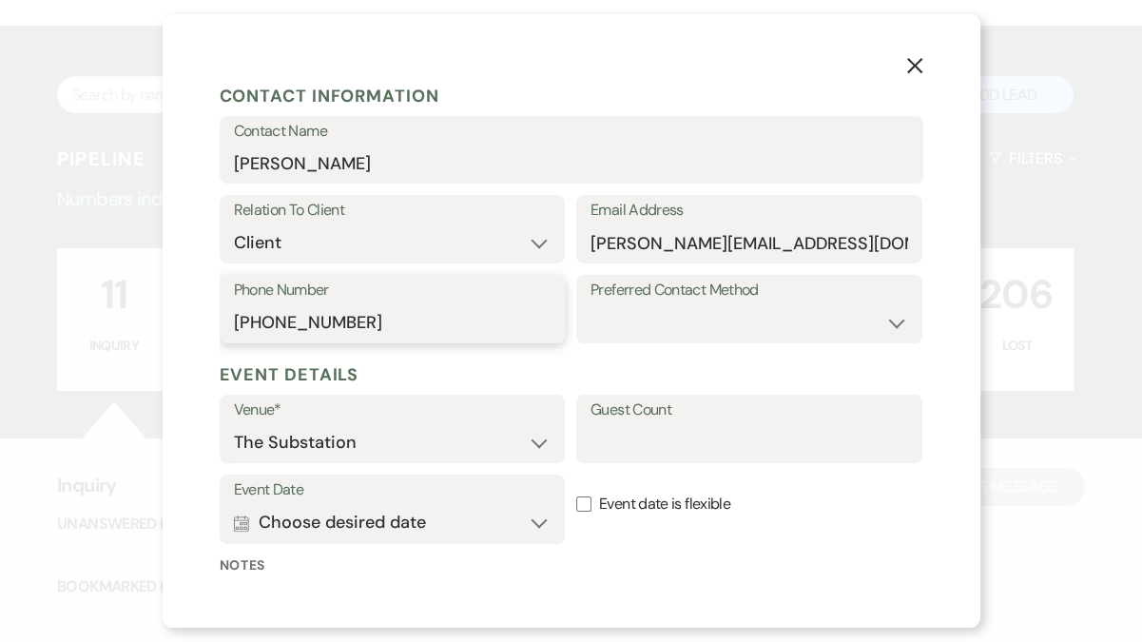
type input "617-407-6365"
click at [628, 444] on input "Guest Count" at bounding box center [749, 442] width 318 height 37
type input "150"
click at [389, 524] on button "Calendar Choose desired date Expand" at bounding box center [393, 523] width 318 height 38
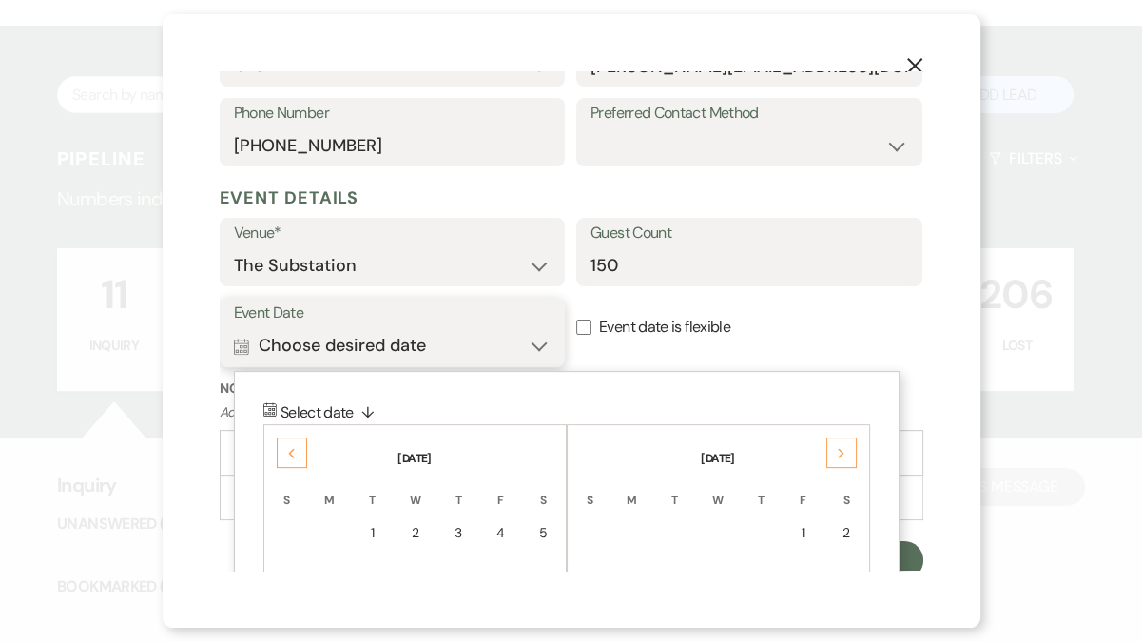
scroll to position [433, 0]
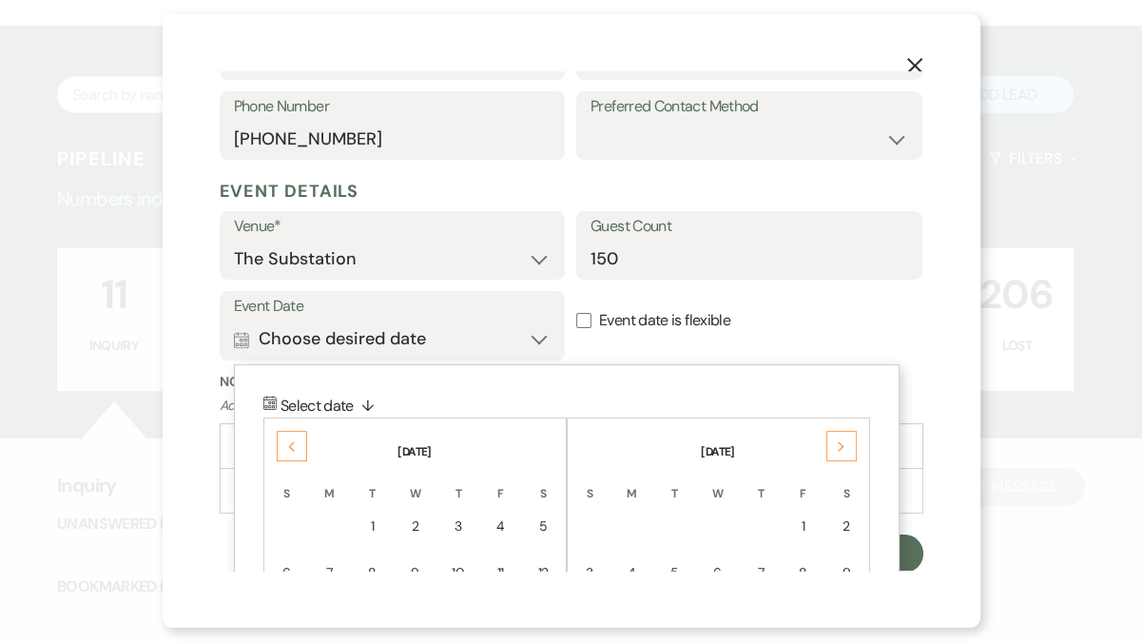
click at [839, 448] on icon "Next" at bounding box center [842, 446] width 10 height 11
click at [839, 449] on icon "Next" at bounding box center [842, 446] width 10 height 11
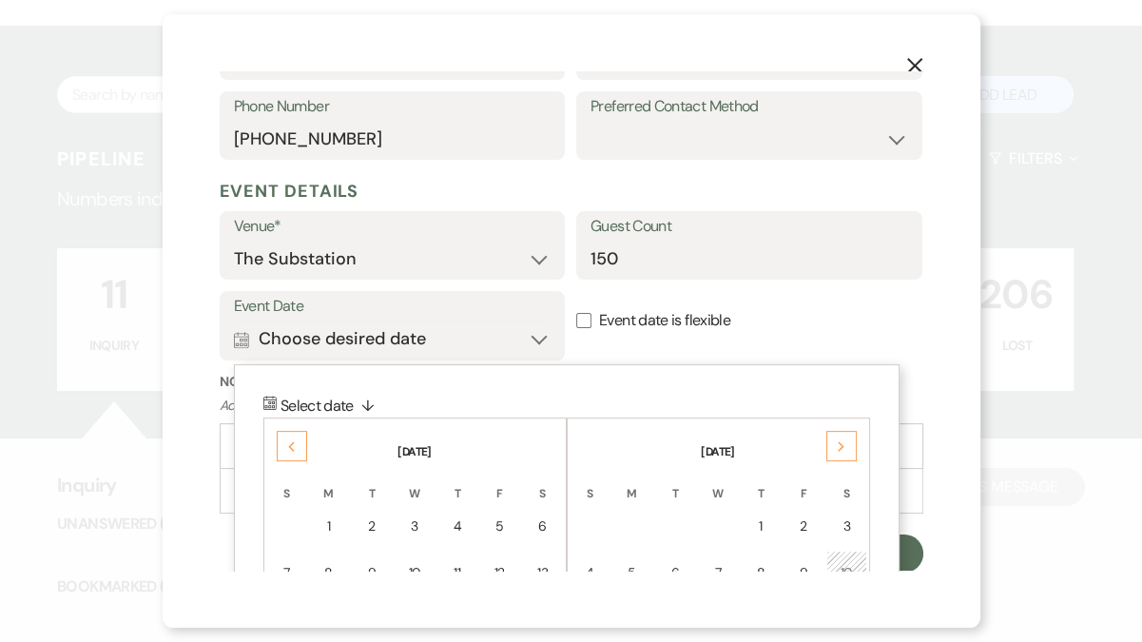
click at [837, 450] on icon "Next" at bounding box center [842, 446] width 10 height 11
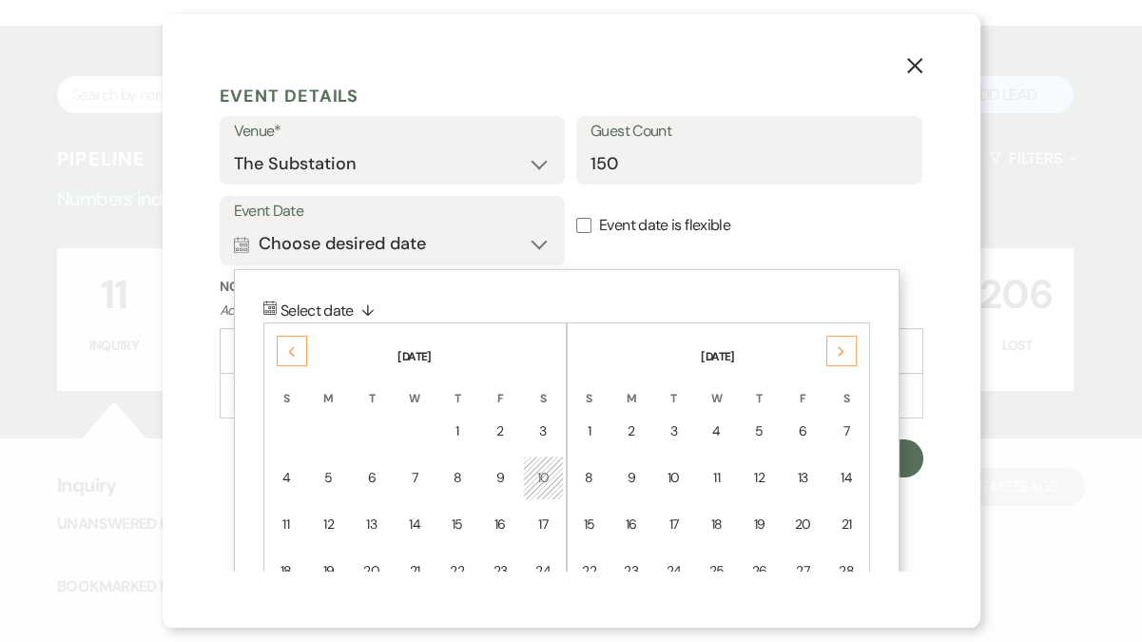
scroll to position [536, 0]
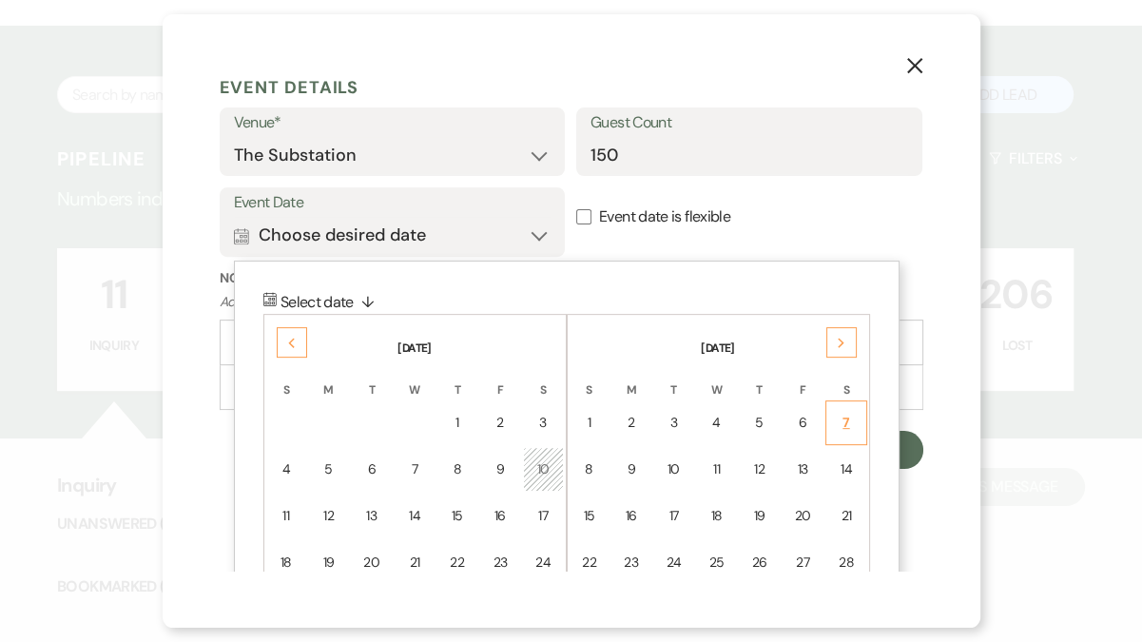
click at [847, 436] on td "7" at bounding box center [845, 422] width 41 height 45
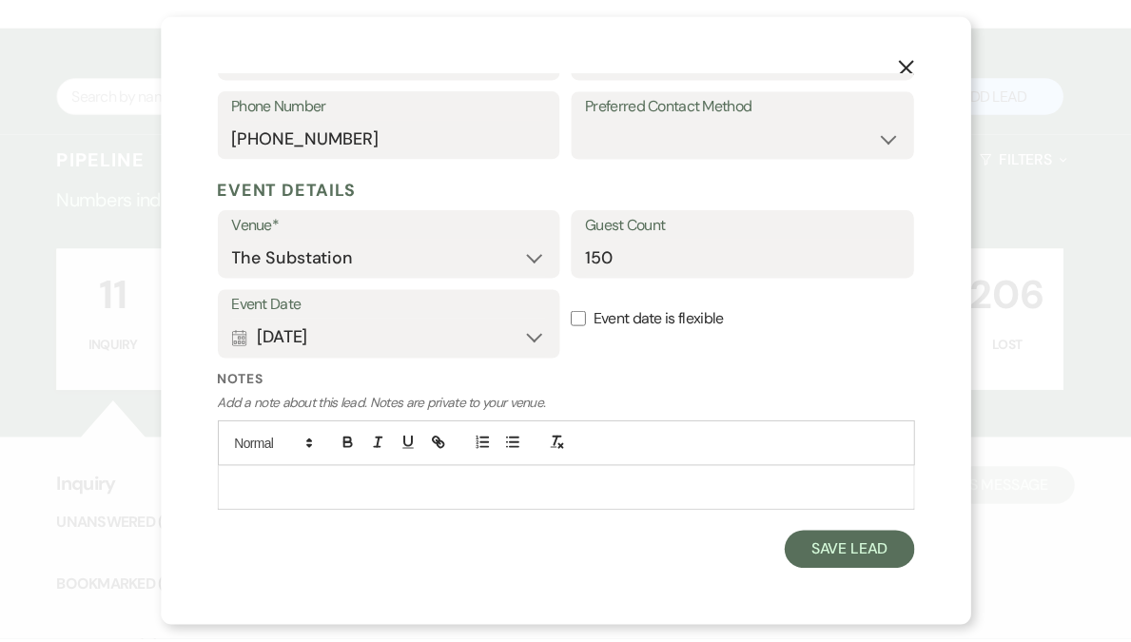
scroll to position [433, 0]
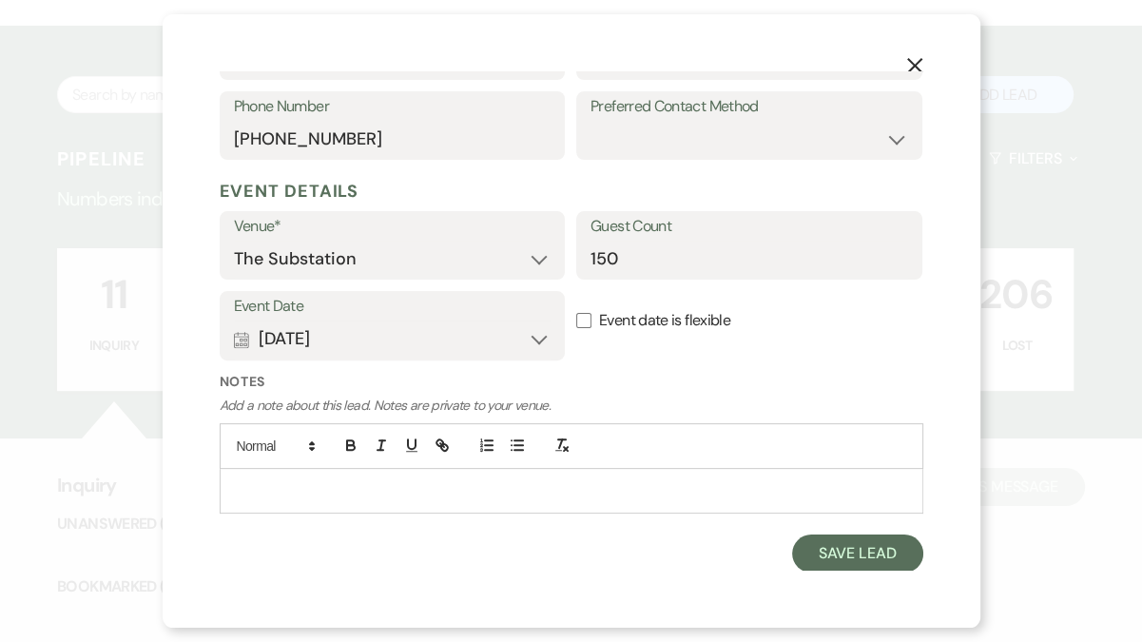
click at [847, 436] on div at bounding box center [572, 446] width 704 height 46
click at [857, 553] on button "Save Lead" at bounding box center [857, 553] width 130 height 38
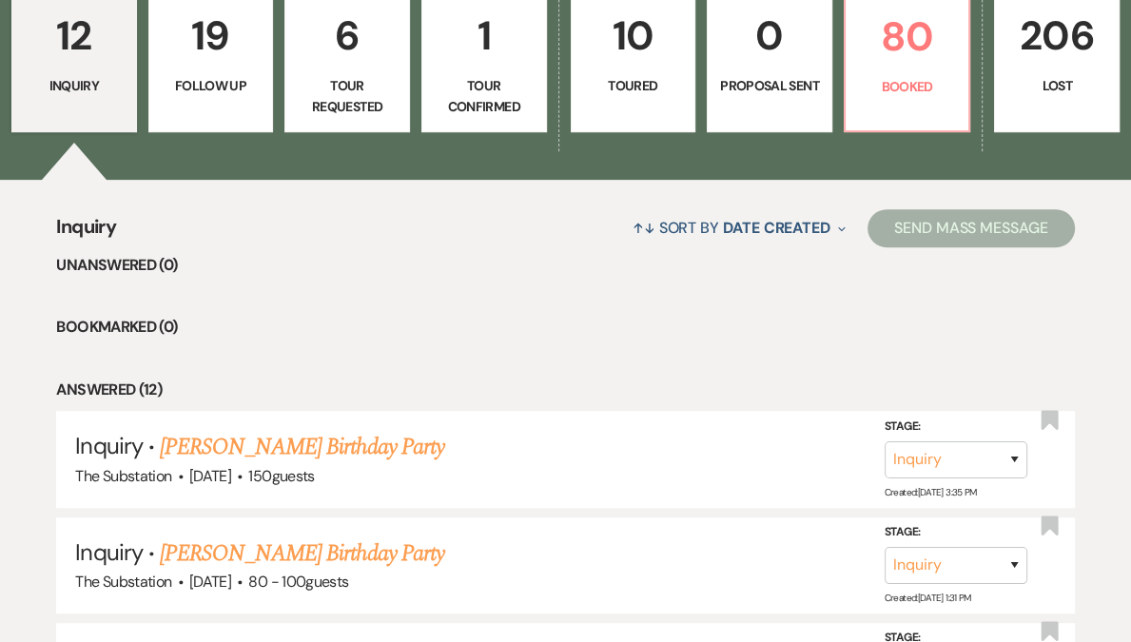
scroll to position [590, 0]
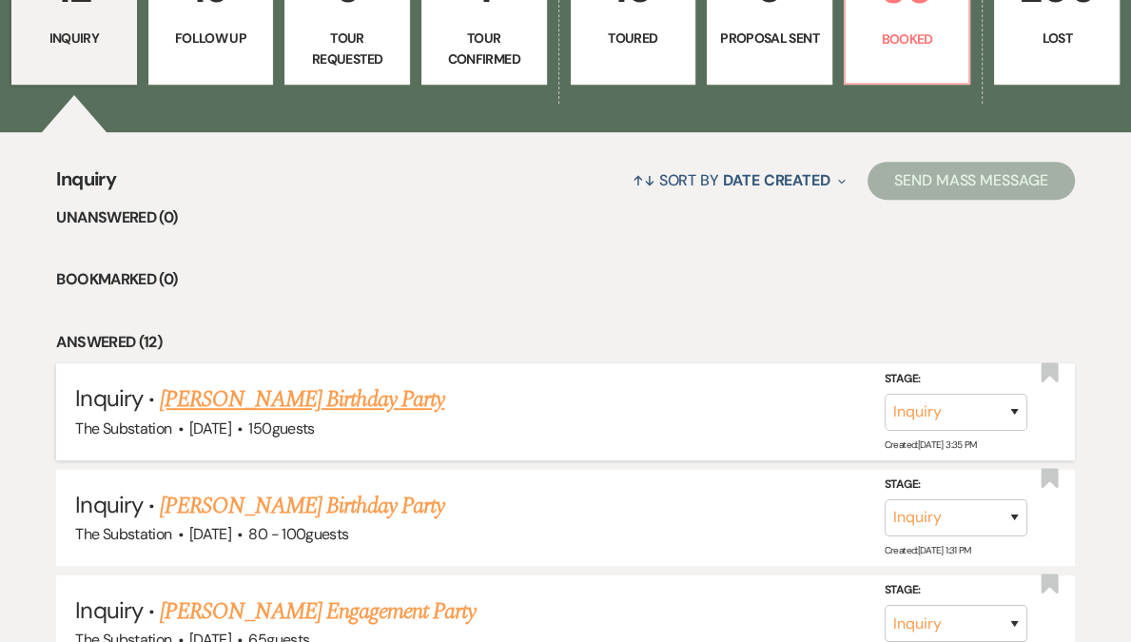
click at [235, 388] on link "[PERSON_NAME] Birthday Party" at bounding box center [302, 399] width 284 height 34
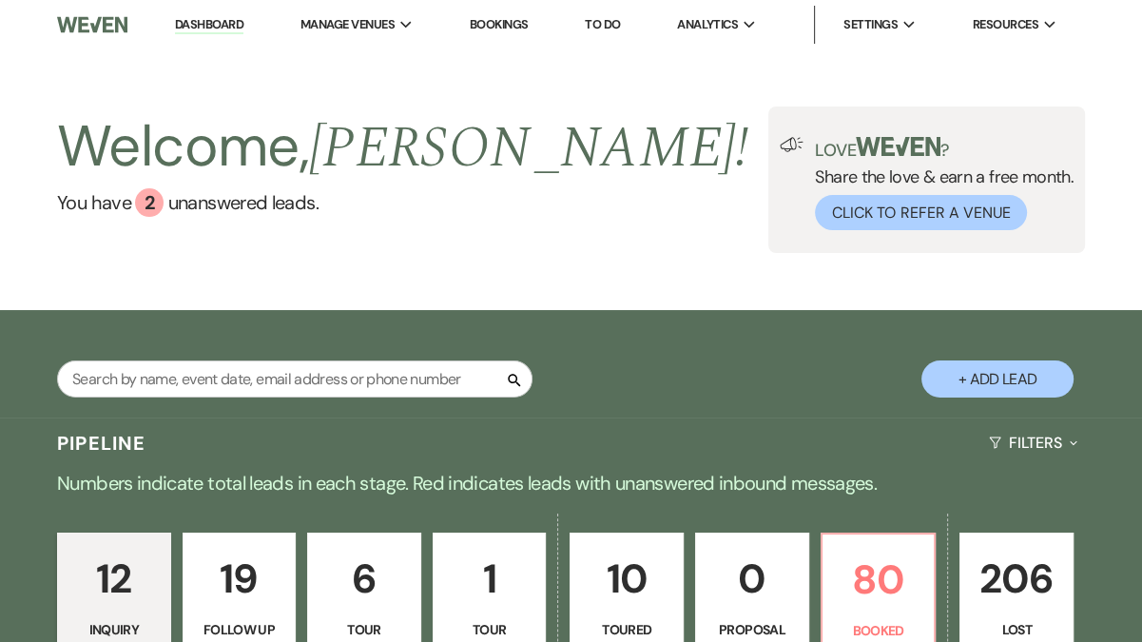
select select "12"
select select "4"
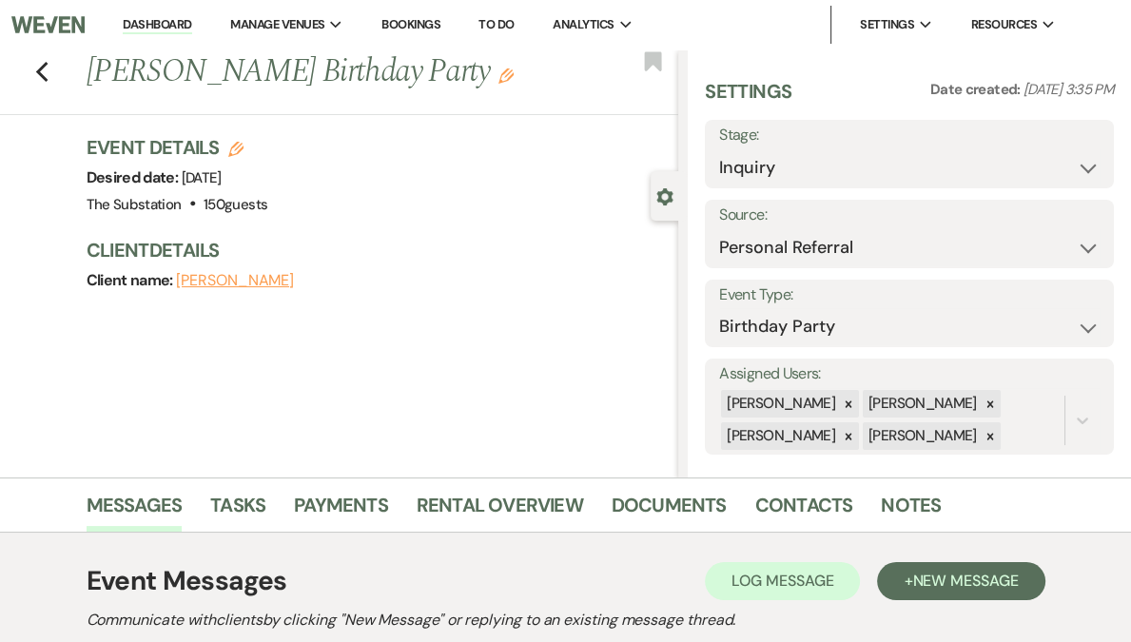
scroll to position [282, 0]
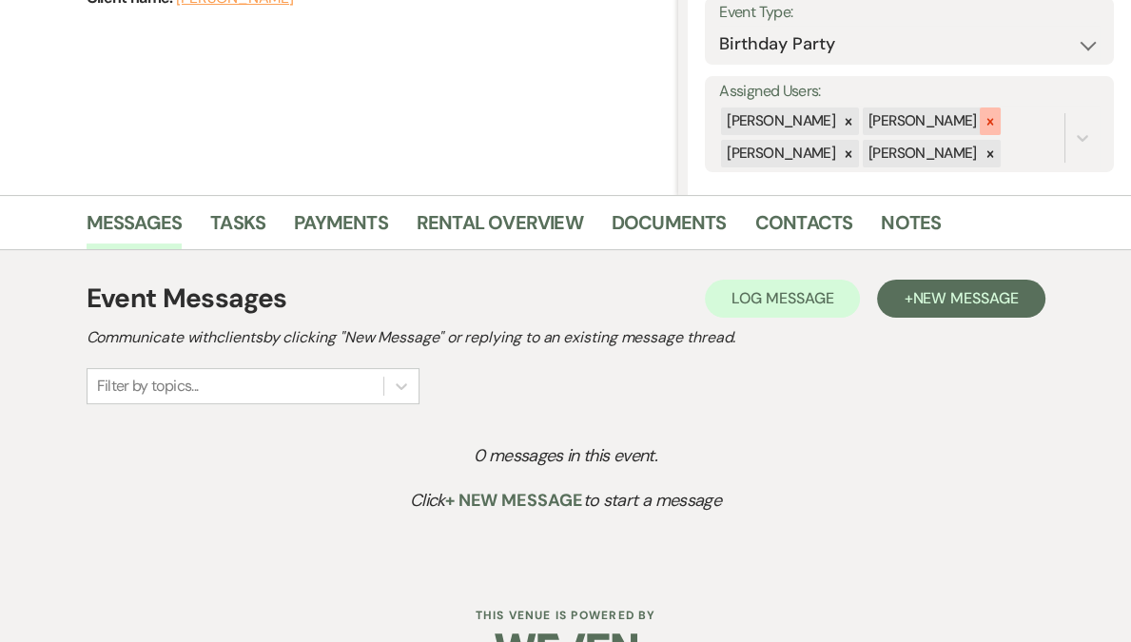
click at [991, 123] on icon at bounding box center [989, 121] width 7 height 7
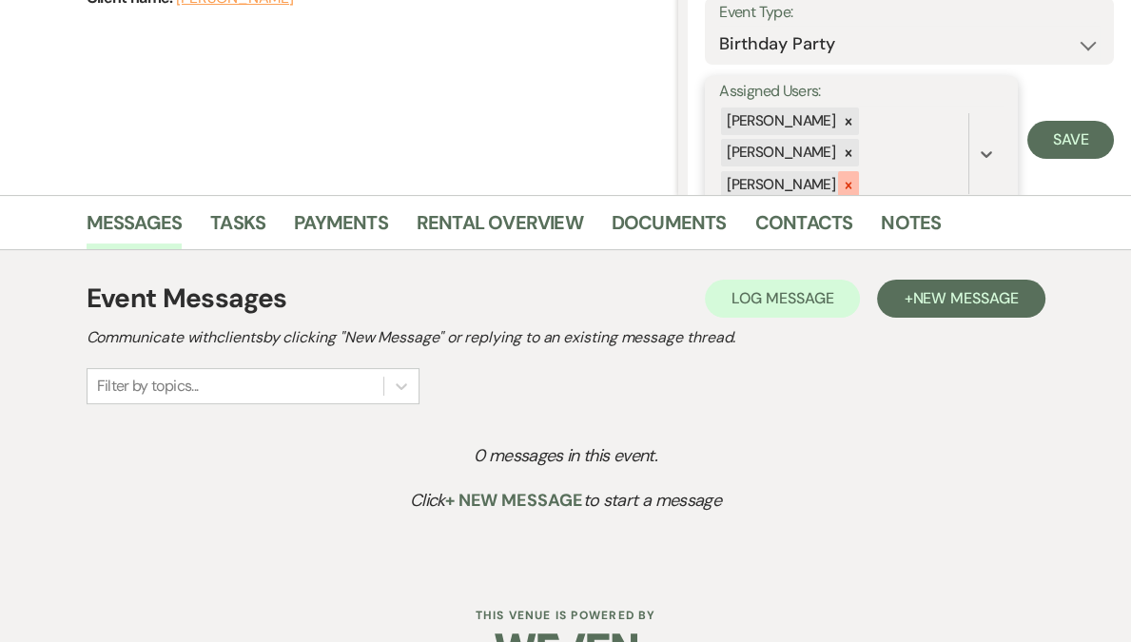
click at [855, 184] on icon at bounding box center [847, 185] width 13 height 13
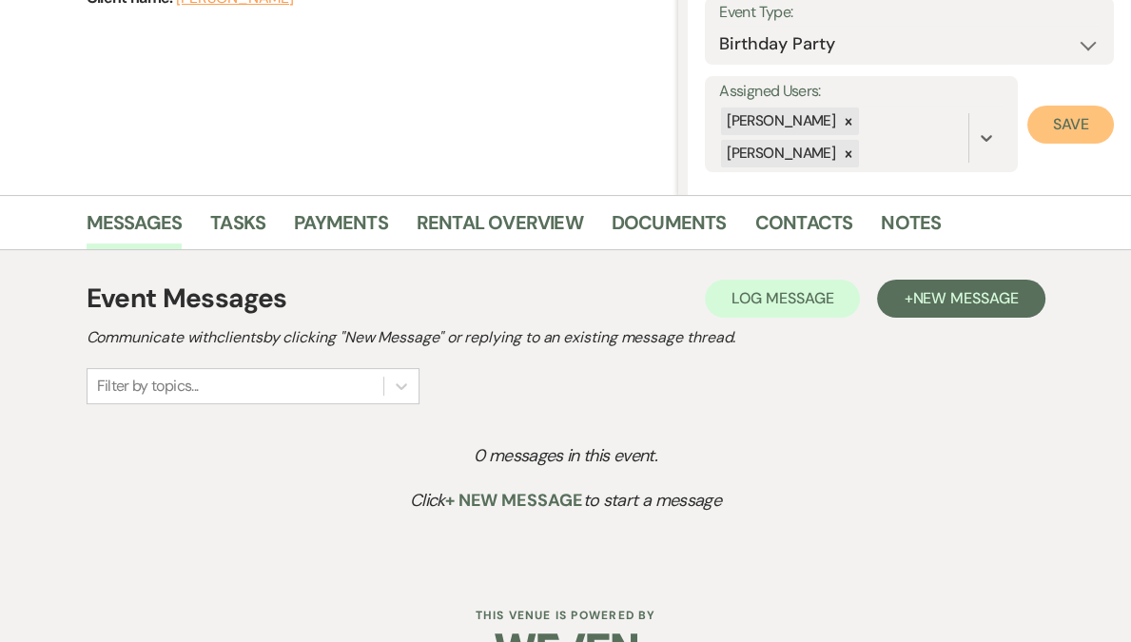
click at [1054, 133] on button "Save" at bounding box center [1070, 125] width 87 height 38
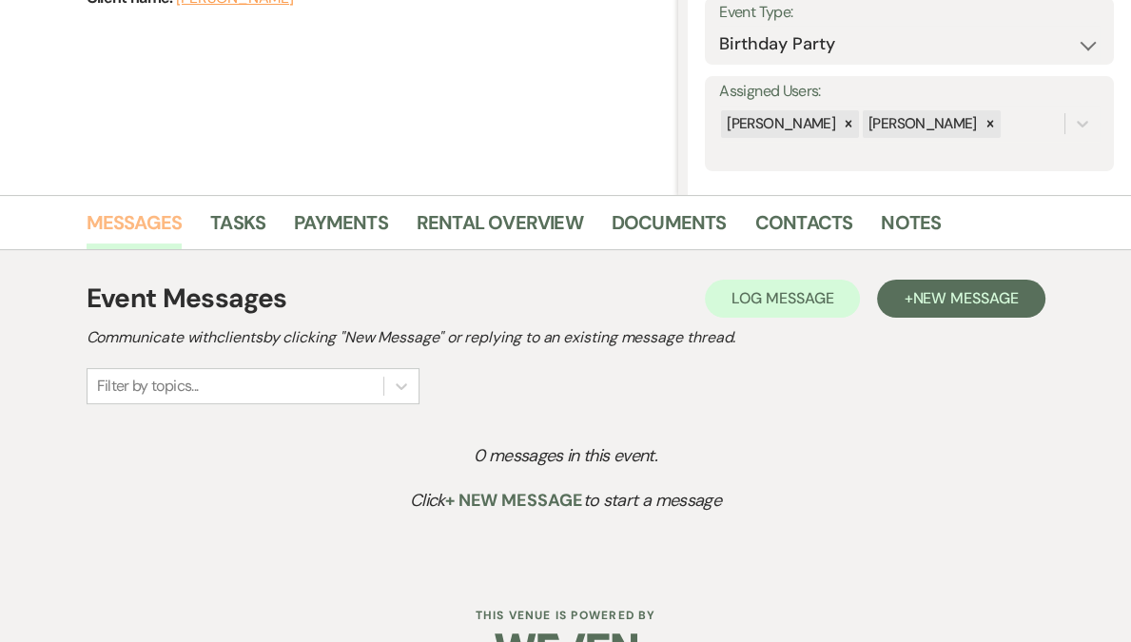
click at [180, 227] on link "Messages" at bounding box center [135, 228] width 96 height 42
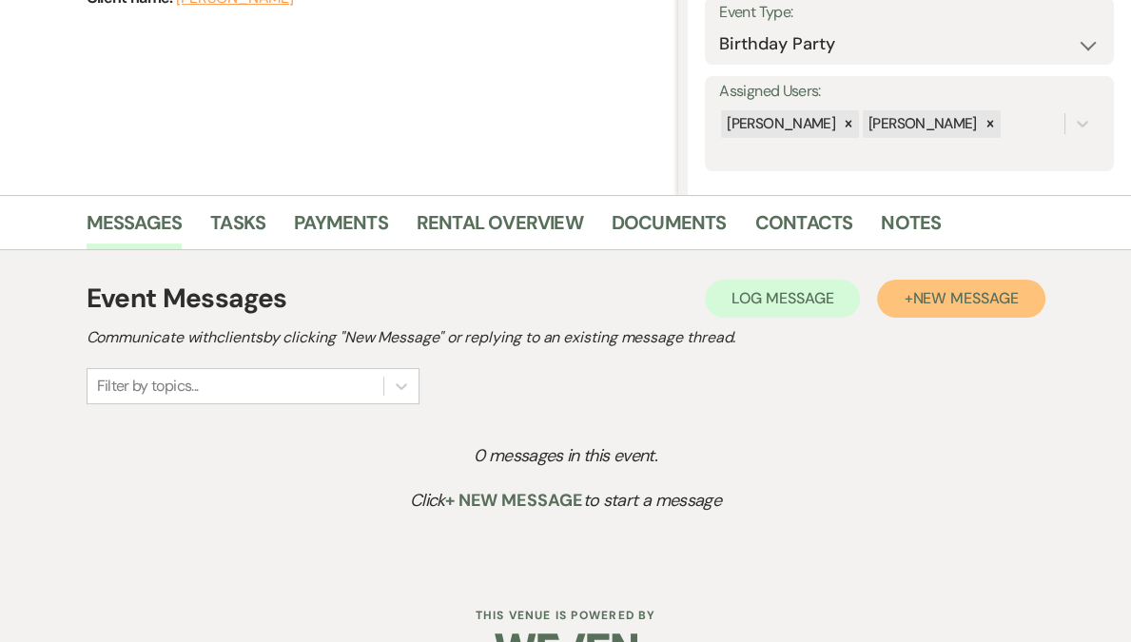
click at [945, 306] on span "New Message" at bounding box center [965, 298] width 106 height 20
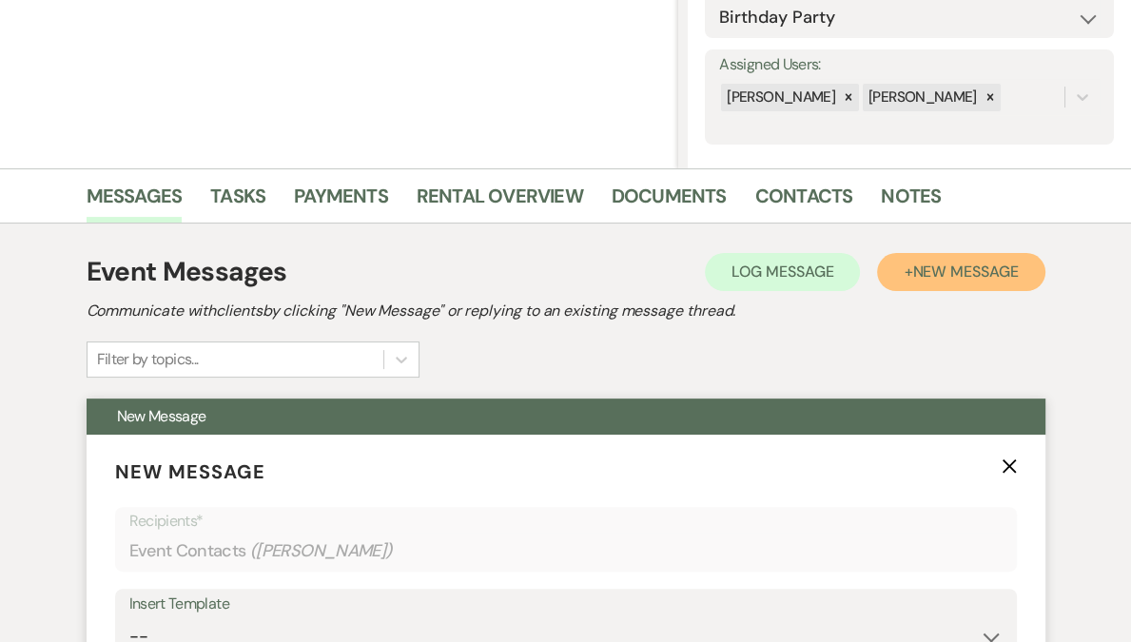
scroll to position [533, 0]
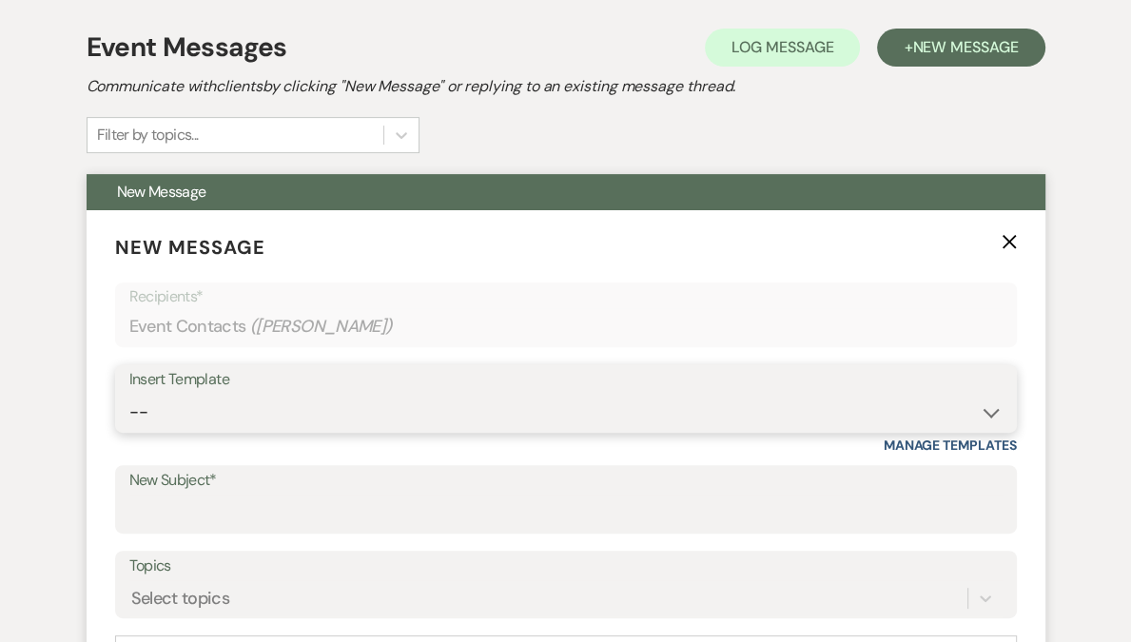
click at [253, 417] on select "-- Weven Planning Portal Introduction (Booked Events) Follow Up Contract (Pre-B…" at bounding box center [565, 412] width 873 height 37
select select "4505"
click at [129, 394] on select "-- Weven Planning Portal Introduction (Booked Events) Follow Up Contract (Pre-B…" at bounding box center [565, 412] width 873 height 37
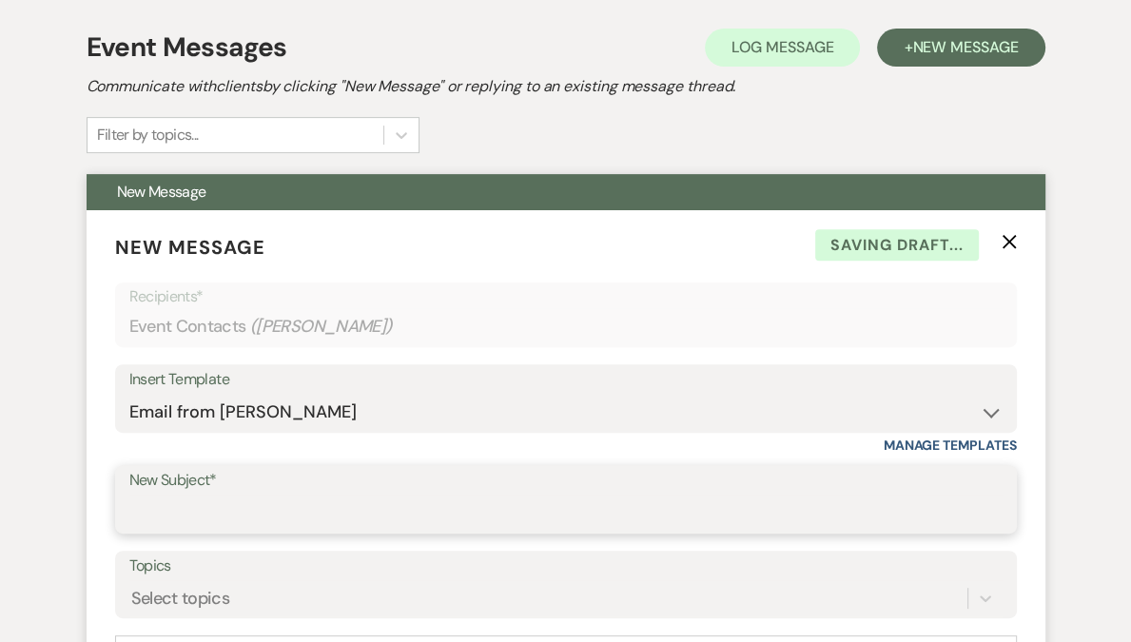
click at [237, 507] on input "New Subject*" at bounding box center [565, 512] width 873 height 37
type input "Y"
type input "Hosting your birthday at The Substation"
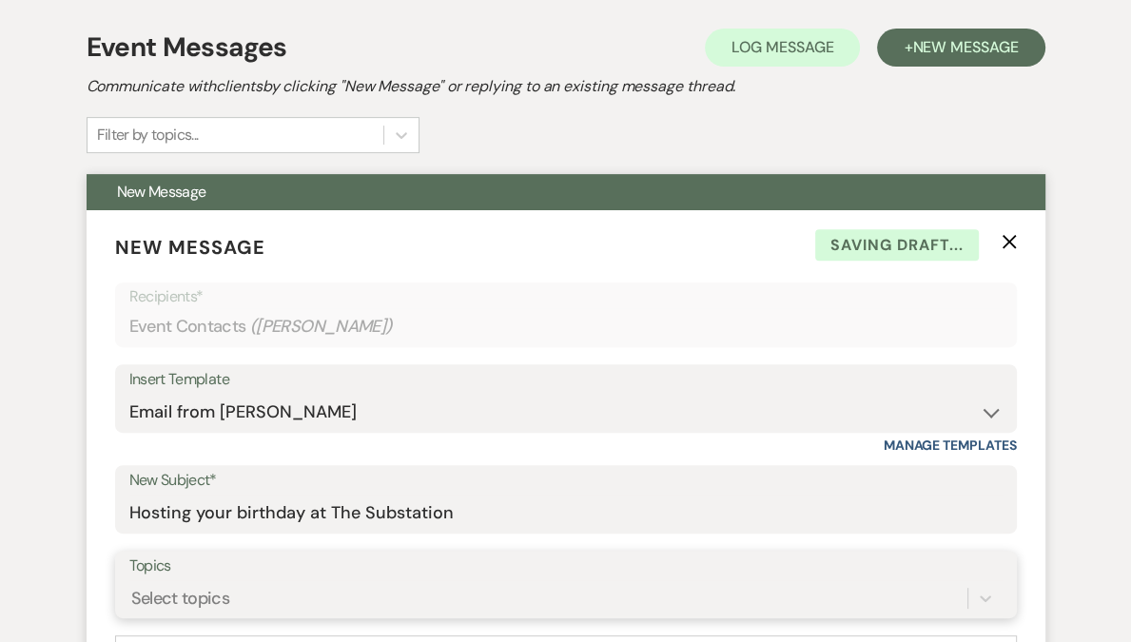
click at [182, 594] on div "Select topics" at bounding box center [565, 598] width 873 height 36
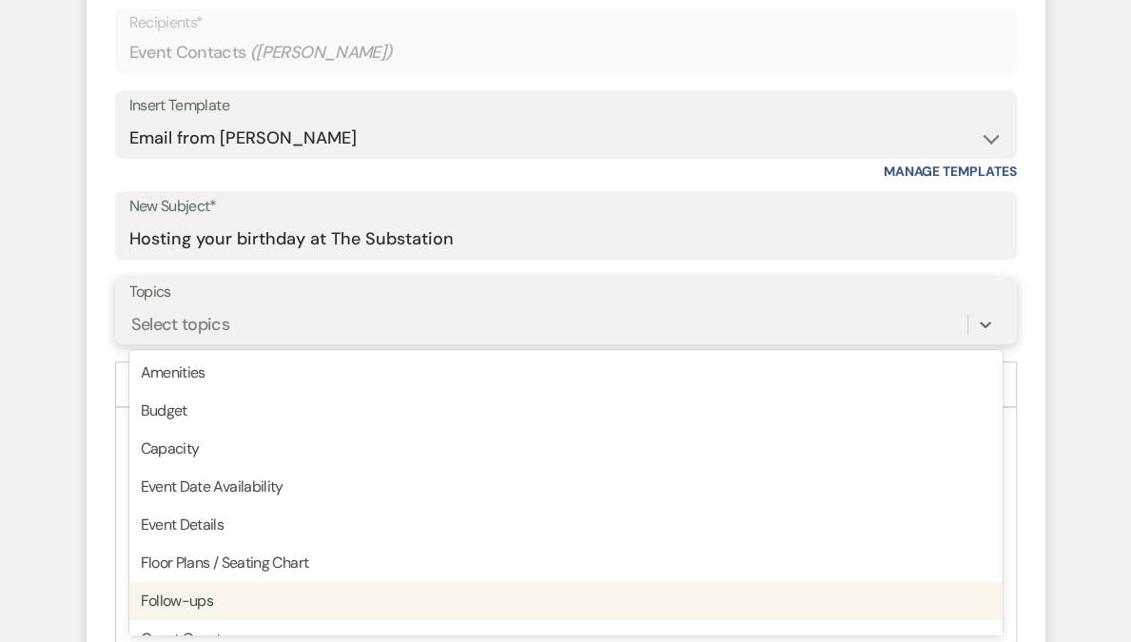
scroll to position [808, 0]
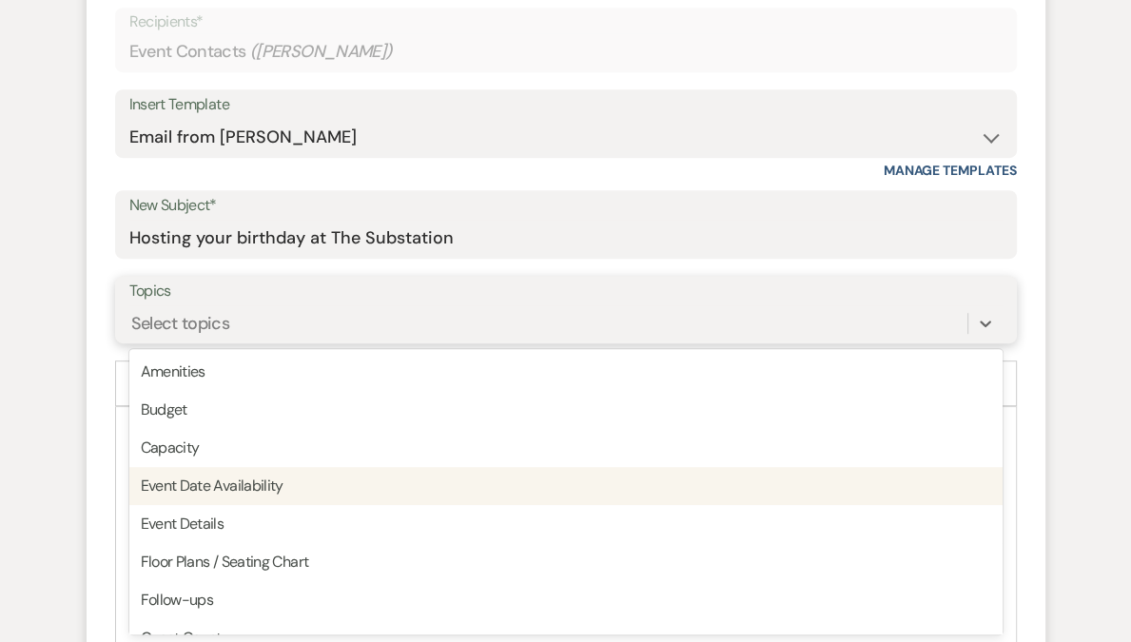
click at [222, 489] on div "Event Date Availability" at bounding box center [565, 486] width 873 height 38
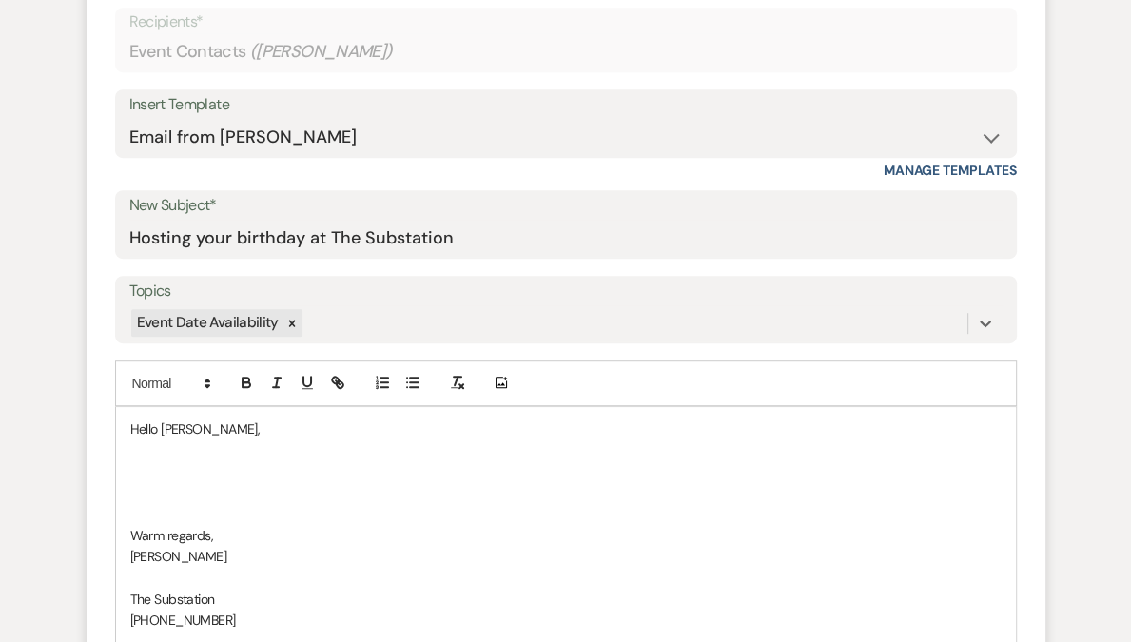
click at [189, 468] on p at bounding box center [565, 471] width 871 height 21
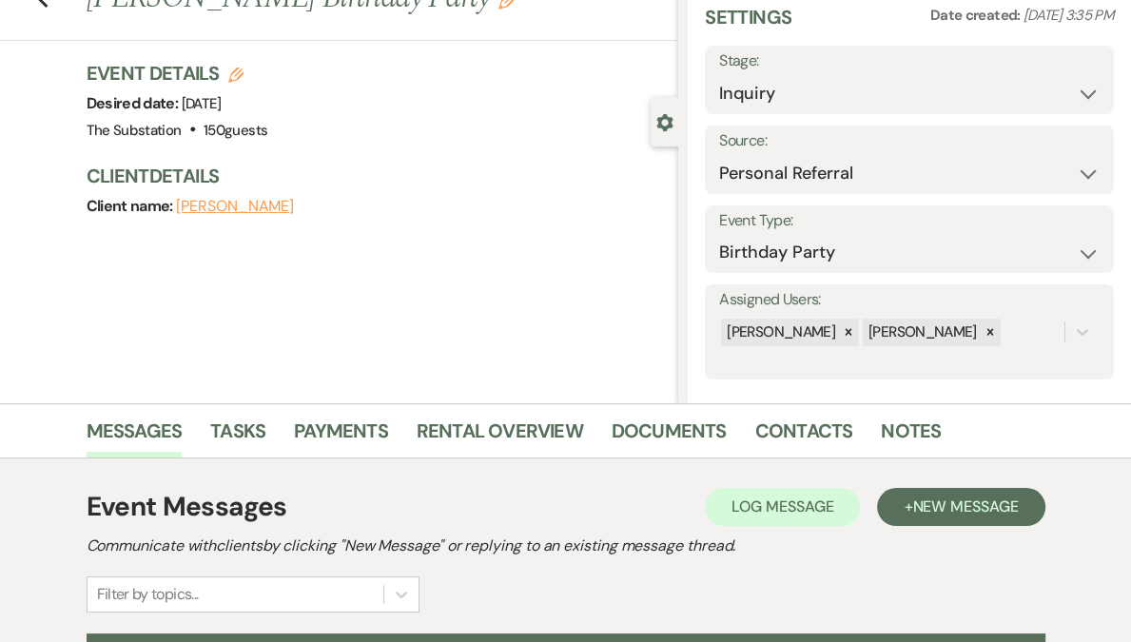
scroll to position [0, 0]
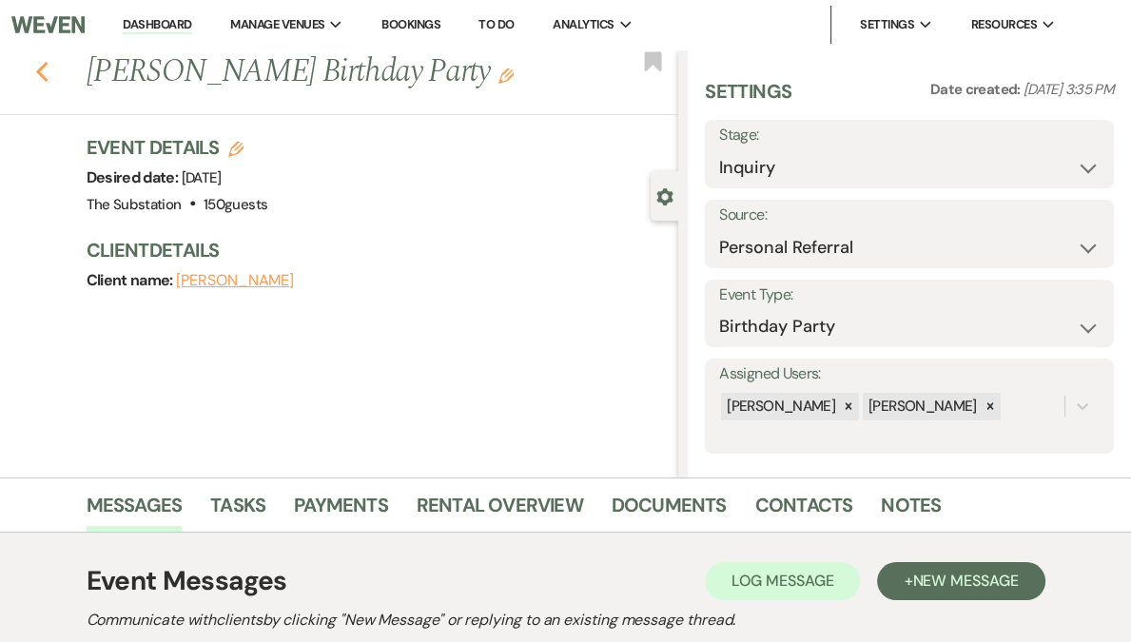
click at [45, 72] on use "button" at bounding box center [41, 72] width 12 height 21
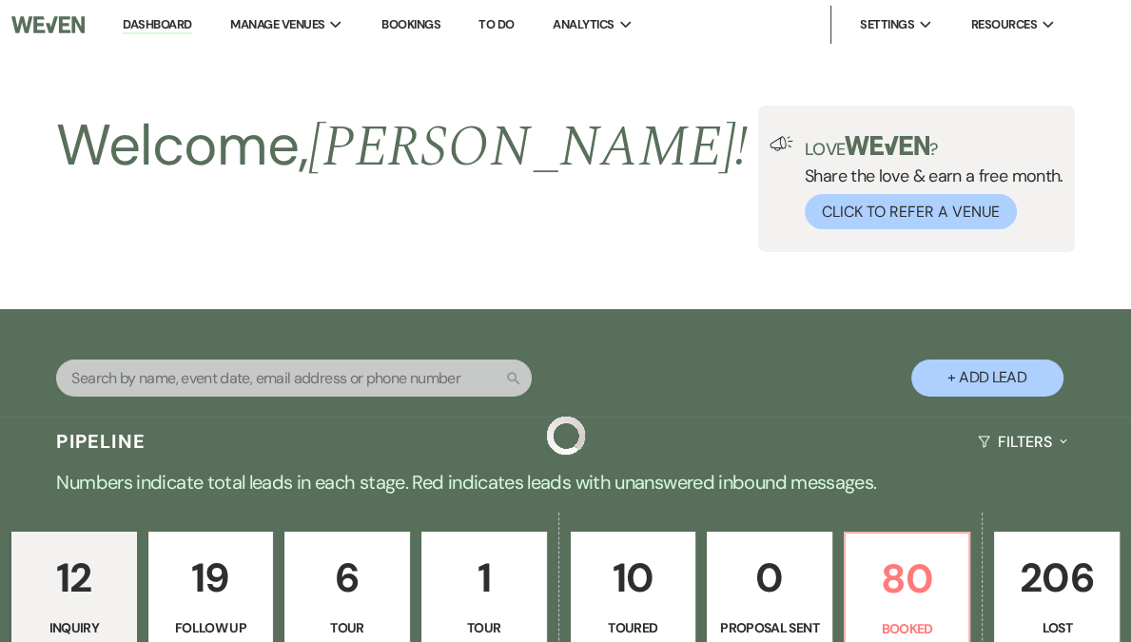
scroll to position [590, 0]
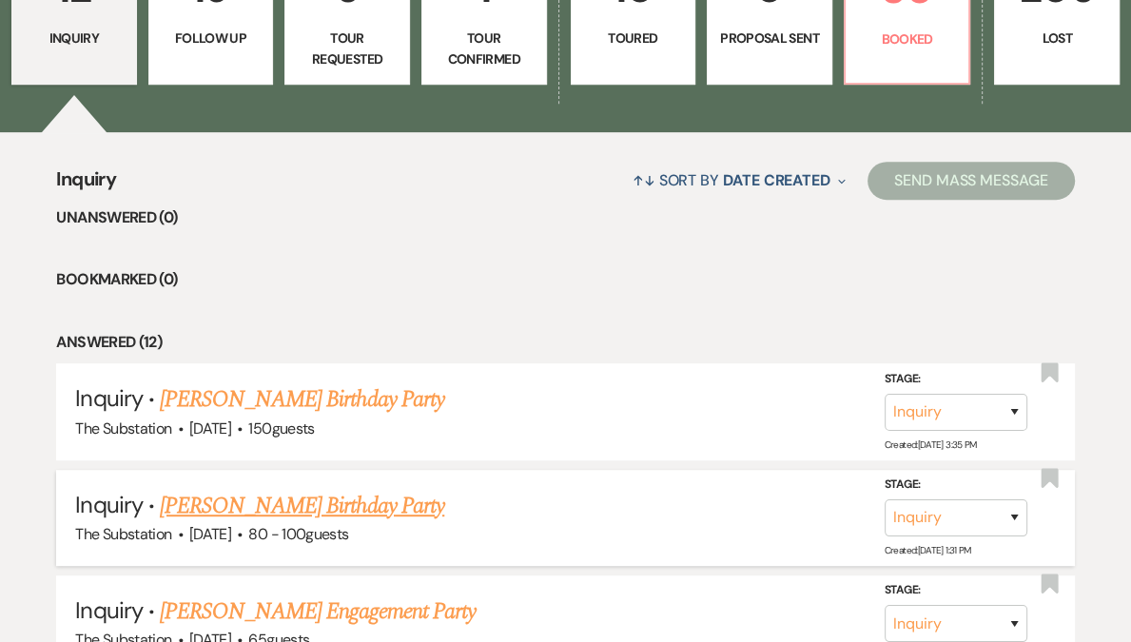
click at [273, 504] on link "[PERSON_NAME] Birthday Party" at bounding box center [302, 506] width 284 height 34
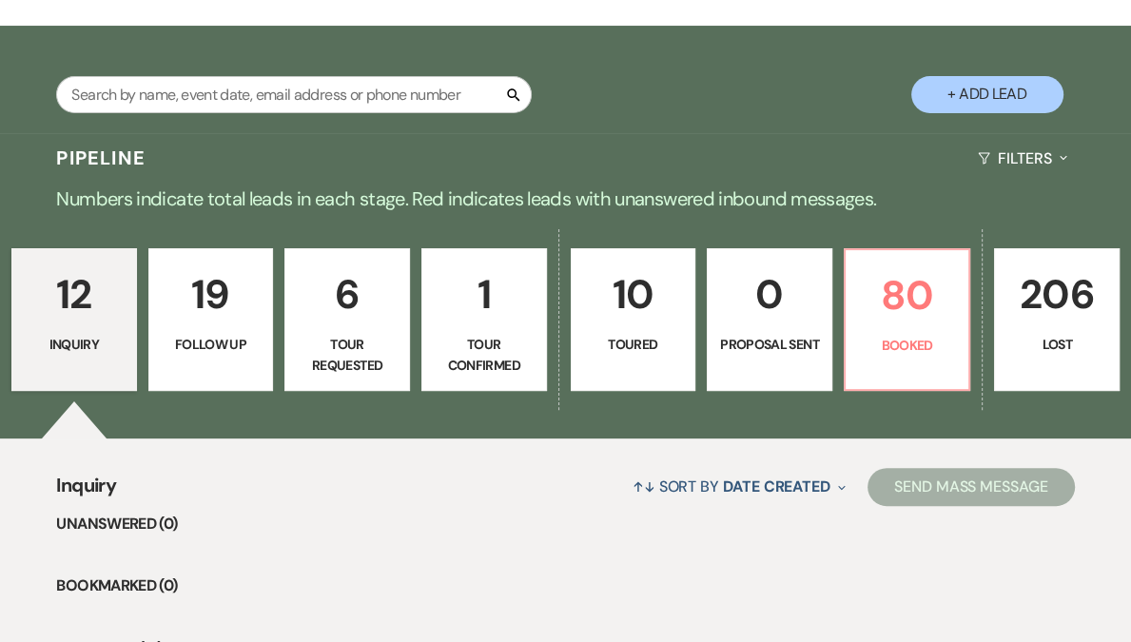
select select "5"
select select "4"
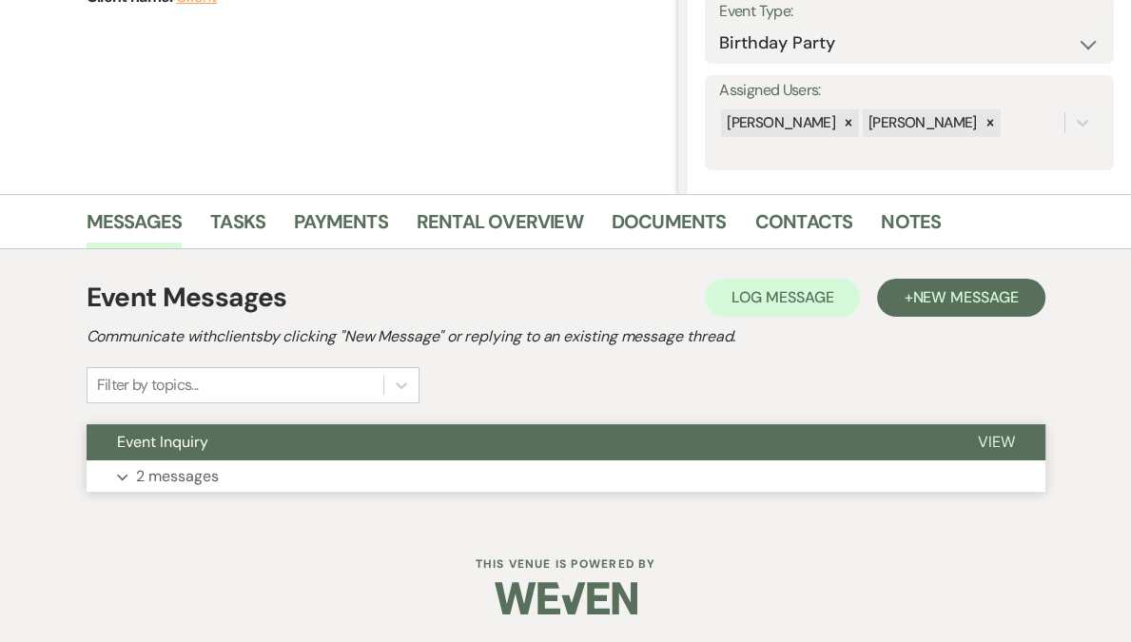
click at [284, 464] on button "Expand 2 messages" at bounding box center [566, 476] width 958 height 32
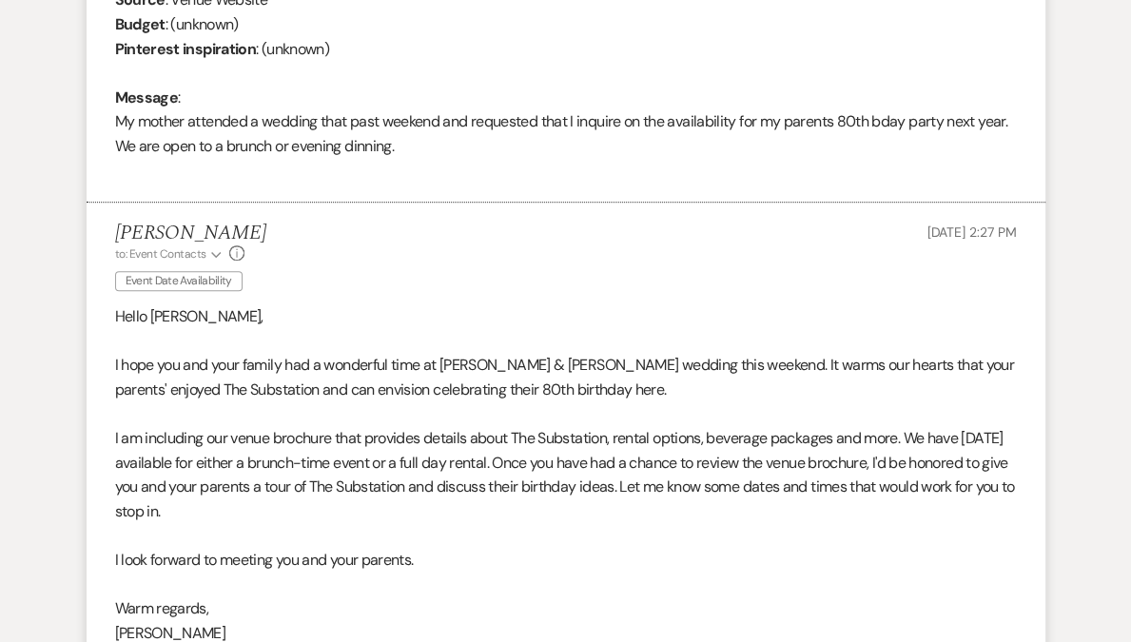
scroll to position [954, 0]
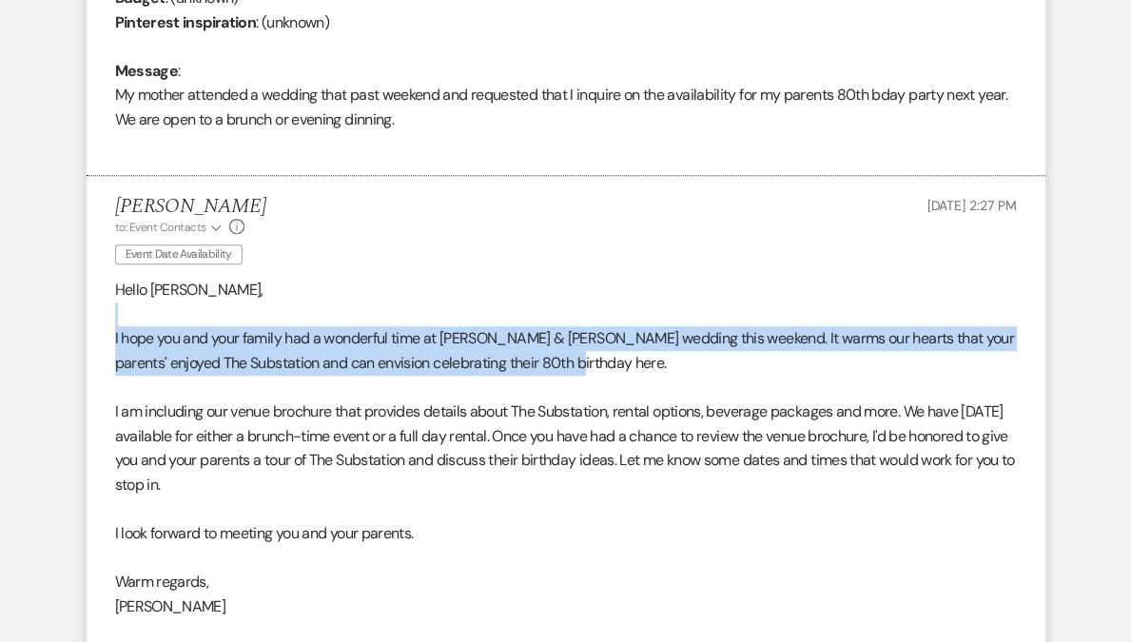
drag, startPoint x: 584, startPoint y: 366, endPoint x: 415, endPoint y: 313, distance: 177.4
click at [415, 313] on div "Hello Derica, I hope you and your family had a wonderful time at Dwinna & Leith…" at bounding box center [565, 485] width 901 height 414
copy div "I hope you and your family had a wonderful time at Dwinna & Leith's wedding thi…"
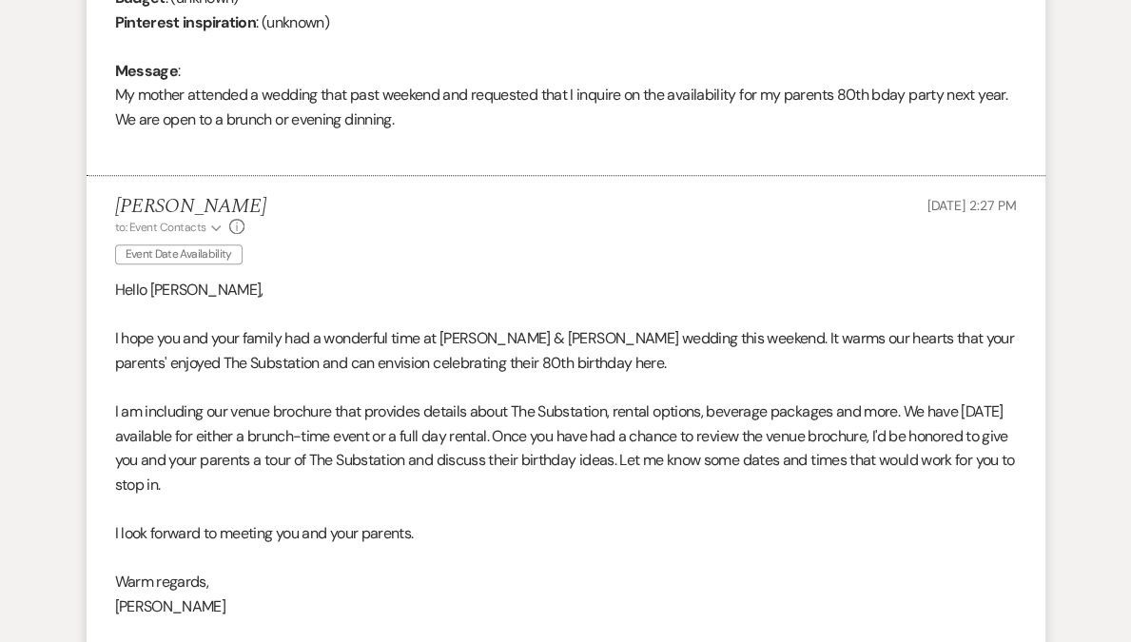
click at [243, 386] on p at bounding box center [565, 388] width 901 height 25
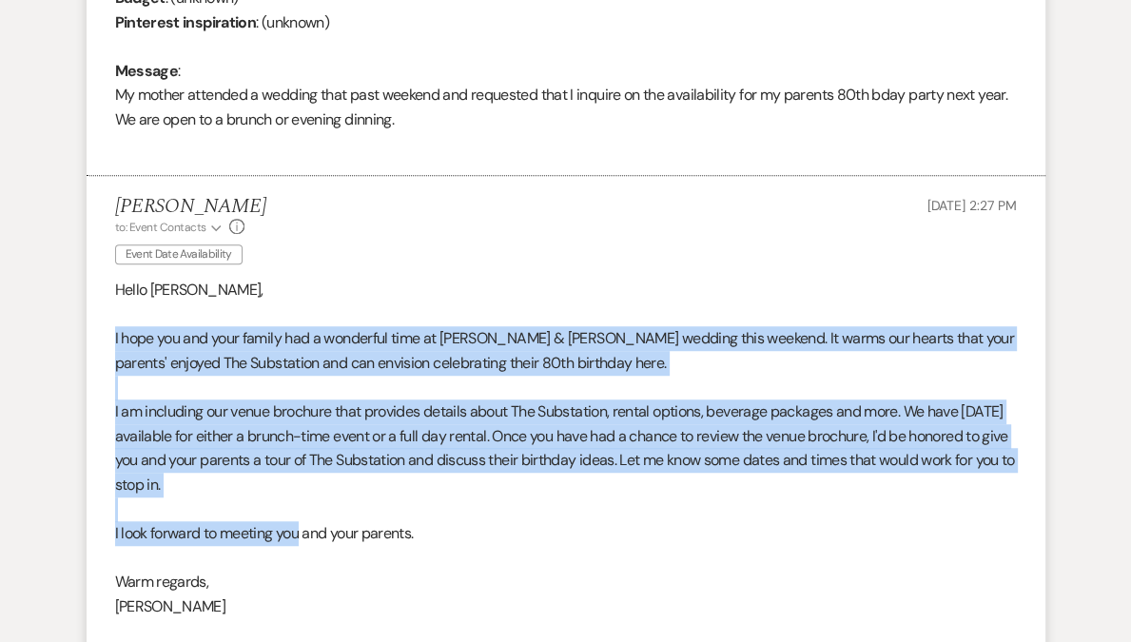
drag, startPoint x: 109, startPoint y: 337, endPoint x: 300, endPoint y: 531, distance: 271.6
click at [300, 531] on li "Vickie Spiess to: Event Contacts Expand Info Event Date Availability Aug 18, 20…" at bounding box center [566, 466] width 958 height 581
copy div "I hope you and your family had a wonderful time at Dwinna & Leith's wedding thi…"
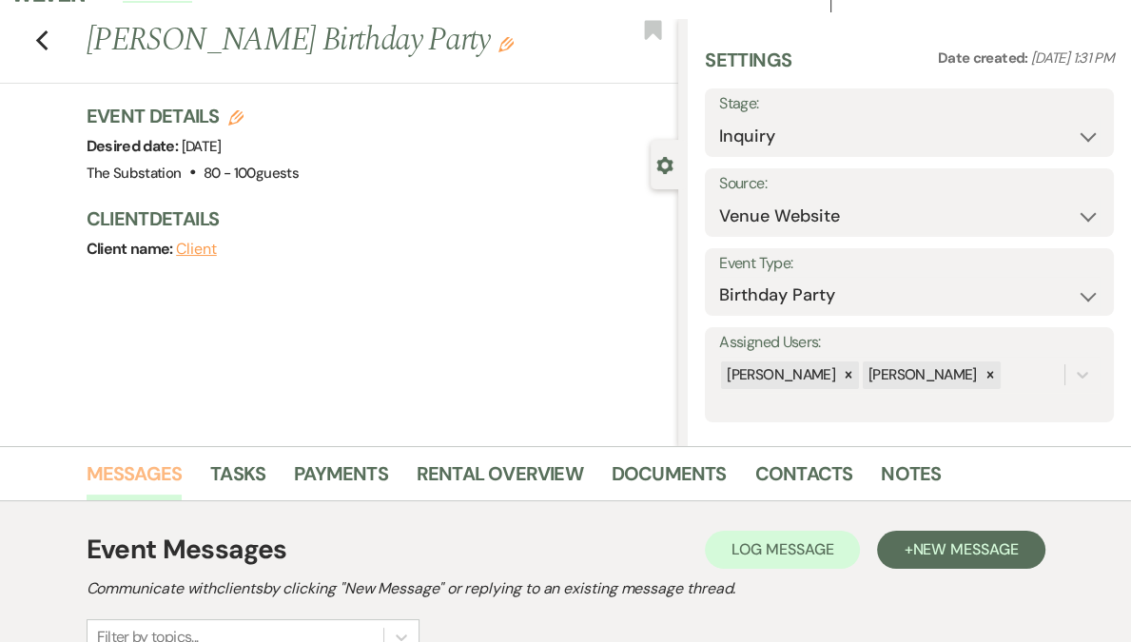
scroll to position [0, 0]
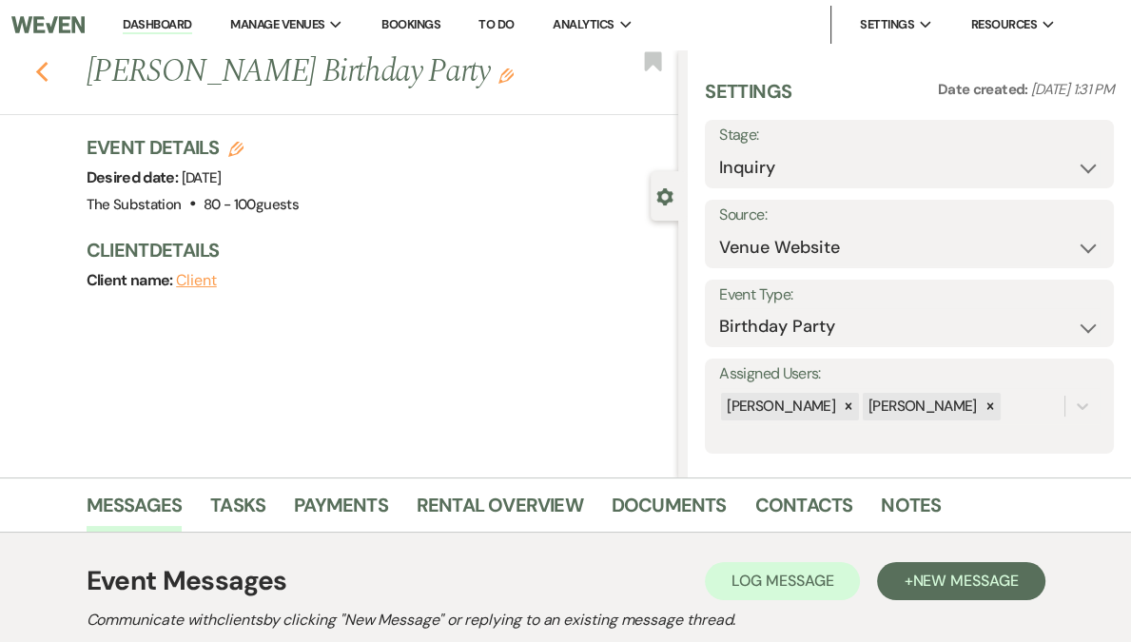
click at [49, 72] on icon "Previous" at bounding box center [42, 72] width 14 height 23
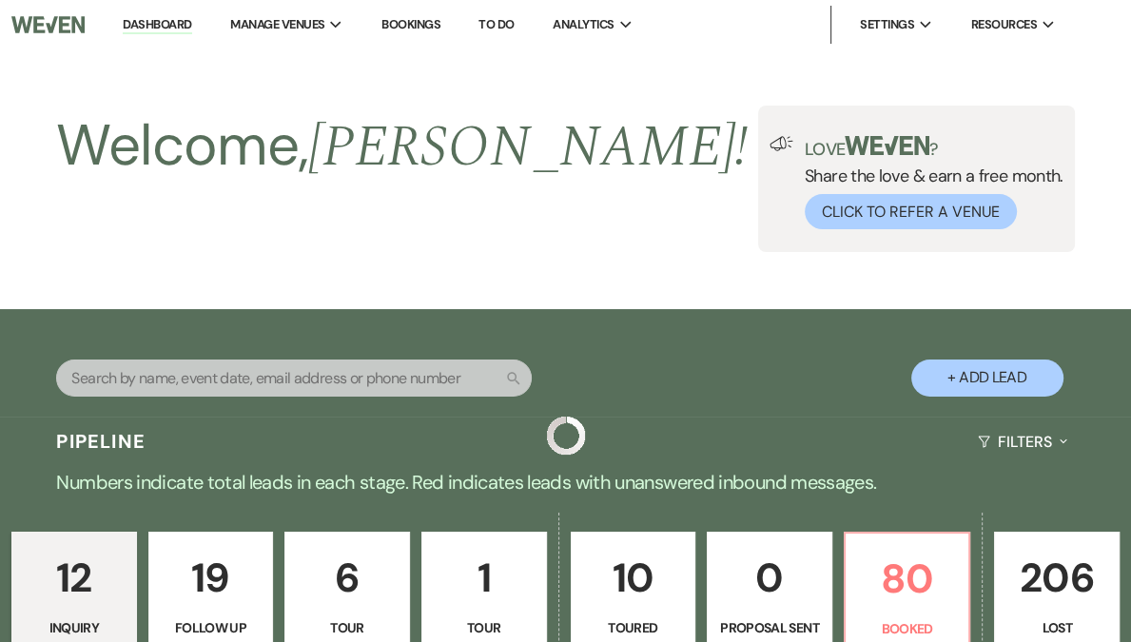
scroll to position [590, 0]
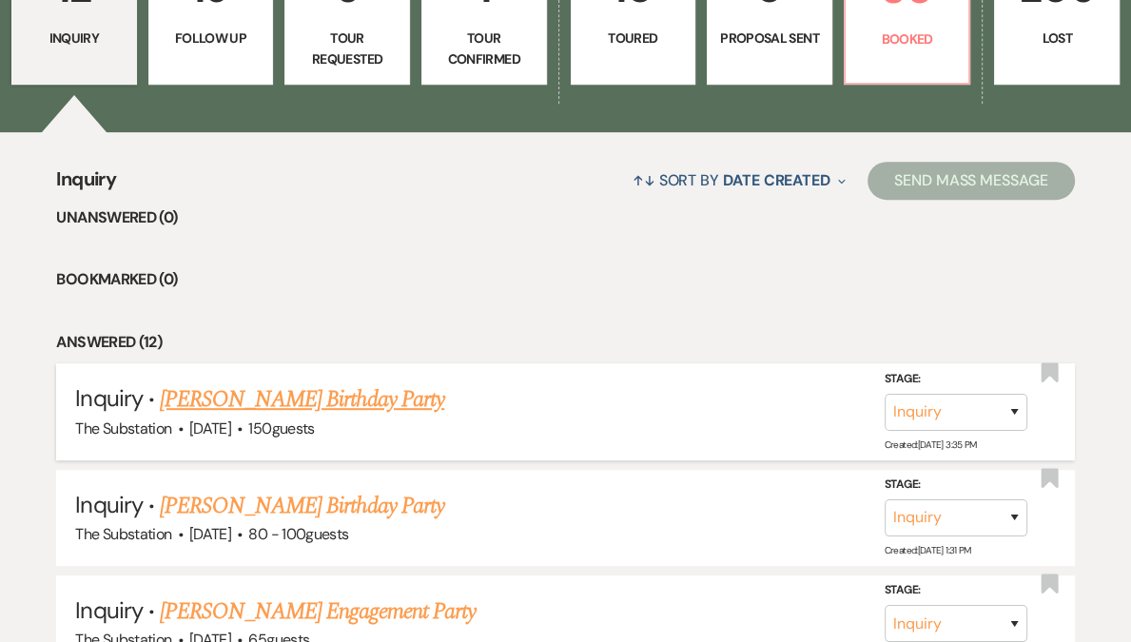
click at [318, 407] on link "[PERSON_NAME] Birthday Party" at bounding box center [302, 399] width 284 height 34
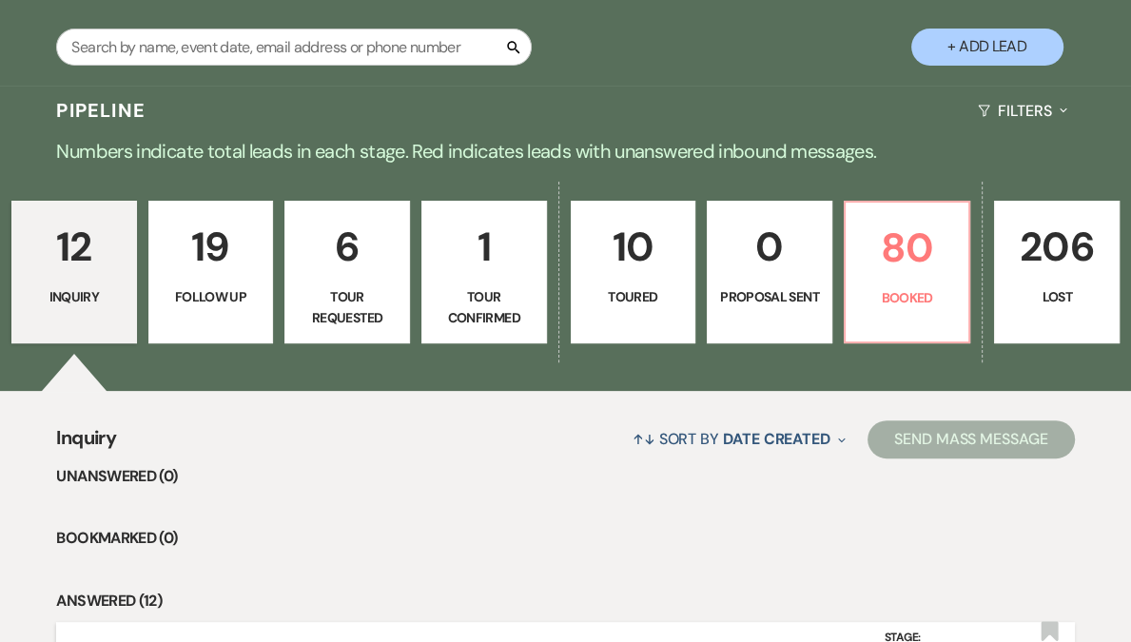
select select "12"
select select "4"
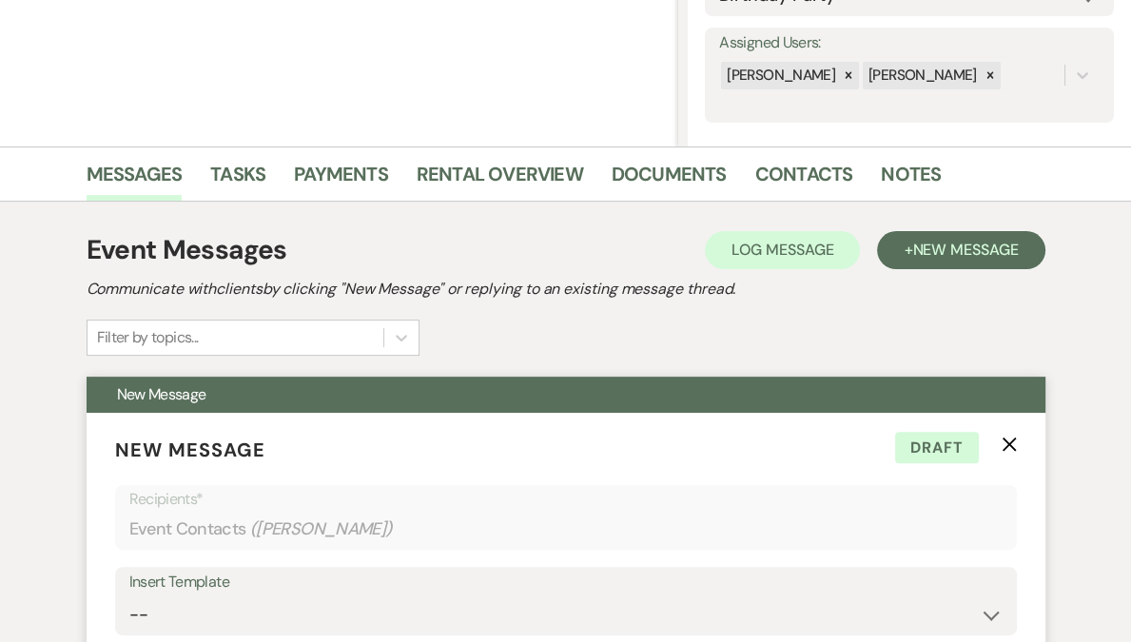
scroll to position [817, 0]
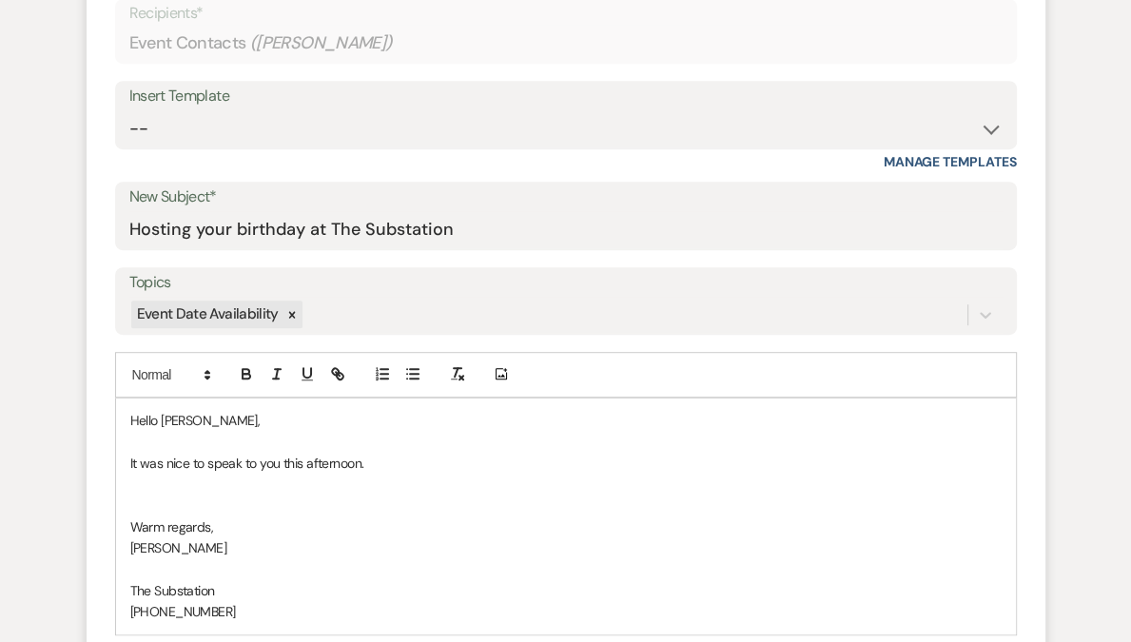
click at [286, 489] on p at bounding box center [565, 484] width 871 height 21
paste div
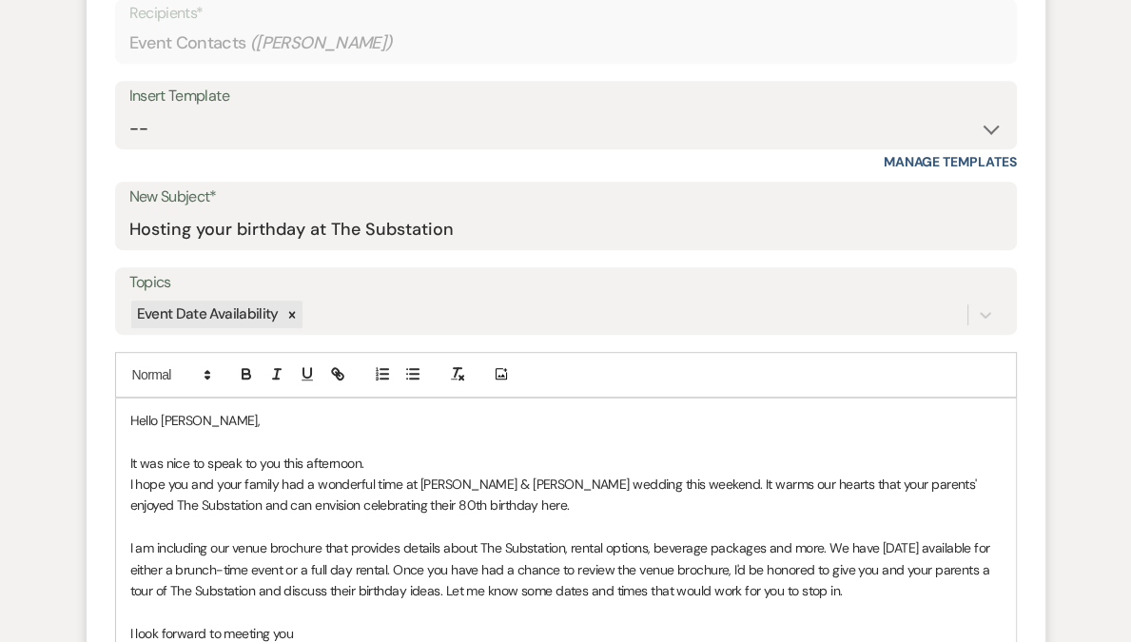
click at [396, 459] on p "It was nice to speak to you this afternoon." at bounding box center [565, 463] width 871 height 21
drag, startPoint x: 639, startPoint y: 483, endPoint x: 615, endPoint y: 458, distance: 34.3
click at [615, 458] on div "Hello Lanajah, It was nice to speak to you this afternoon. I hope you and your …" at bounding box center [565, 601] width 899 height 406
click at [565, 449] on p at bounding box center [565, 441] width 871 height 21
click at [506, 455] on p "It was nice to speak to you this afternoon." at bounding box center [565, 463] width 871 height 21
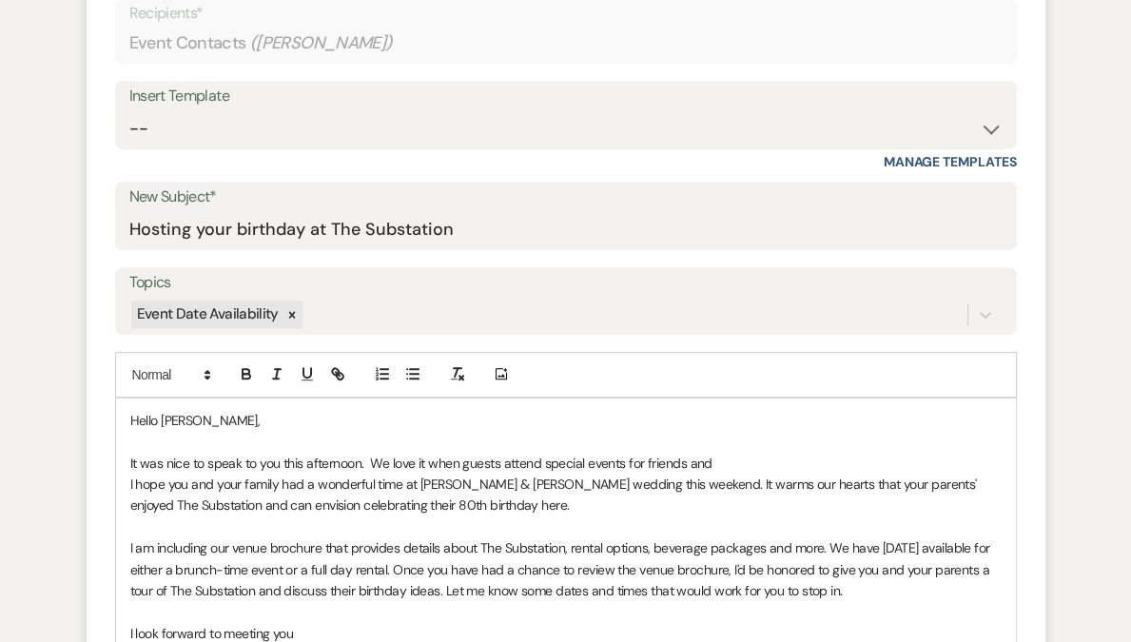
click at [516, 459] on p "It was nice to speak to you this afternoon. We love it when guests attend speci…" at bounding box center [565, 463] width 871 height 21
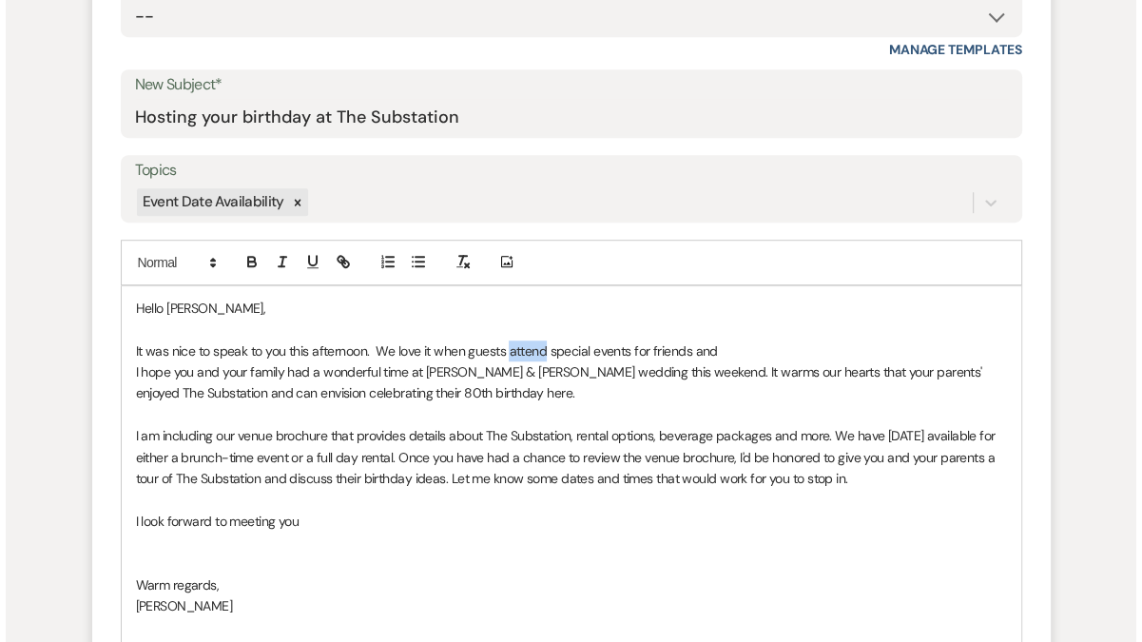
scroll to position [1067, 0]
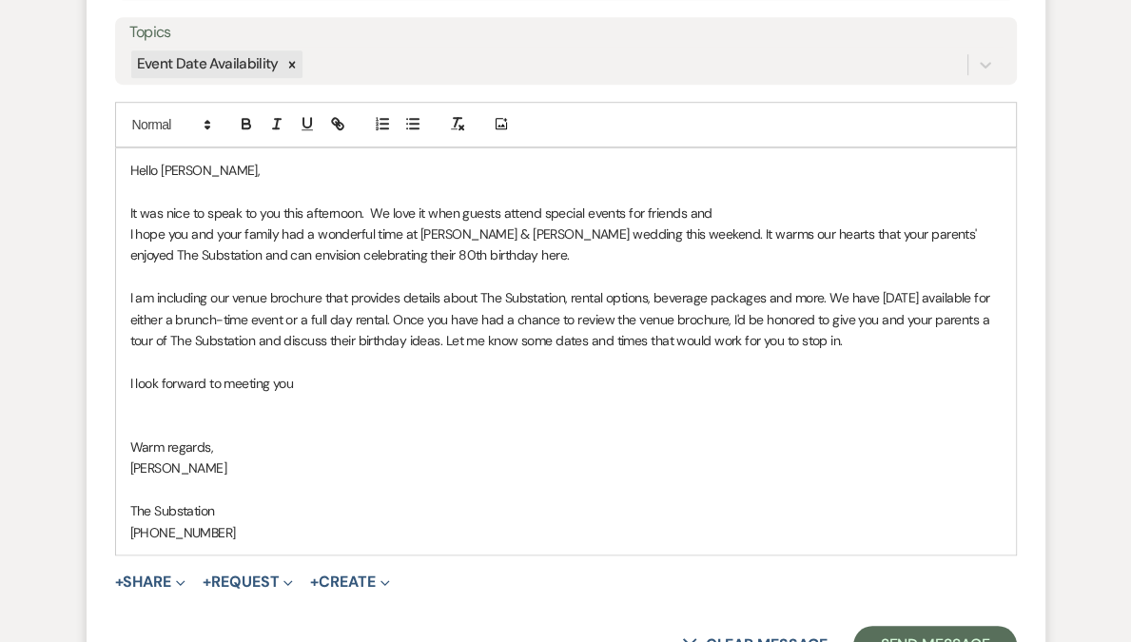
click at [335, 212] on p "It was nice to speak to you this afternoon. We love it when guests attend speci…" at bounding box center [565, 213] width 871 height 21
click at [371, 211] on p "It was nice to speak to you this afternoon. We love it when guests attend speci…" at bounding box center [565, 213] width 871 height 21
click at [562, 209] on p "It was nice to speak to you this afternoon. We love it when guests attend speci…" at bounding box center [565, 213] width 871 height 21
click at [551, 210] on p "It was nice to speak to you this afternoon. We love it when guests attend speci…" at bounding box center [565, 213] width 871 height 21
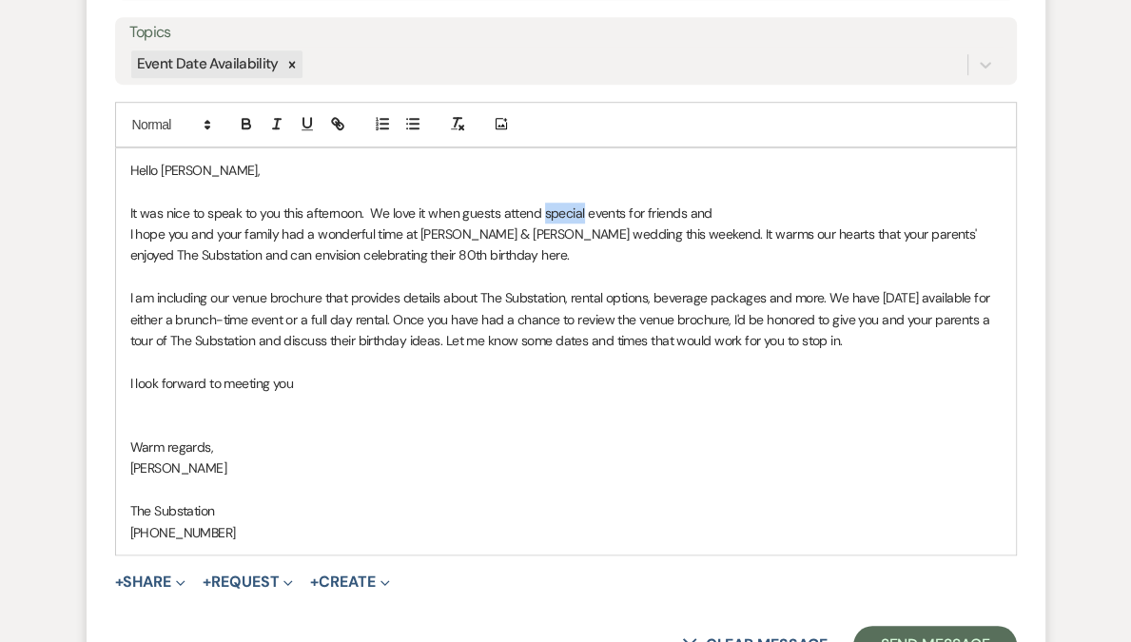
click at [551, 210] on p "It was nice to speak to you this afternoon. We love it when guests attend speci…" at bounding box center [565, 213] width 871 height 21
click at [742, 223] on p "I hope you and your family had a wonderful time at Dwinna & Leith's wedding thi…" at bounding box center [565, 244] width 871 height 43
click at [737, 210] on p "It was nice to speak to you this afternoon. We love it when guests attend speci…" at bounding box center [565, 213] width 871 height 21
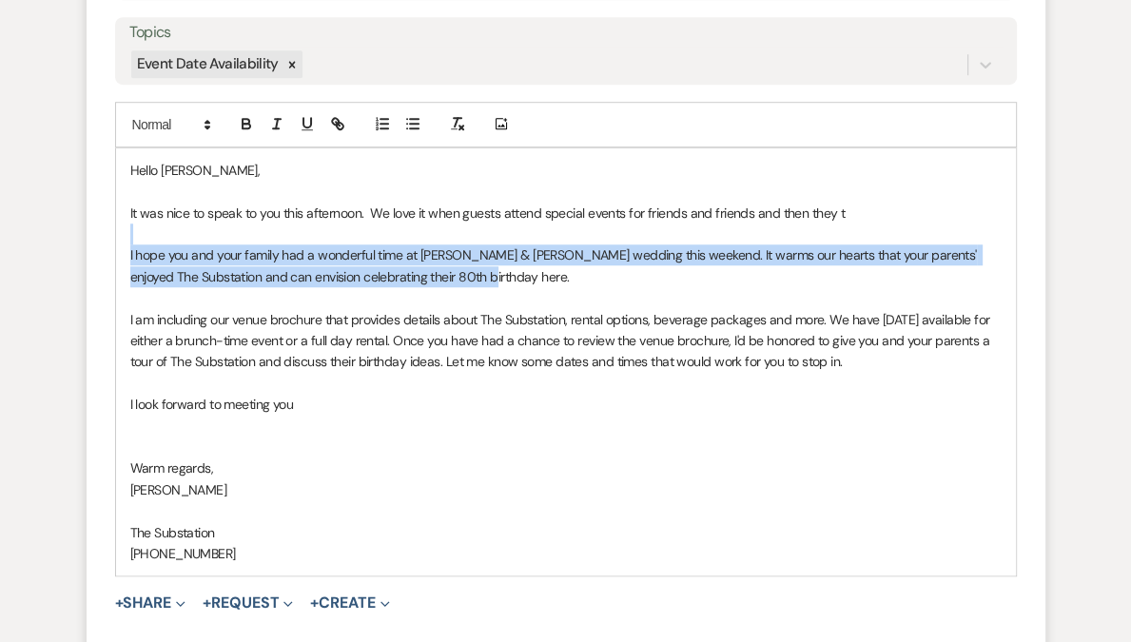
drag, startPoint x: 444, startPoint y: 268, endPoint x: 136, endPoint y: 242, distance: 309.1
click at [136, 244] on p "I hope you and your family had a wonderful time at Dwinna & Leith's wedding thi…" at bounding box center [565, 265] width 871 height 43
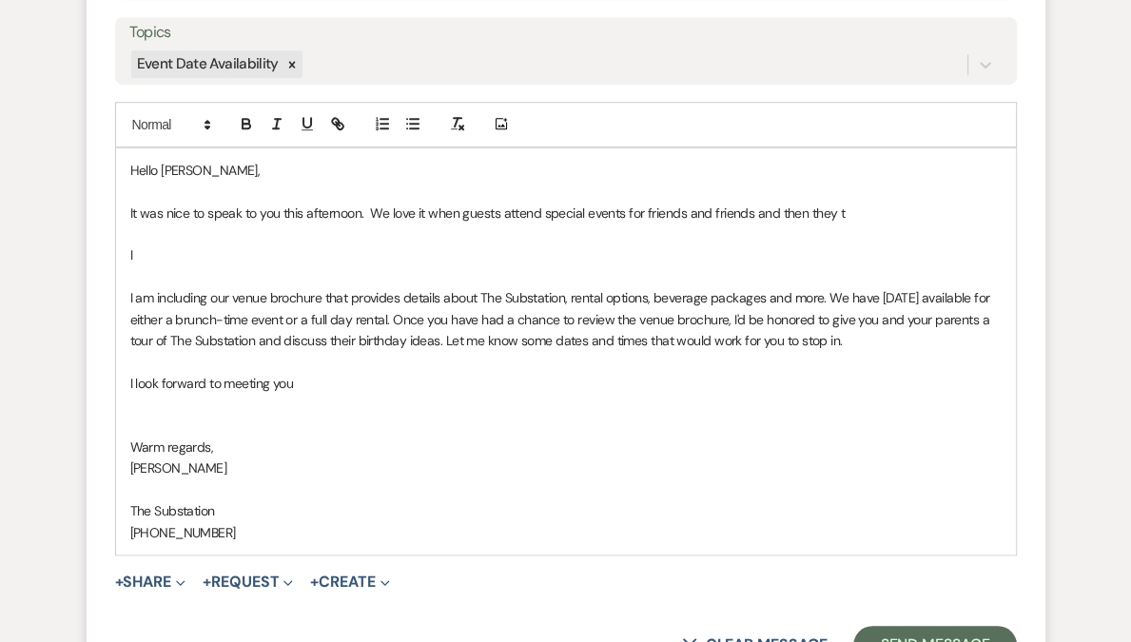
click at [204, 277] on p at bounding box center [565, 276] width 871 height 21
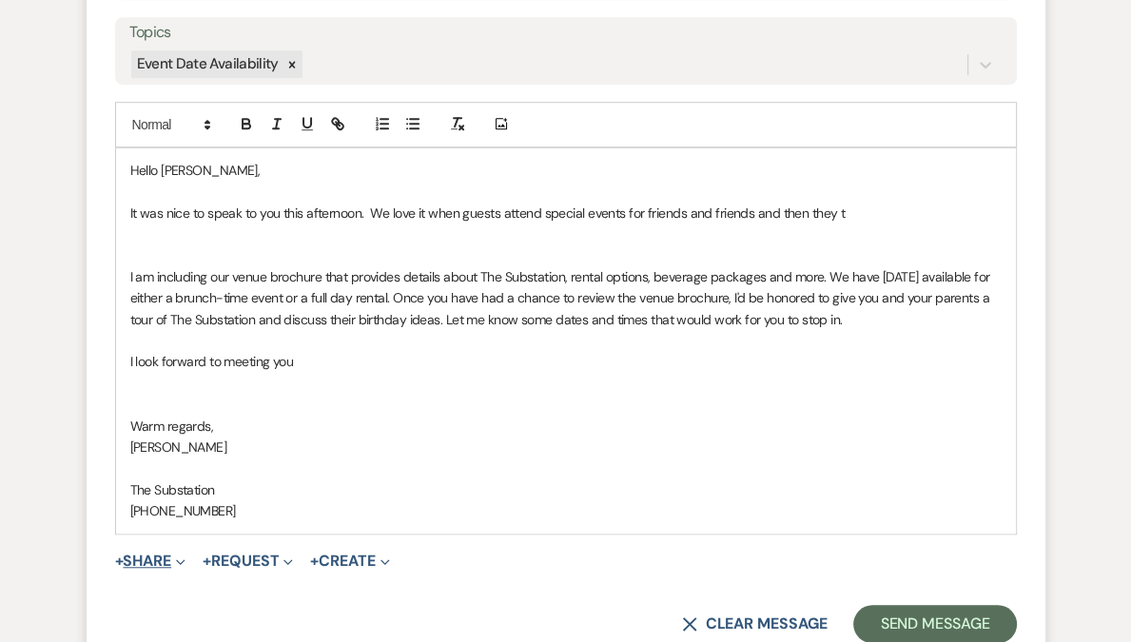
click at [164, 553] on button "+ Share Expand" at bounding box center [150, 560] width 71 height 15
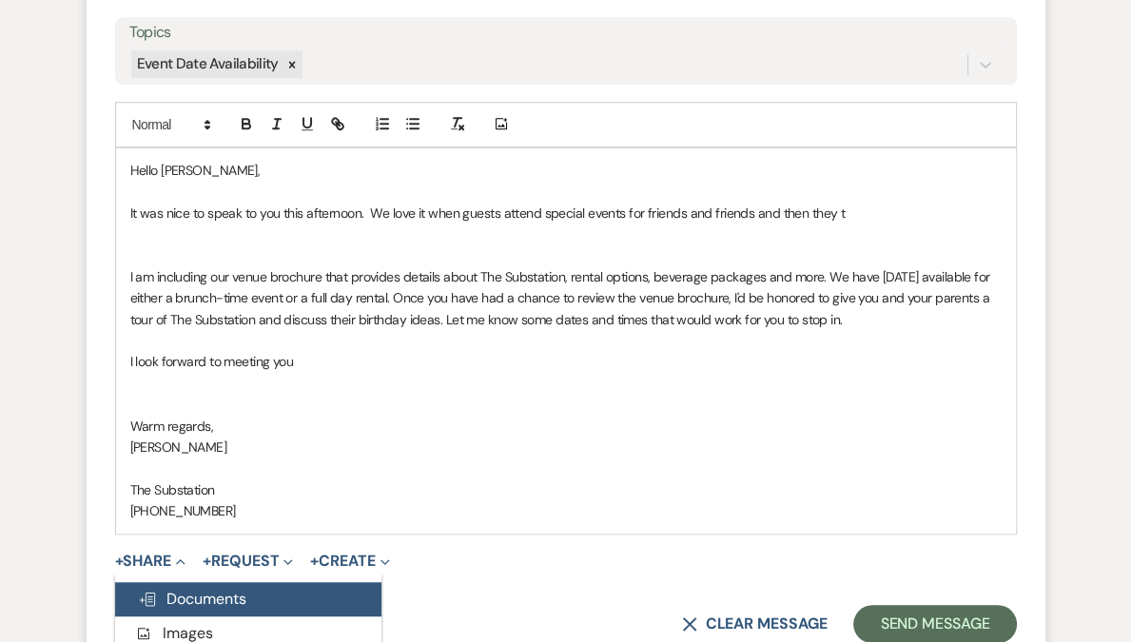
click at [238, 598] on span "Doc Upload Documents" at bounding box center [192, 599] width 108 height 20
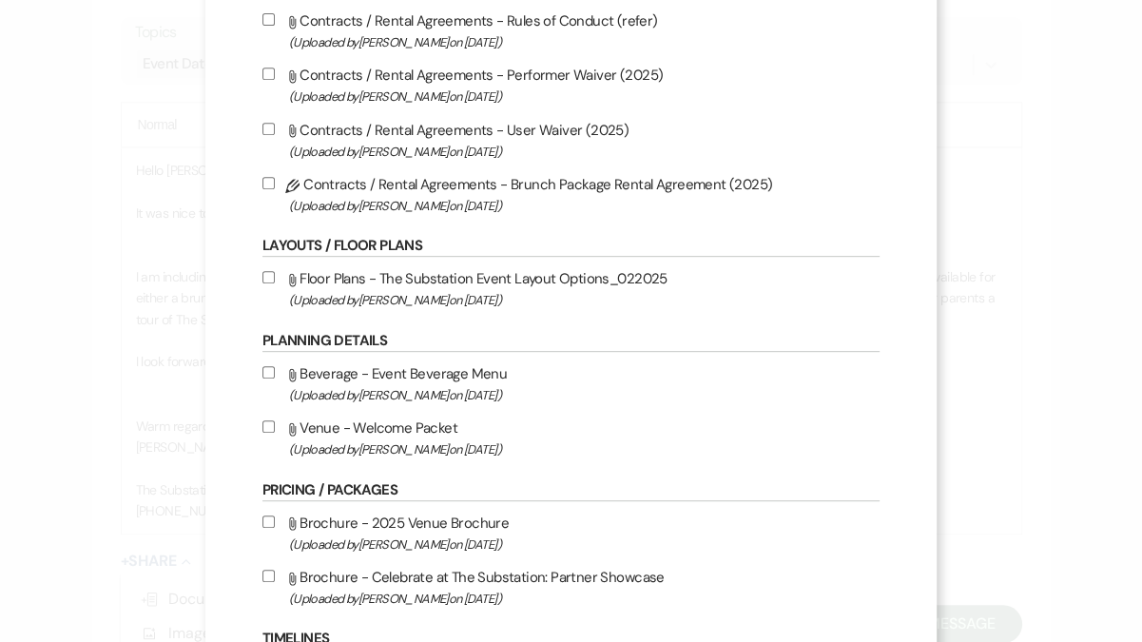
scroll to position [887, 0]
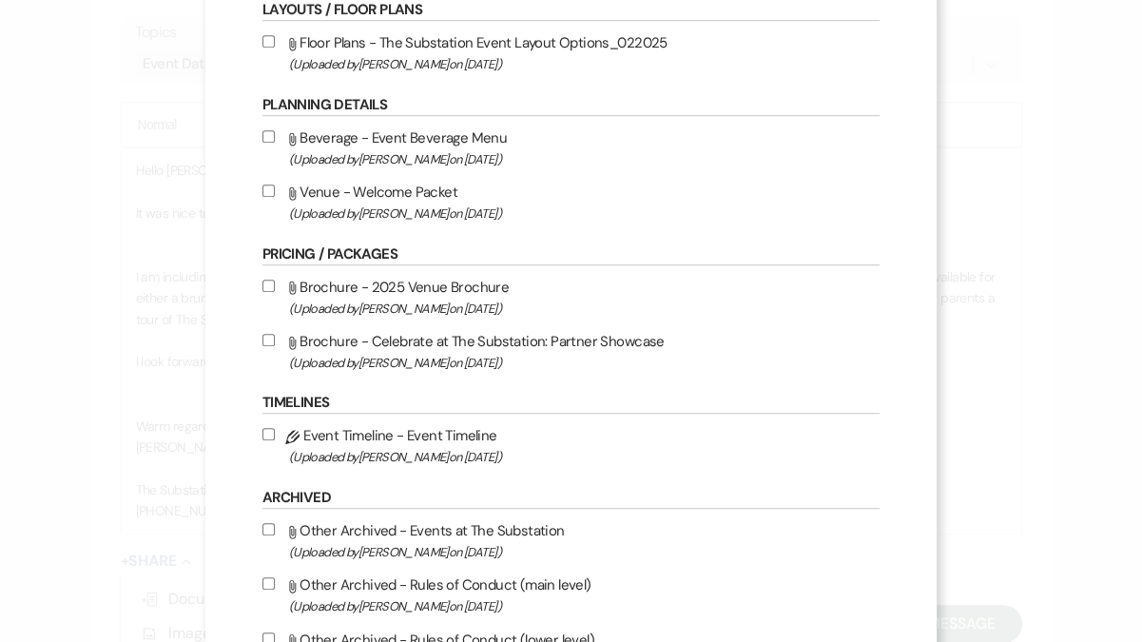
click at [413, 300] on label "Attach File Brochure - 2025 Venue Brochure (Uploaded by Laura Charles on May 27…" at bounding box center [570, 297] width 617 height 45
click at [275, 292] on input "Attach File Brochure - 2025 Venue Brochure (Uploaded by Laura Charles on May 27…" at bounding box center [268, 286] width 12 height 12
checkbox input "true"
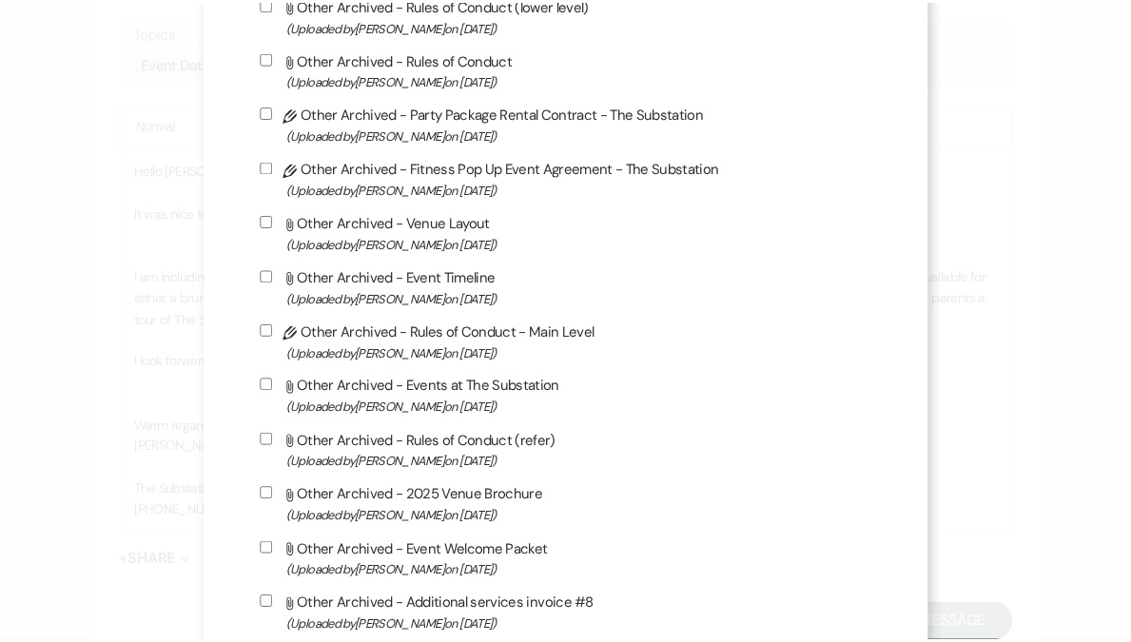
scroll to position [2027, 0]
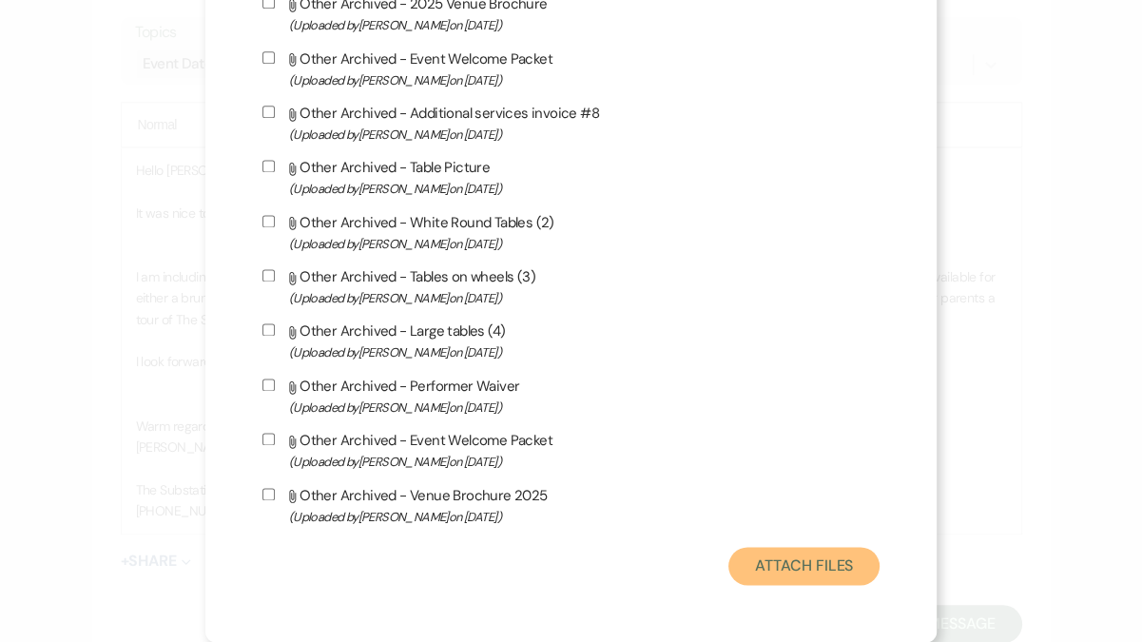
click at [758, 565] on button "Attach Files" at bounding box center [803, 566] width 151 height 38
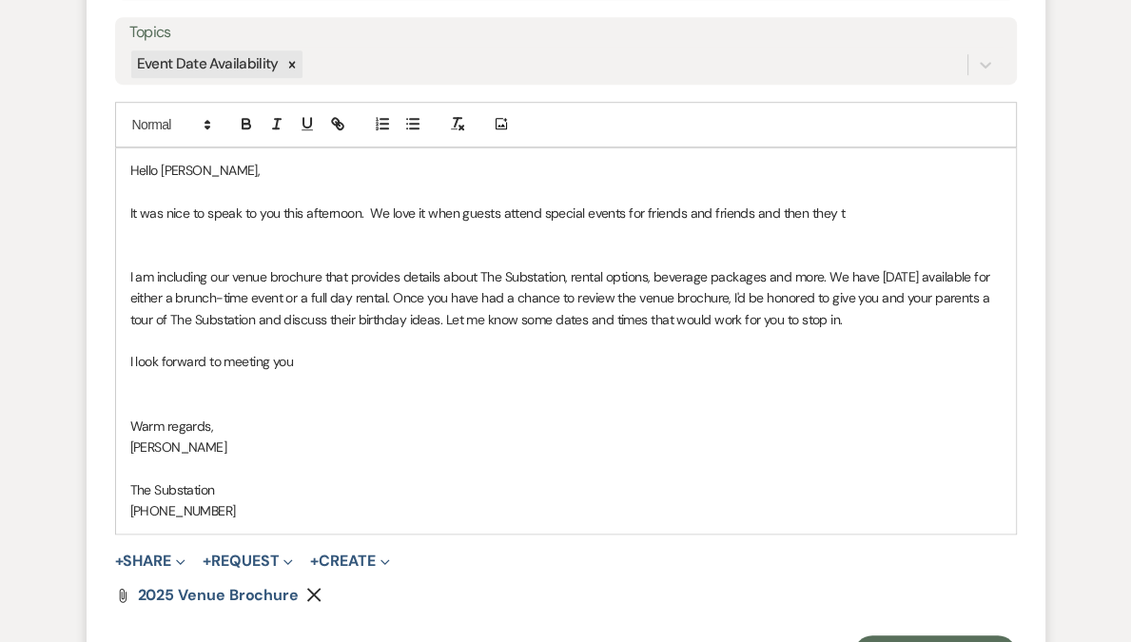
click at [282, 233] on p at bounding box center [565, 233] width 871 height 21
click at [418, 215] on p "It was nice to speak to you this afternoon. We love it when guests attend speci…" at bounding box center [565, 213] width 871 height 21
click at [538, 215] on p "It was nice to speak to you this afternoon. We love it when guests attend speci…" at bounding box center [565, 213] width 871 height 21
click at [479, 213] on p "It was nice to speak to you this afternoon. We love it when guests attend speci…" at bounding box center [565, 213] width 871 height 21
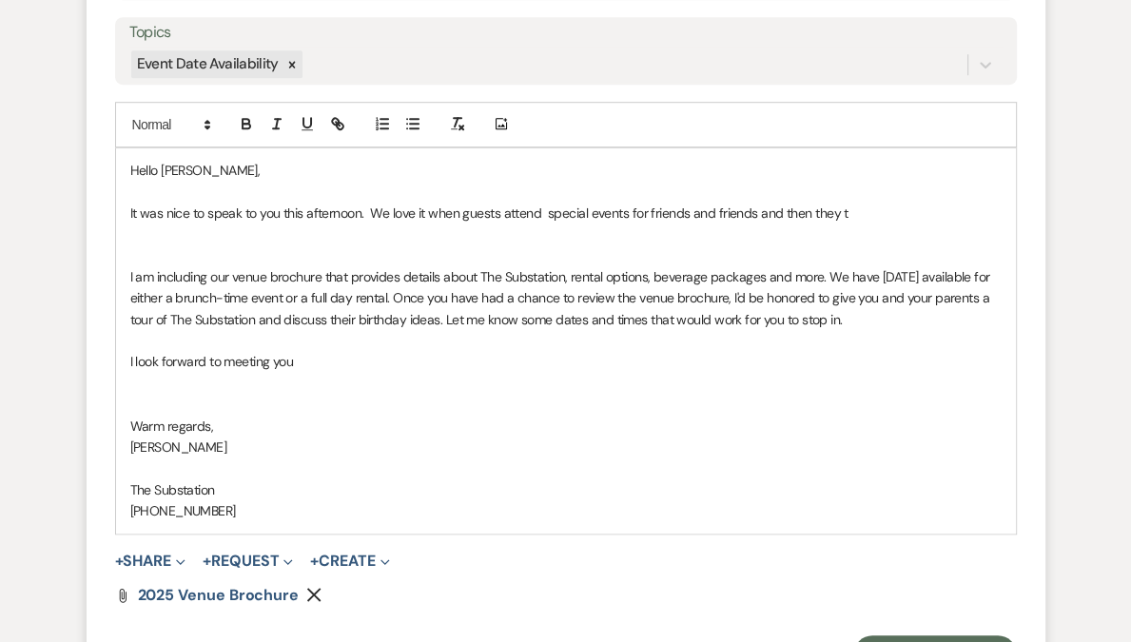
click at [544, 211] on p "It was nice to speak to you this afternoon. We love it when guests attend speci…" at bounding box center [565, 213] width 871 height 21
click at [846, 214] on p "It was nice to speak to you this afternoon. We love it when guests attend speci…" at bounding box center [565, 213] width 871 height 21
click at [890, 278] on span "I am including our venue brochure that provides details about The Substation, r…" at bounding box center [561, 298] width 862 height 60
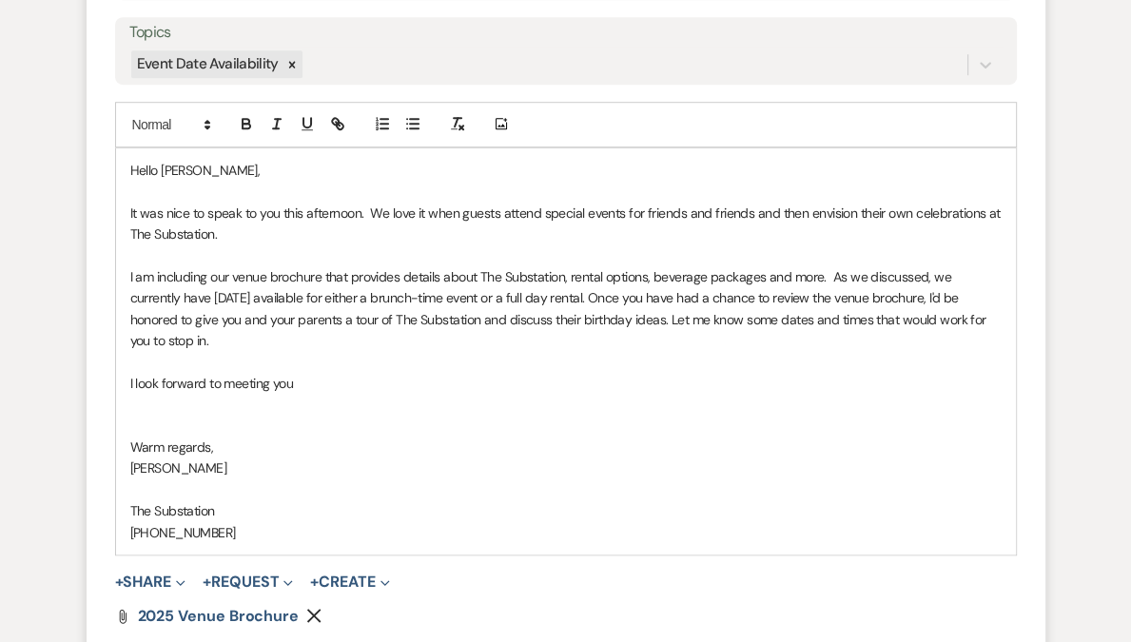
click at [581, 299] on span "I am including our venue brochure that provides details about The Substation, r…" at bounding box center [560, 308] width 860 height 81
click at [593, 300] on span "I am including our venue brochure that provides details about The Substation, r…" at bounding box center [560, 308] width 860 height 81
click at [647, 294] on span "I am including our venue brochure that provides details about The Substation, r…" at bounding box center [560, 308] width 860 height 81
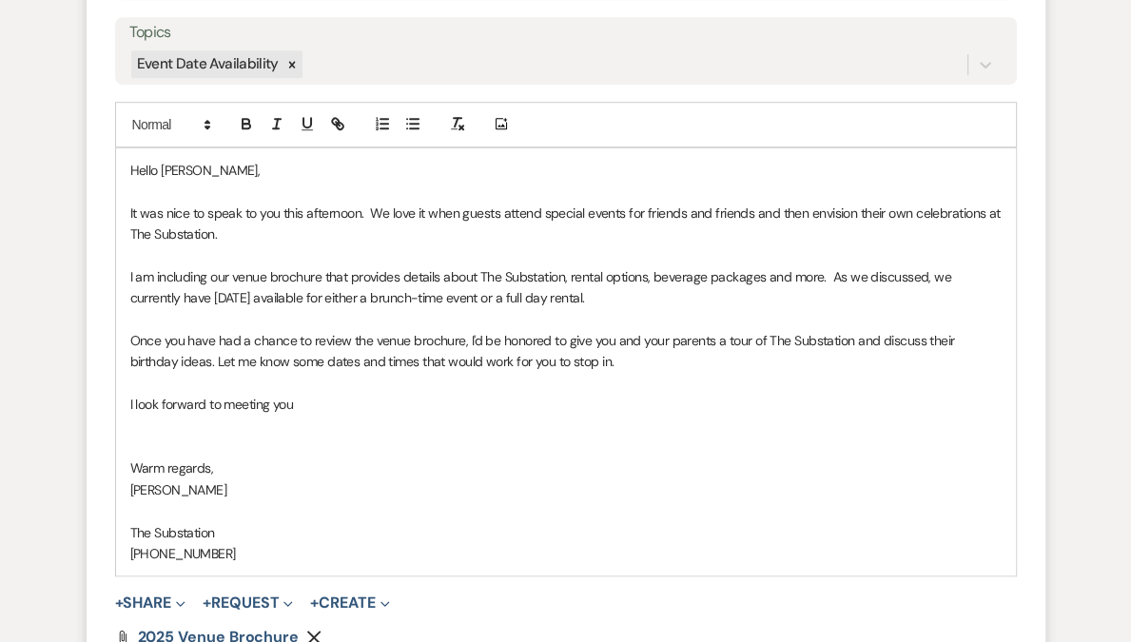
click at [449, 300] on span "I am including our venue brochure that provides details about The Substation, r…" at bounding box center [542, 287] width 824 height 38
click at [379, 294] on span "I am including our venue brochure that provides details about The Substation, r…" at bounding box center [542, 287] width 824 height 38
drag, startPoint x: 315, startPoint y: 298, endPoint x: 563, endPoint y: 296, distance: 248.2
click at [563, 296] on span "I am including our venue brochure that provides details about The Substation, r…" at bounding box center [542, 287] width 824 height 38
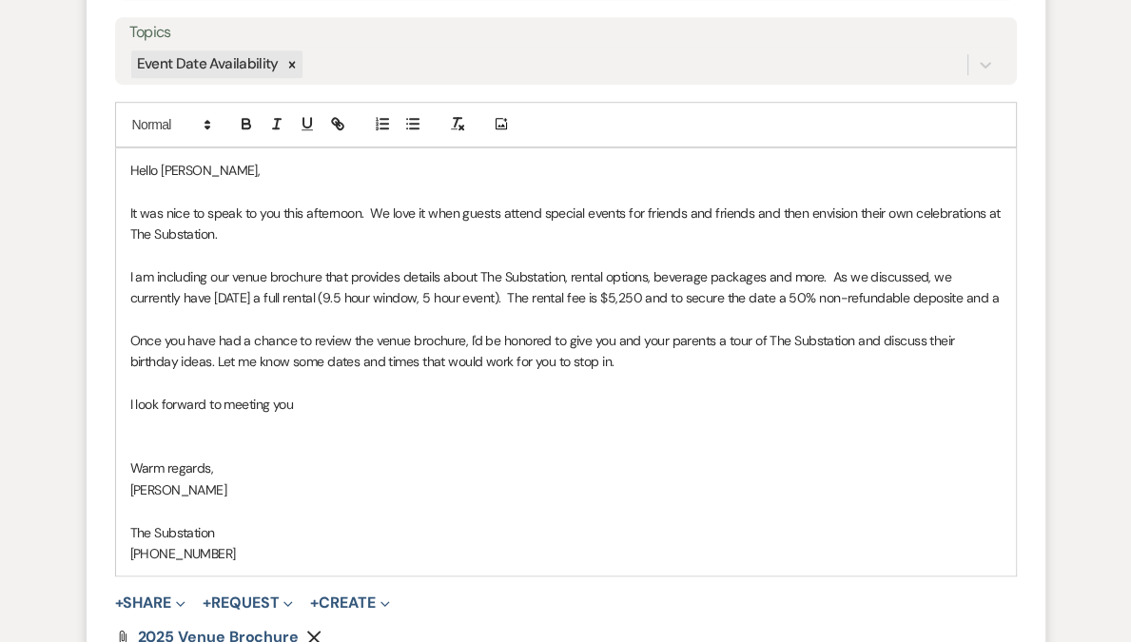
click at [139, 306] on span "I am including our venue brochure that provides details about The Substation, r…" at bounding box center [564, 287] width 868 height 38
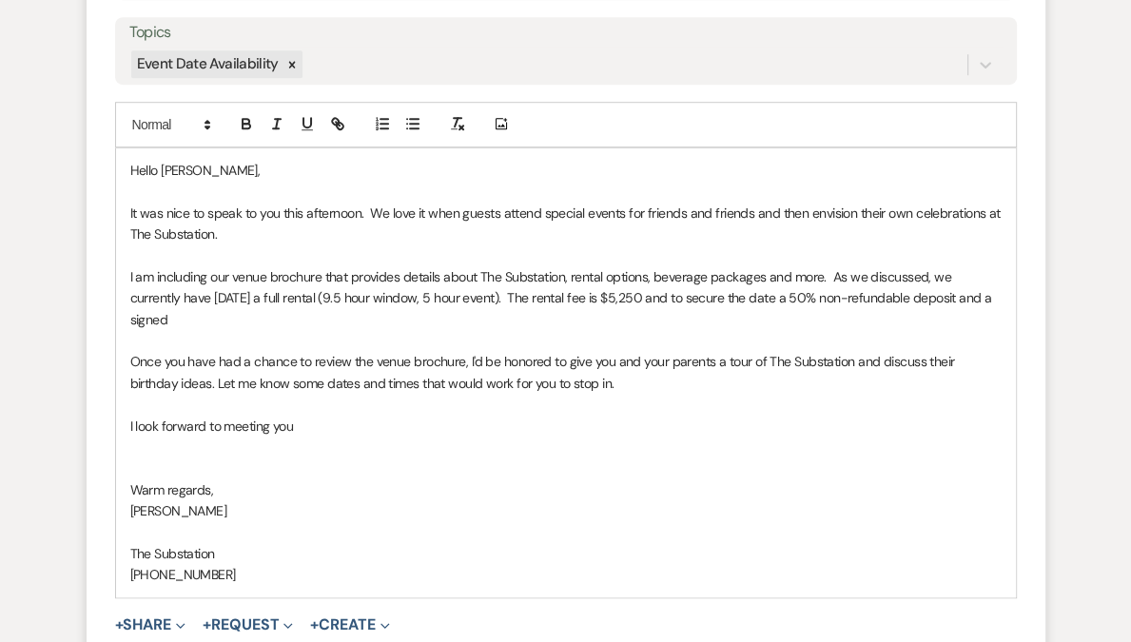
click at [563, 304] on p "I am including our venue brochure that provides details about The Substation, r…" at bounding box center [565, 298] width 871 height 64
click at [523, 359] on span "Once you have had a chance to review the venue brochure, I'd be honored to give…" at bounding box center [543, 372] width 827 height 38
drag, startPoint x: 621, startPoint y: 360, endPoint x: 711, endPoint y: 361, distance: 90.3
click at [711, 361] on span "Once you have had a chance to review the venue brochure, I'd be delighted to gi…" at bounding box center [546, 372] width 833 height 38
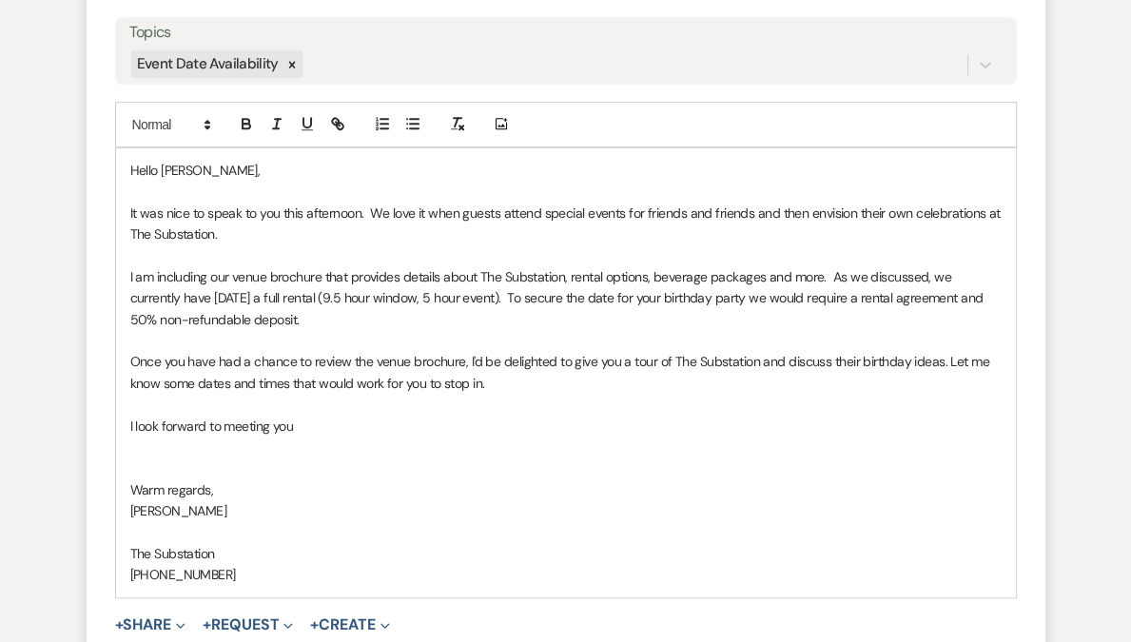
click at [830, 362] on span "Once you have had a chance to review the venue brochure, I'd be delighted to gi…" at bounding box center [561, 372] width 862 height 38
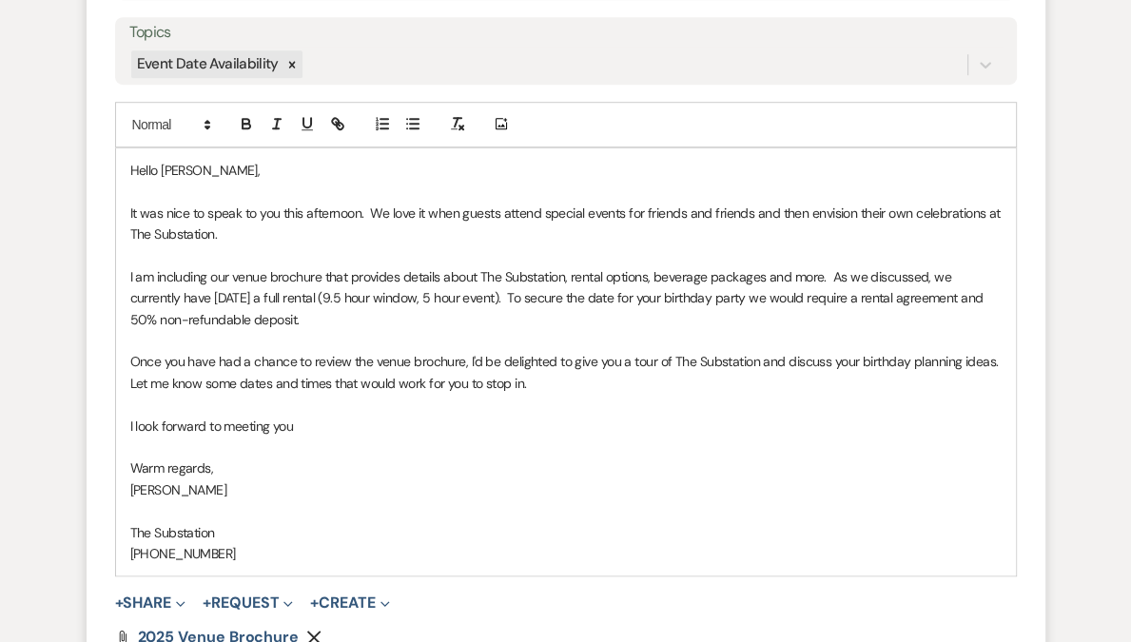
click at [252, 213] on p "It was nice to speak to you this afternoon. We love it when guests attend speci…" at bounding box center [565, 224] width 871 height 43
click at [407, 211] on p "It was nice to speak with you this afternoon. We love it when guests attend spe…" at bounding box center [565, 224] width 871 height 43
click at [822, 209] on p "It was nice to speak with you this afternoon. It warms our hearts when guests a…" at bounding box center [565, 224] width 871 height 43
drag, startPoint x: 335, startPoint y: 231, endPoint x: 399, endPoint y: 242, distance: 65.7
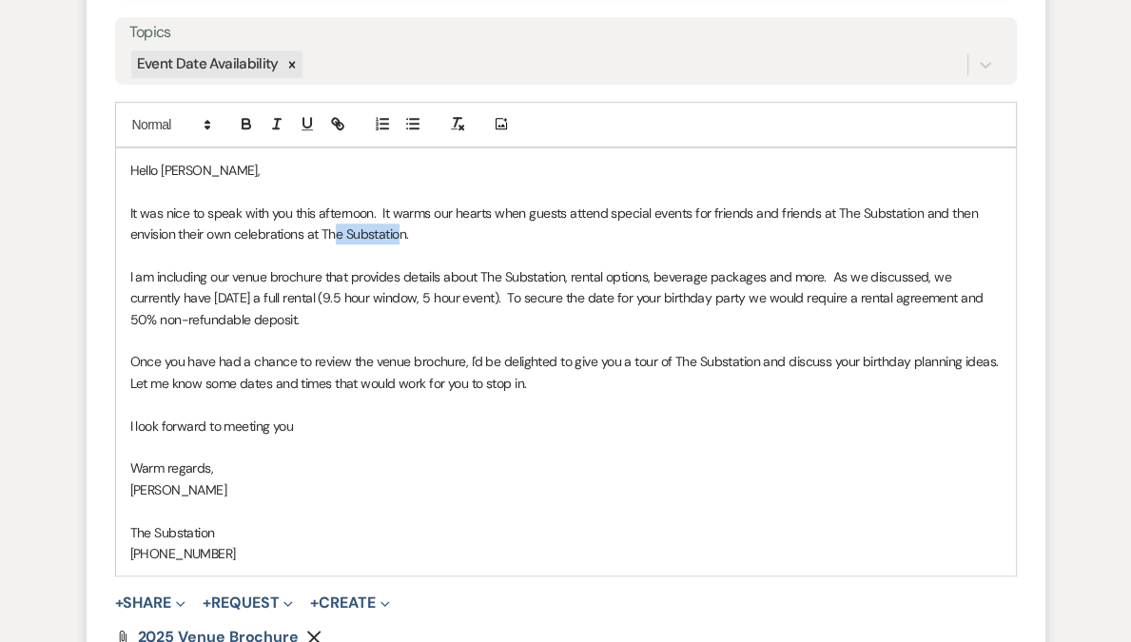
click at [399, 242] on p "It was nice to speak with you this afternoon. It warms our hearts when guests a…" at bounding box center [565, 224] width 871 height 43
click at [720, 276] on span "I am including our venue brochure that provides details about The Substation, r…" at bounding box center [558, 298] width 856 height 60
click at [311, 297] on span "I am including our venue brochure that provides details about The Substation, r…" at bounding box center [558, 298] width 856 height 60
click at [304, 345] on p at bounding box center [565, 340] width 871 height 21
click at [419, 330] on p at bounding box center [565, 340] width 871 height 21
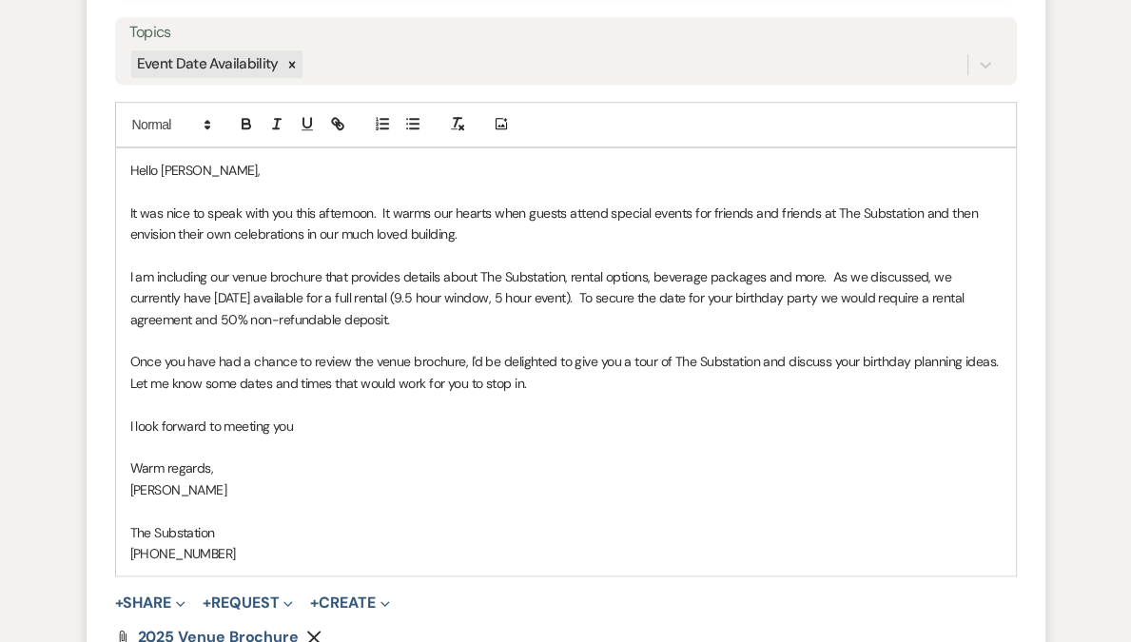
click at [567, 377] on p "Once you have had a chance to review the venue brochure, I'd be delighted to gi…" at bounding box center [565, 372] width 871 height 43
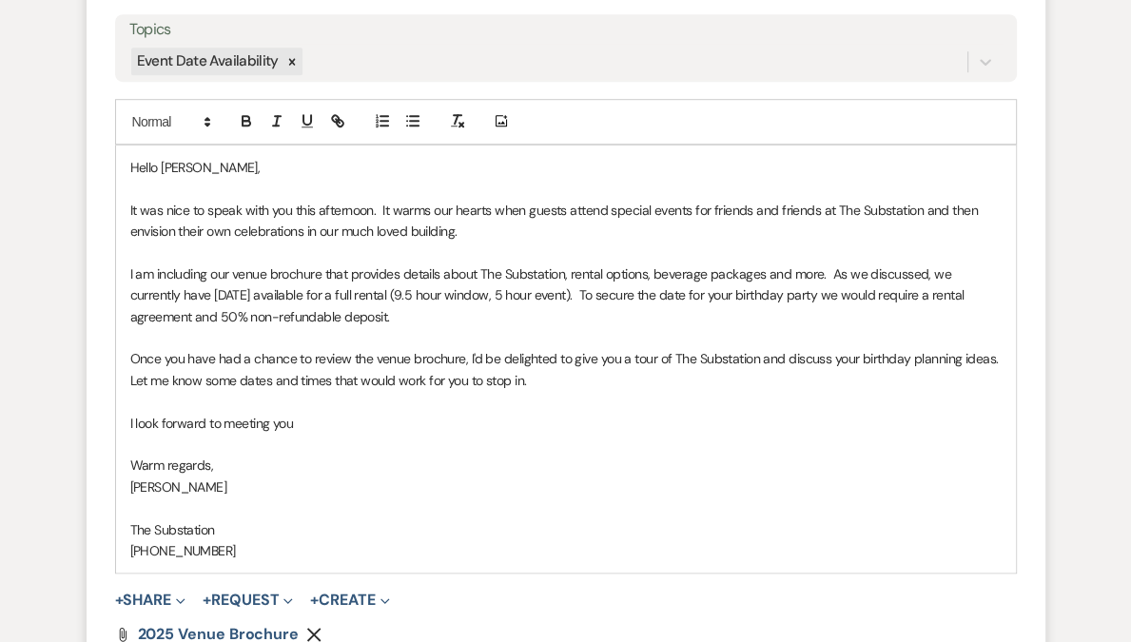
scroll to position [1255, 0]
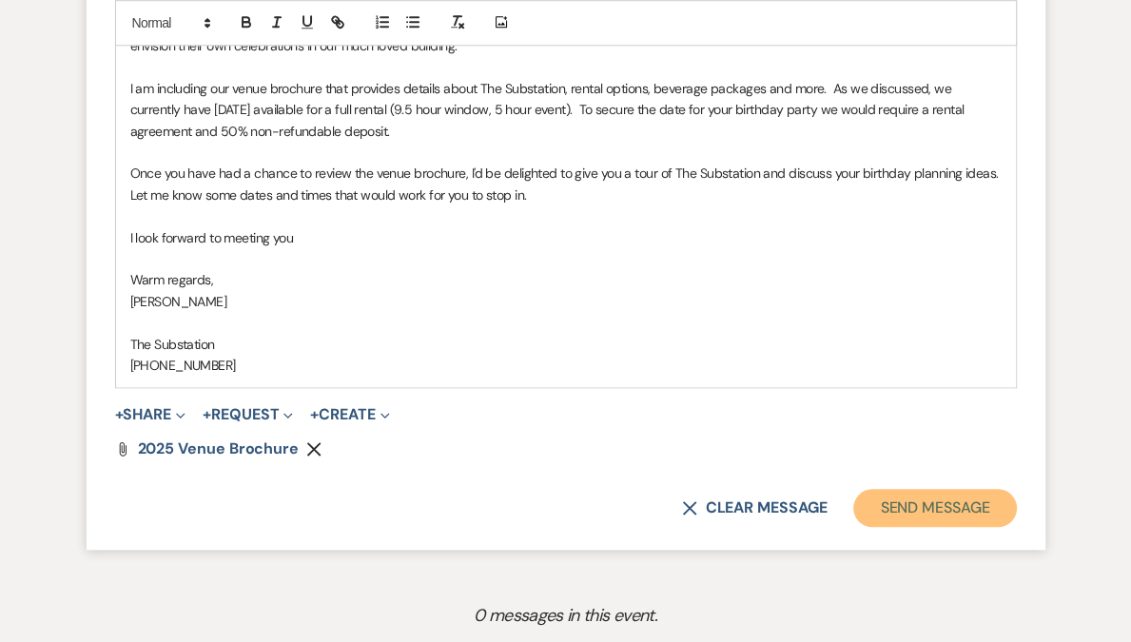
click at [951, 511] on button "Send Message" at bounding box center [934, 508] width 163 height 38
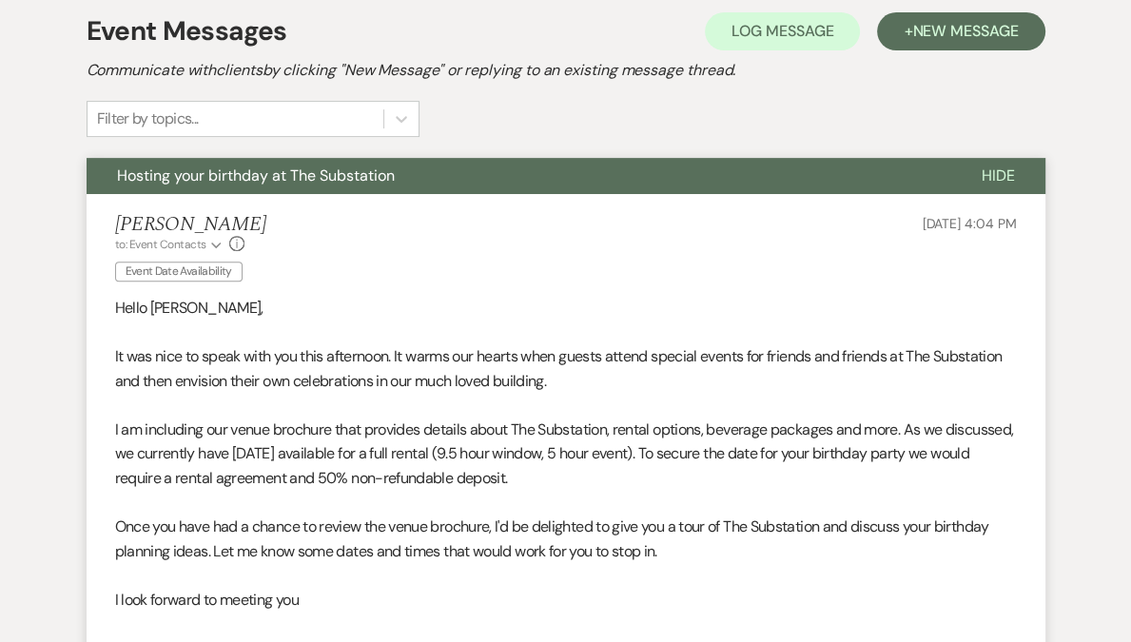
scroll to position [0, 0]
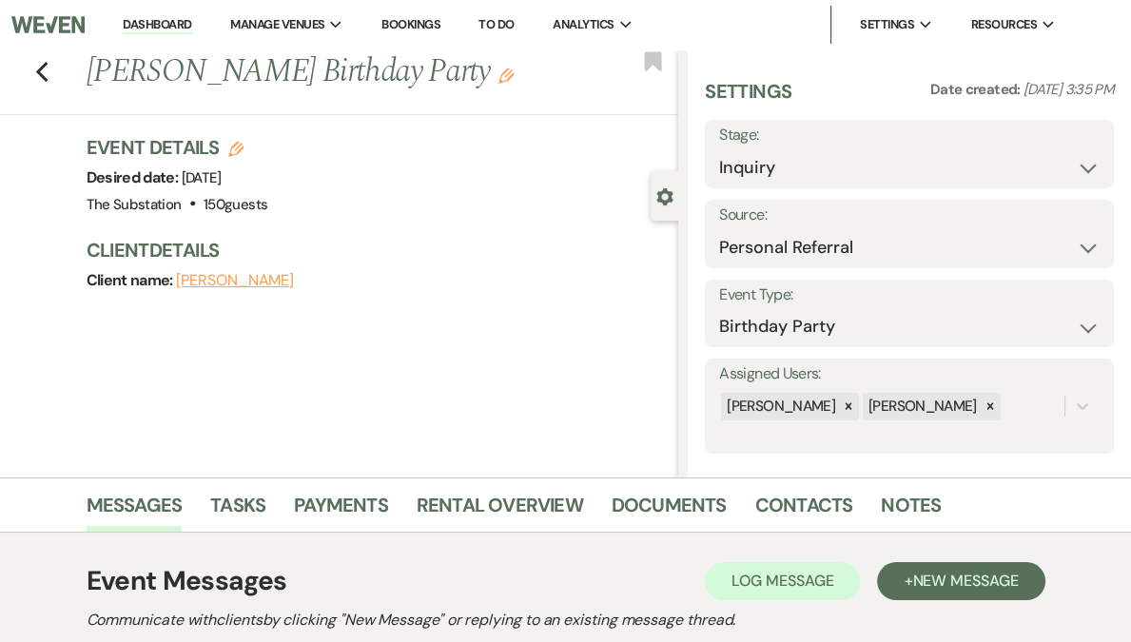
click at [191, 23] on link "Dashboard" at bounding box center [157, 25] width 68 height 18
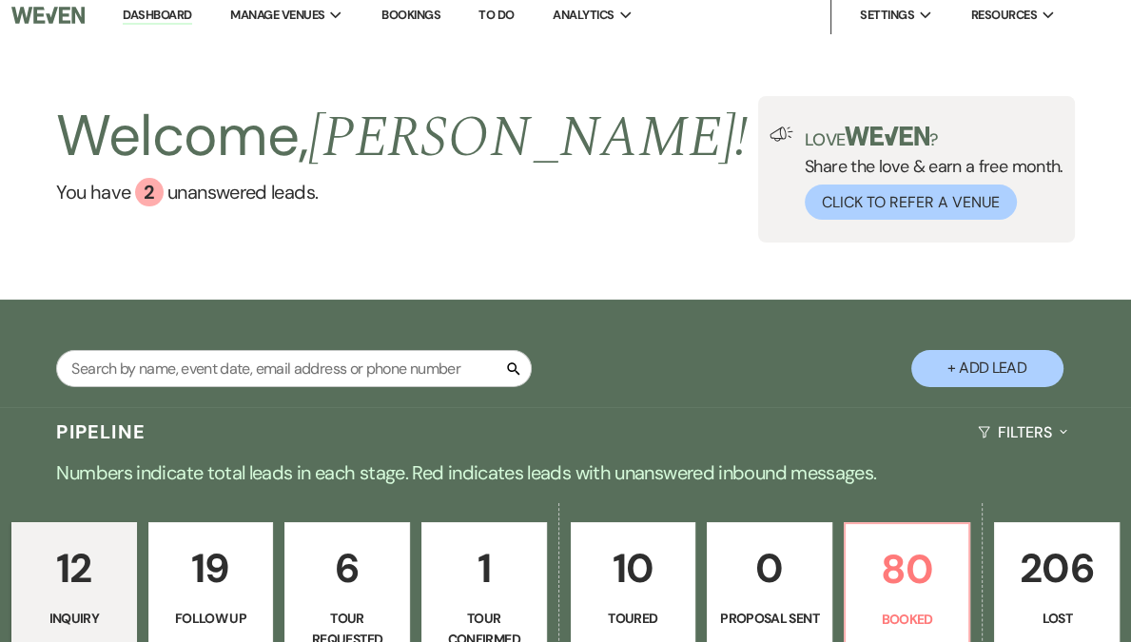
scroll to position [501, 0]
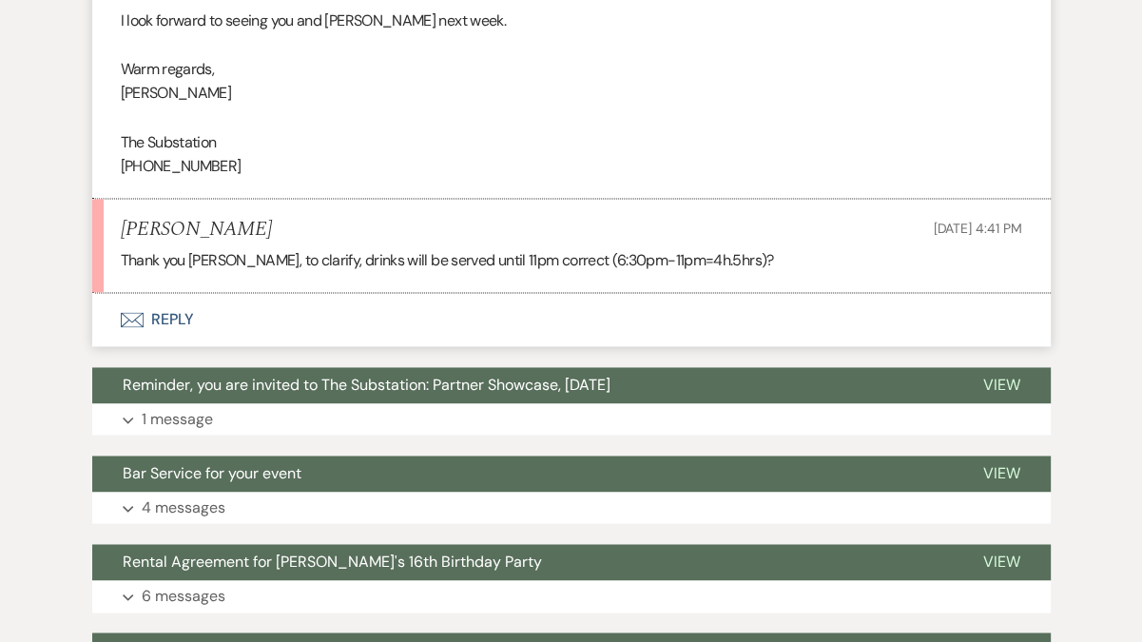
scroll to position [2202, 0]
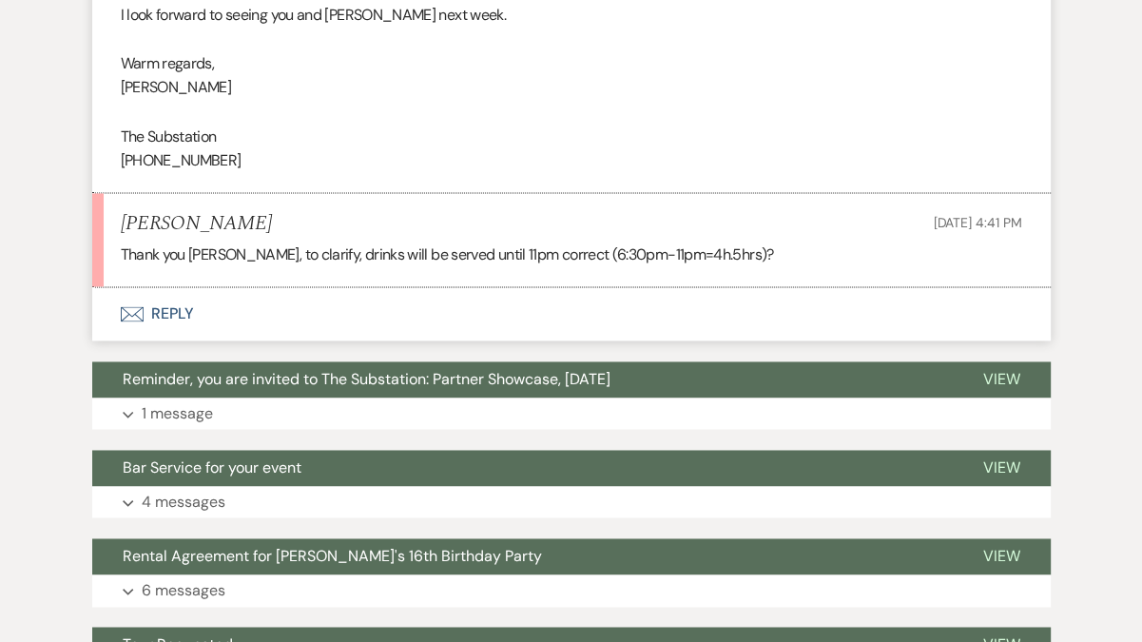
click at [184, 289] on button "Envelope Reply" at bounding box center [571, 313] width 958 height 53
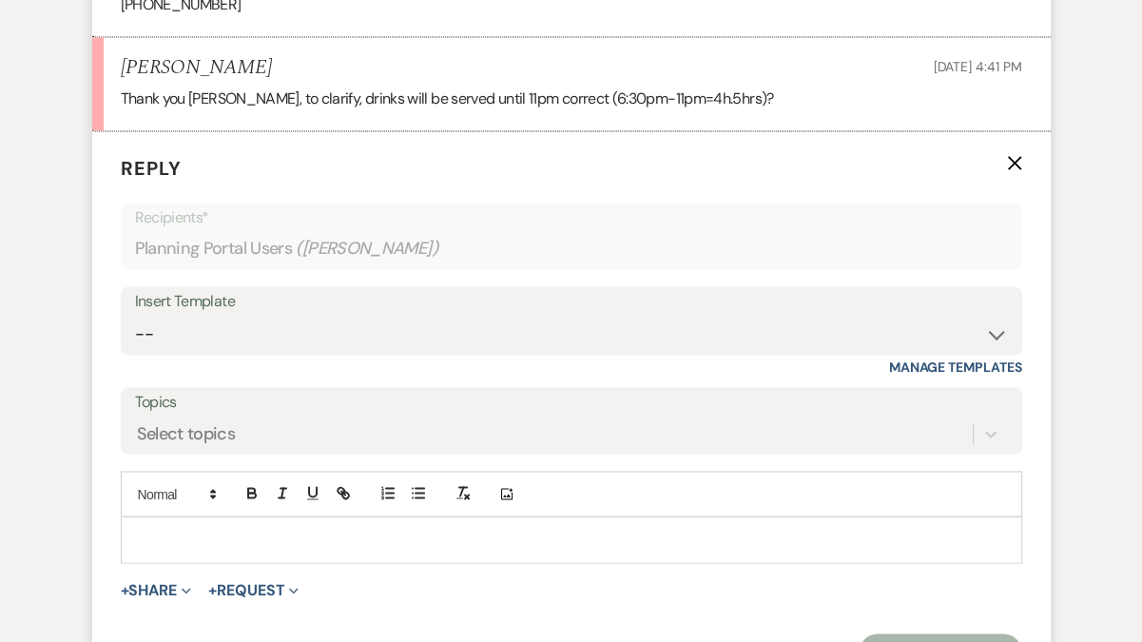
scroll to position [2400, 0]
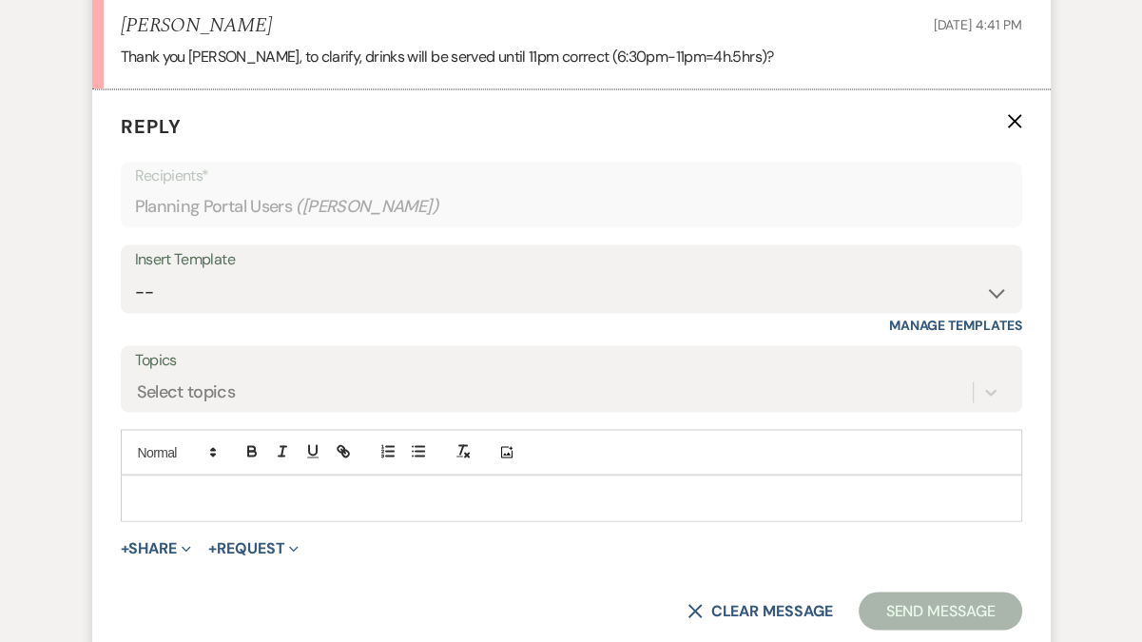
click at [173, 487] on p at bounding box center [571, 497] width 871 height 21
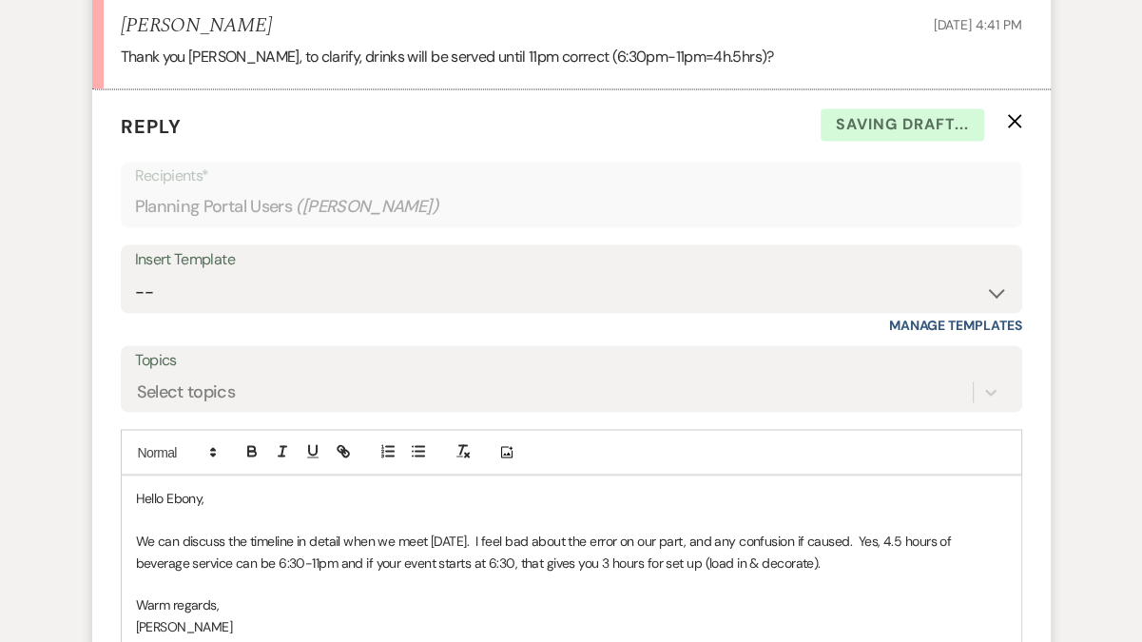
click at [846, 530] on p "We can discuss the timeline in detail when we meet on Monday. I feel bad about …" at bounding box center [571, 551] width 871 height 43
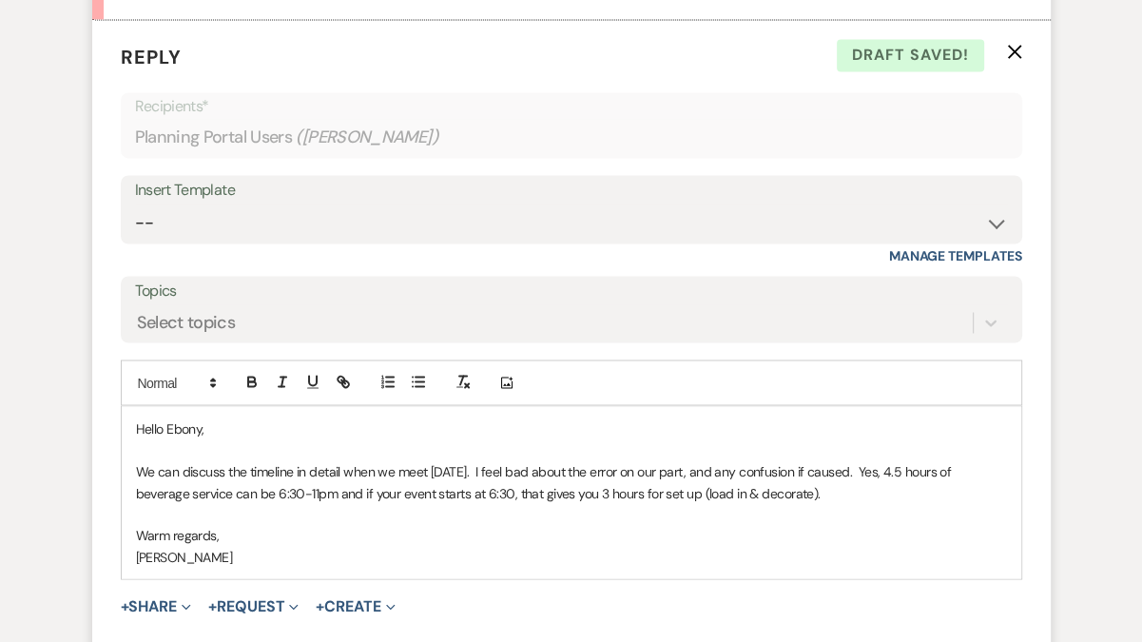
scroll to position [2471, 0]
click at [250, 458] on p "We can discuss the timeline in detail when we meet on Monday. I feel bad about …" at bounding box center [571, 479] width 871 height 43
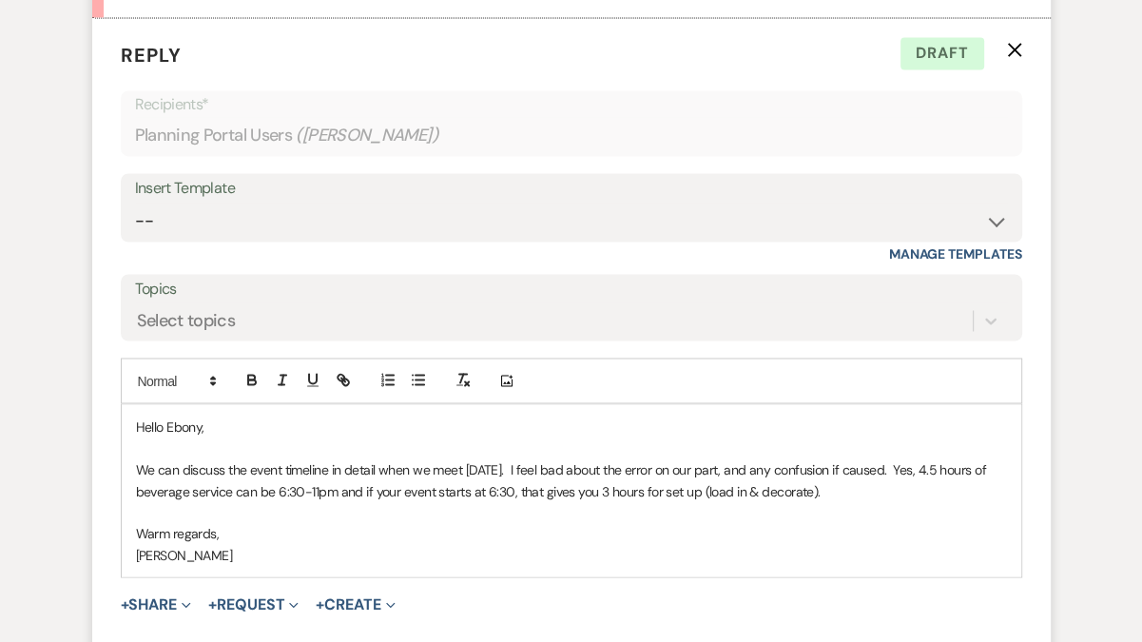
click at [337, 461] on p "We can discuss the event timeline in detail when we meet on Monday. I feel bad …" at bounding box center [571, 479] width 871 height 43
click at [553, 466] on p "We can discuss the event timeline in detail when we meet on Monday. I feel bad …" at bounding box center [571, 479] width 871 height 43
click at [657, 464] on p "We can discuss the event timeline in detail when we meet on Monday. I feel bad …" at bounding box center [571, 479] width 871 height 43
click at [681, 467] on p "We can discuss the event timeline in detail when we meet on Monday. I feel bad …" at bounding box center [571, 479] width 871 height 43
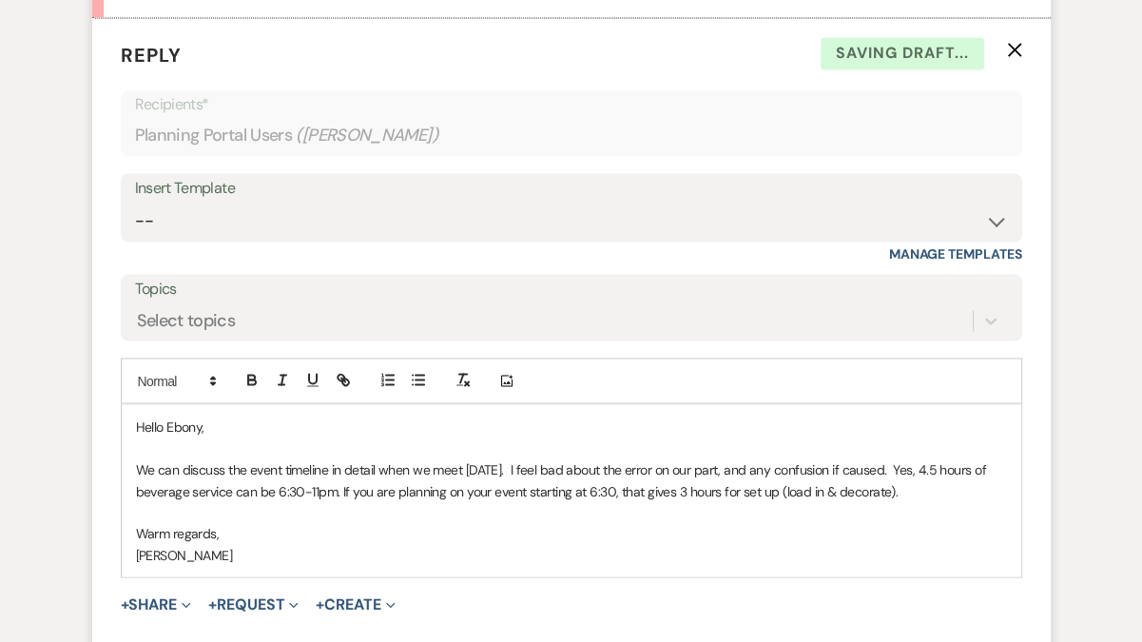
click at [937, 463] on p "We can discuss the event timeline in detail when we meet on Monday. I feel bad …" at bounding box center [571, 479] width 871 height 43
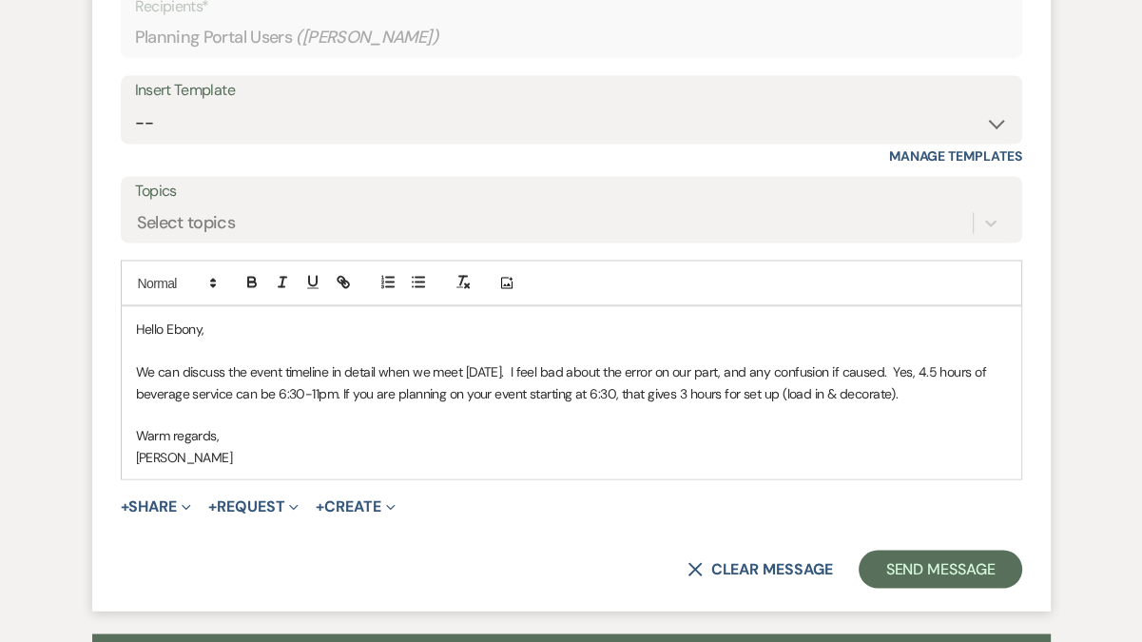
scroll to position [2570, 0]
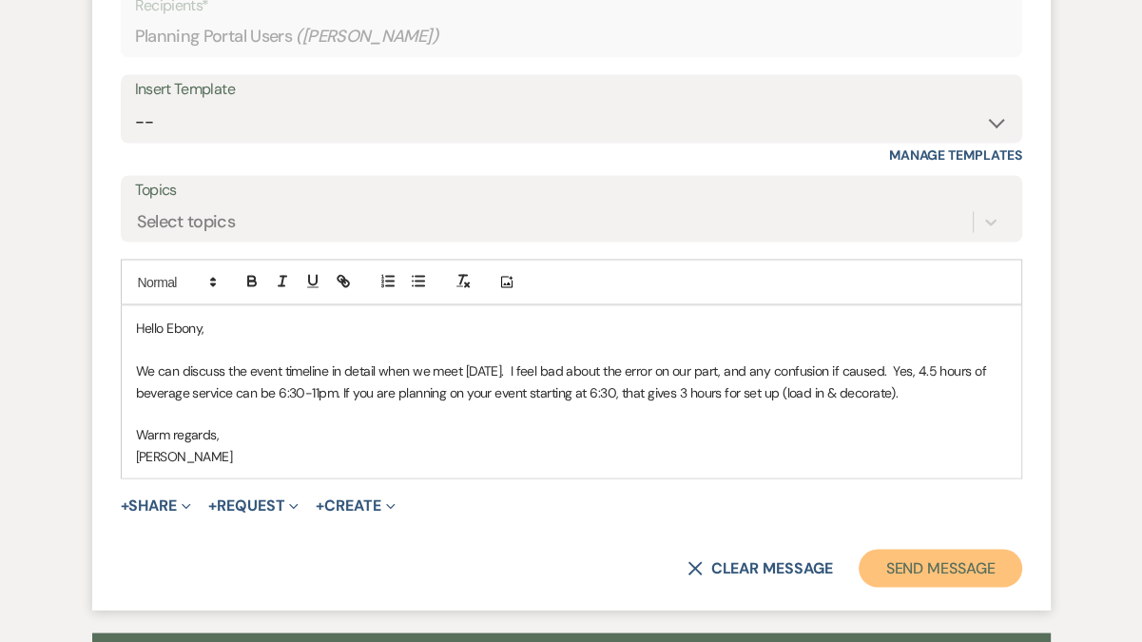
click at [950, 549] on button "Send Message" at bounding box center [940, 568] width 163 height 38
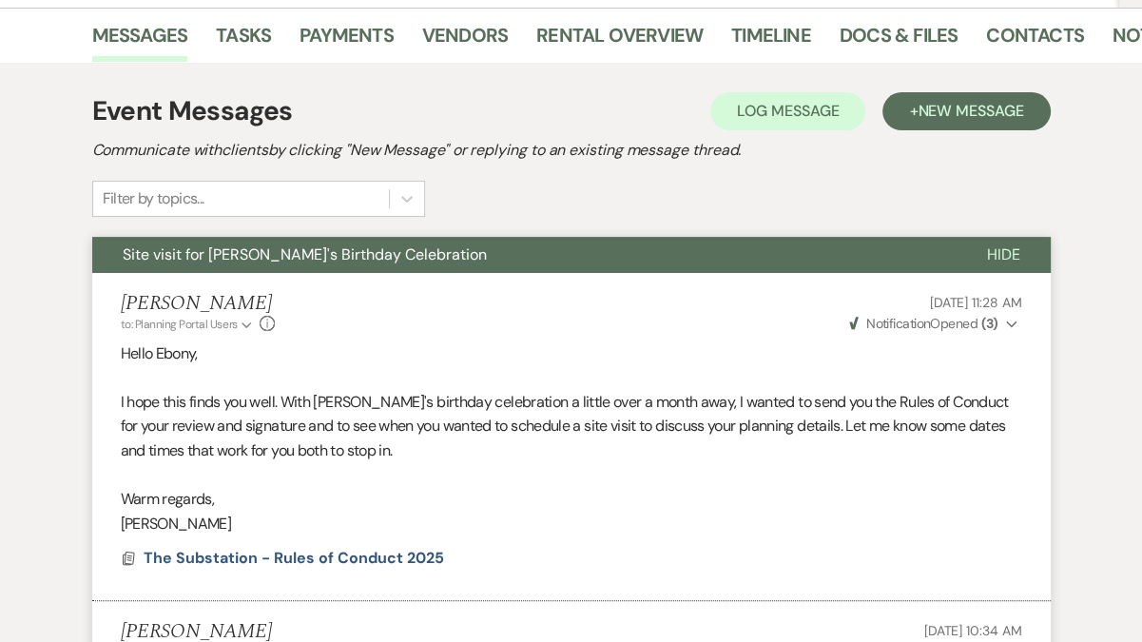
scroll to position [0, 0]
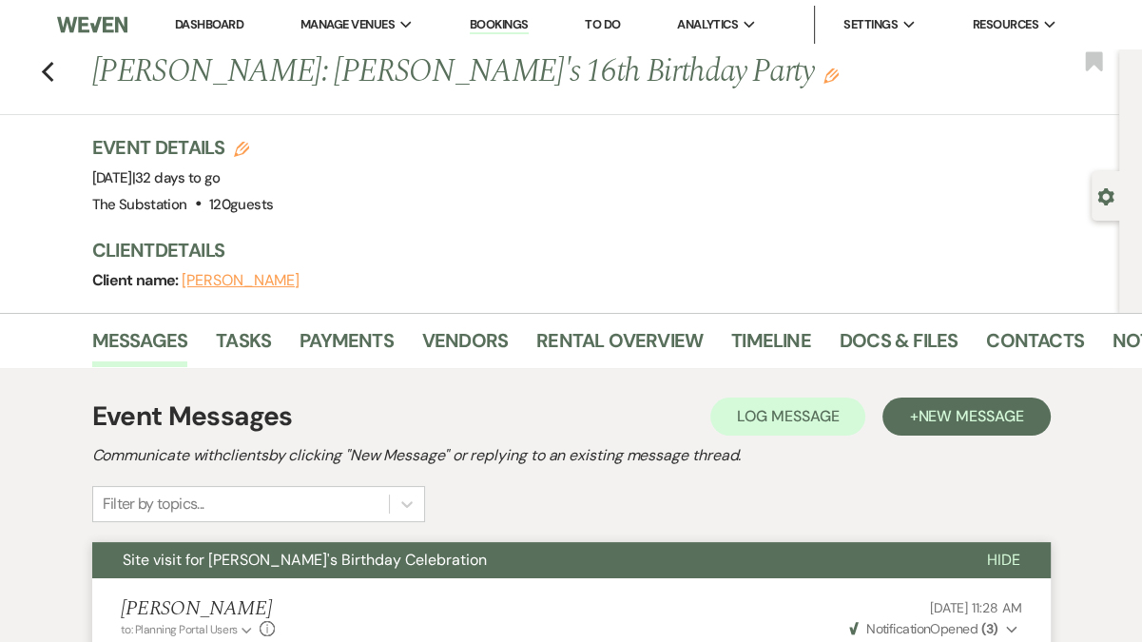
click at [215, 21] on link "Dashboard" at bounding box center [209, 24] width 68 height 16
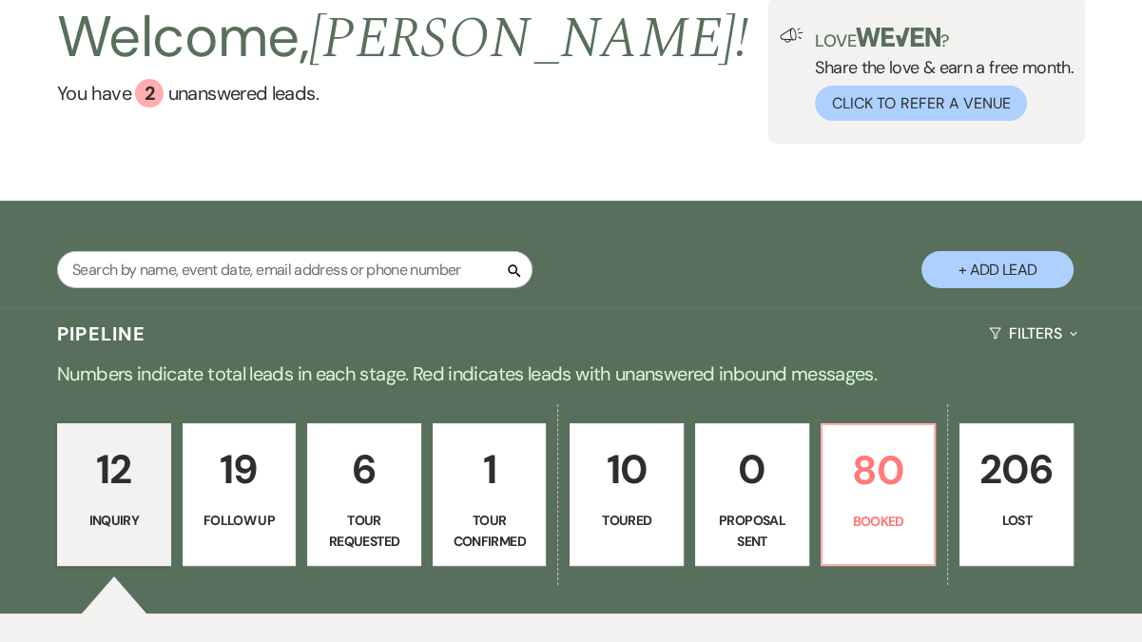
scroll to position [110, 0]
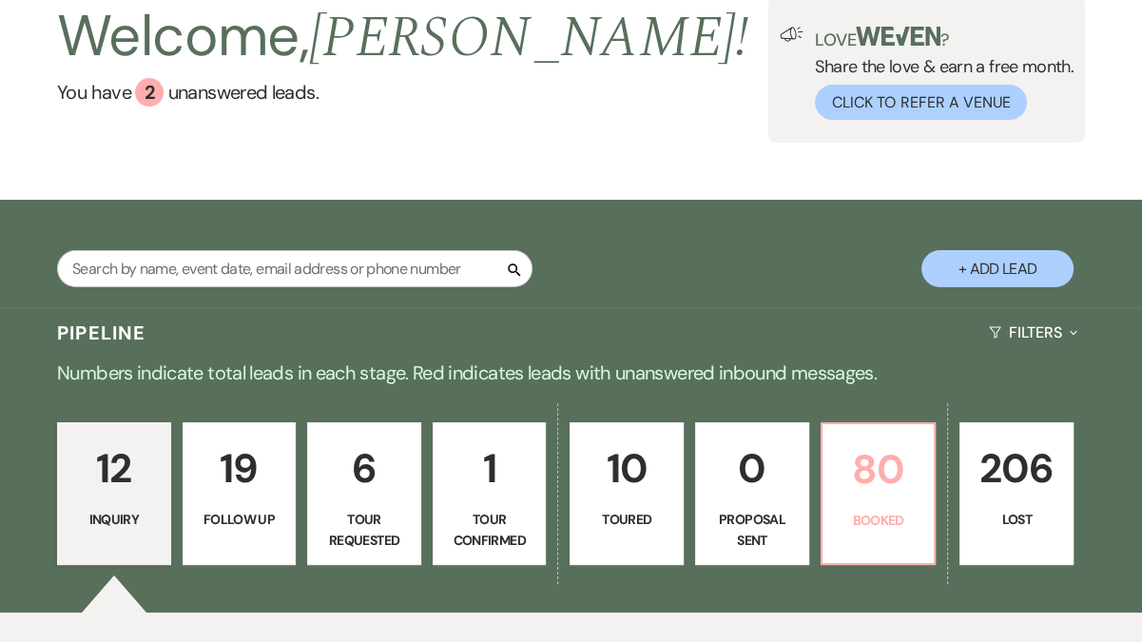
click at [901, 471] on p "80" at bounding box center [878, 469] width 89 height 64
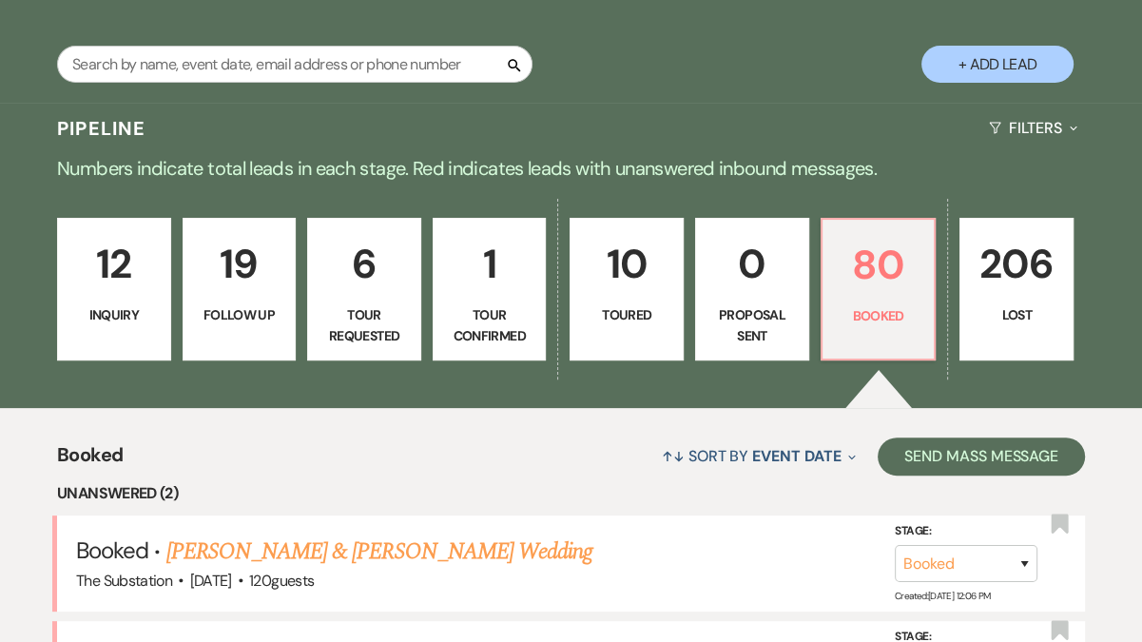
scroll to position [576, 0]
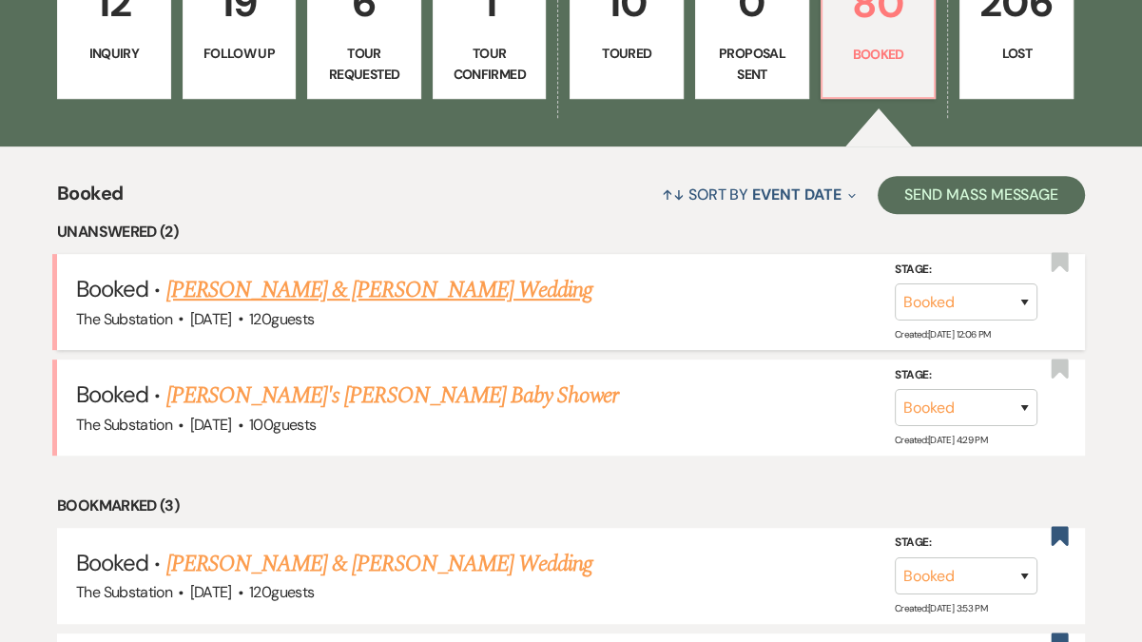
click at [432, 292] on link "Amy Duffuor & Joshua Ellison's Wedding" at bounding box center [379, 290] width 426 height 34
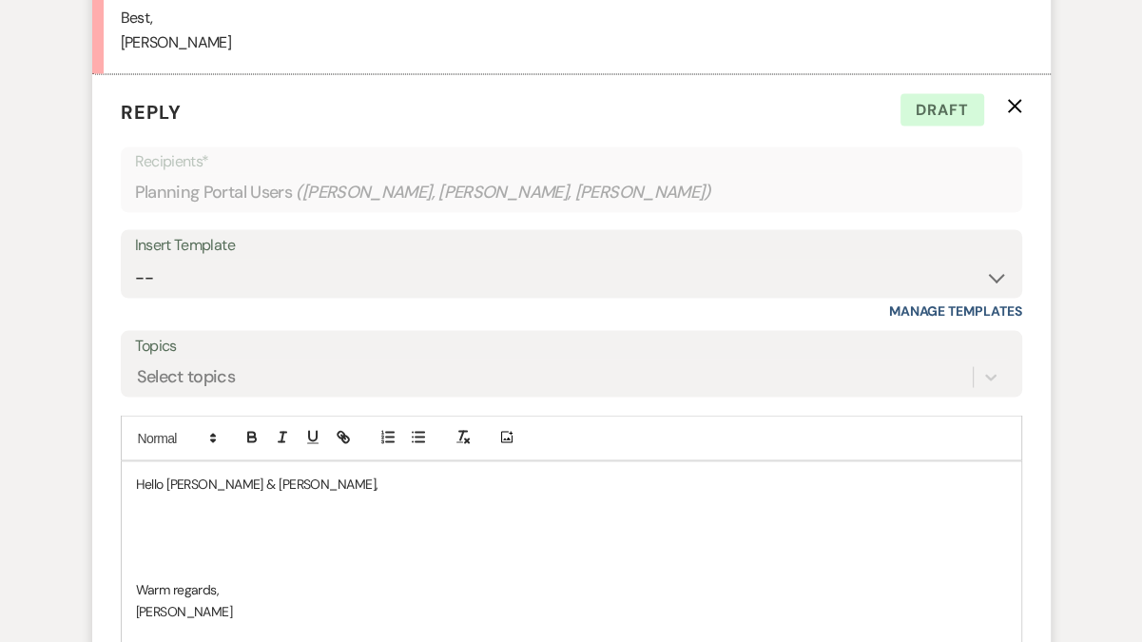
scroll to position [2769, 0]
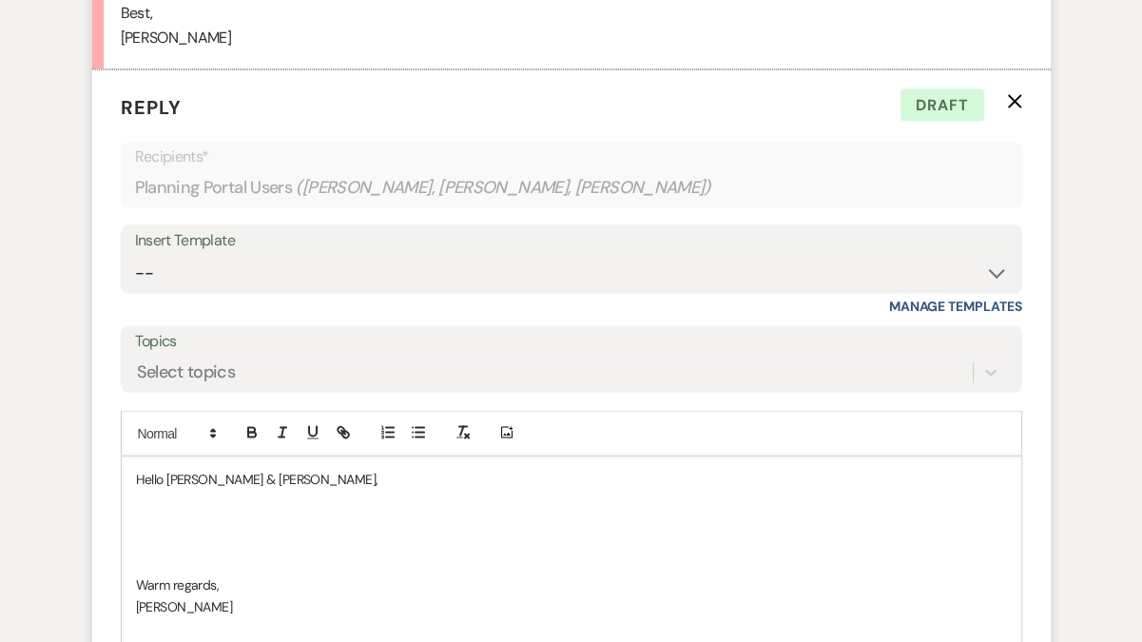
click at [1009, 93] on icon "X" at bounding box center [1014, 100] width 15 height 15
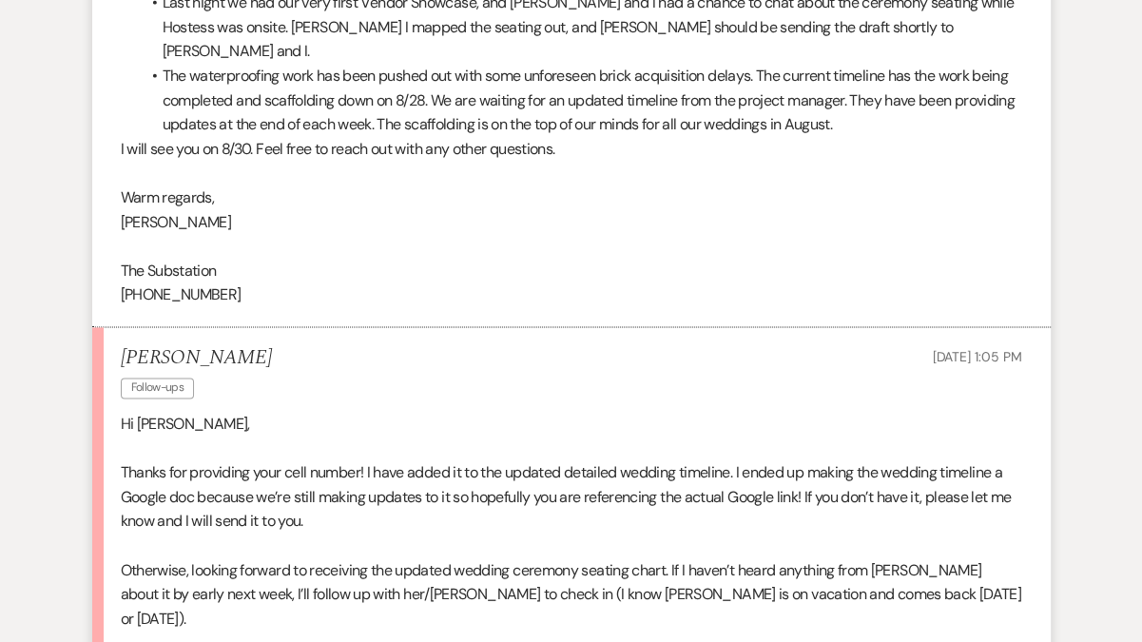
scroll to position [1921, 0]
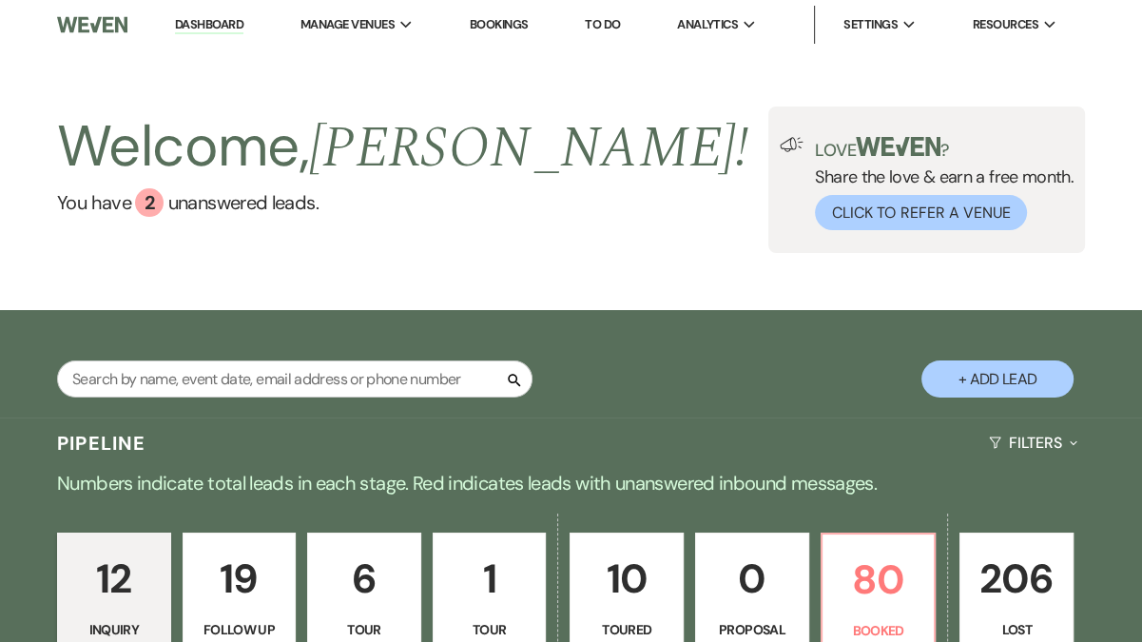
click at [527, 600] on p "1" at bounding box center [489, 579] width 89 height 64
select select "4"
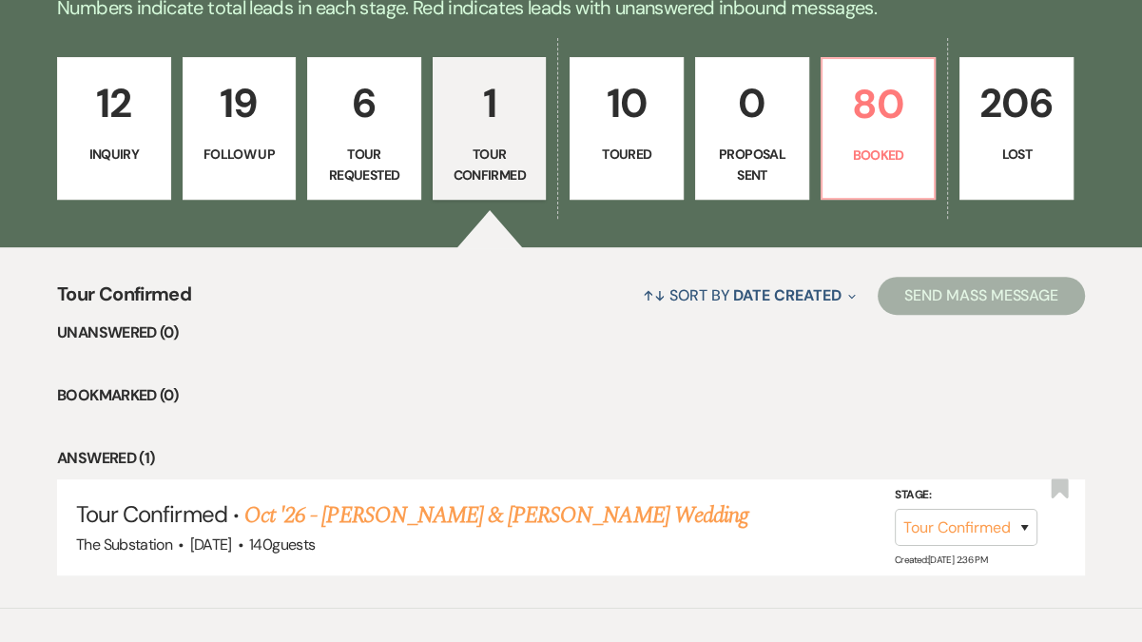
scroll to position [478, 0]
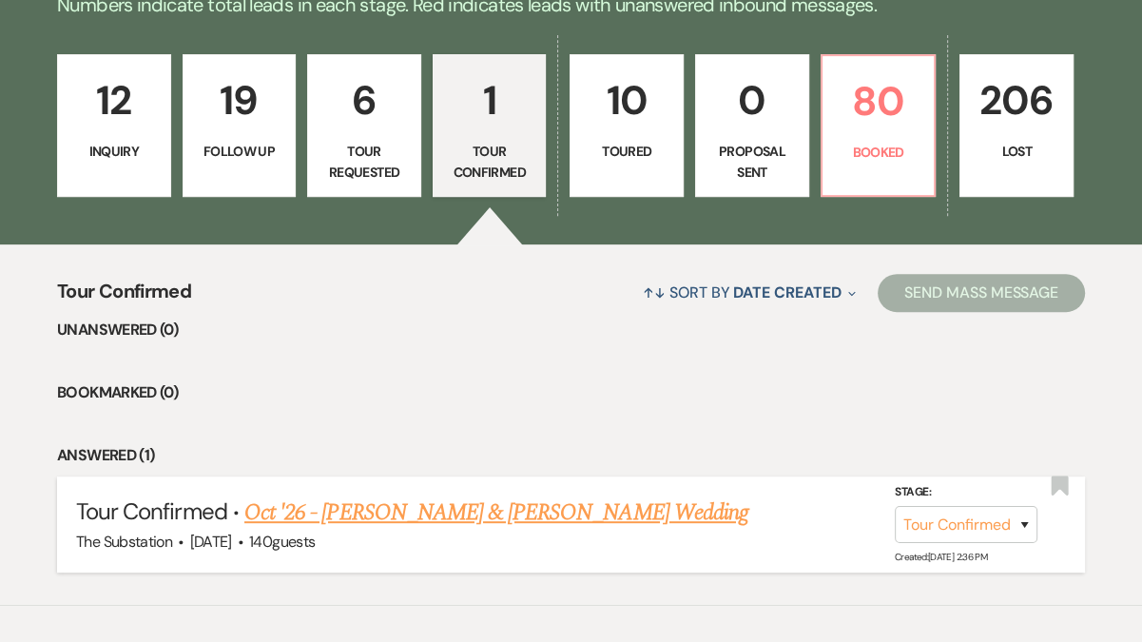
click at [388, 511] on link "Oct '26 - [PERSON_NAME] & [PERSON_NAME] Wedding" at bounding box center [496, 512] width 504 height 34
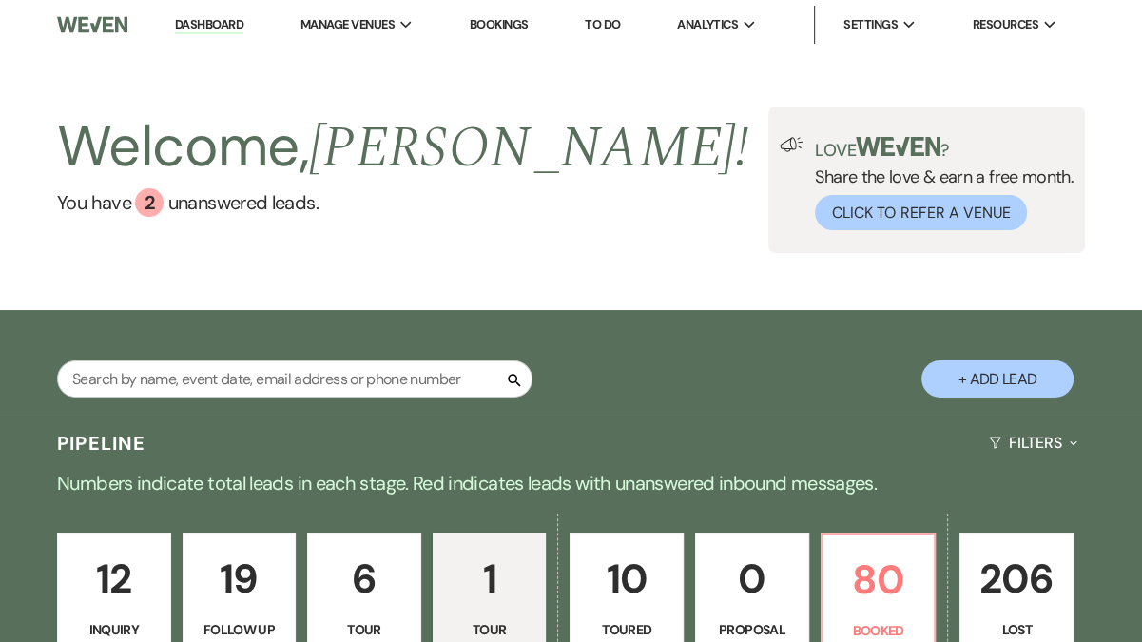
select select "4"
select select "5"
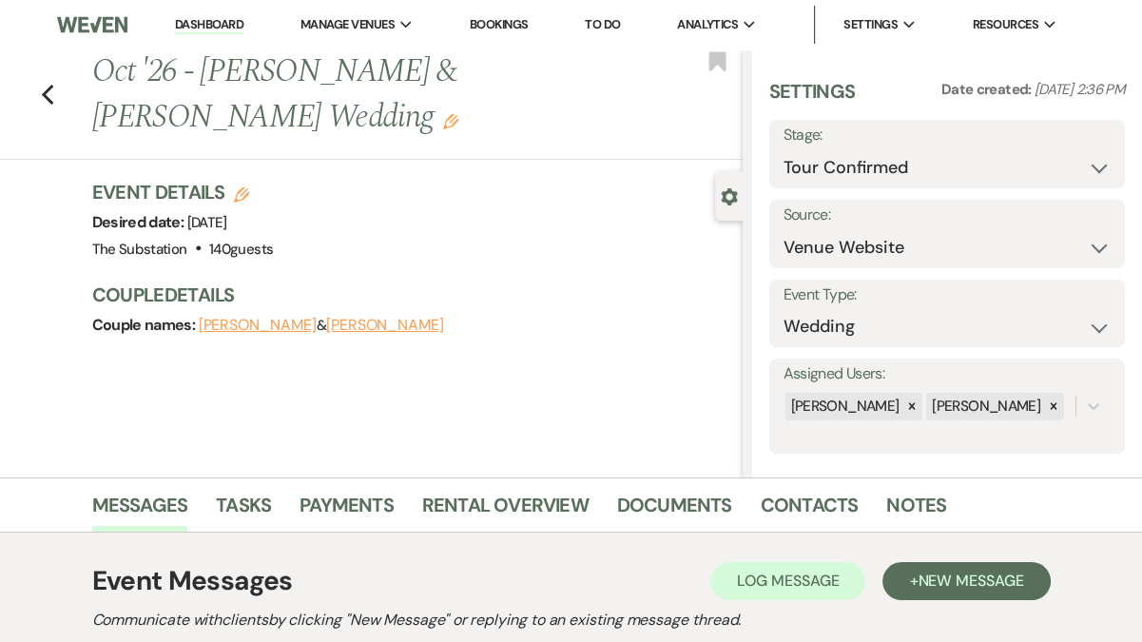
click at [227, 222] on span "[DATE]" at bounding box center [207, 222] width 40 height 19
